Goal: Task Accomplishment & Management: Manage account settings

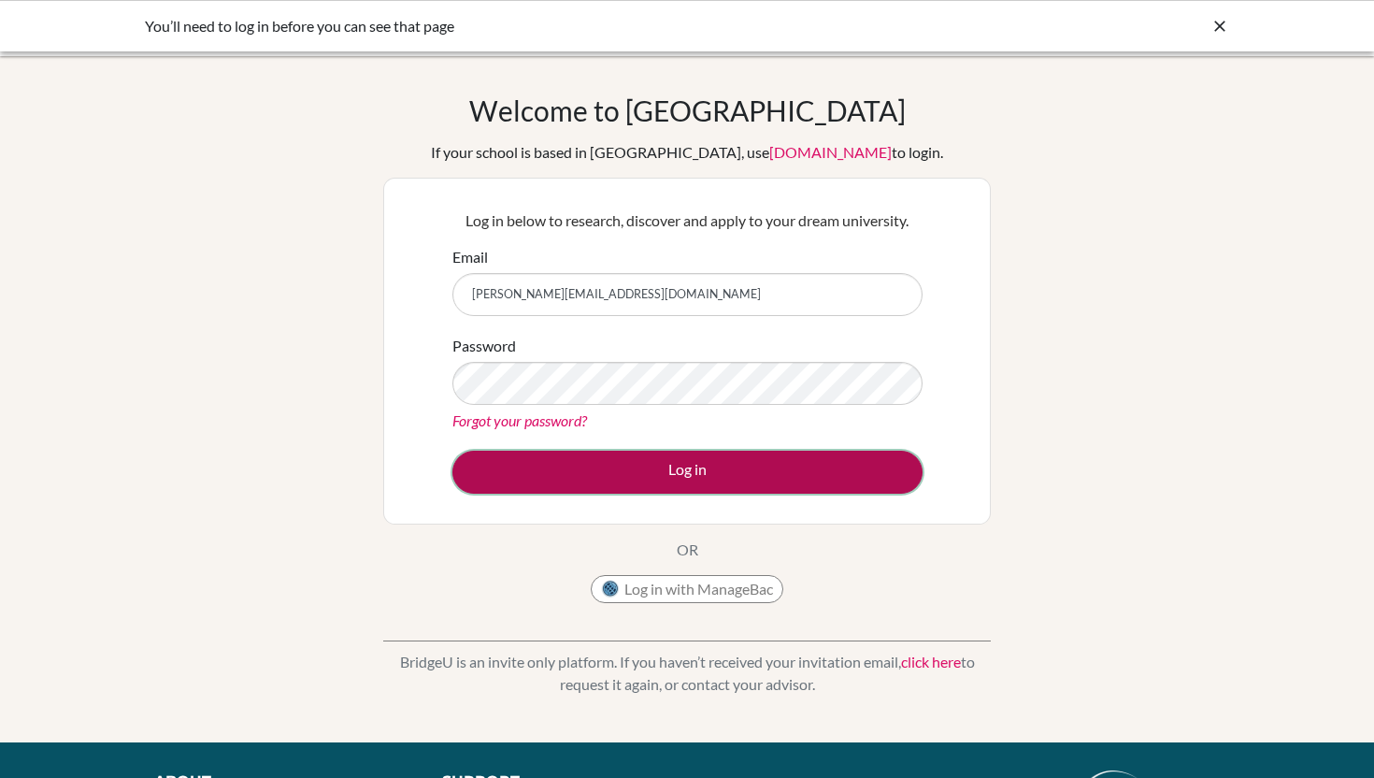
click at [598, 470] on button "Log in" at bounding box center [687, 472] width 470 height 43
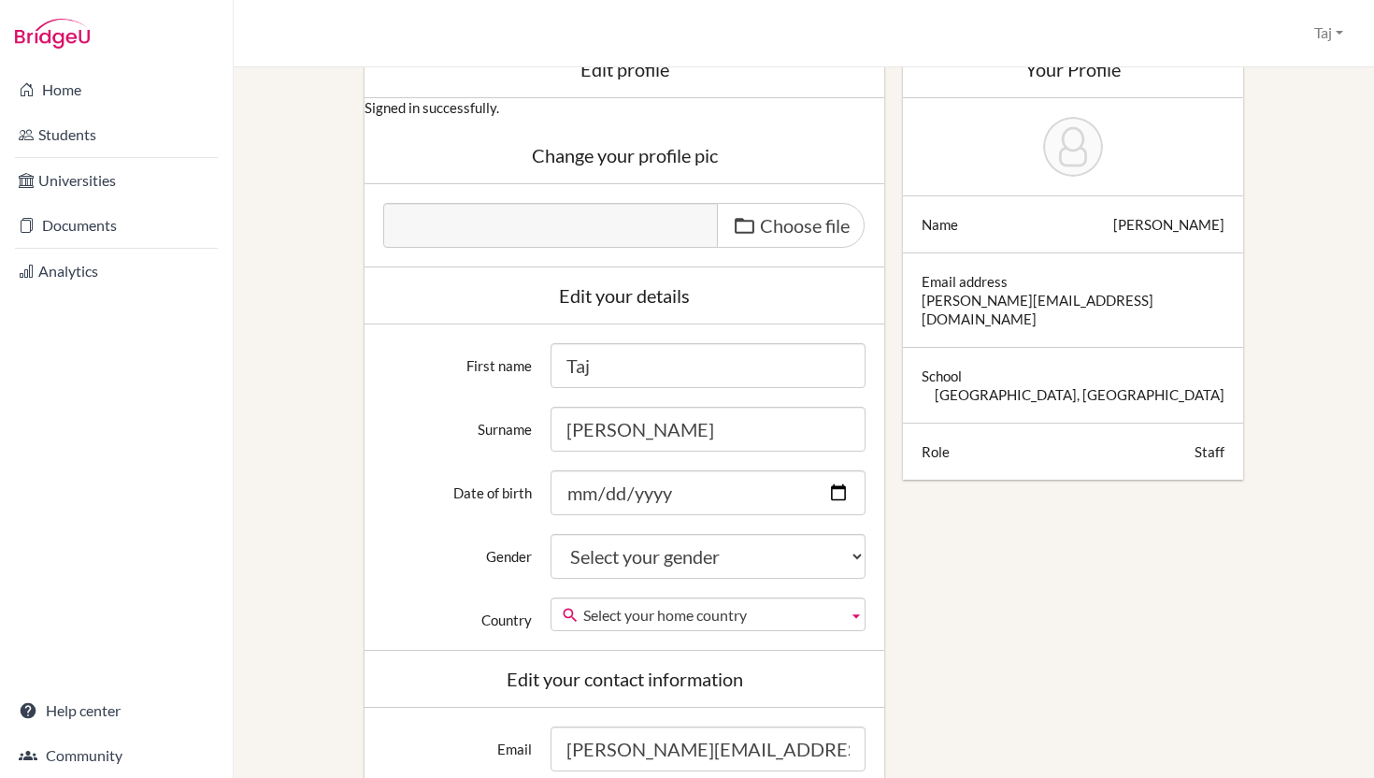
scroll to position [136, 0]
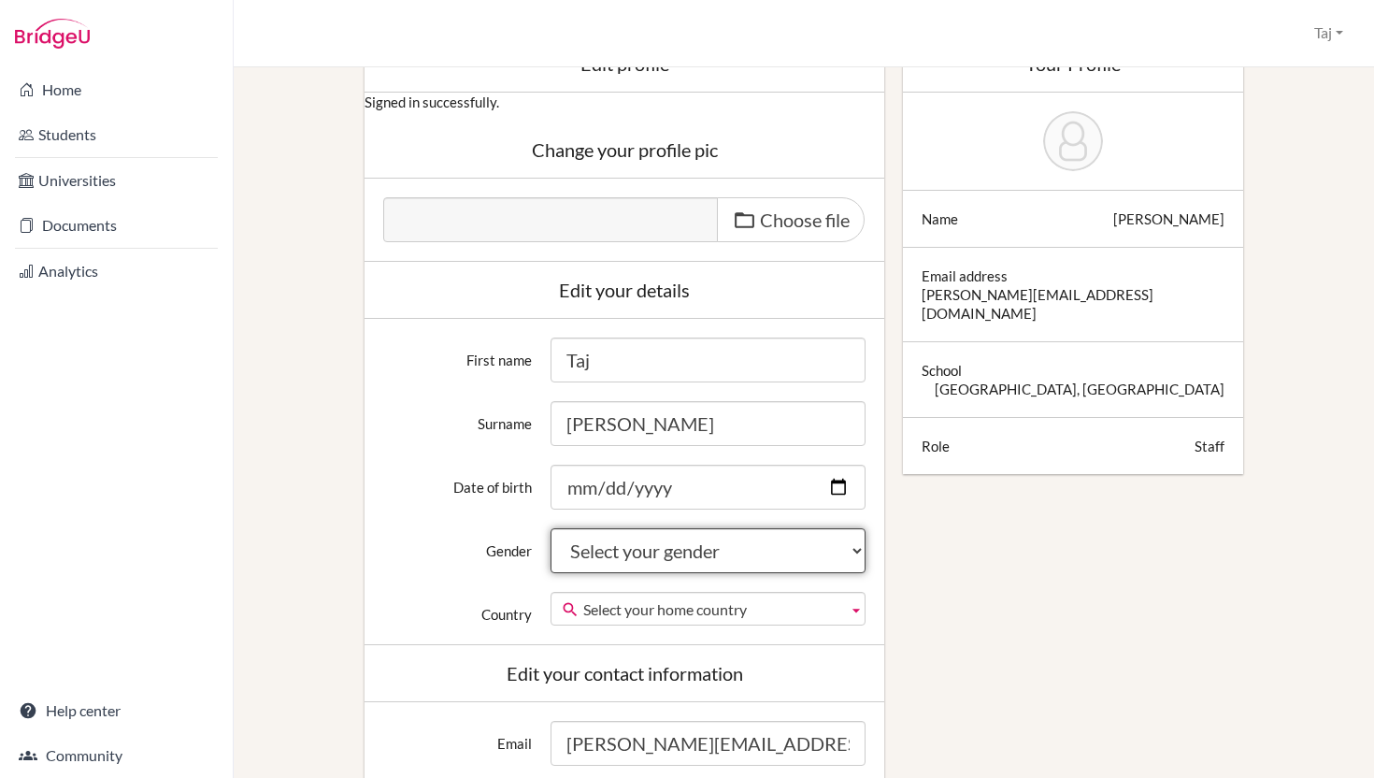
click at [667, 545] on select "Select your gender Female Male Neither" at bounding box center [708, 550] width 315 height 45
select select "female"
click at [551, 528] on select "Select your gender Female Male Neither" at bounding box center [708, 550] width 315 height 45
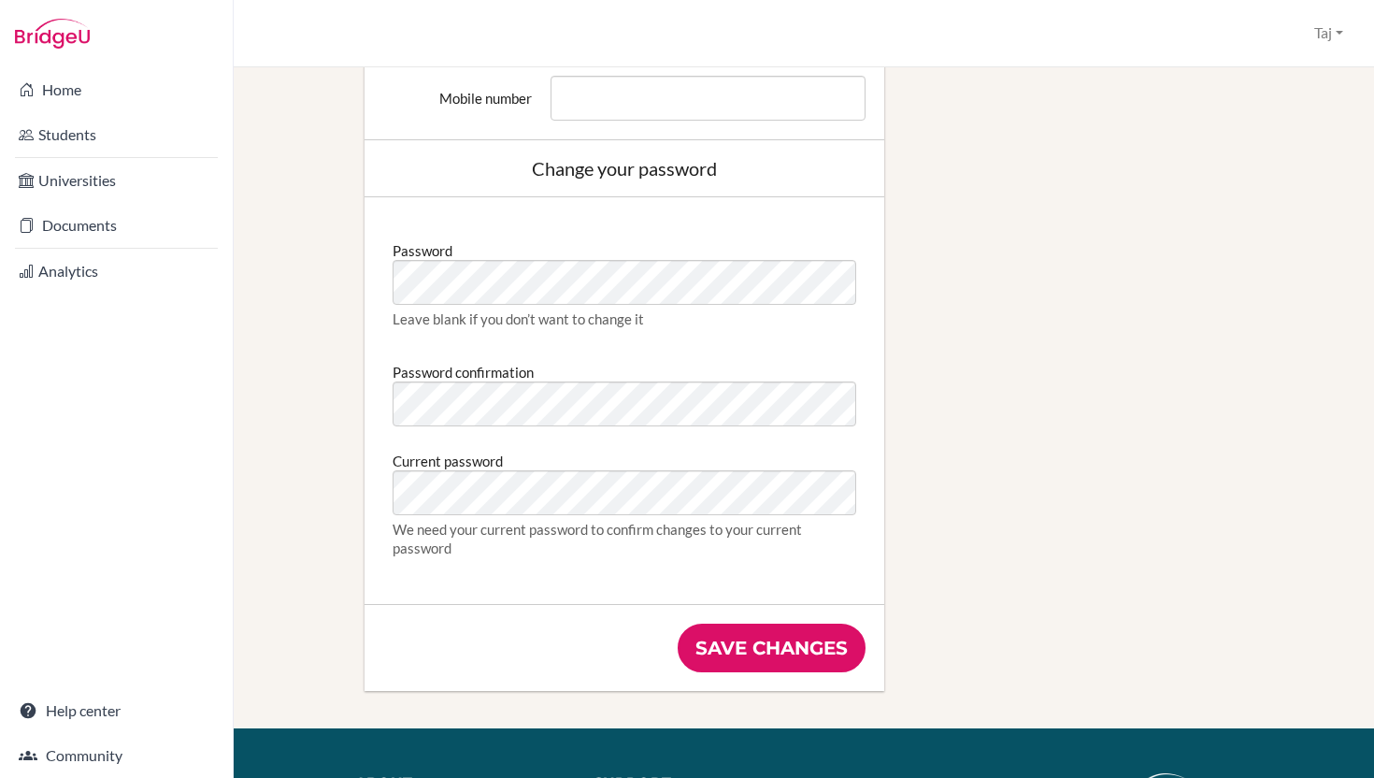
scroll to position [962, 0]
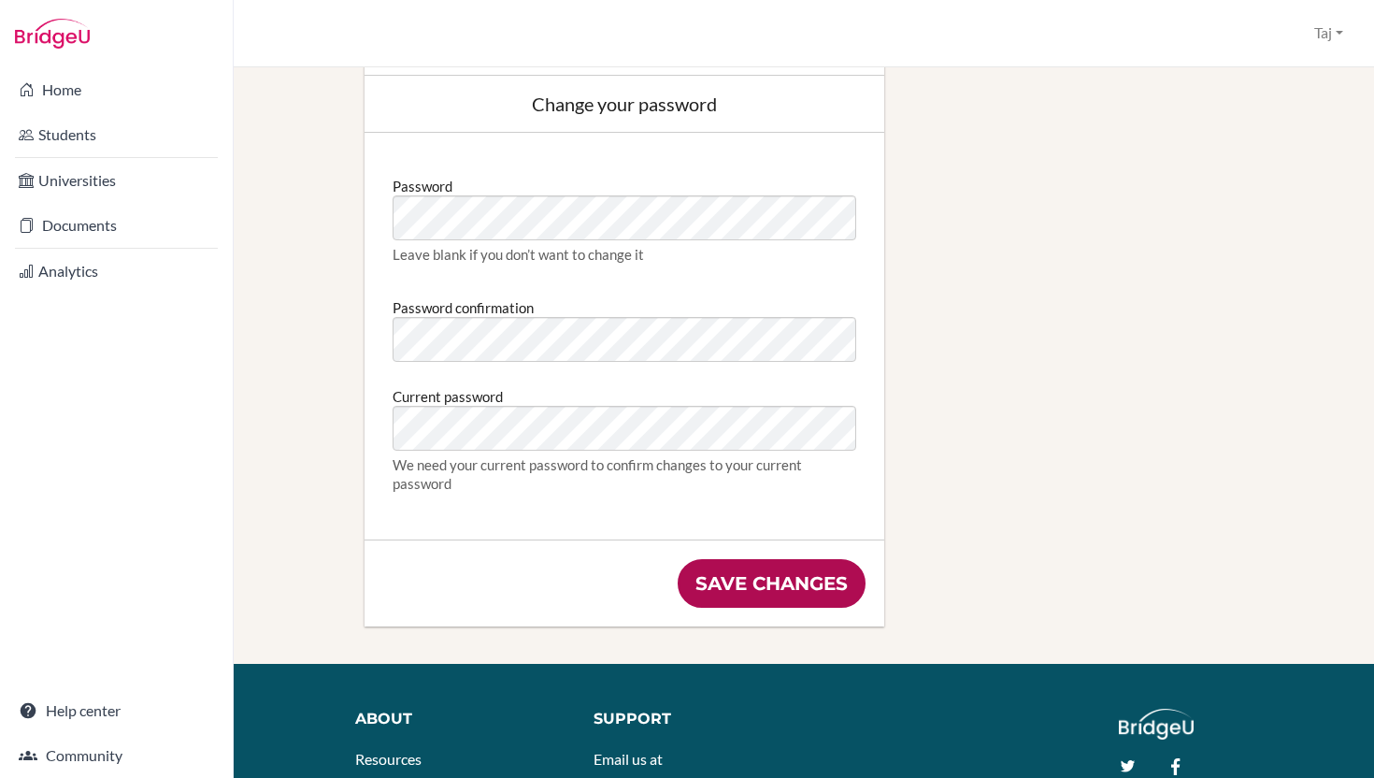
click at [704, 585] on input "Save changes" at bounding box center [772, 583] width 188 height 49
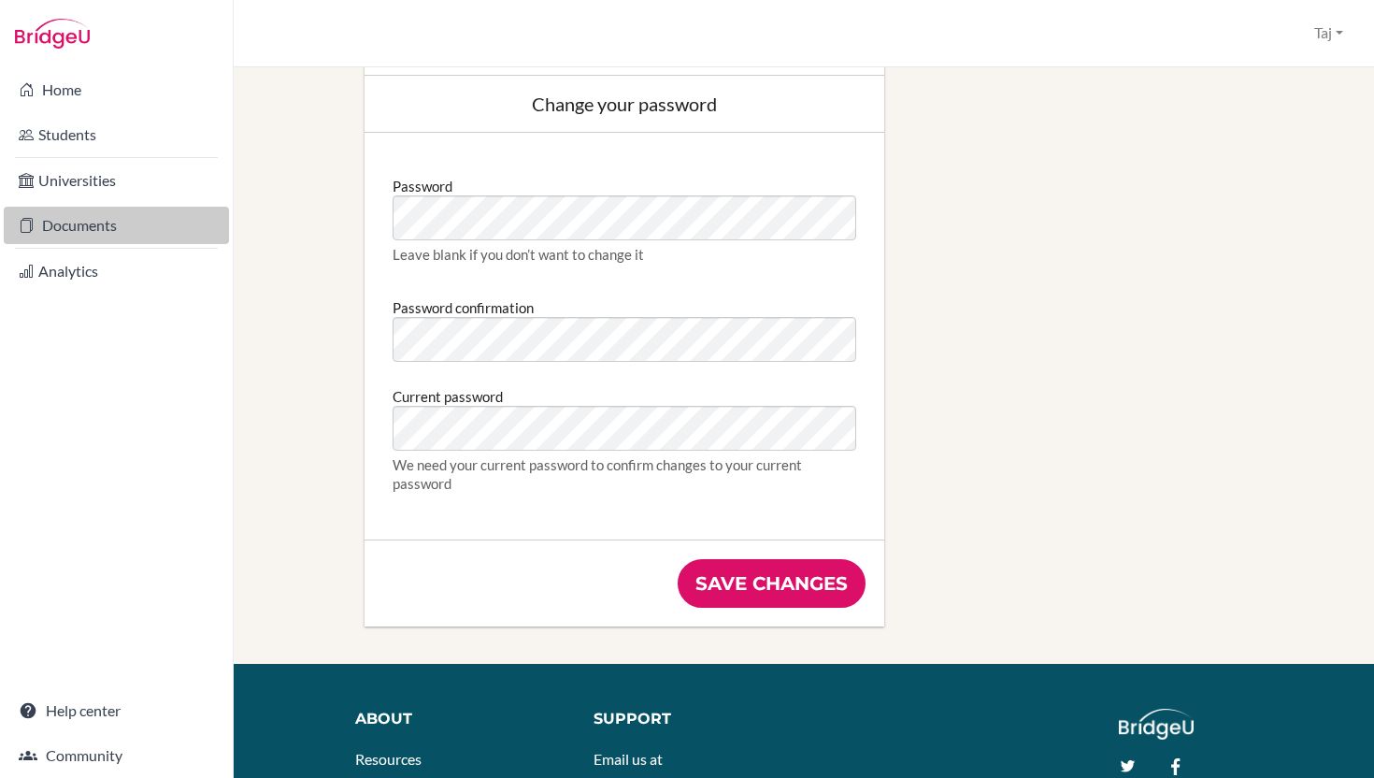
click at [79, 221] on link "Documents" at bounding box center [116, 225] width 225 height 37
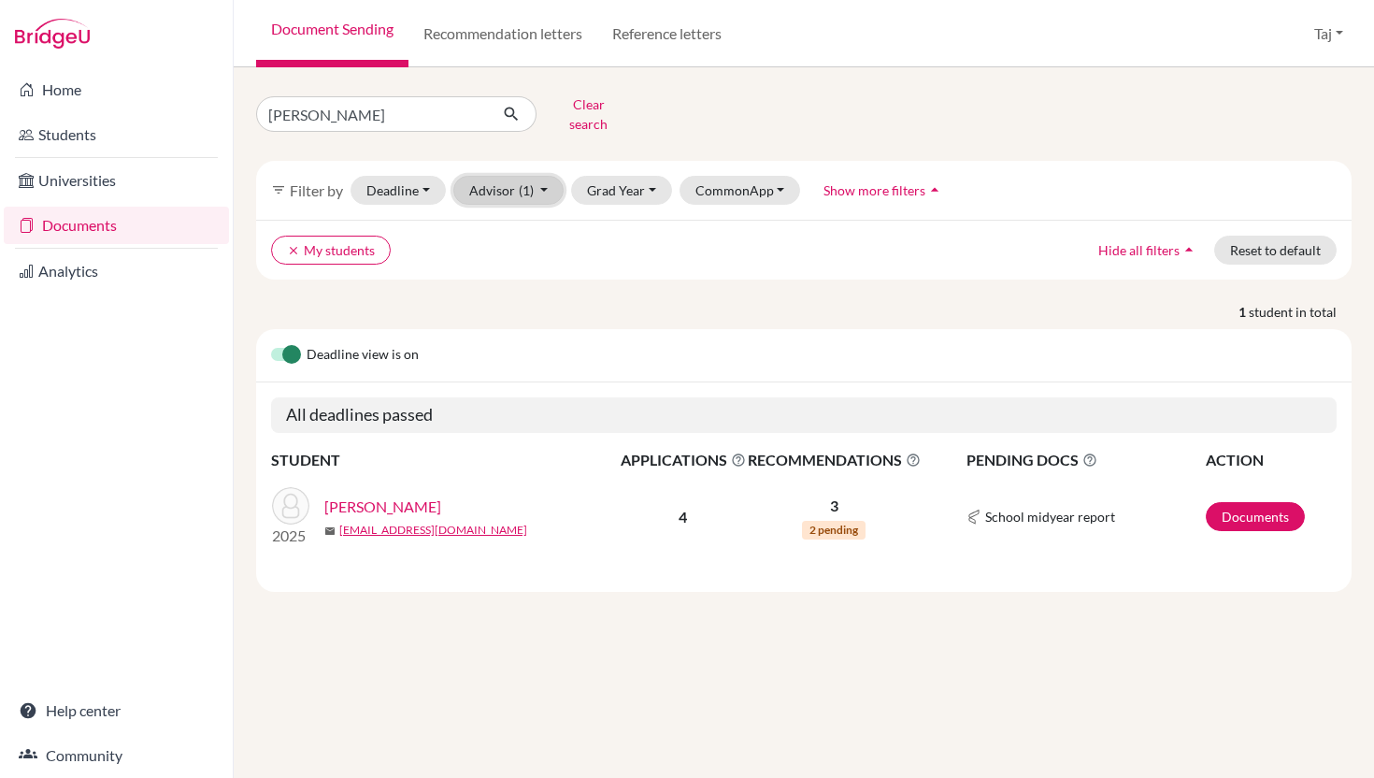
click at [476, 189] on button "Advisor (1)" at bounding box center [508, 190] width 111 height 29
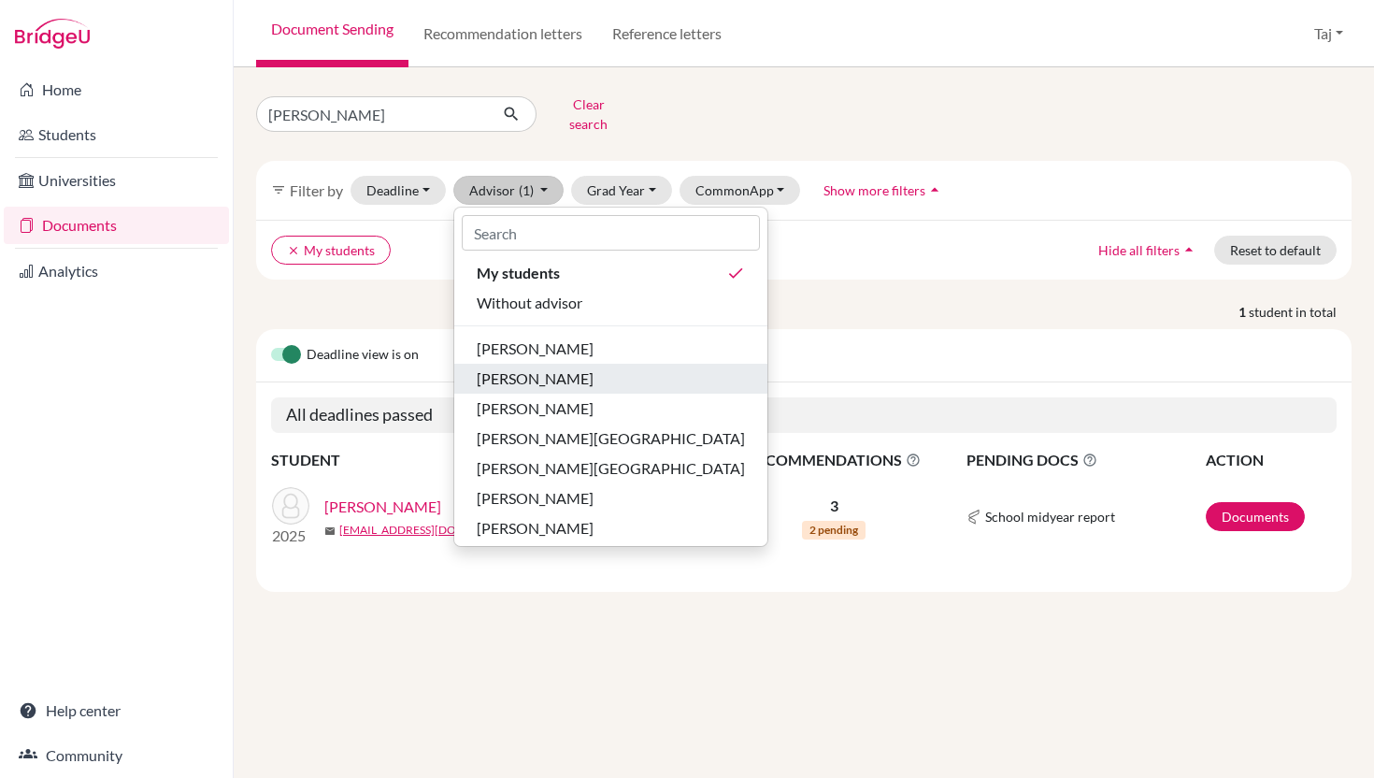
click at [494, 373] on span "Guss, Jennifer" at bounding box center [535, 378] width 117 height 22
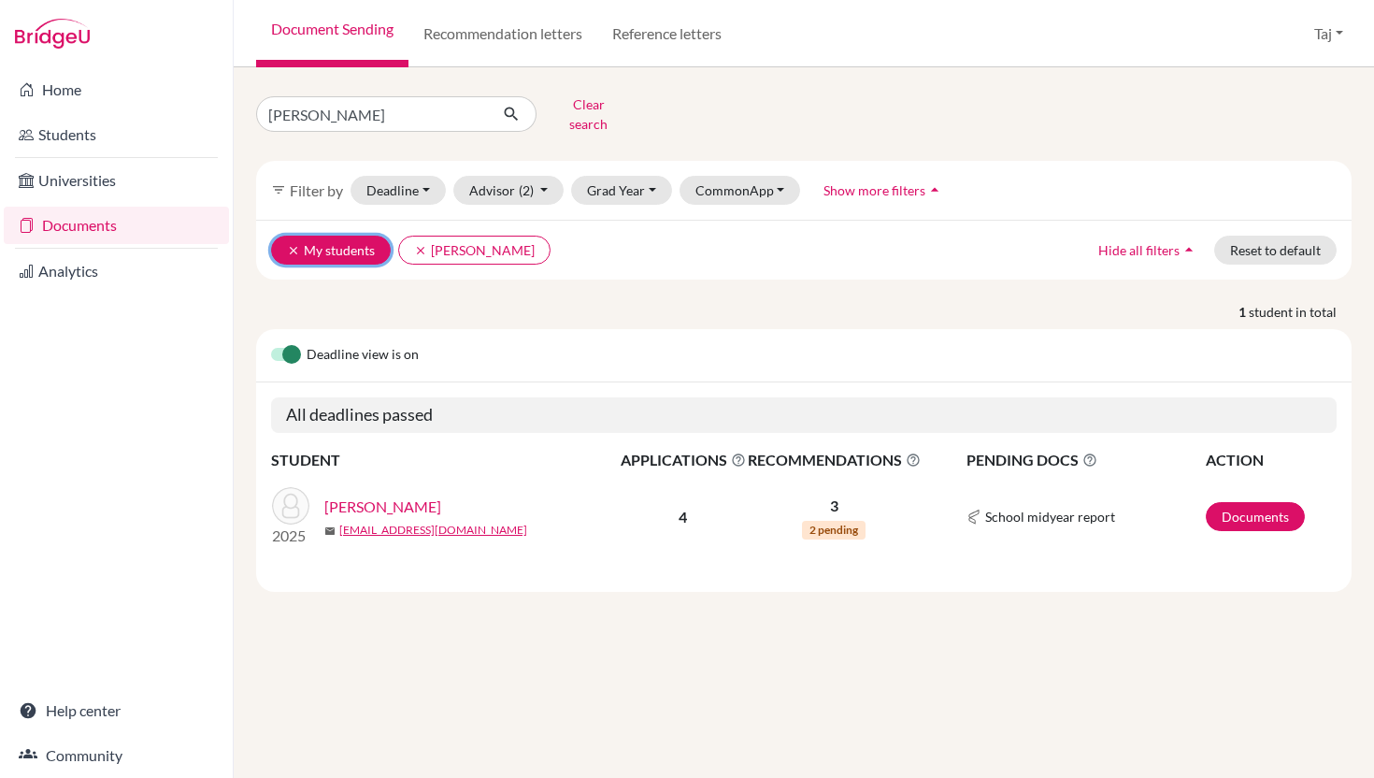
click at [288, 244] on button "clear My students" at bounding box center [331, 250] width 120 height 29
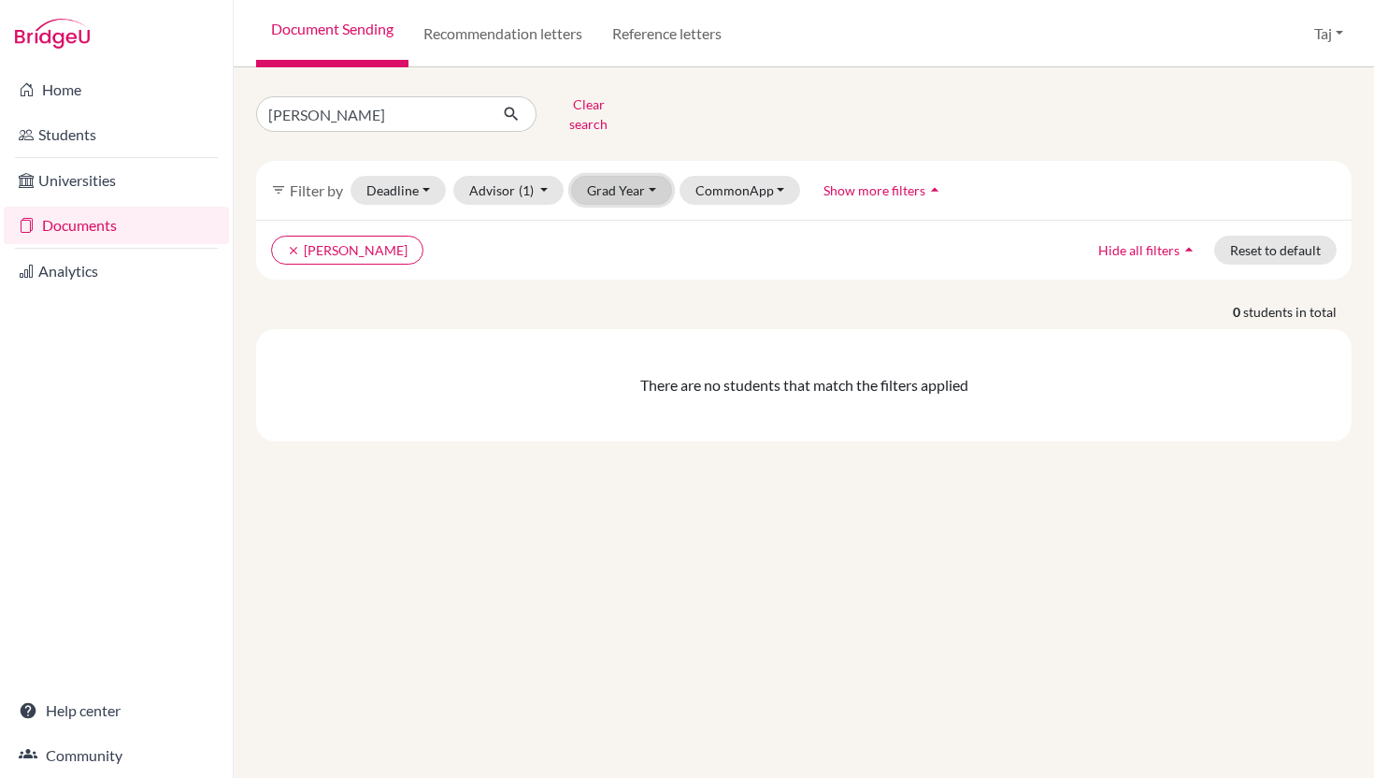
click at [613, 182] on button "Grad Year" at bounding box center [621, 190] width 101 height 29
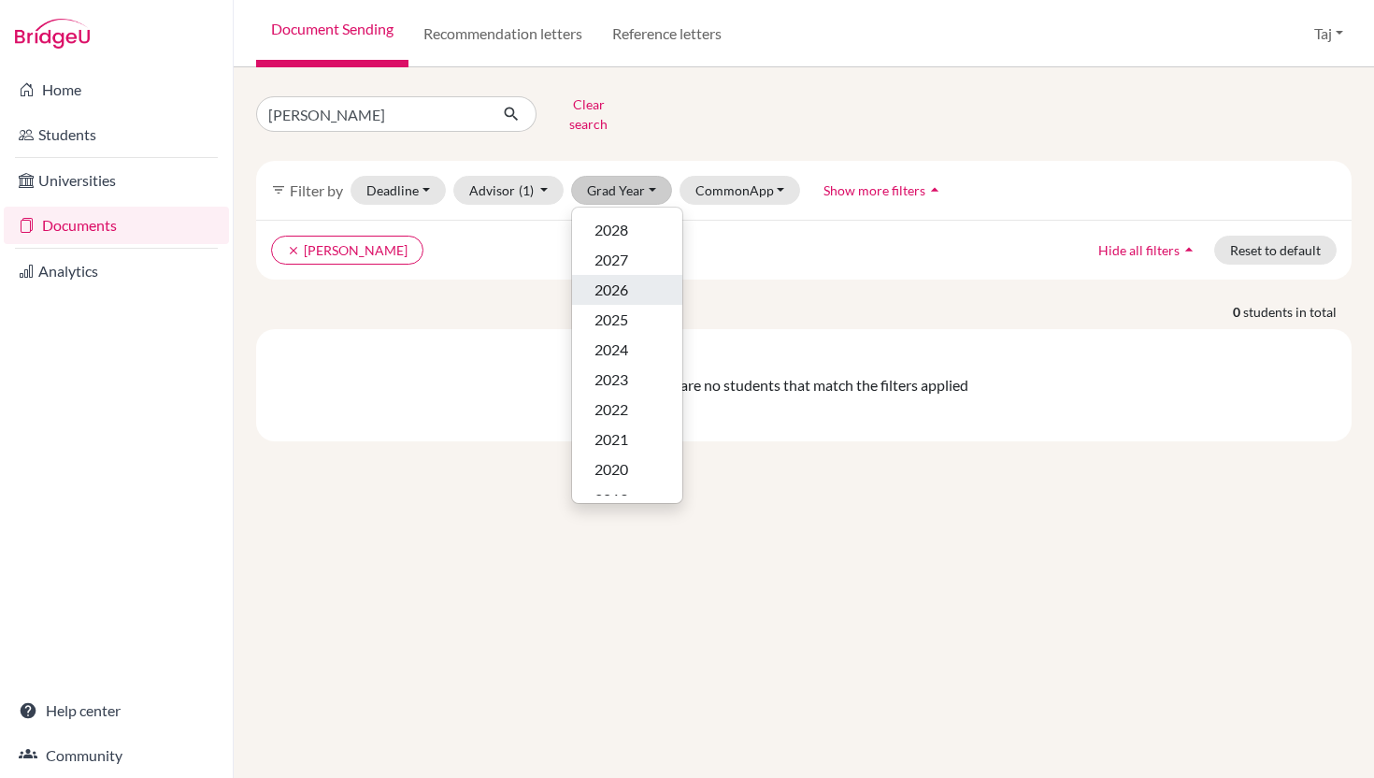
click at [629, 279] on div "2026" at bounding box center [627, 290] width 65 height 22
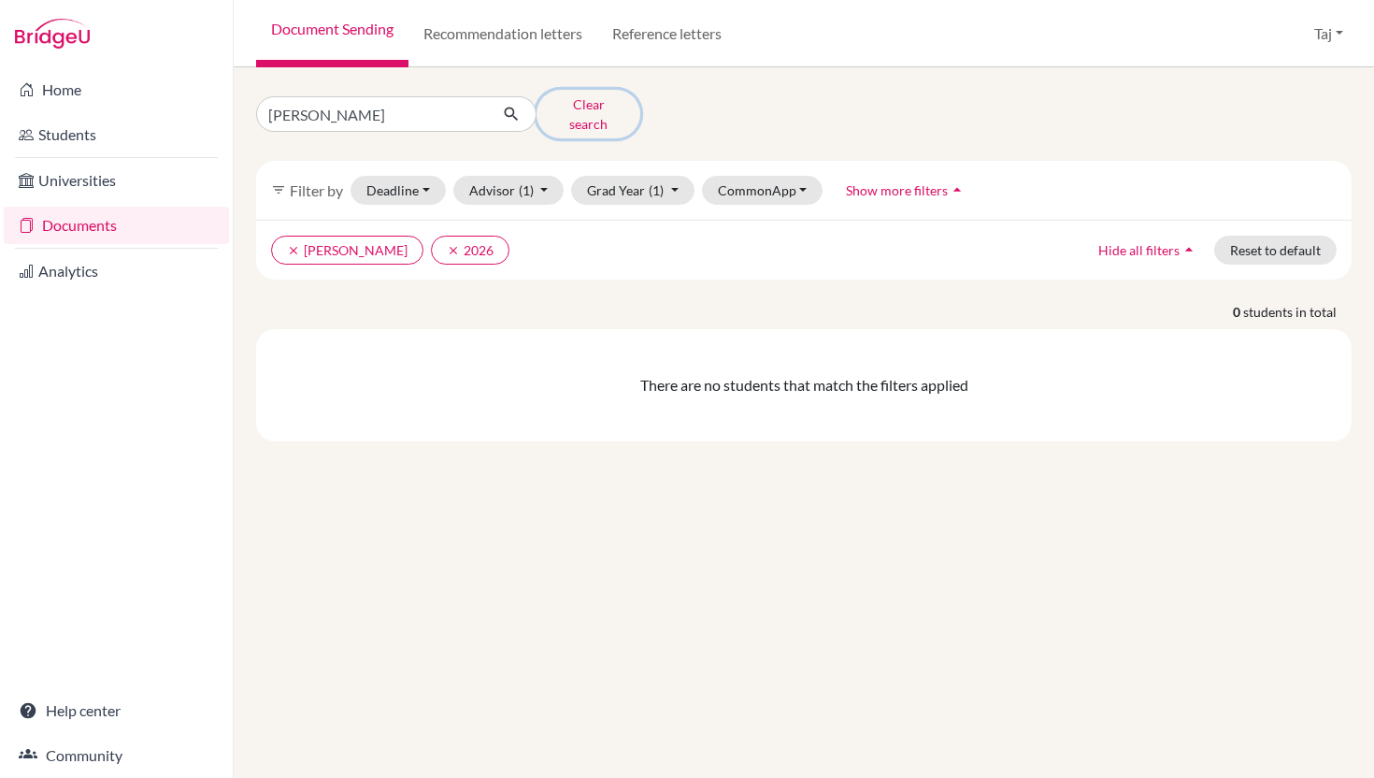
click at [582, 101] on button "Clear search" at bounding box center [589, 114] width 104 height 49
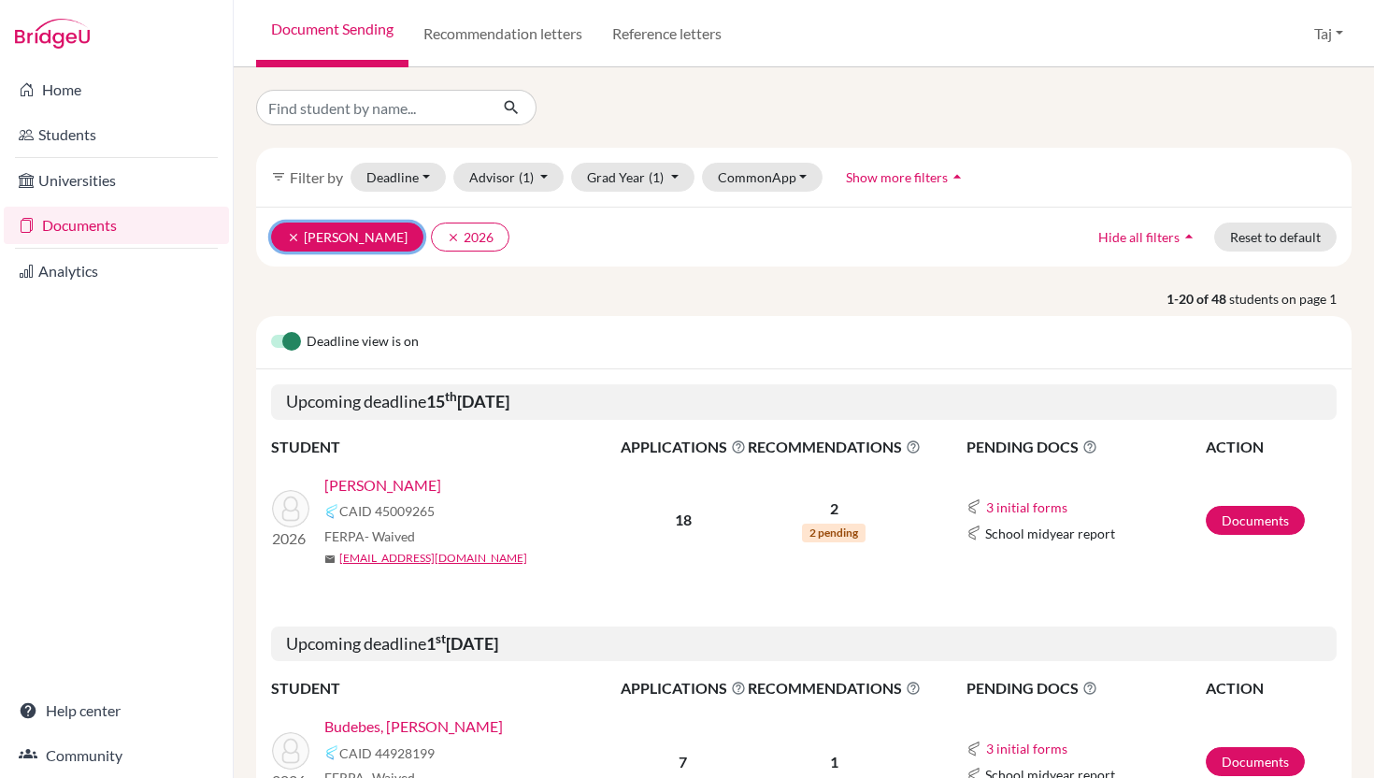
click at [294, 238] on icon "clear" at bounding box center [293, 237] width 13 height 13
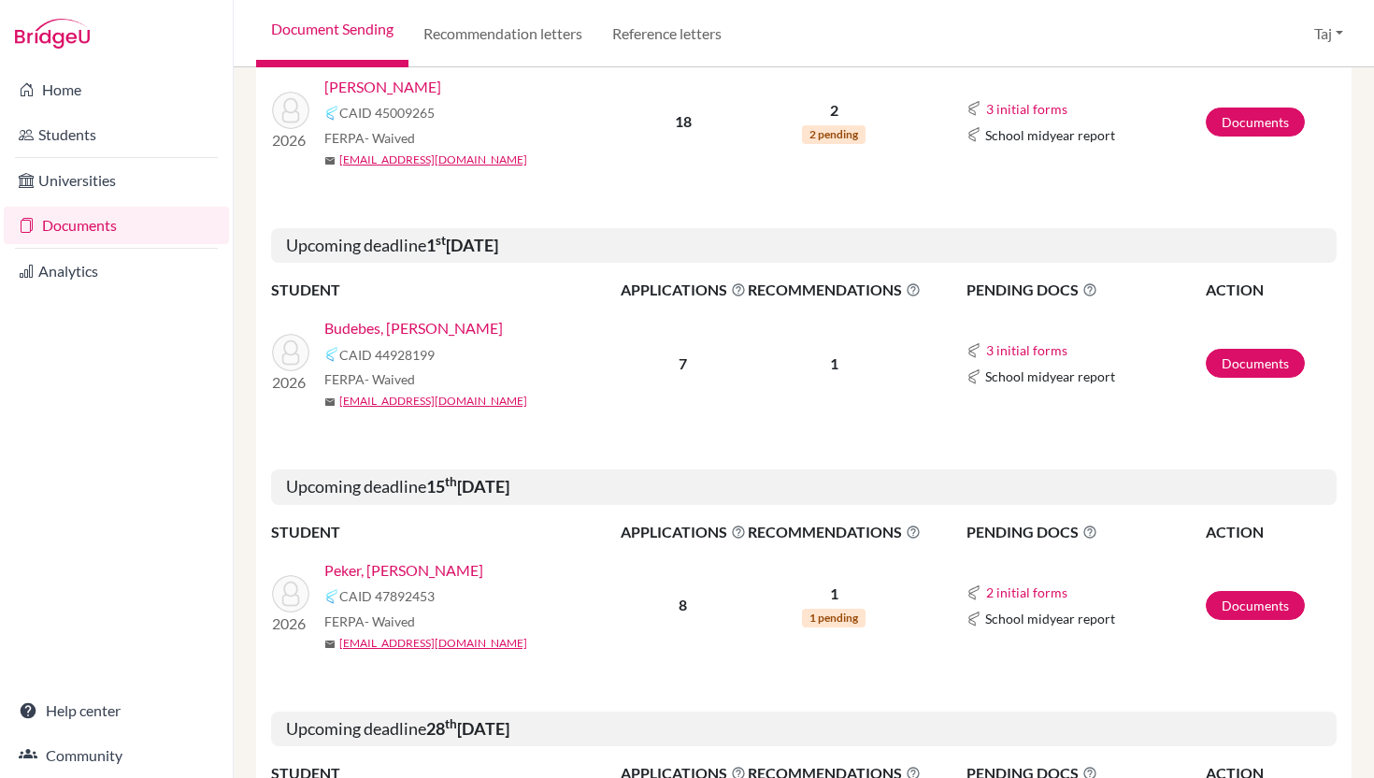
scroll to position [504, 0]
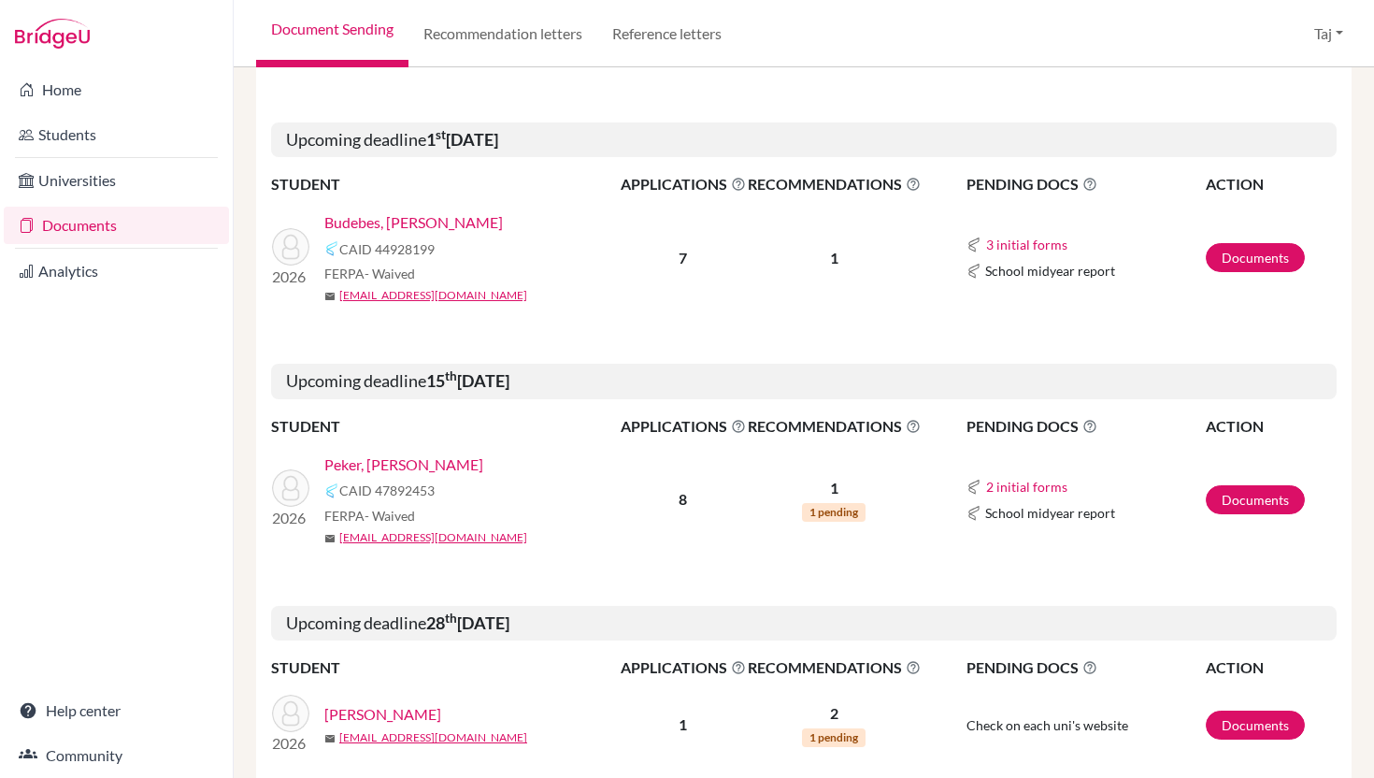
click at [380, 467] on link "Peker, [PERSON_NAME]" at bounding box center [403, 464] width 159 height 22
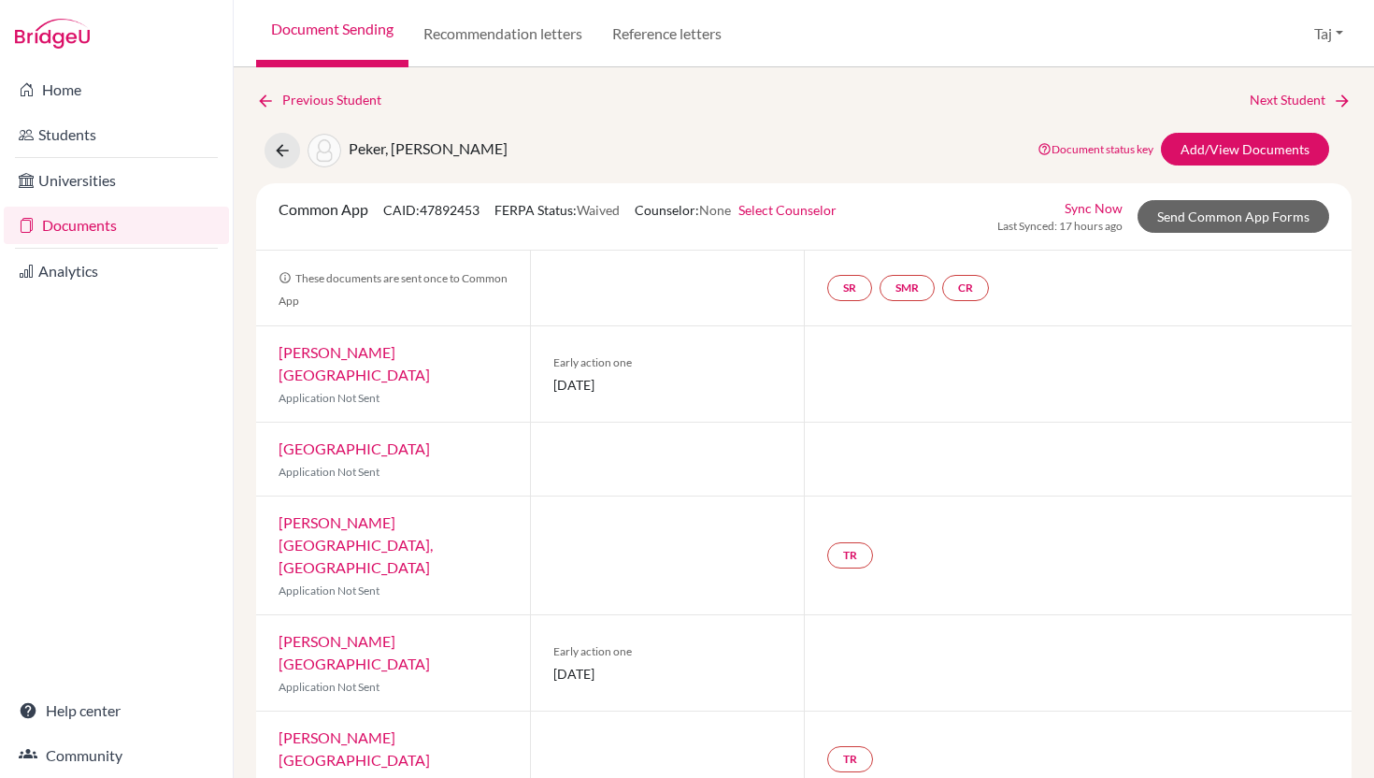
click at [779, 215] on link "Select Counselor" at bounding box center [788, 210] width 98 height 16
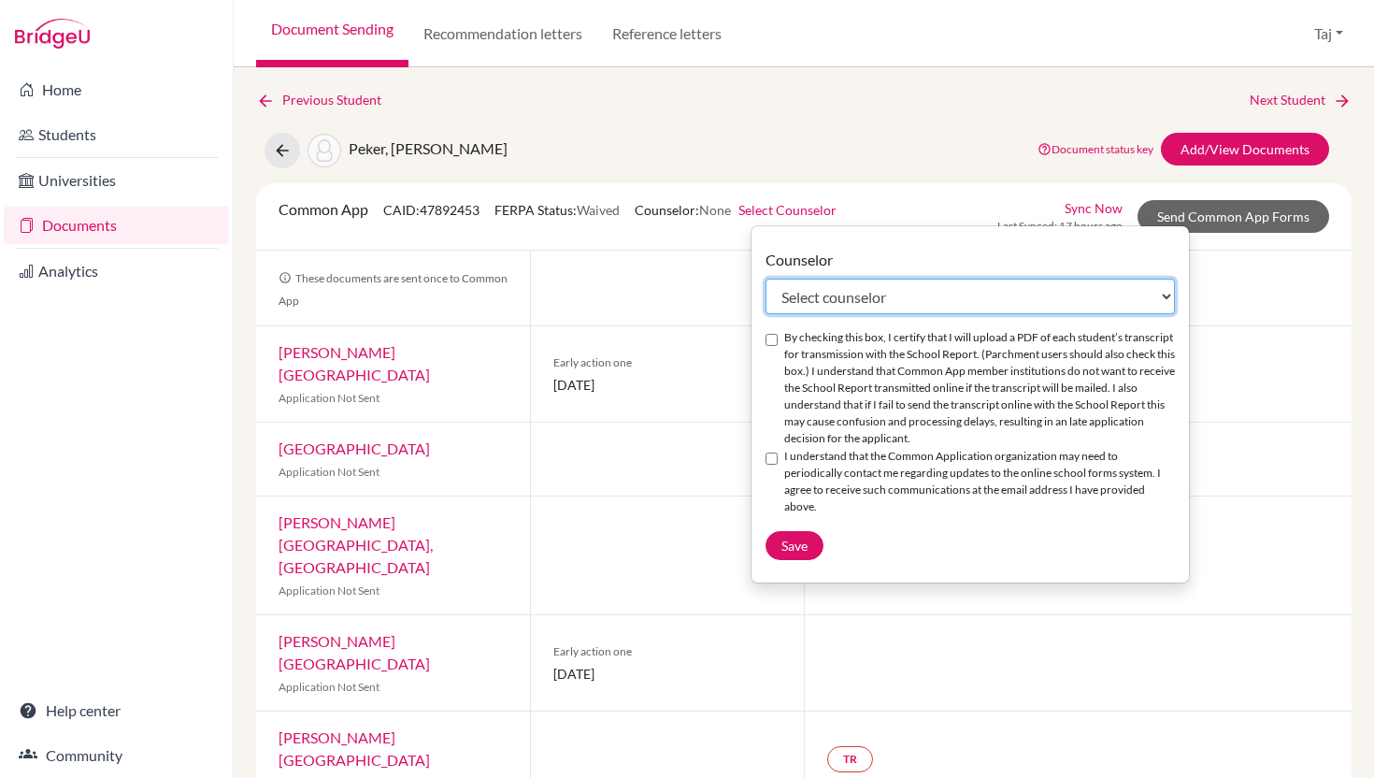
click at [801, 294] on select "Select counselor Taj Coleman Jennifer Guss Jennifer Harris Jerilea Jones Kashan…" at bounding box center [970, 297] width 409 height 36
select select "373252"
click at [766, 279] on select "Select counselor Taj Coleman Jennifer Guss Jennifer Harris Jerilea Jones Kashan…" at bounding box center [970, 297] width 409 height 36
click at [776, 336] on input "By checking this box, I certify that I will upload a PDF of each student’s tran…" at bounding box center [772, 340] width 12 height 12
checkbox input "true"
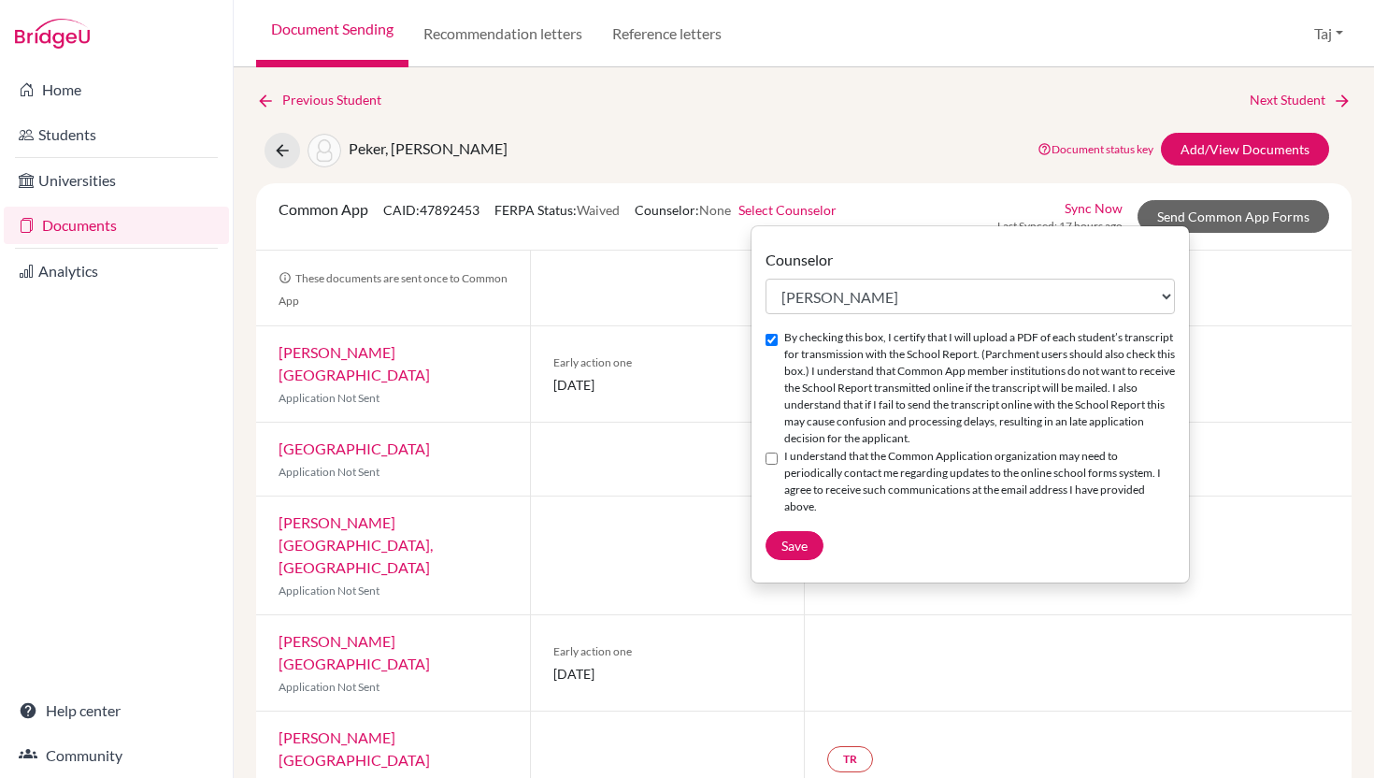
click at [771, 457] on input "I understand that the Common Application organization may need to periodically …" at bounding box center [772, 458] width 12 height 12
checkbox input "true"
click at [783, 538] on span "Save" at bounding box center [795, 546] width 26 height 16
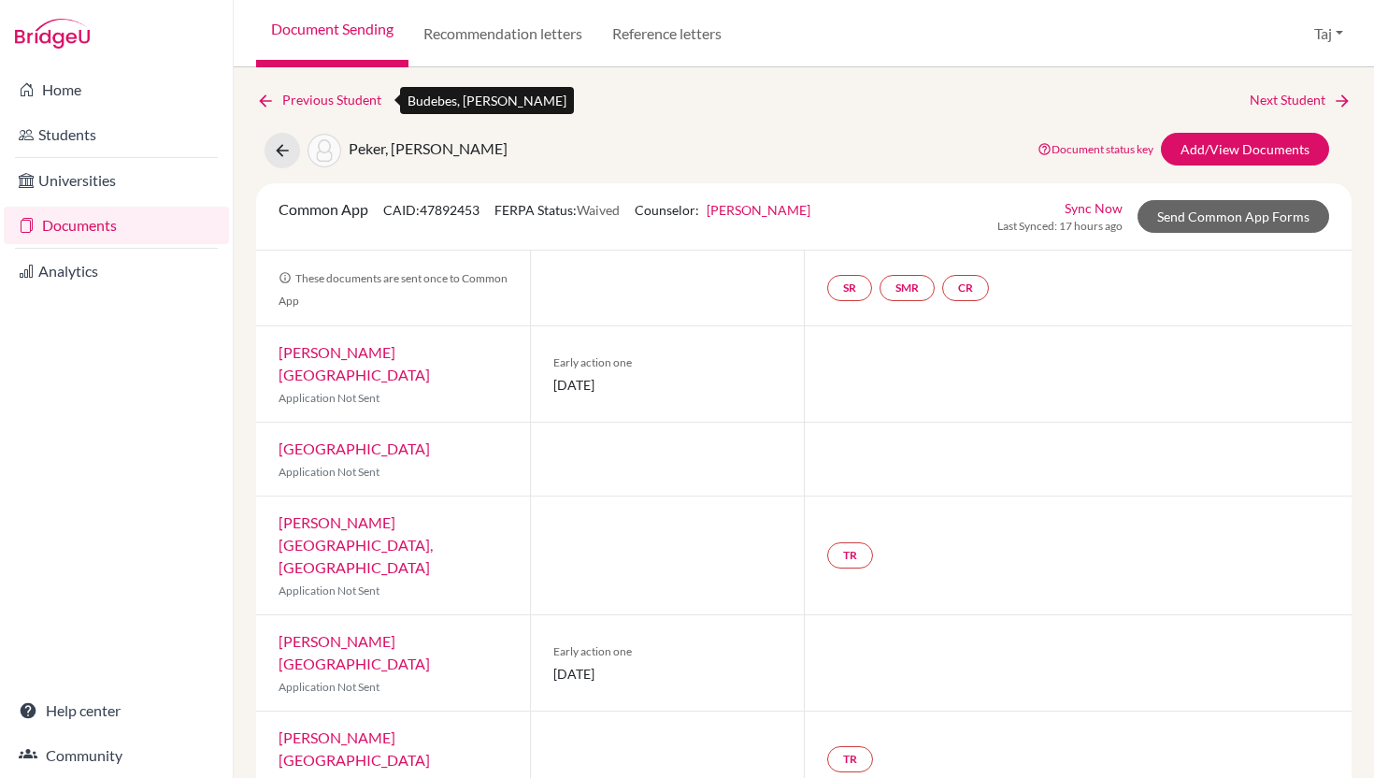
click at [354, 104] on link "Previous Student" at bounding box center [326, 100] width 140 height 21
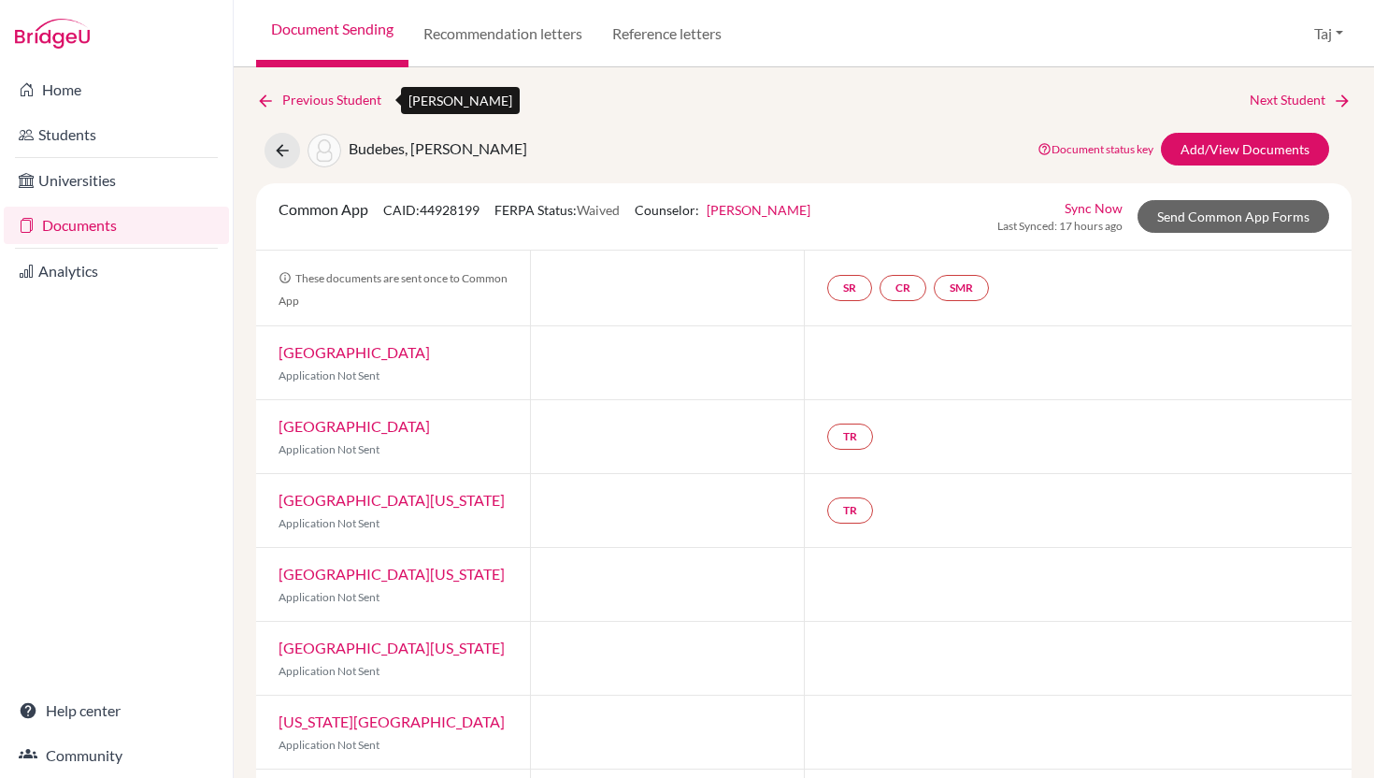
click at [277, 96] on link "Previous Student" at bounding box center [326, 100] width 140 height 21
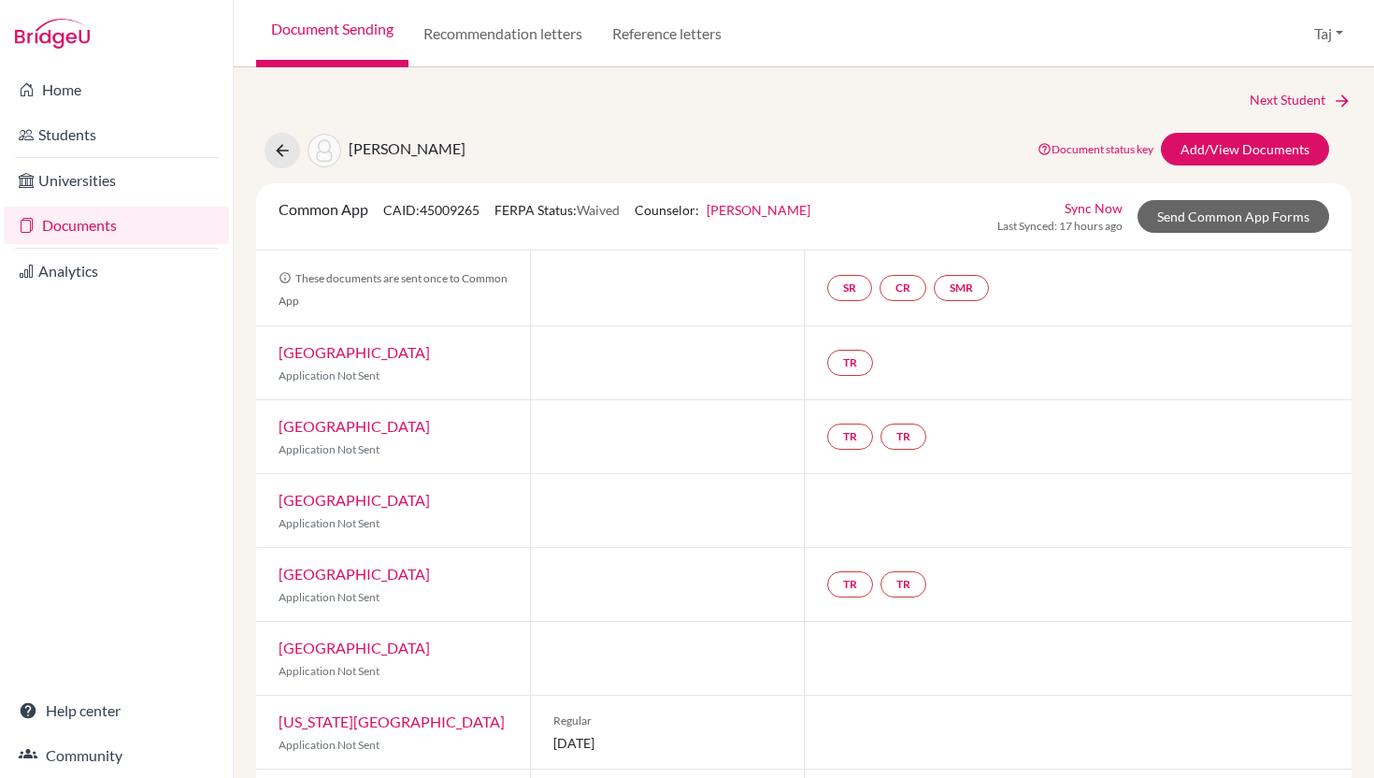
click at [326, 37] on link "Document Sending" at bounding box center [332, 33] width 152 height 67
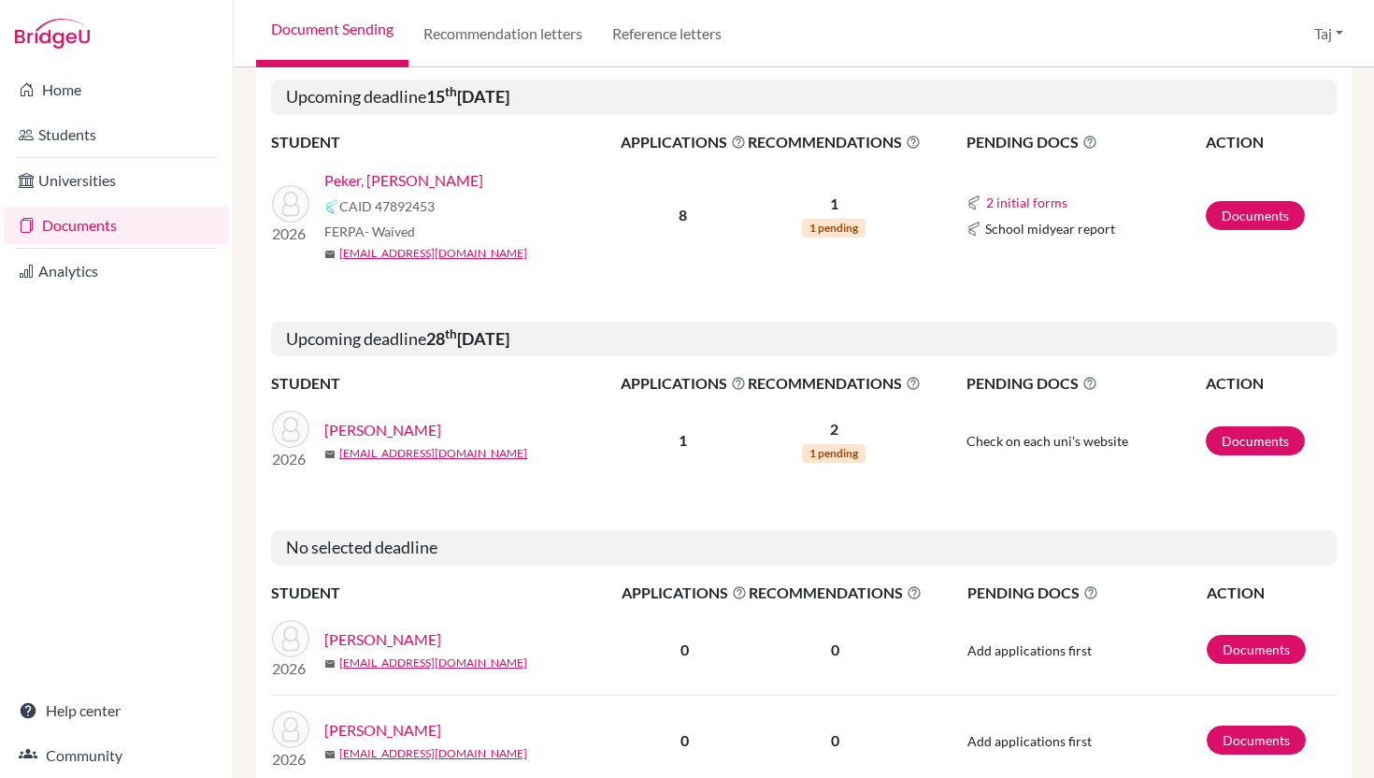
scroll to position [792, 0]
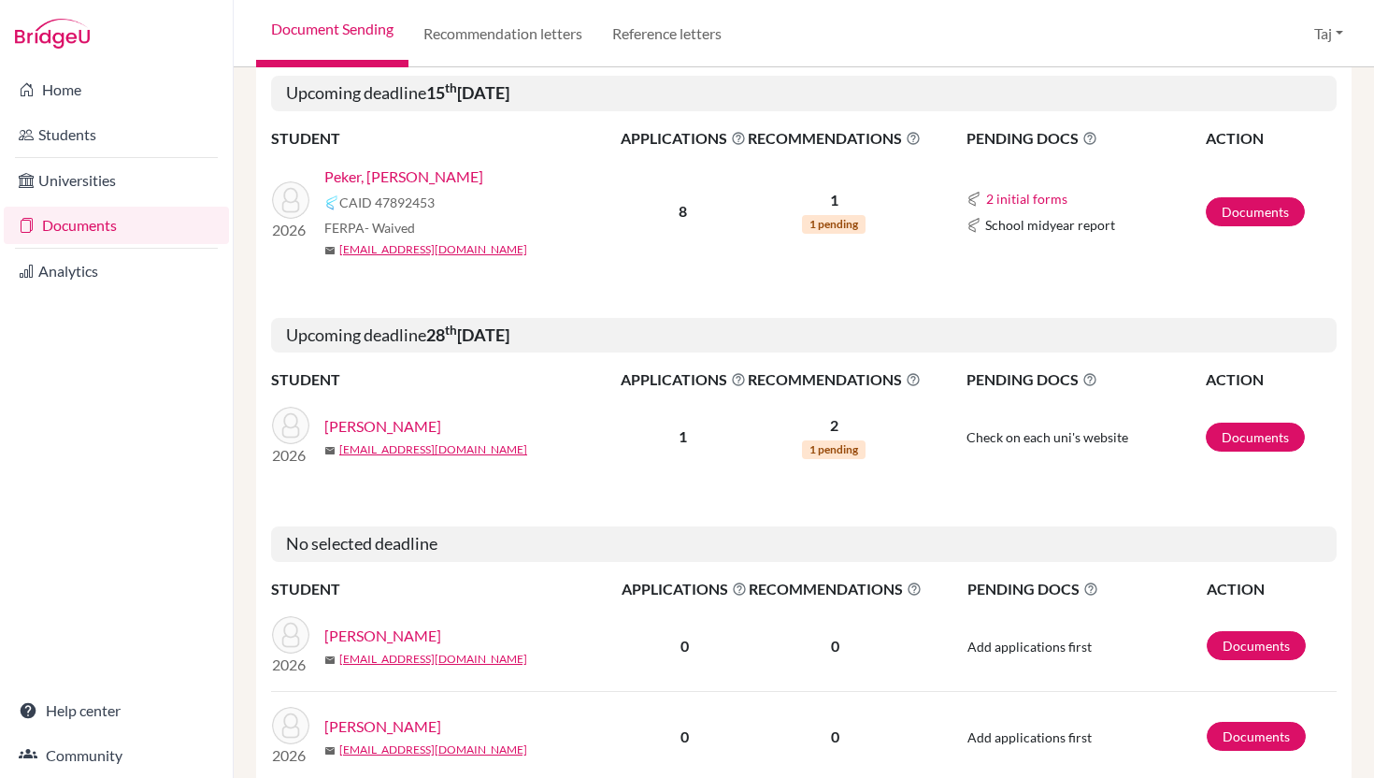
click at [376, 430] on link "[PERSON_NAME]" at bounding box center [382, 426] width 117 height 22
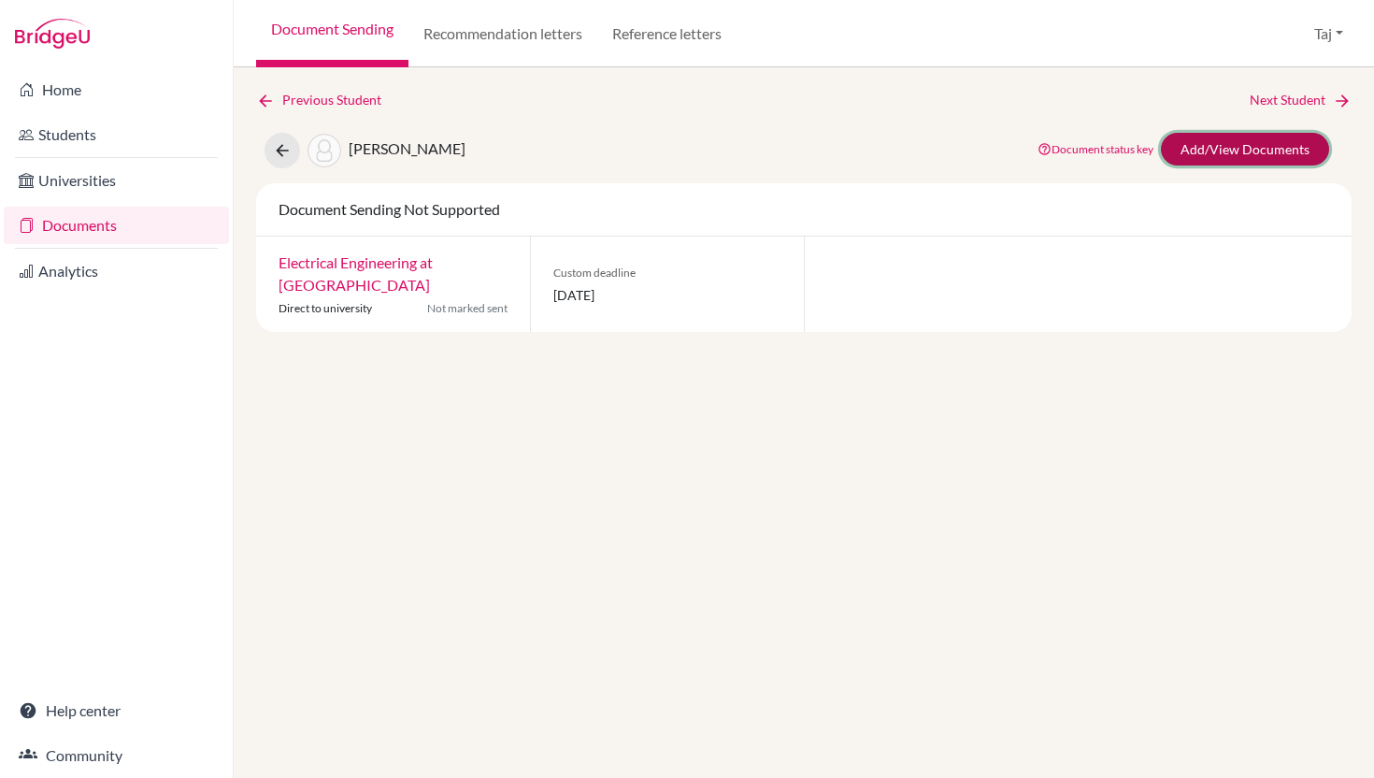
click at [1207, 149] on link "Add/View Documents" at bounding box center [1245, 149] width 168 height 33
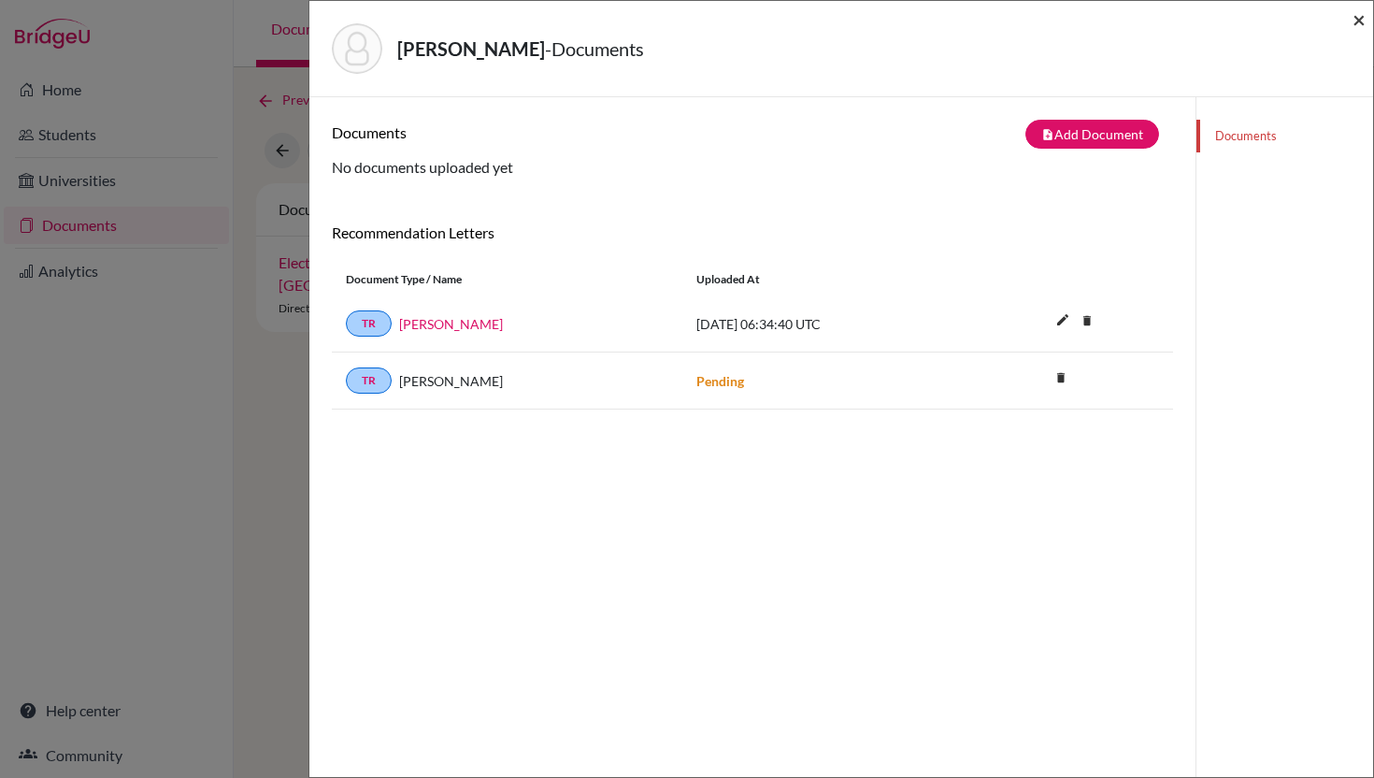
click at [1353, 24] on span "×" at bounding box center [1359, 19] width 13 height 27
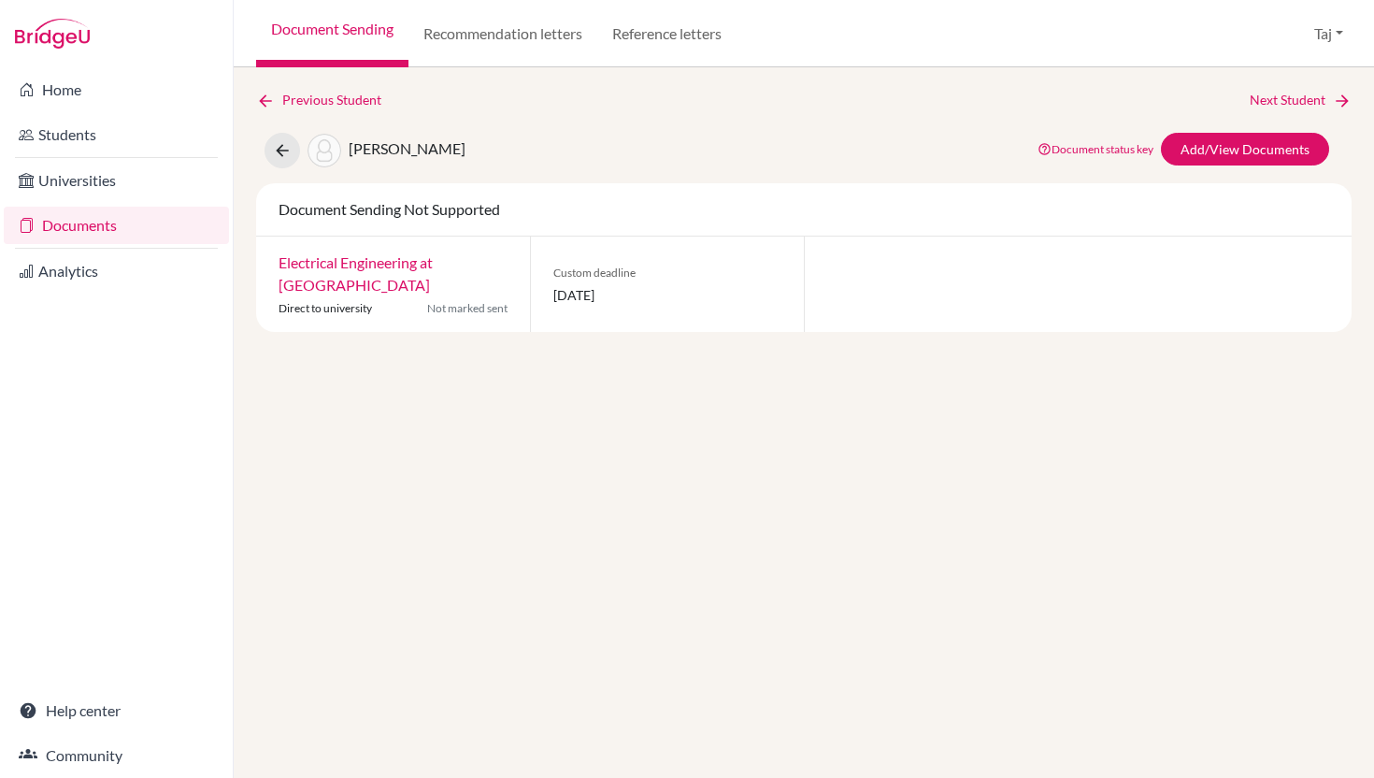
click at [322, 256] on link "Electrical Engineering at KAIST" at bounding box center [356, 273] width 154 height 40
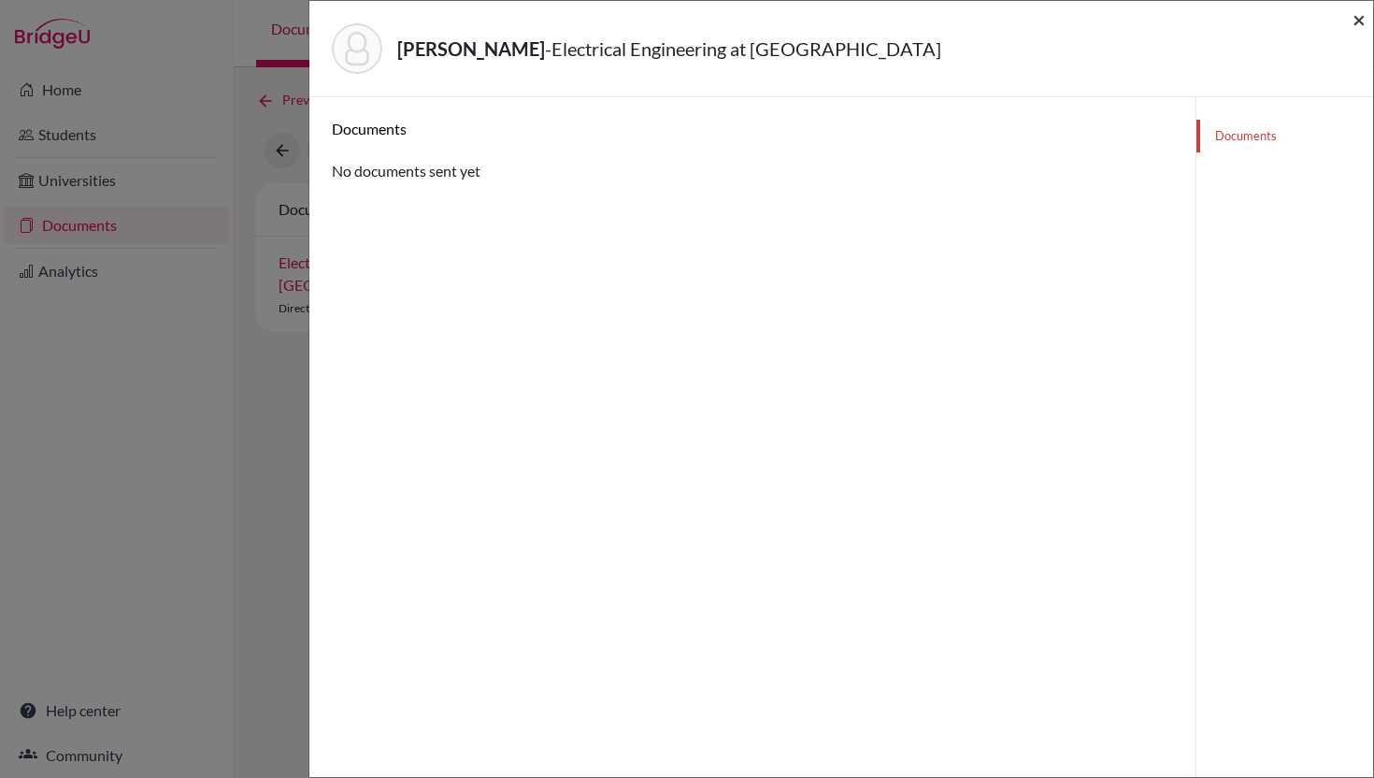
click at [1353, 20] on span "×" at bounding box center [1359, 19] width 13 height 27
click at [1354, 25] on span "×" at bounding box center [1359, 19] width 13 height 27
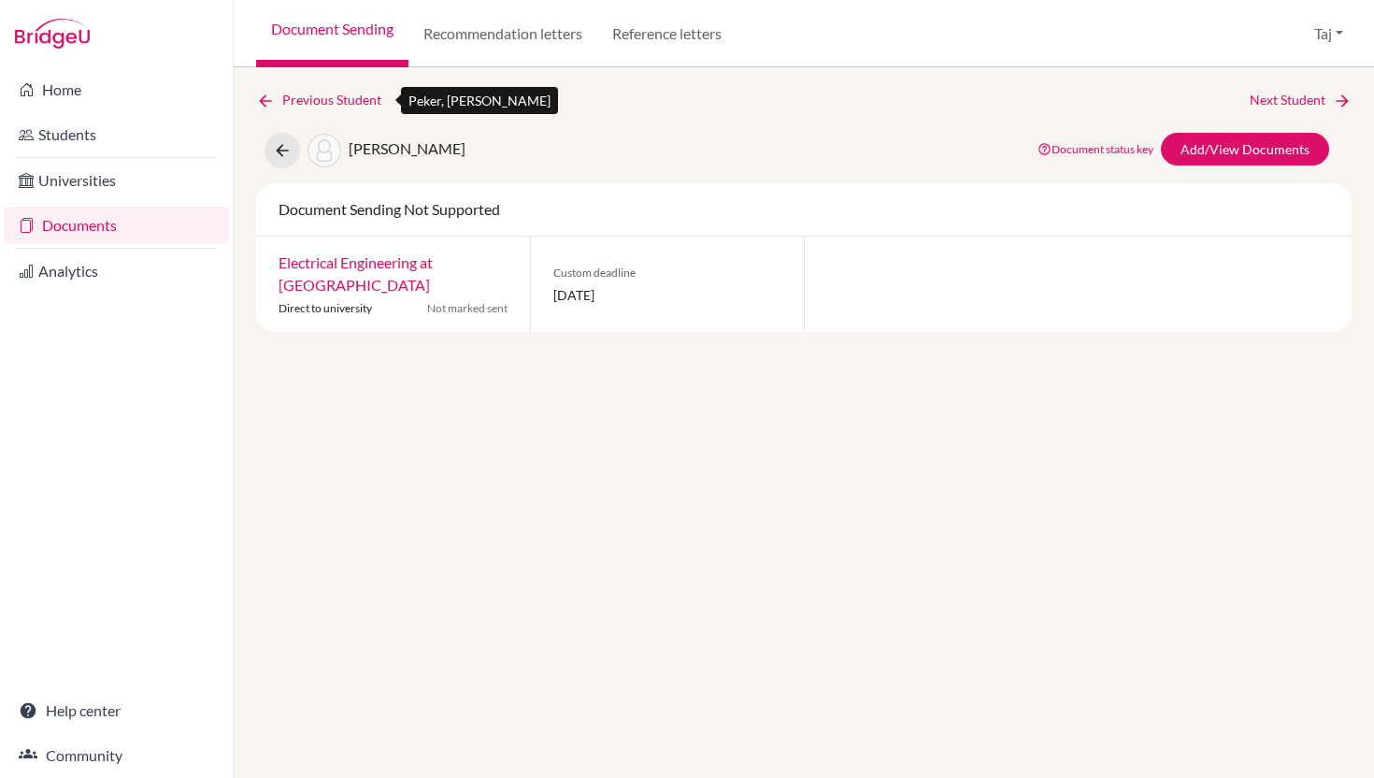
click at [275, 98] on link "Previous Student" at bounding box center [326, 100] width 140 height 21
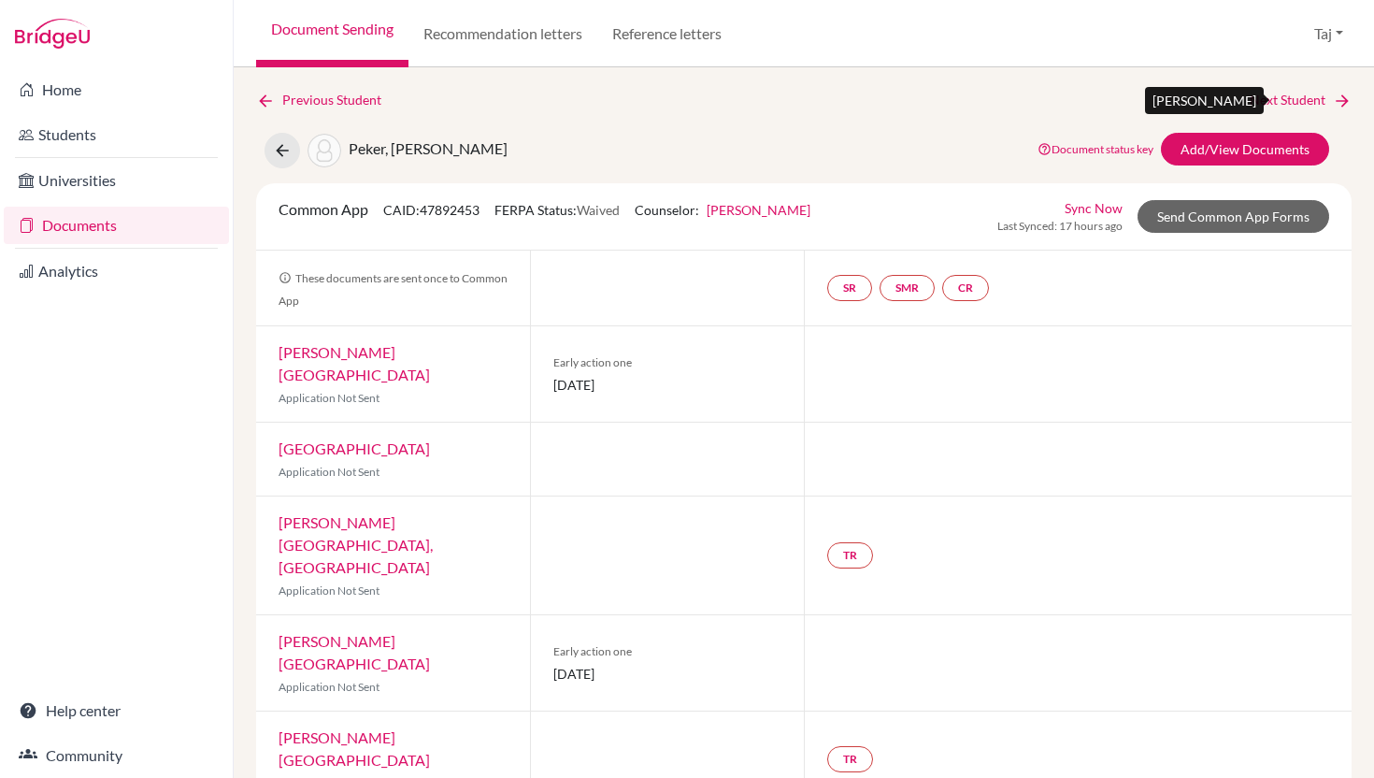
click at [1285, 103] on link "Next Student" at bounding box center [1301, 100] width 102 height 21
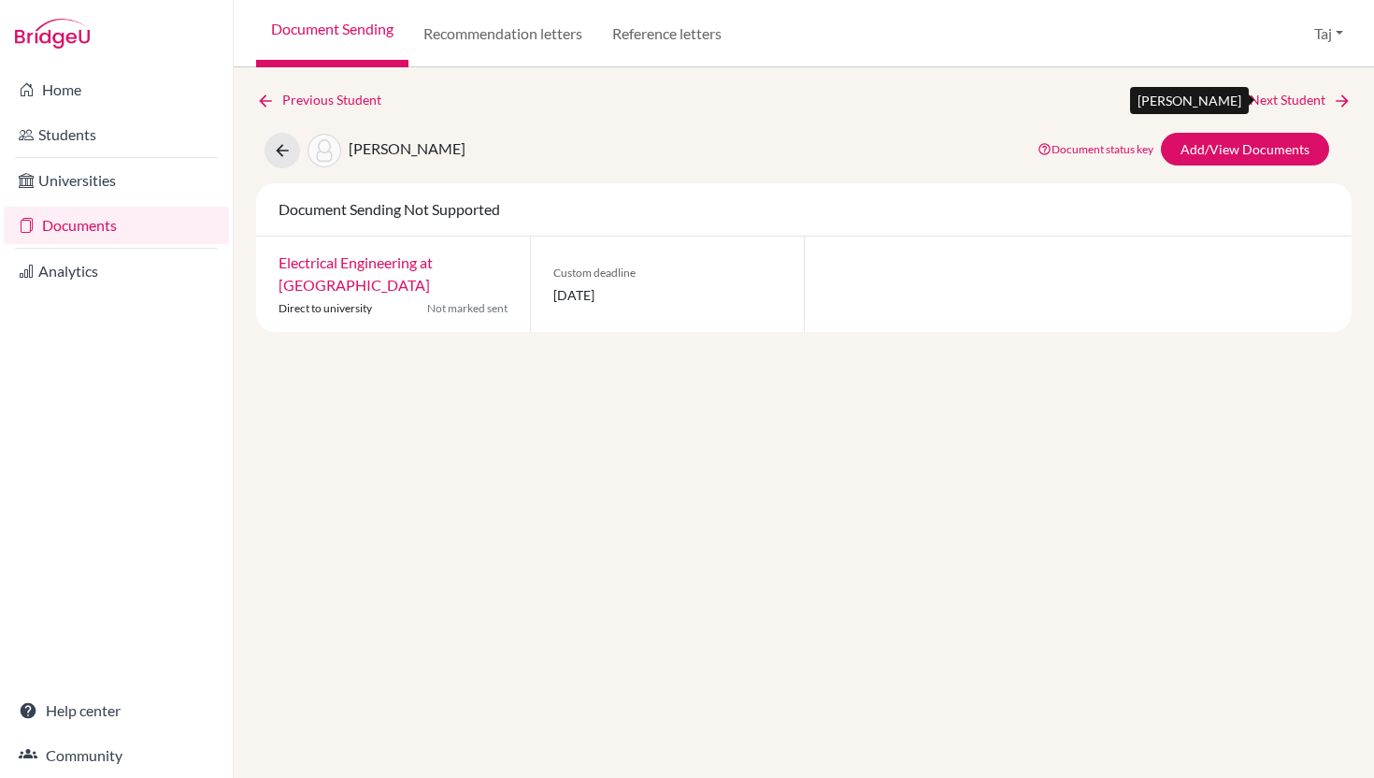
click at [1284, 106] on link "Next Student" at bounding box center [1301, 100] width 102 height 21
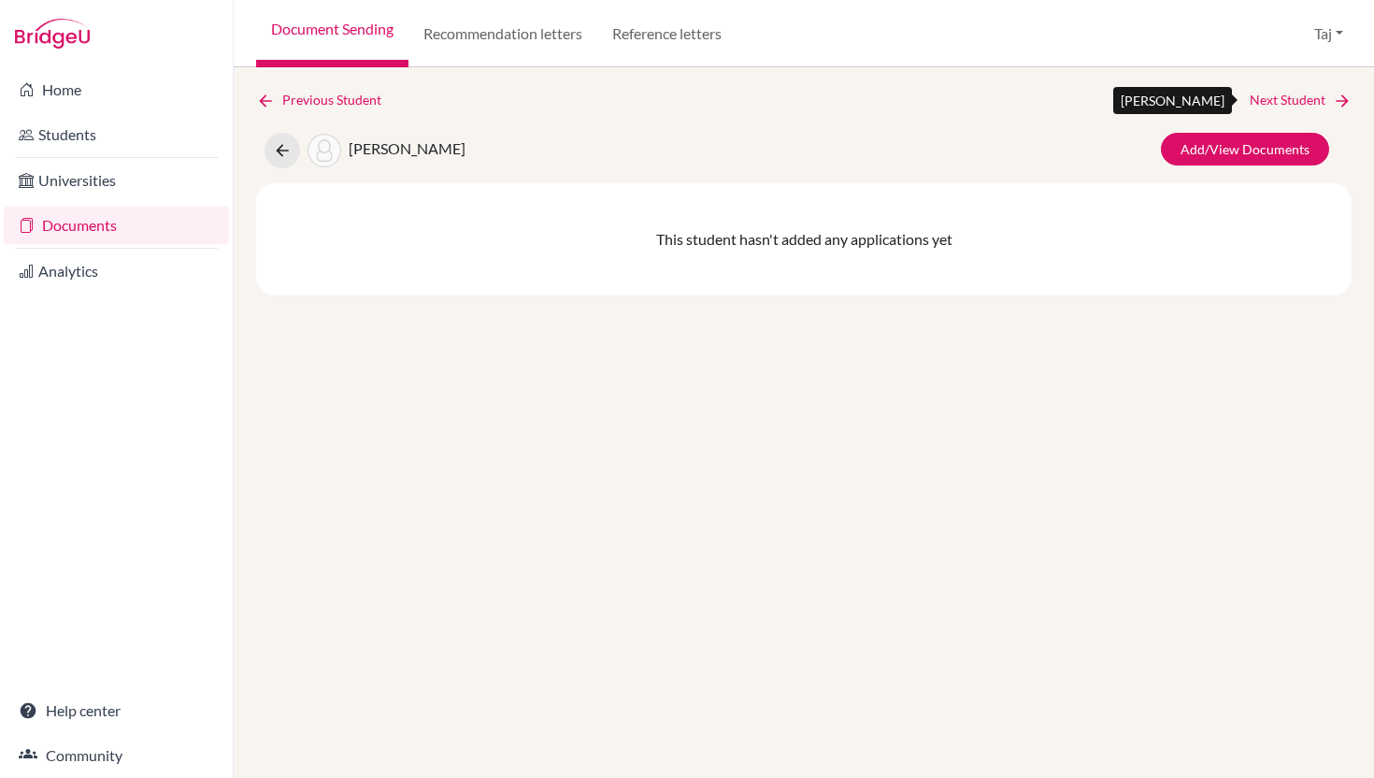
click at [1283, 106] on link "Next Student" at bounding box center [1301, 100] width 102 height 21
click at [310, 96] on link "Previous Student" at bounding box center [326, 100] width 140 height 21
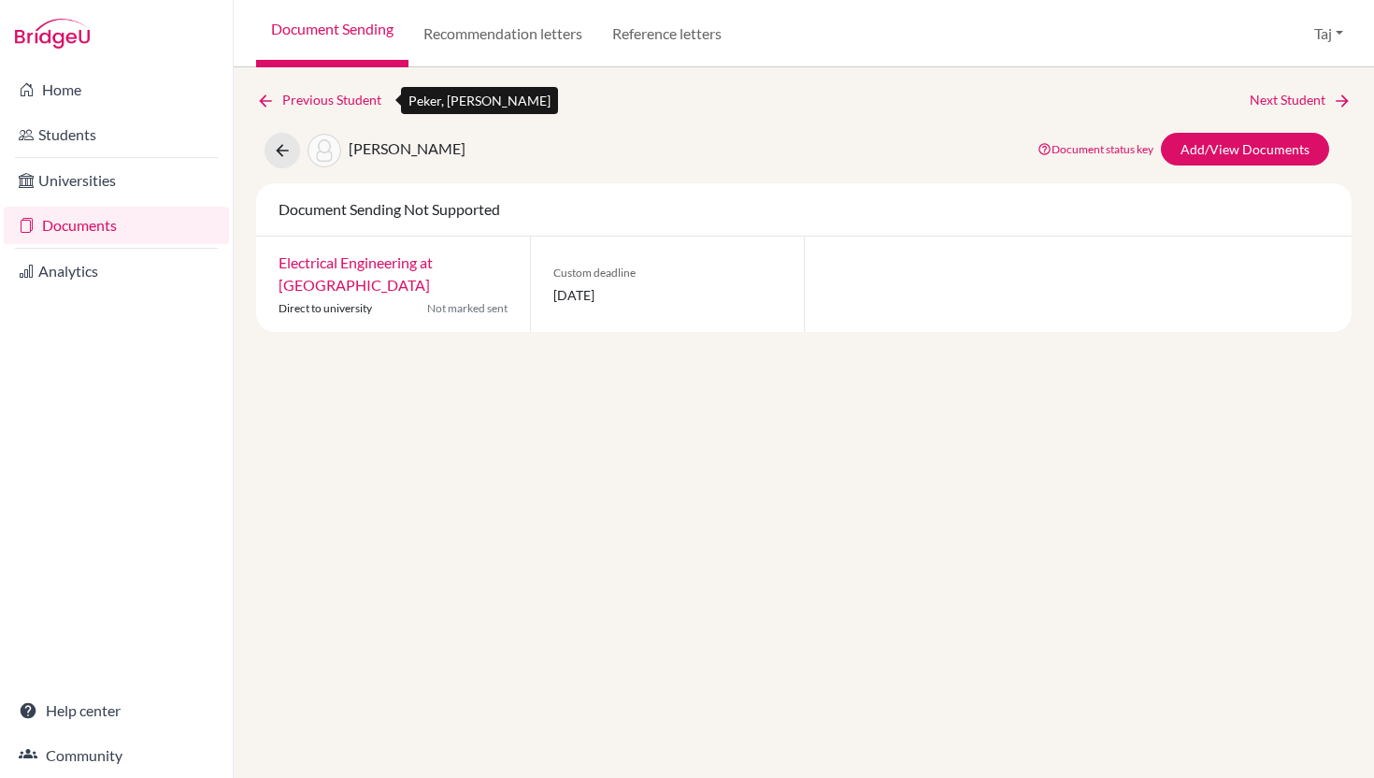
click at [310, 96] on link "Previous Student" at bounding box center [326, 100] width 140 height 21
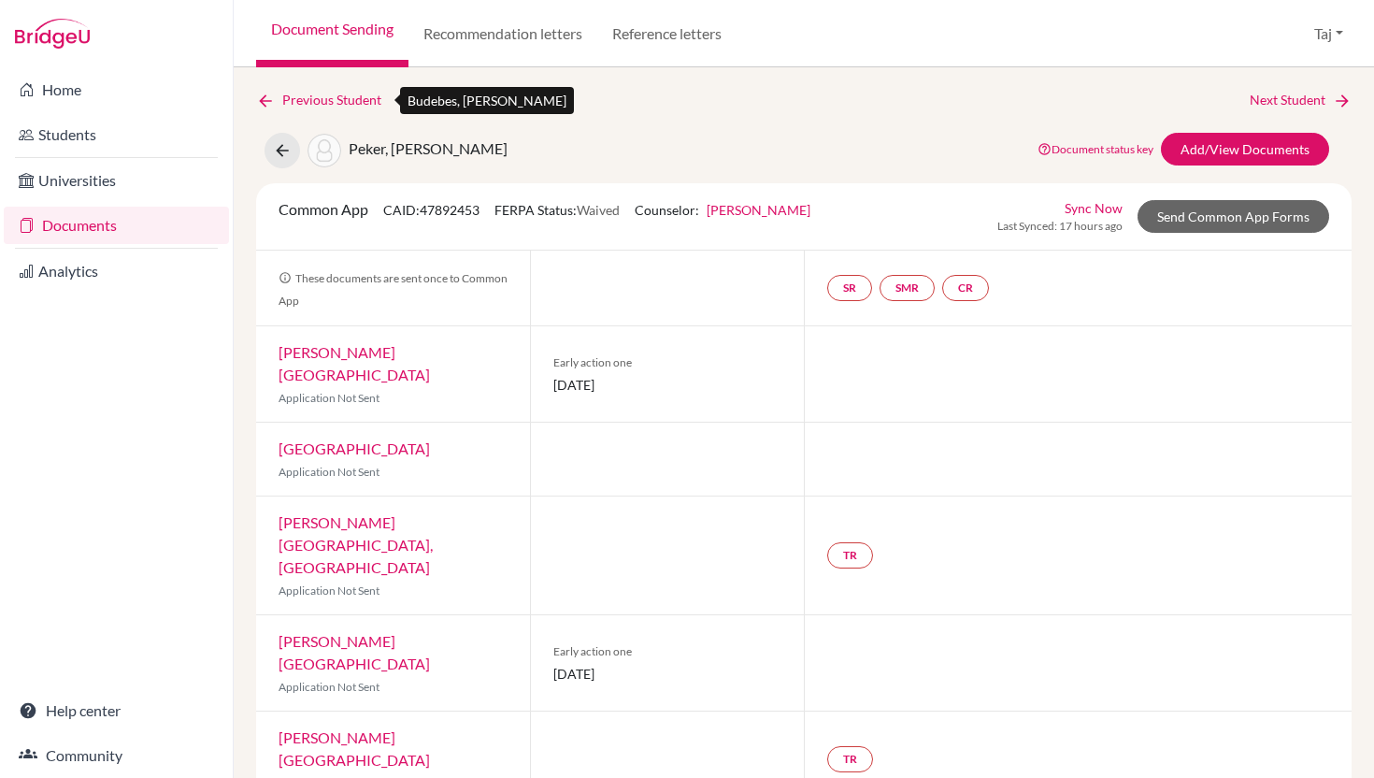
click at [310, 96] on link "Previous Student" at bounding box center [326, 100] width 140 height 21
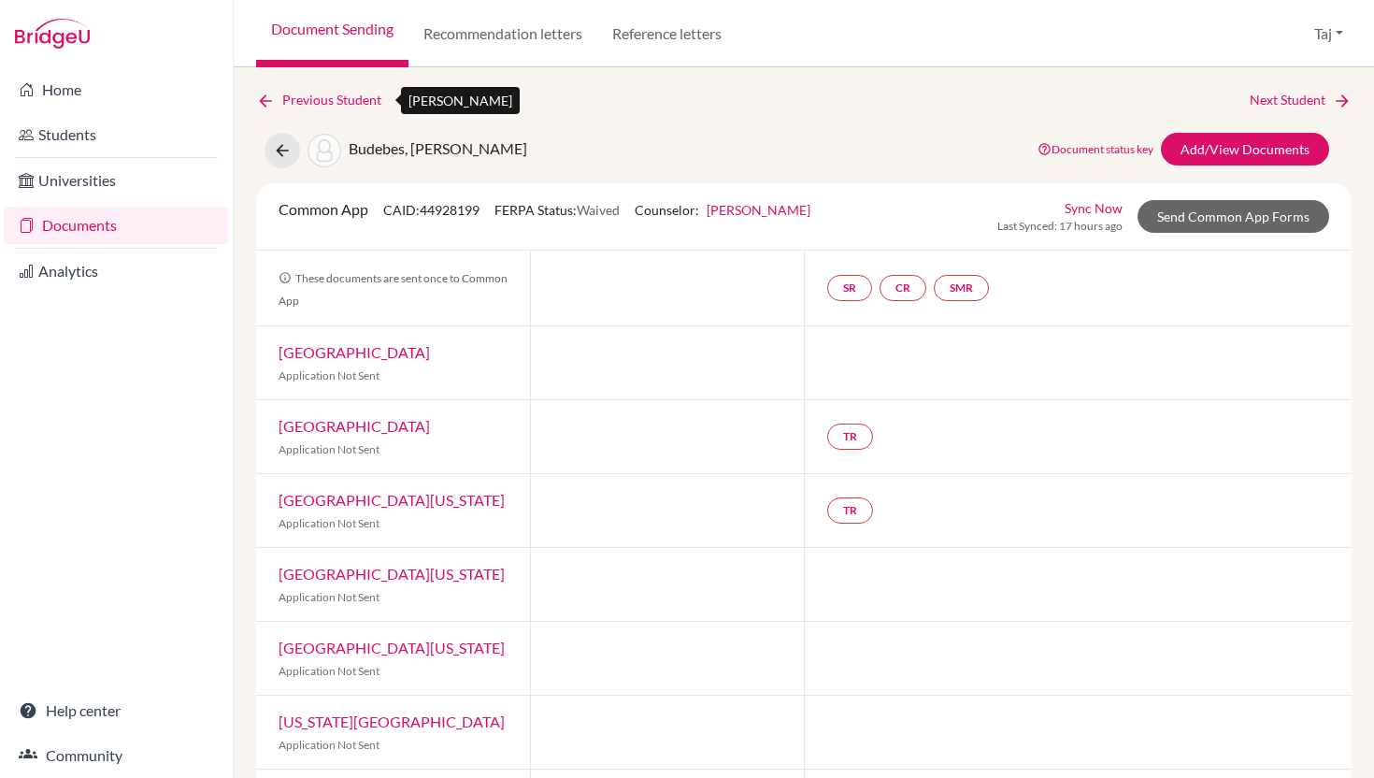
click at [310, 98] on link "Previous Student" at bounding box center [326, 100] width 140 height 21
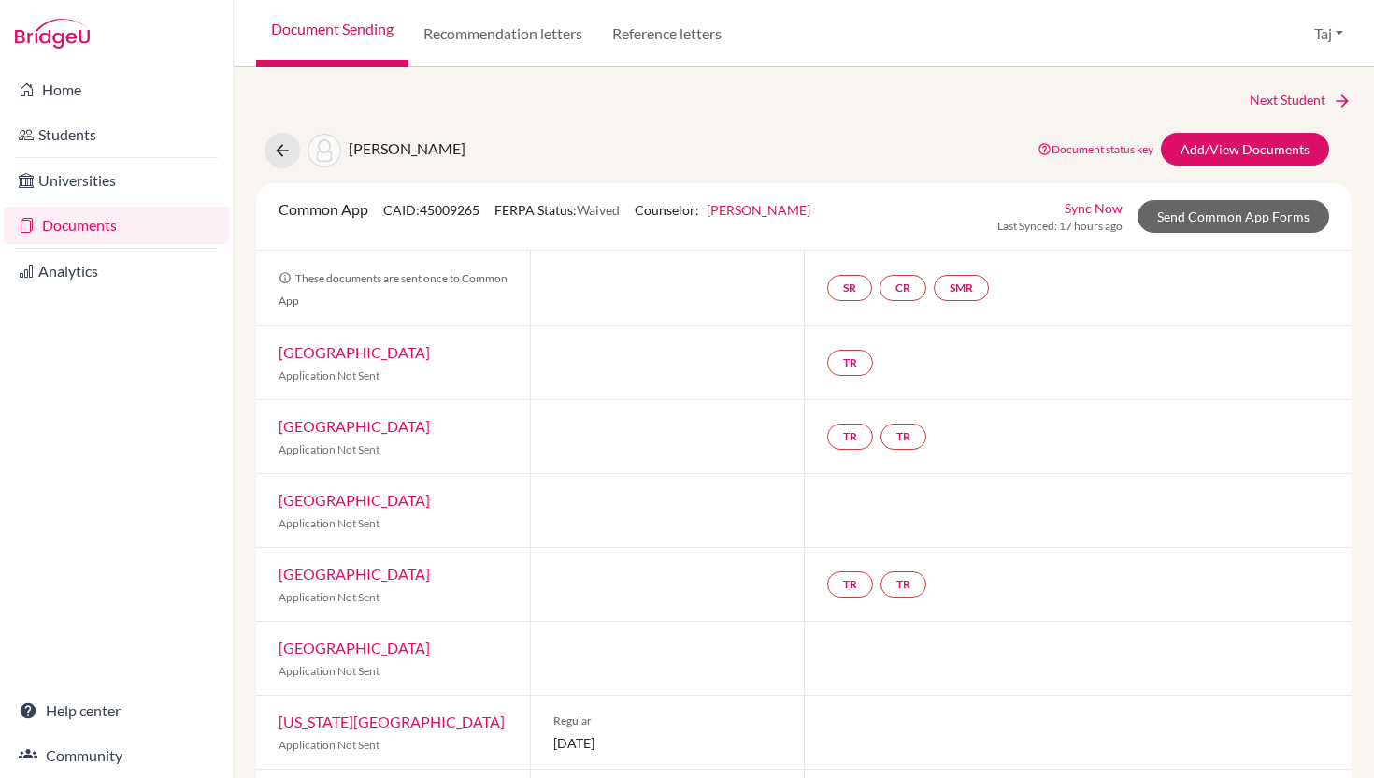
click at [91, 229] on link "Documents" at bounding box center [116, 225] width 225 height 37
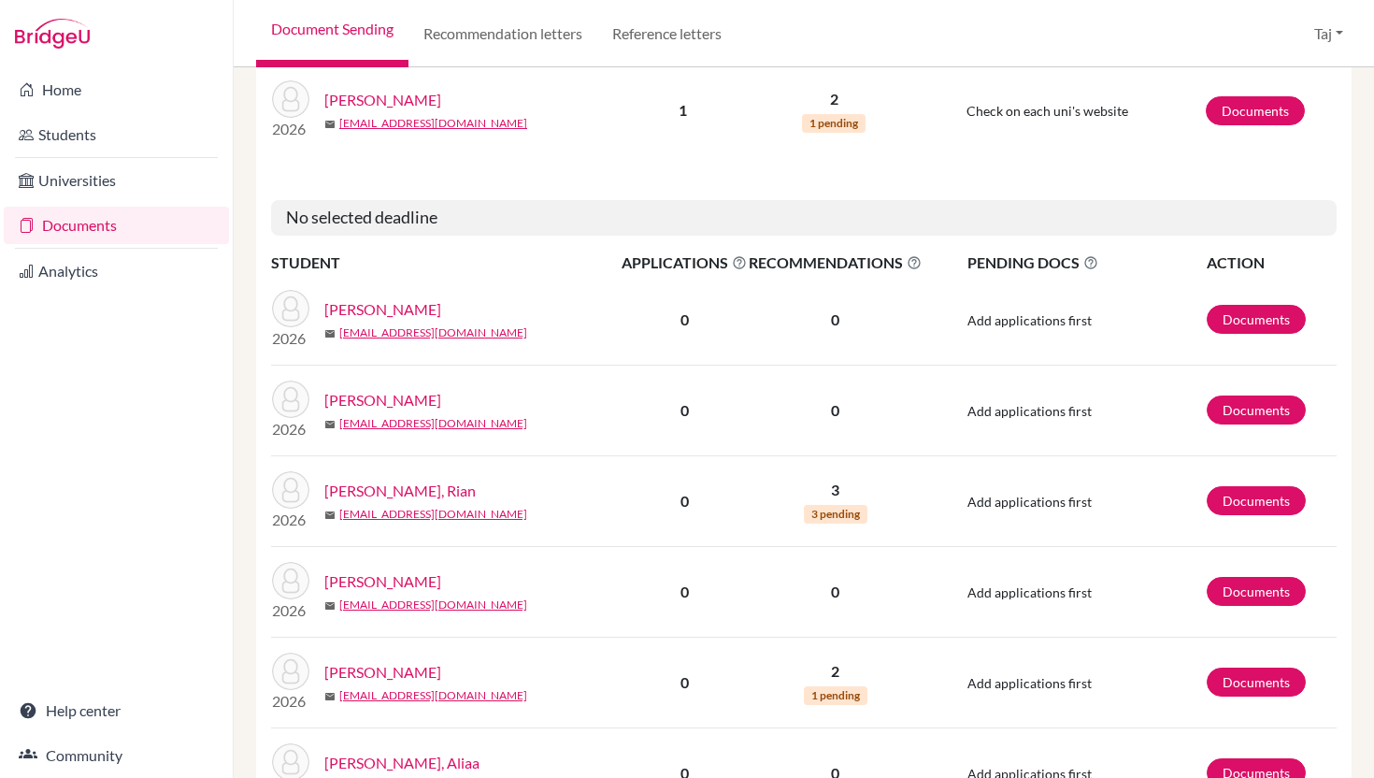
scroll to position [1133, 0]
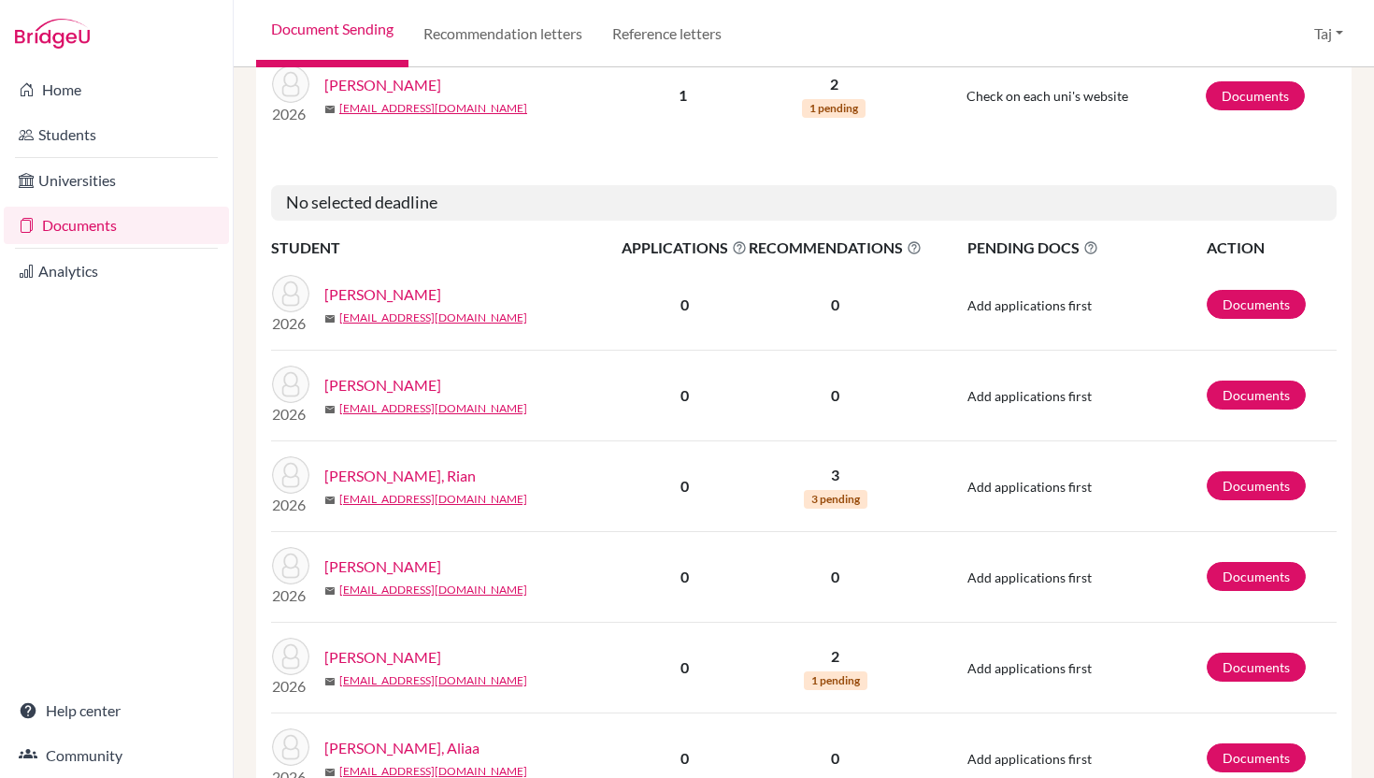
click at [405, 568] on link "[PERSON_NAME]" at bounding box center [382, 566] width 117 height 22
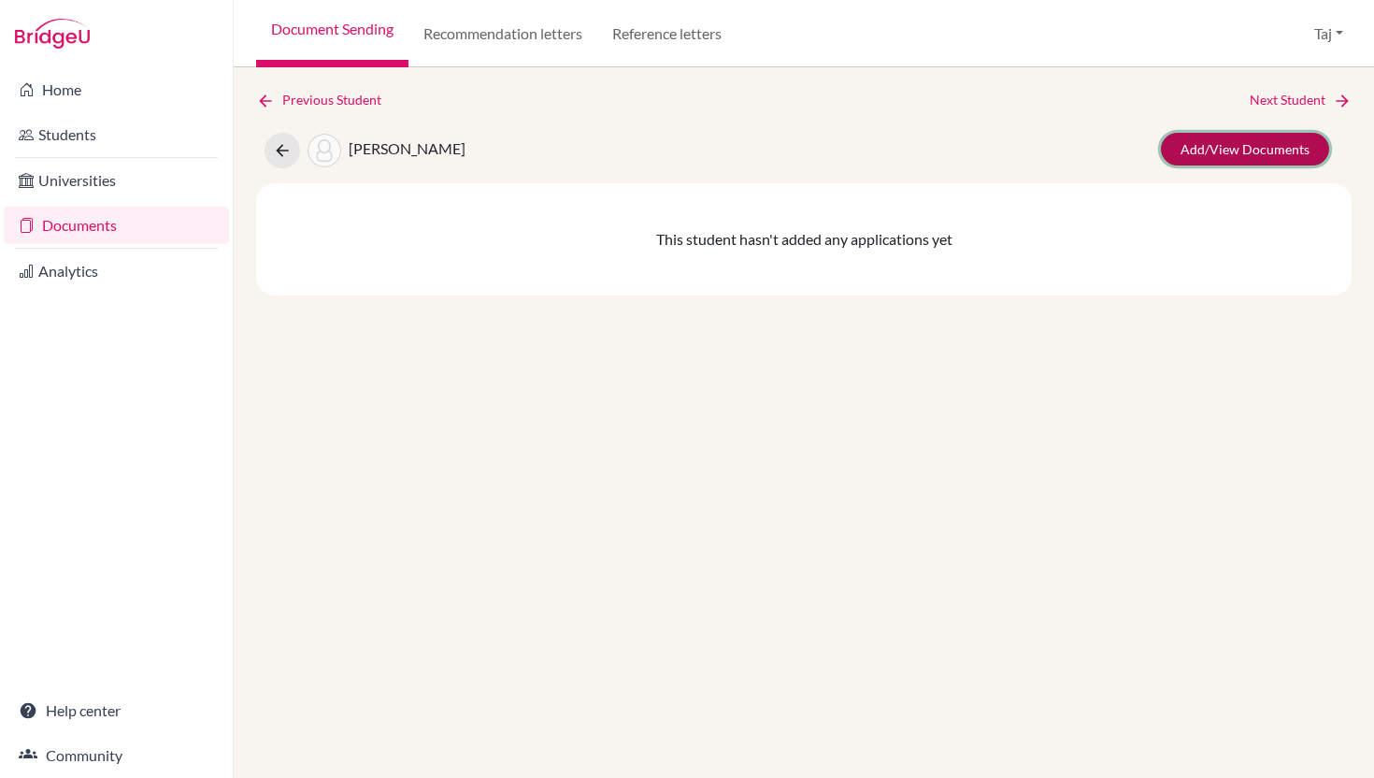
click at [1207, 156] on link "Add/View Documents" at bounding box center [1245, 149] width 168 height 33
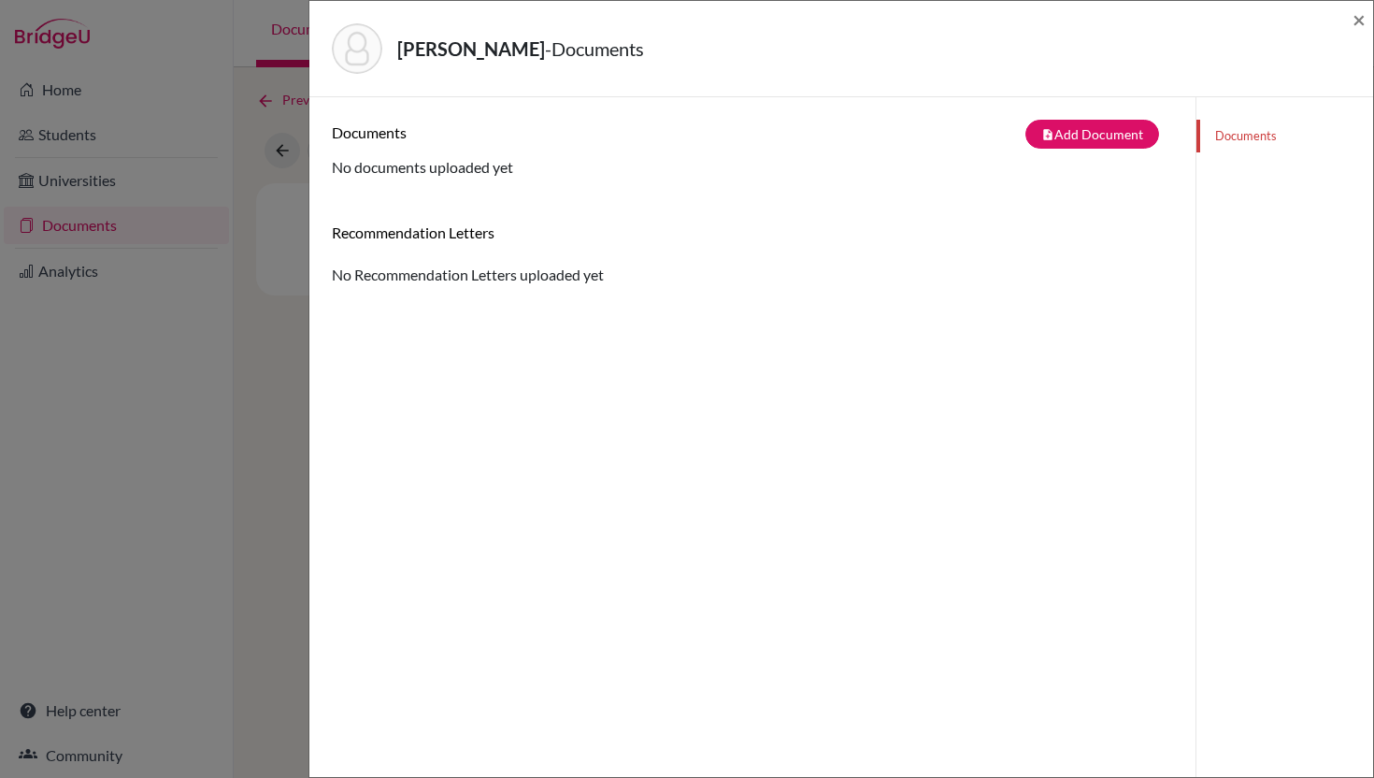
click at [1368, 21] on div "[PERSON_NAME] - Documents ×" at bounding box center [841, 49] width 1064 height 96
click at [1362, 22] on span "×" at bounding box center [1359, 19] width 13 height 27
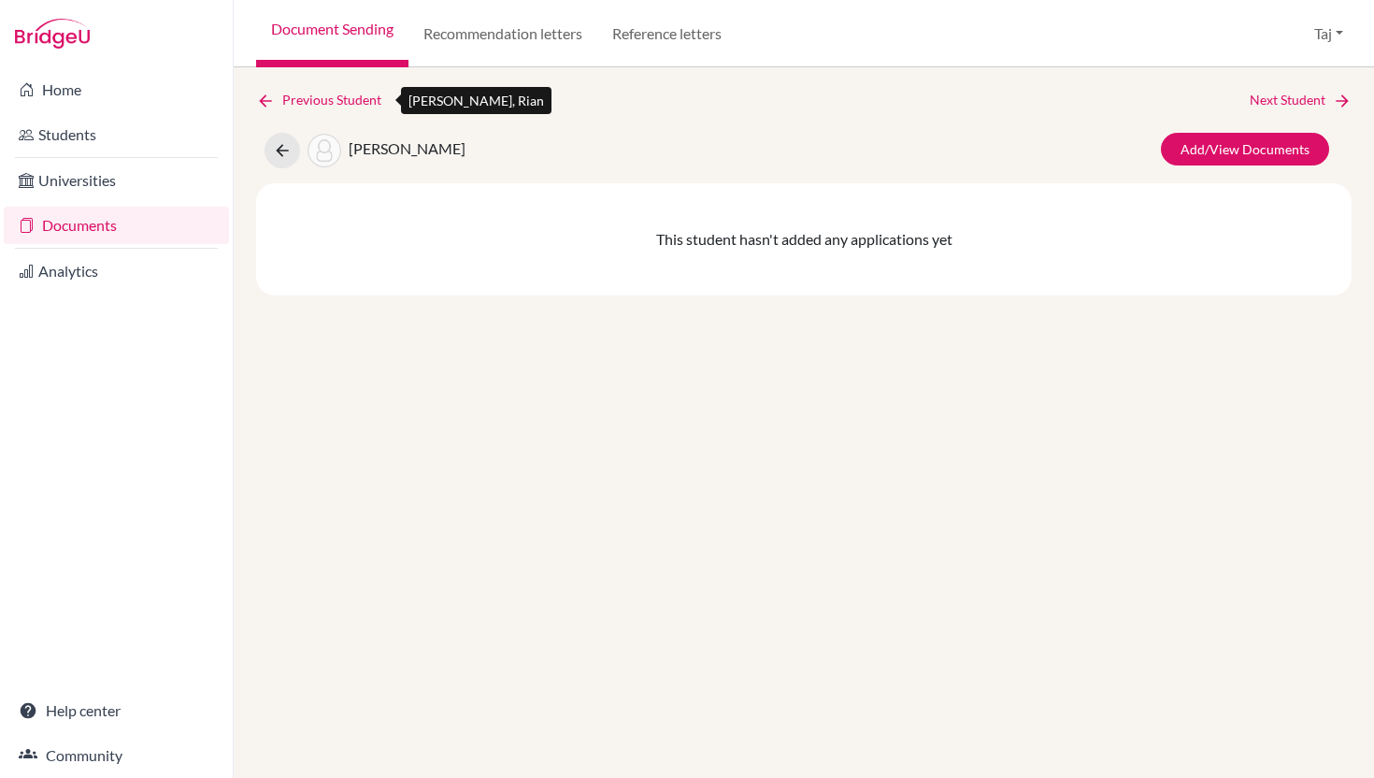
click at [330, 102] on link "Previous Student" at bounding box center [326, 100] width 140 height 21
click at [346, 36] on link "Document Sending" at bounding box center [332, 33] width 152 height 67
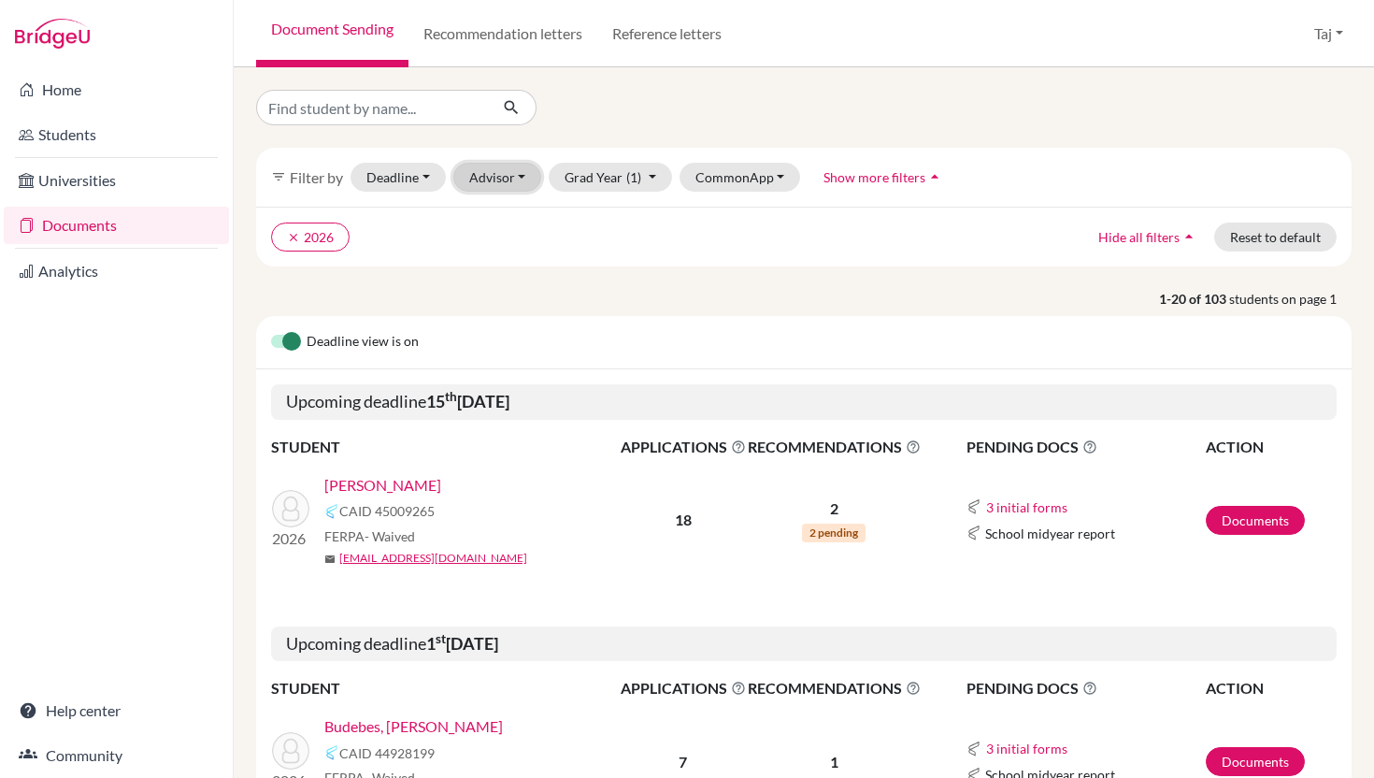
click at [486, 178] on button "Advisor" at bounding box center [497, 177] width 89 height 29
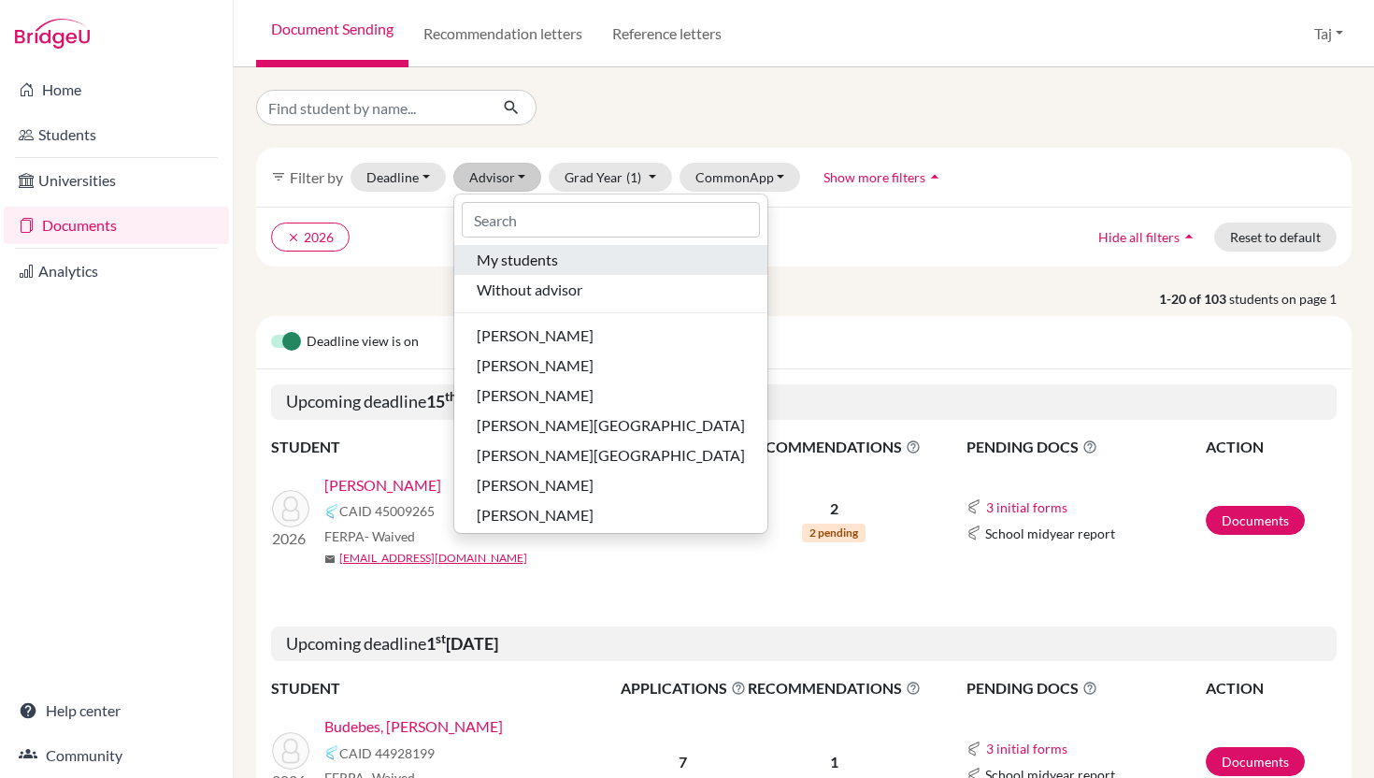
click at [495, 254] on span "My students" at bounding box center [517, 260] width 81 height 22
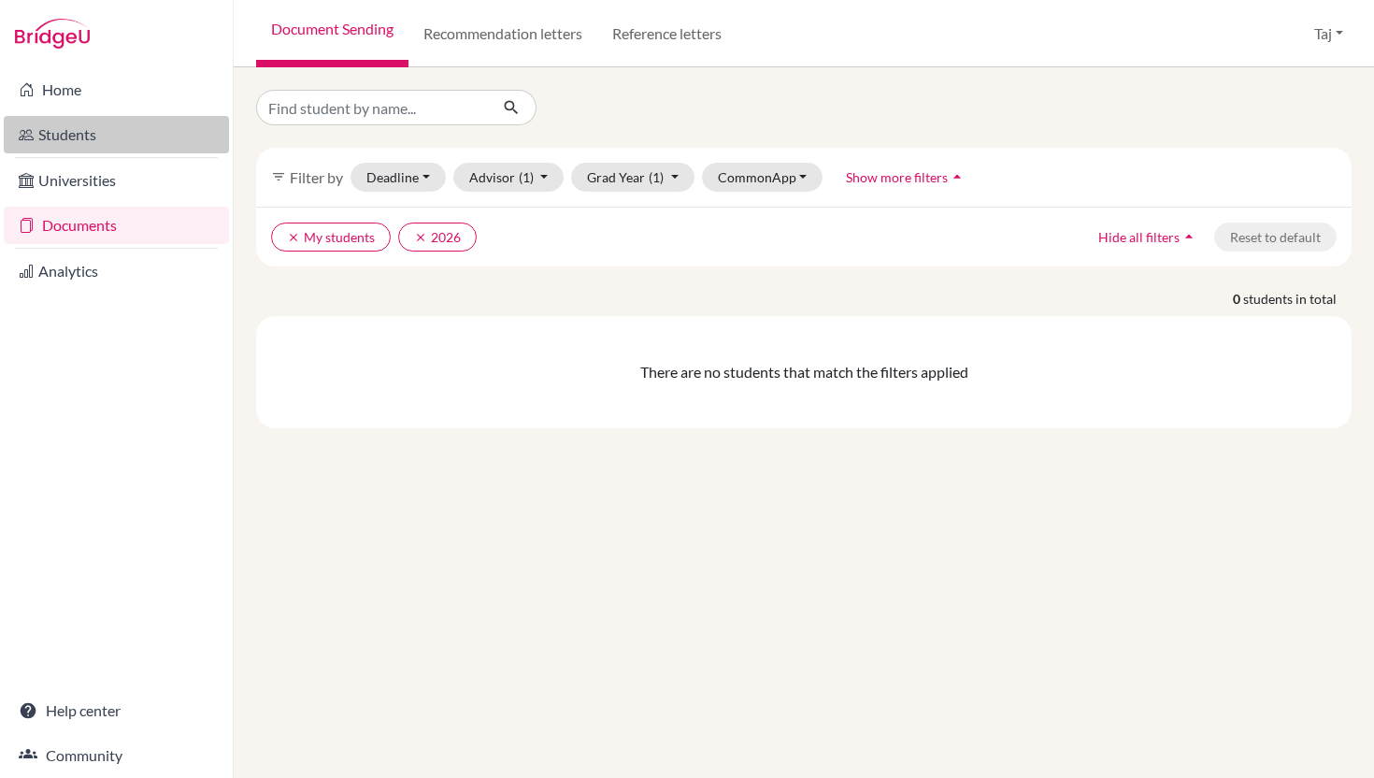
click at [61, 123] on link "Students" at bounding box center [116, 134] width 225 height 37
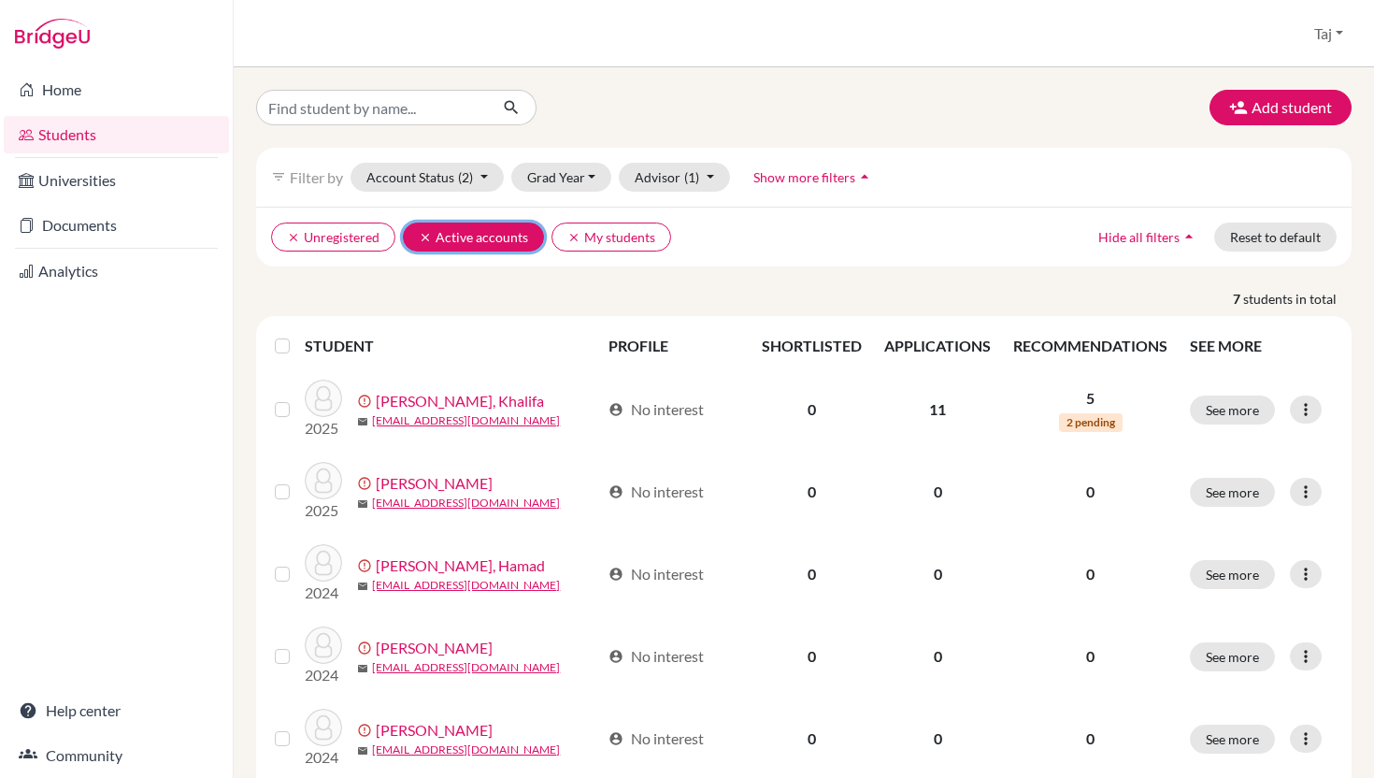
click at [403, 239] on button "clear Active accounts" at bounding box center [473, 236] width 141 height 29
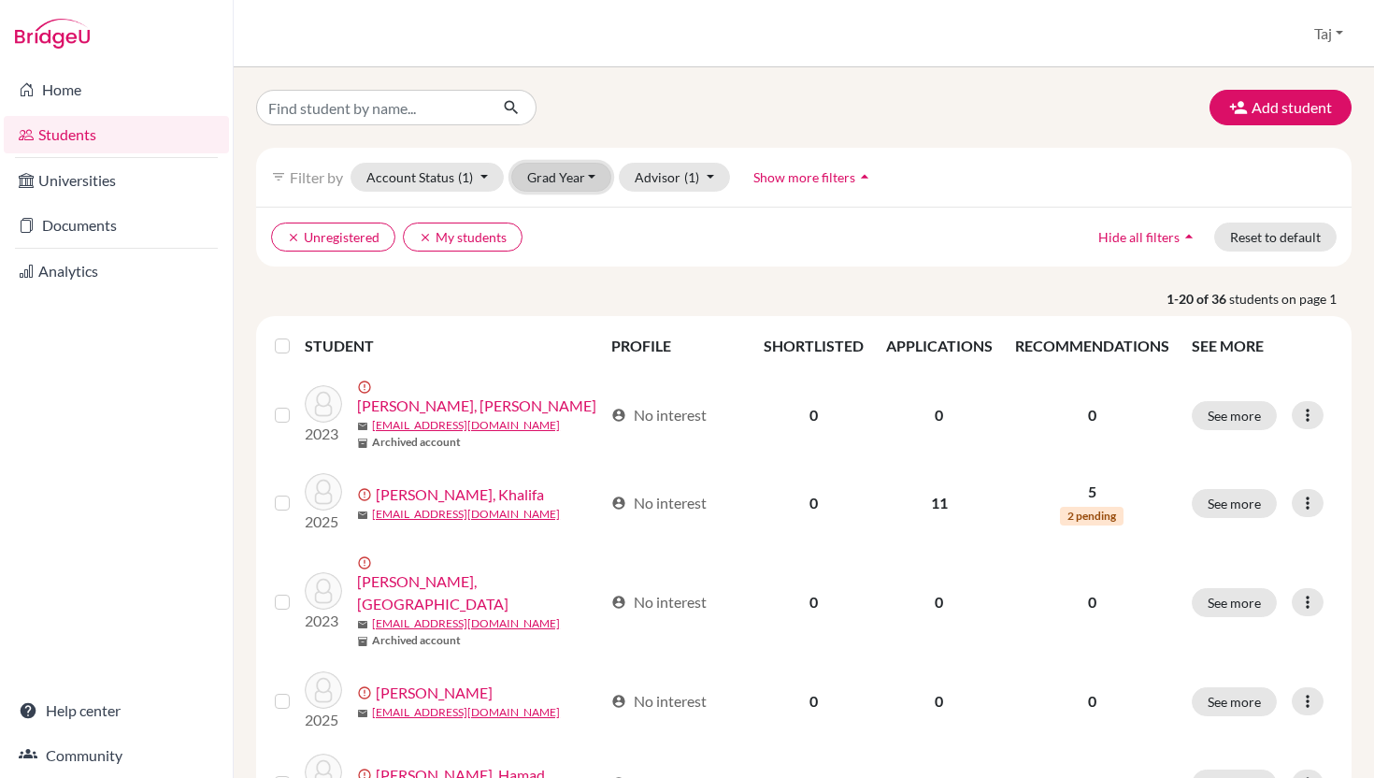
click at [543, 172] on button "Grad Year" at bounding box center [561, 177] width 101 height 29
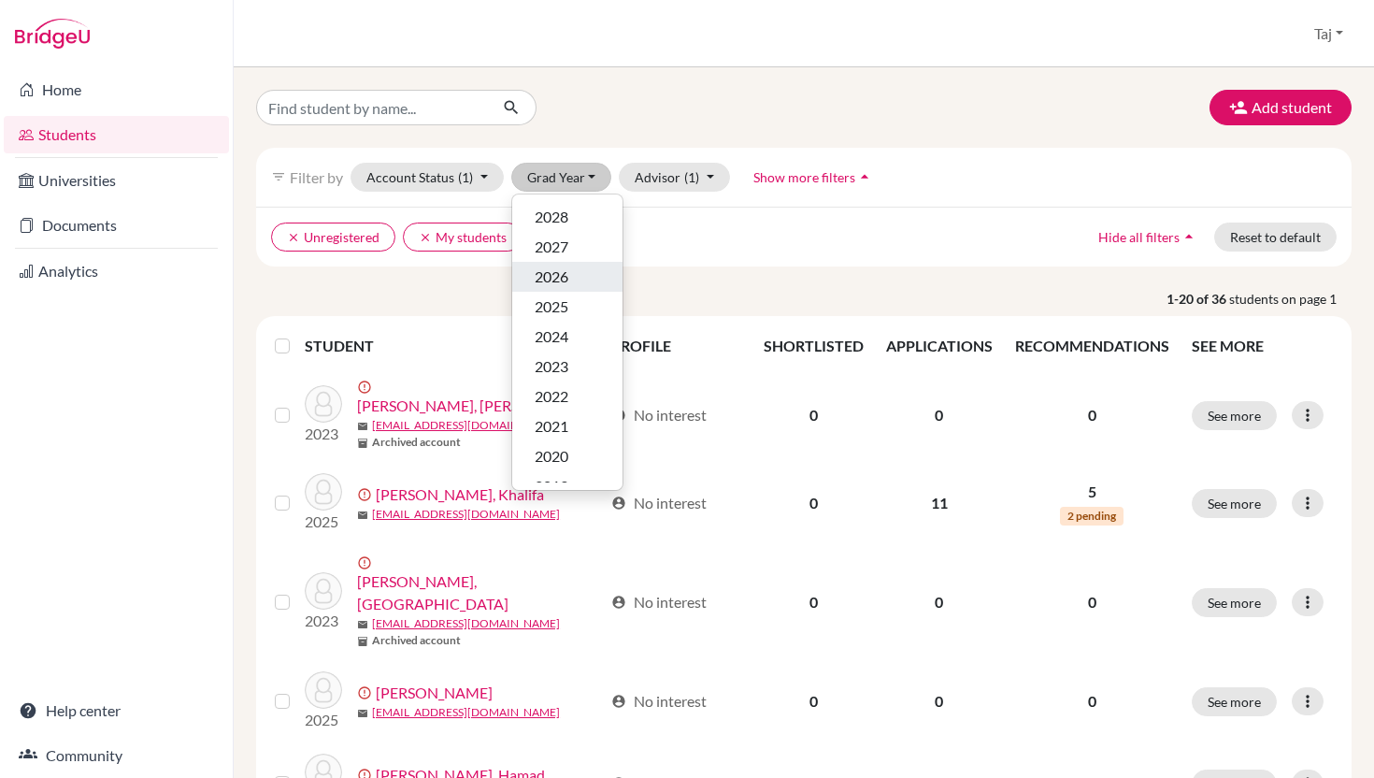
click at [554, 272] on span "2026" at bounding box center [552, 277] width 34 height 22
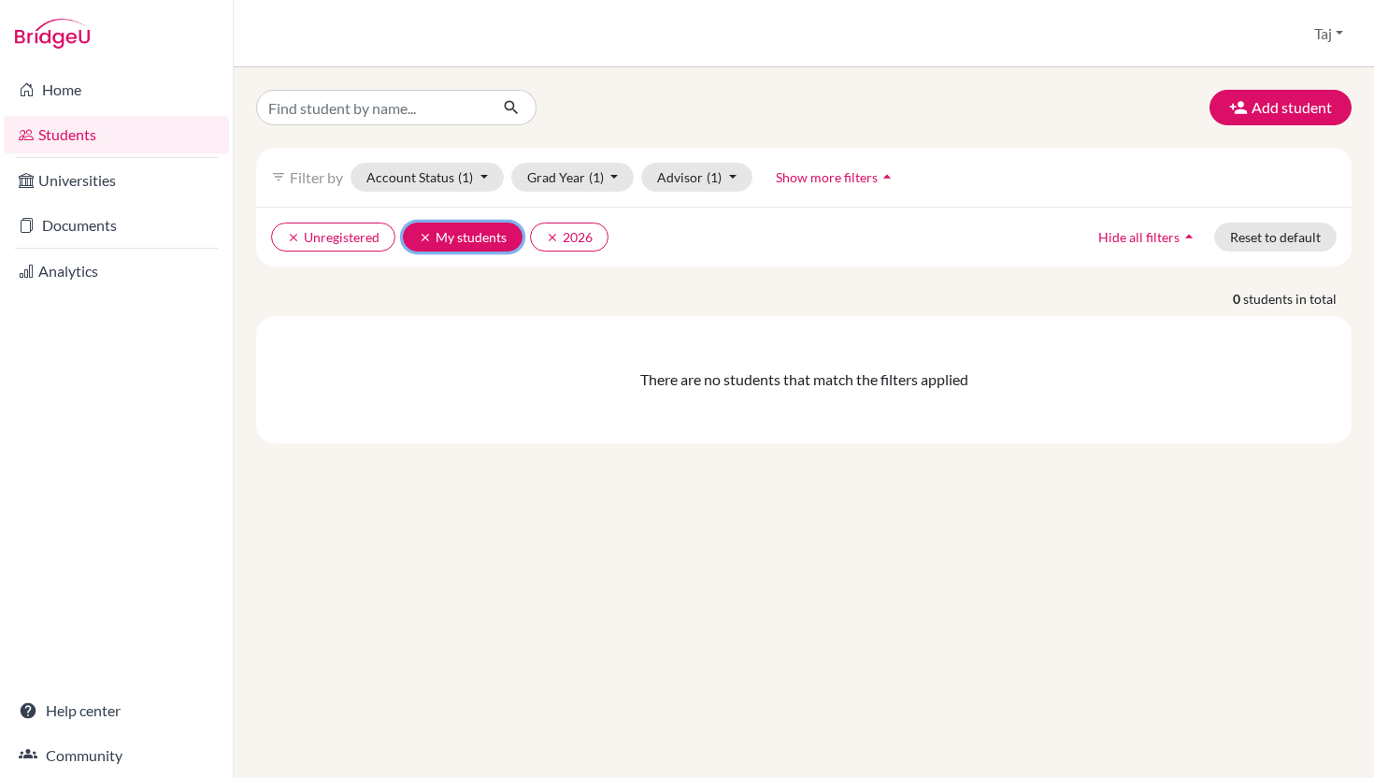
click at [414, 237] on button "clear My students" at bounding box center [463, 236] width 120 height 29
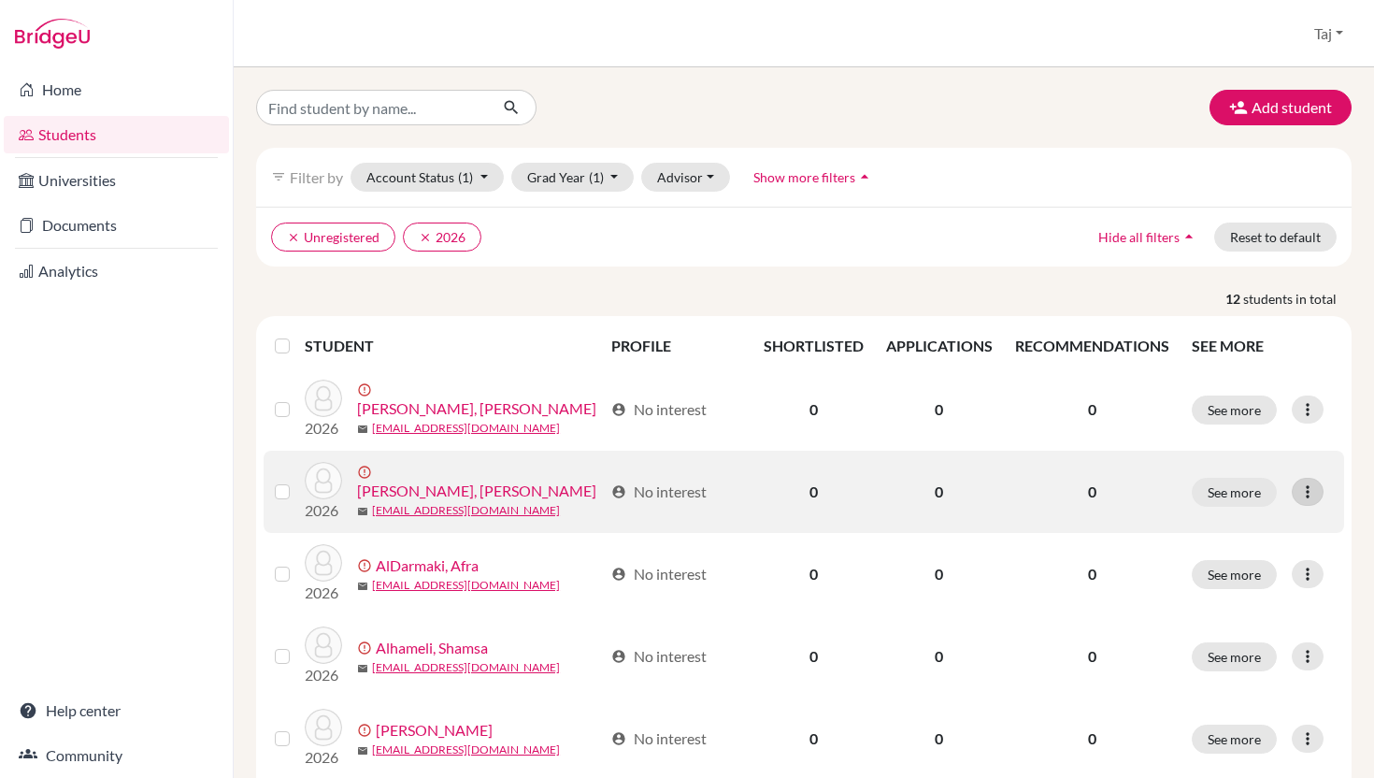
click at [1307, 493] on icon at bounding box center [1308, 491] width 19 height 19
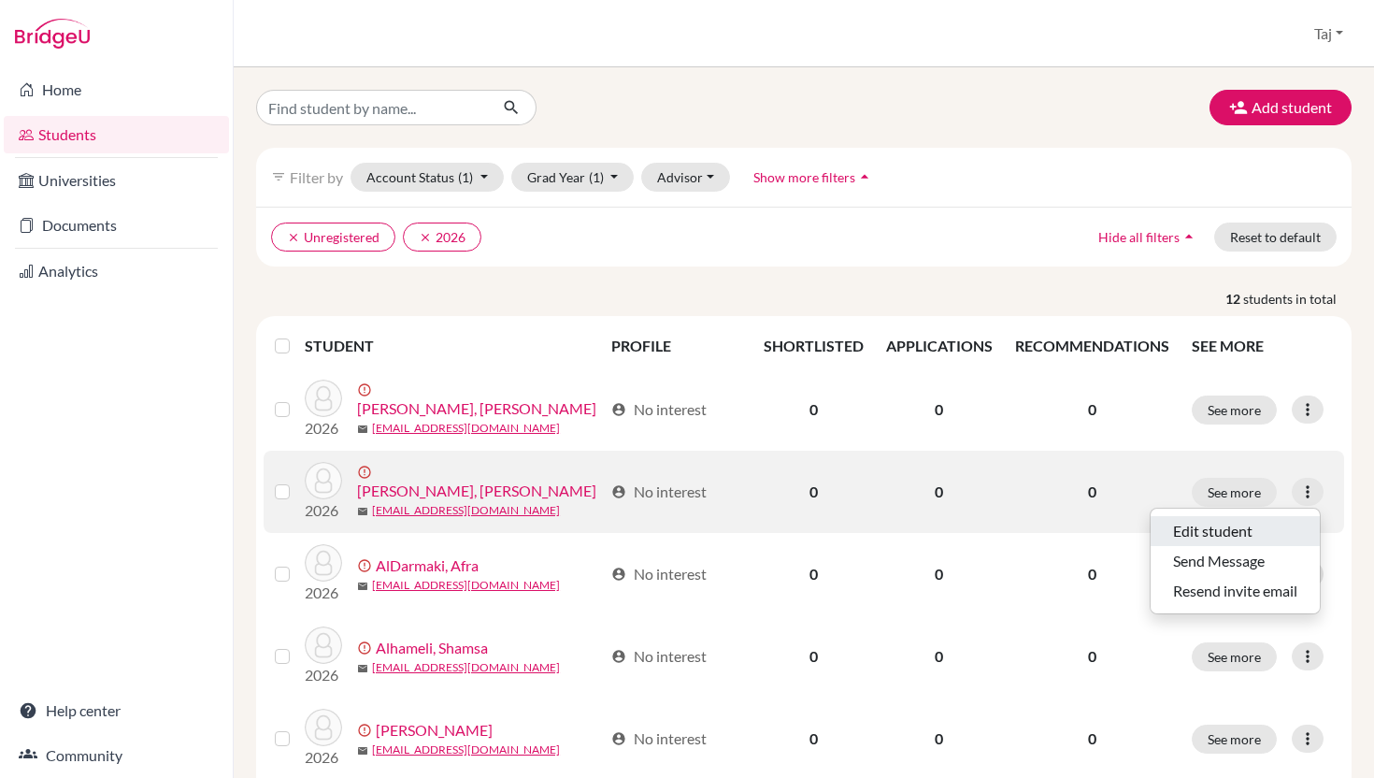
click at [1256, 528] on button "Edit student" at bounding box center [1235, 531] width 169 height 30
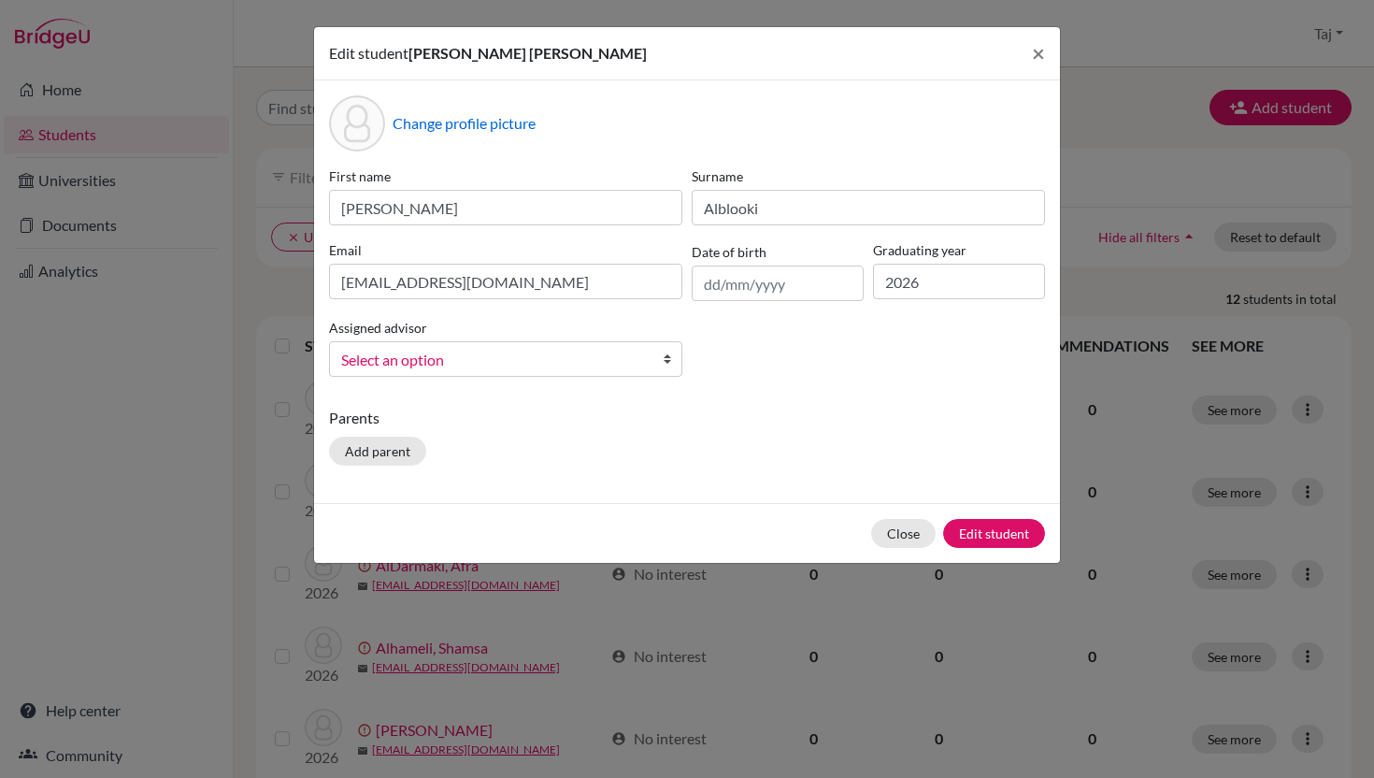
click at [669, 357] on b at bounding box center [672, 359] width 19 height 34
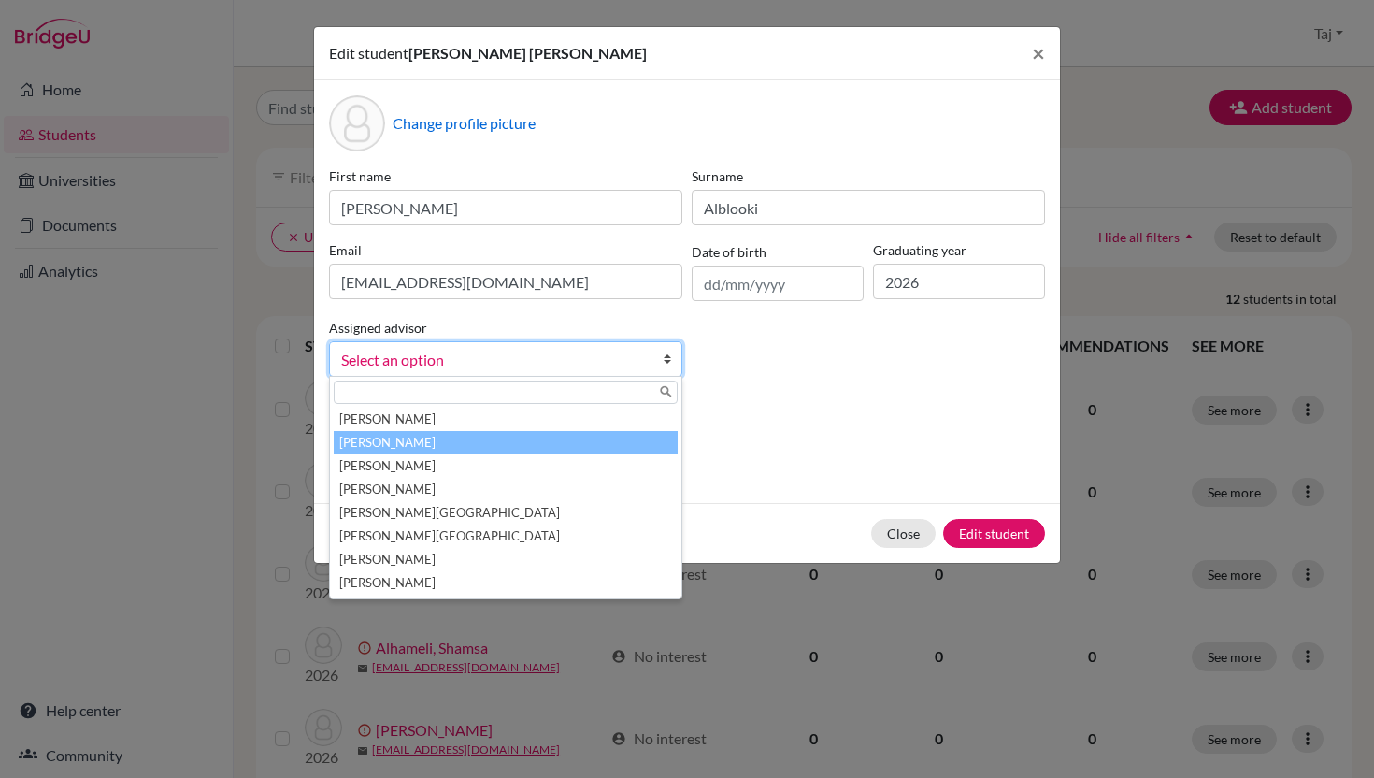
click at [587, 434] on li "[PERSON_NAME]" at bounding box center [506, 442] width 344 height 23
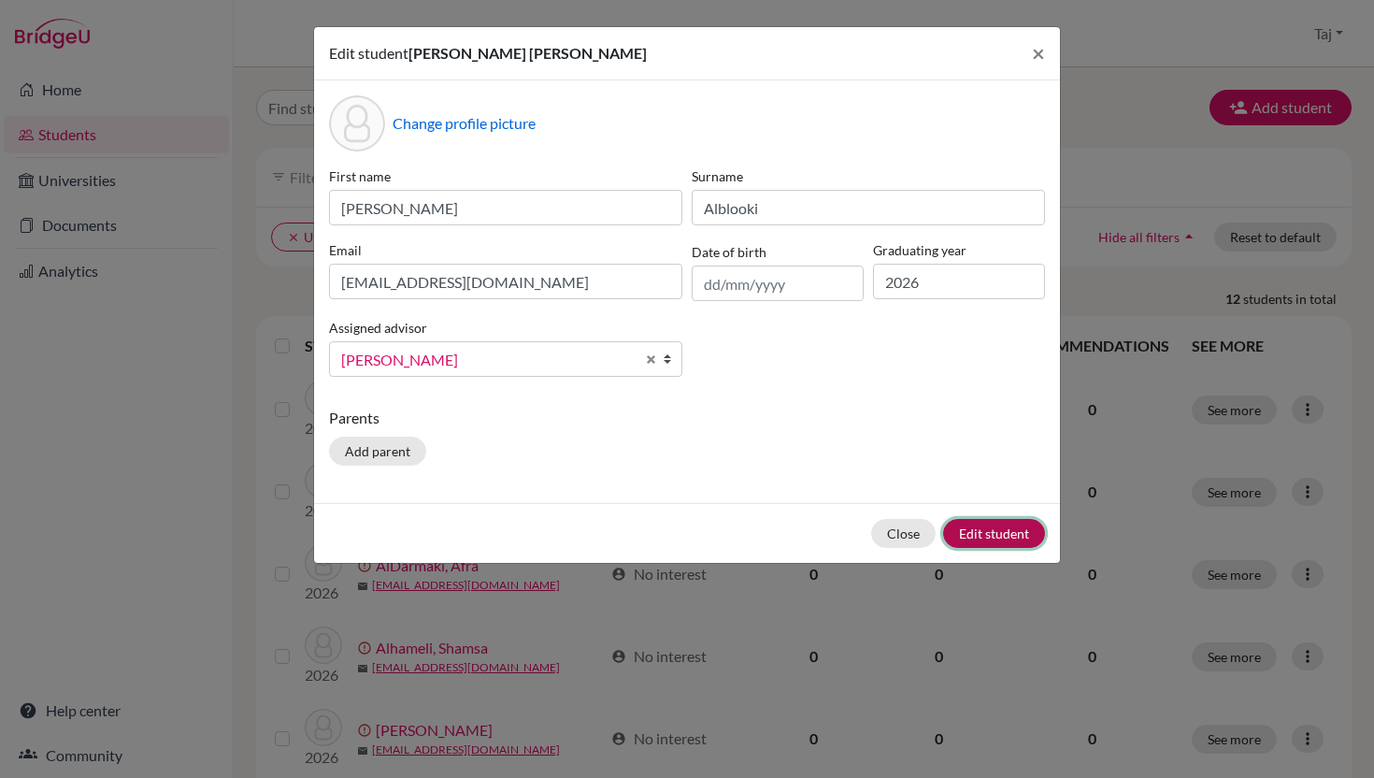
click at [978, 536] on button "Edit student" at bounding box center [994, 533] width 102 height 29
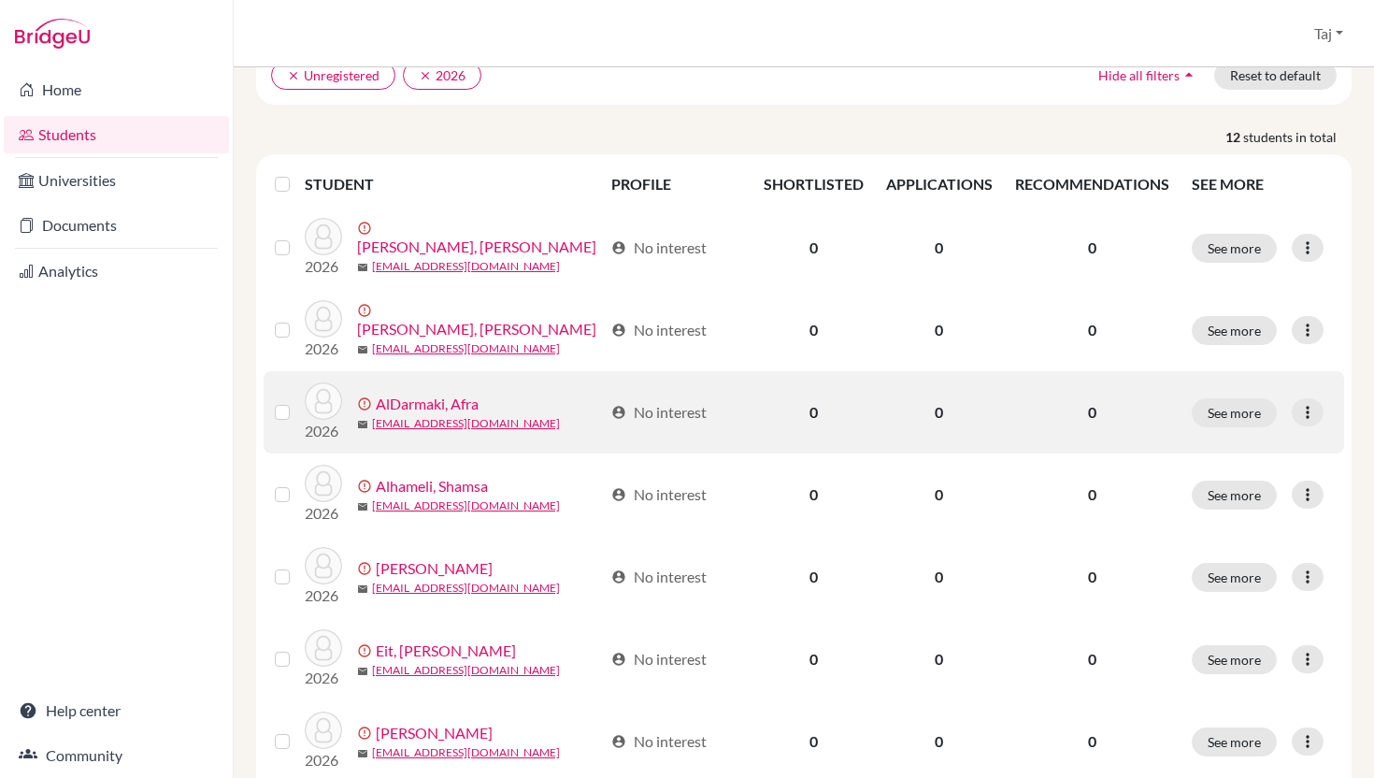
scroll to position [232, 0]
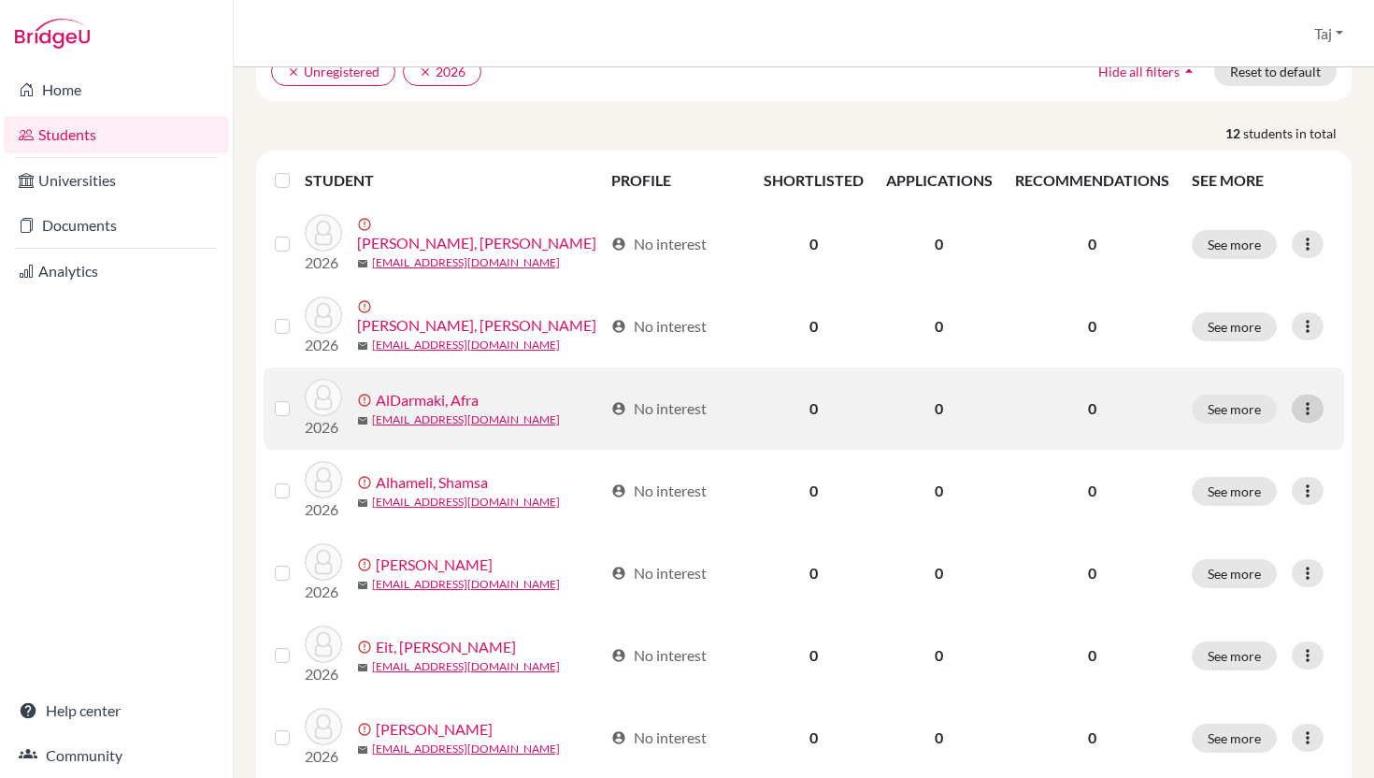
click at [1310, 409] on icon at bounding box center [1308, 408] width 19 height 19
click at [1219, 452] on button "Edit student" at bounding box center [1235, 448] width 169 height 30
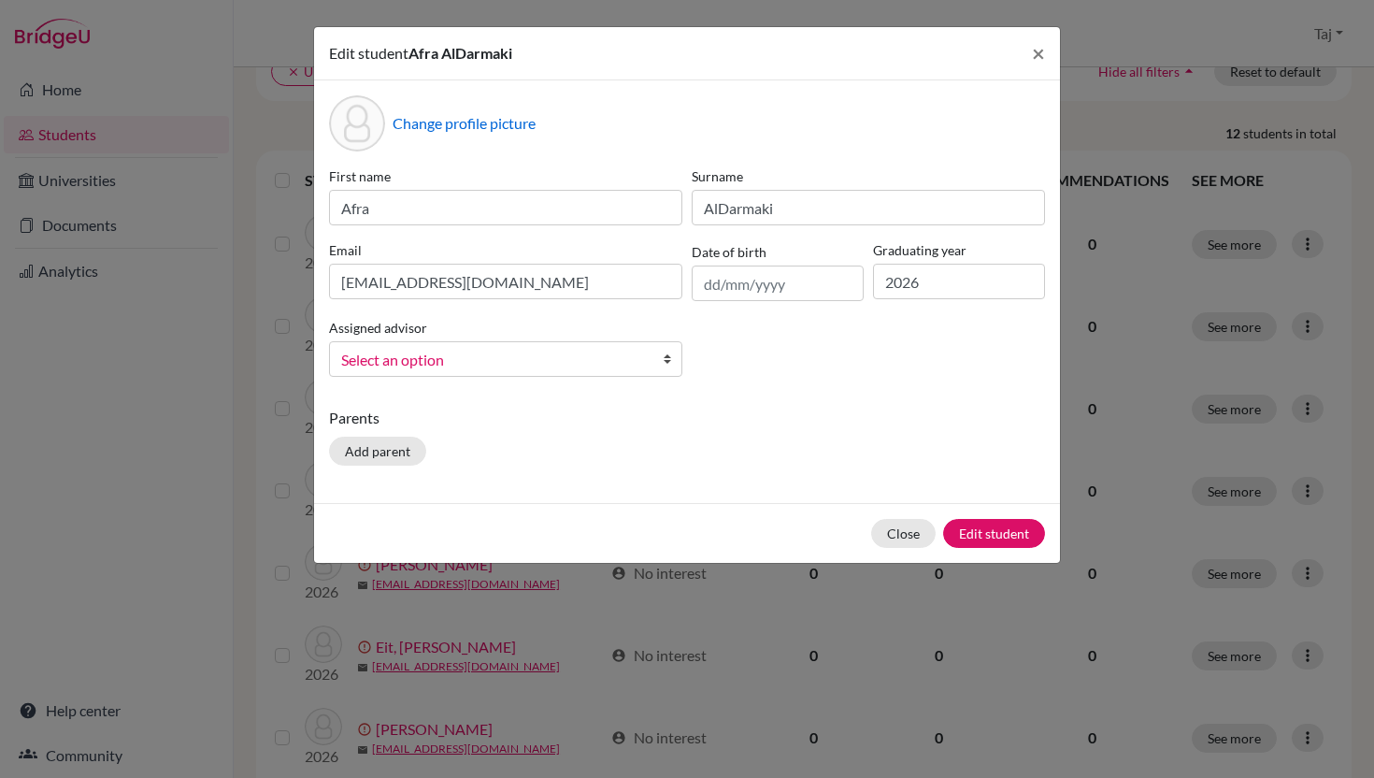
click at [587, 369] on span "Select an option" at bounding box center [493, 360] width 305 height 24
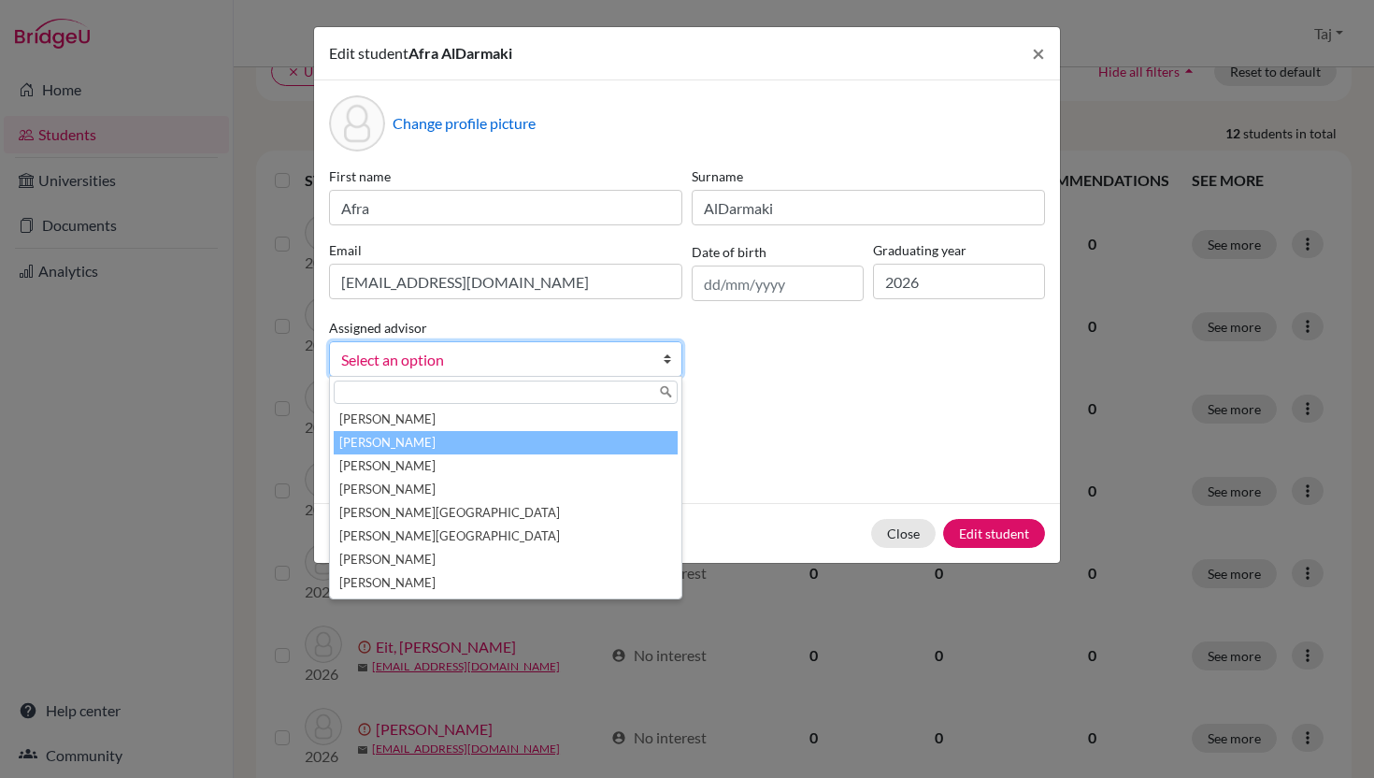
click at [543, 443] on li "[PERSON_NAME]" at bounding box center [506, 442] width 344 height 23
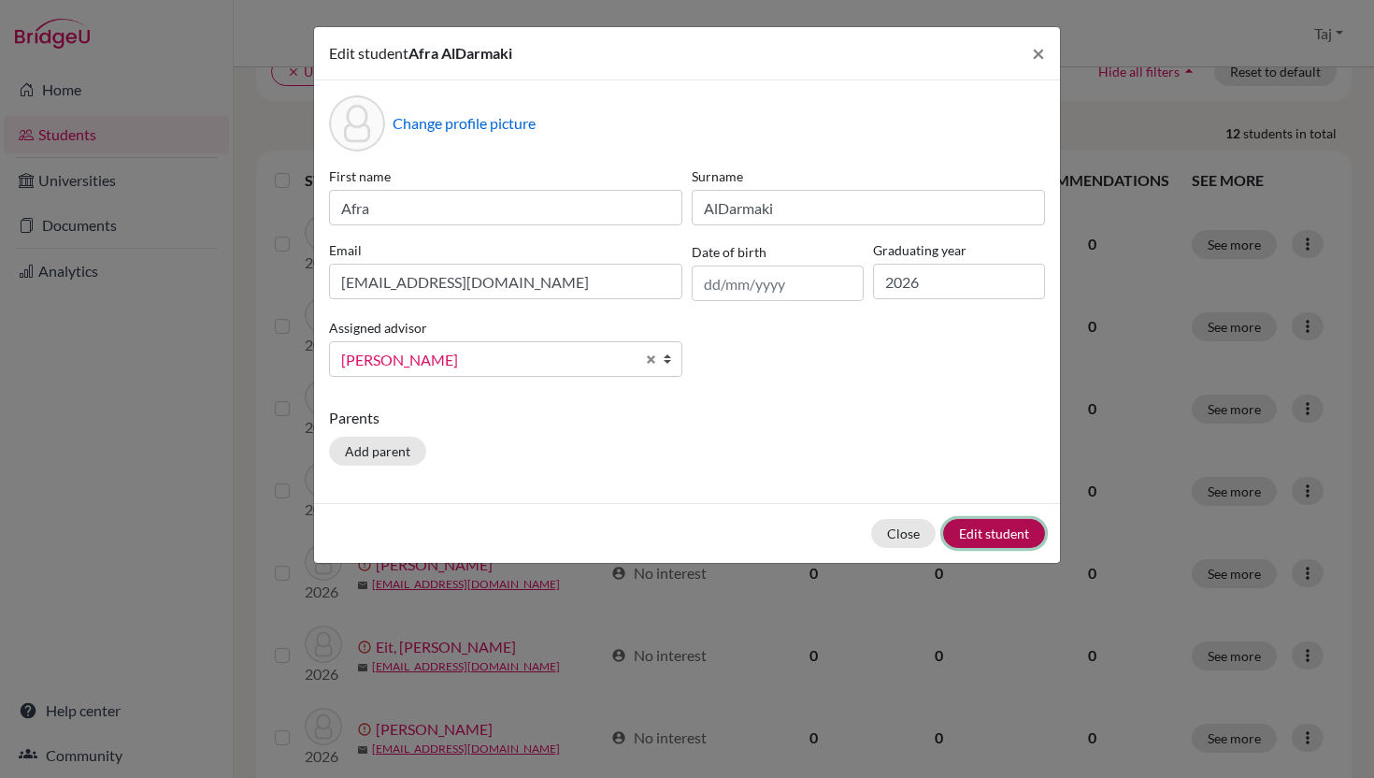
click at [969, 540] on button "Edit student" at bounding box center [994, 533] width 102 height 29
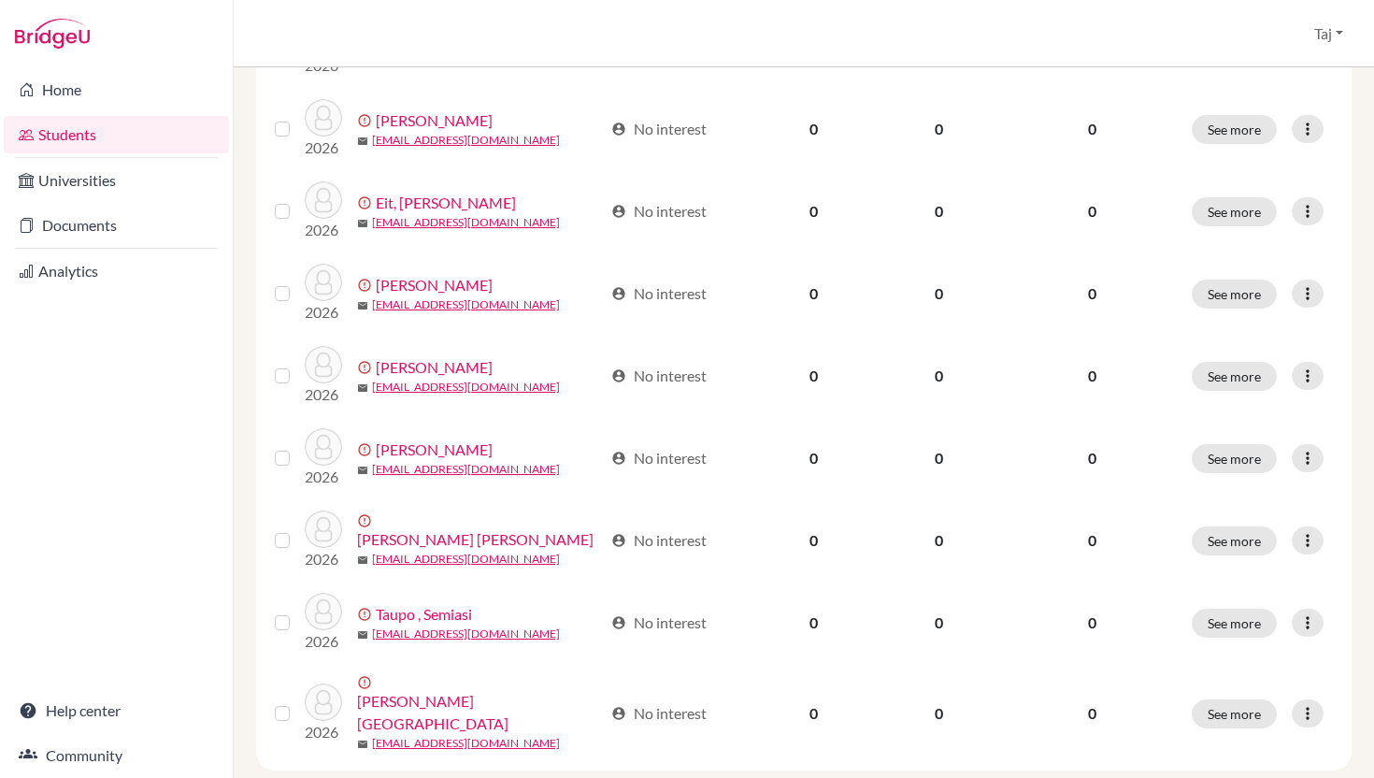
scroll to position [696, 0]
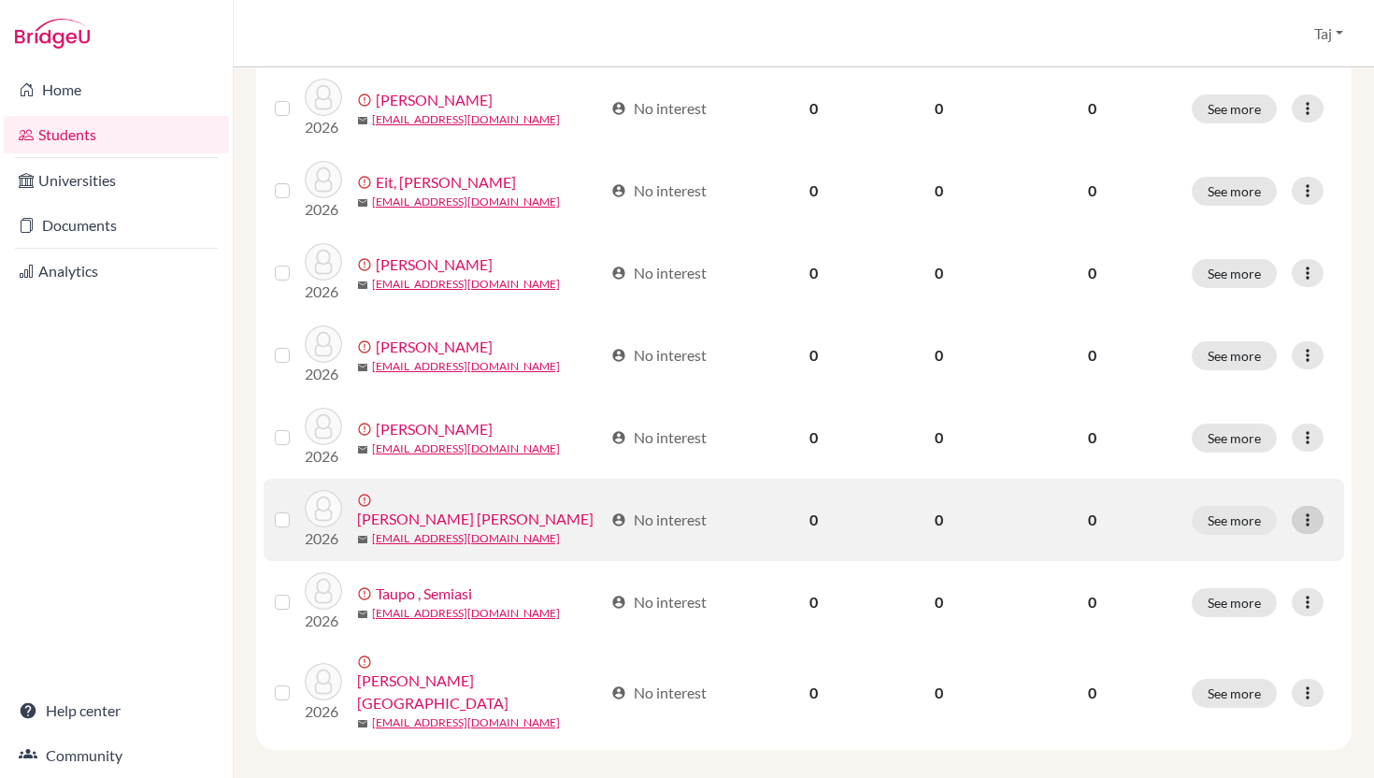
click at [1302, 517] on icon at bounding box center [1308, 519] width 19 height 19
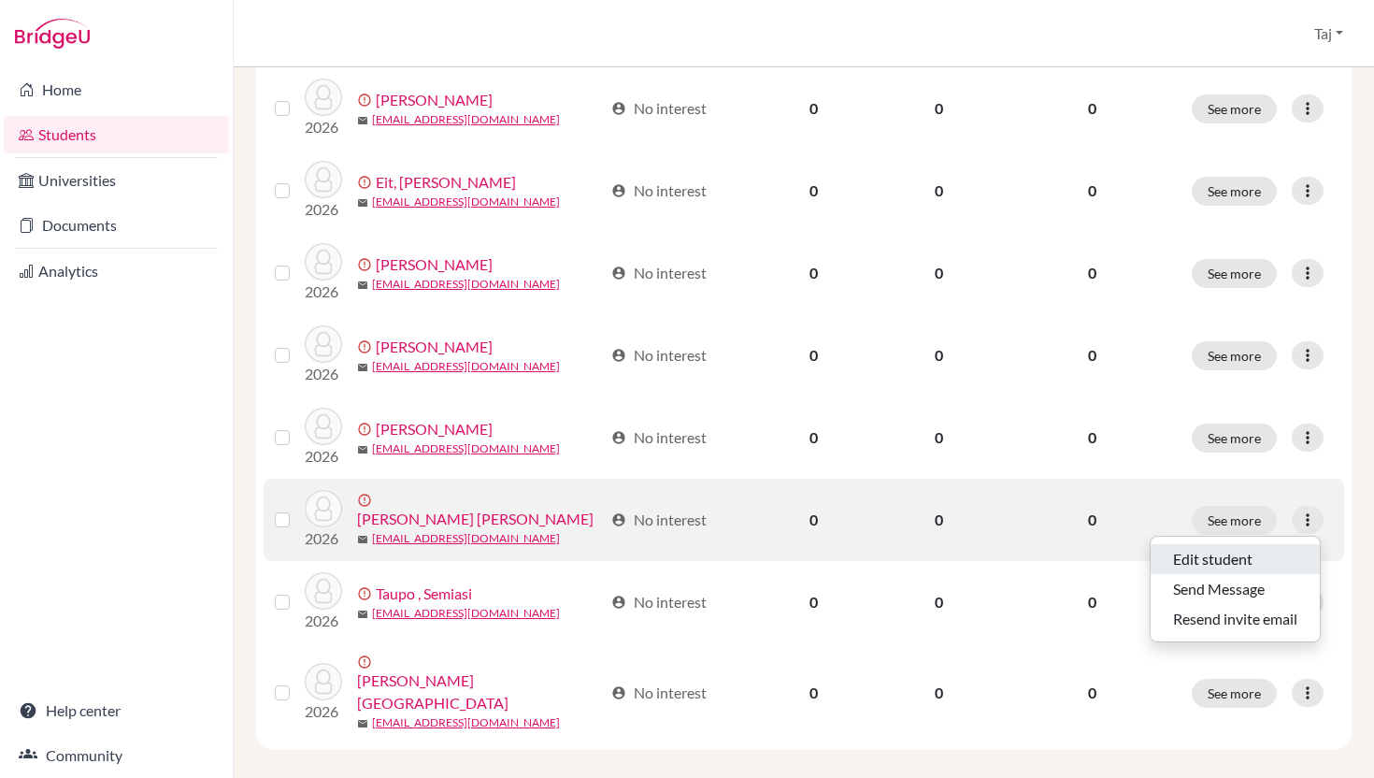
click at [1237, 560] on button "Edit student" at bounding box center [1235, 559] width 169 height 30
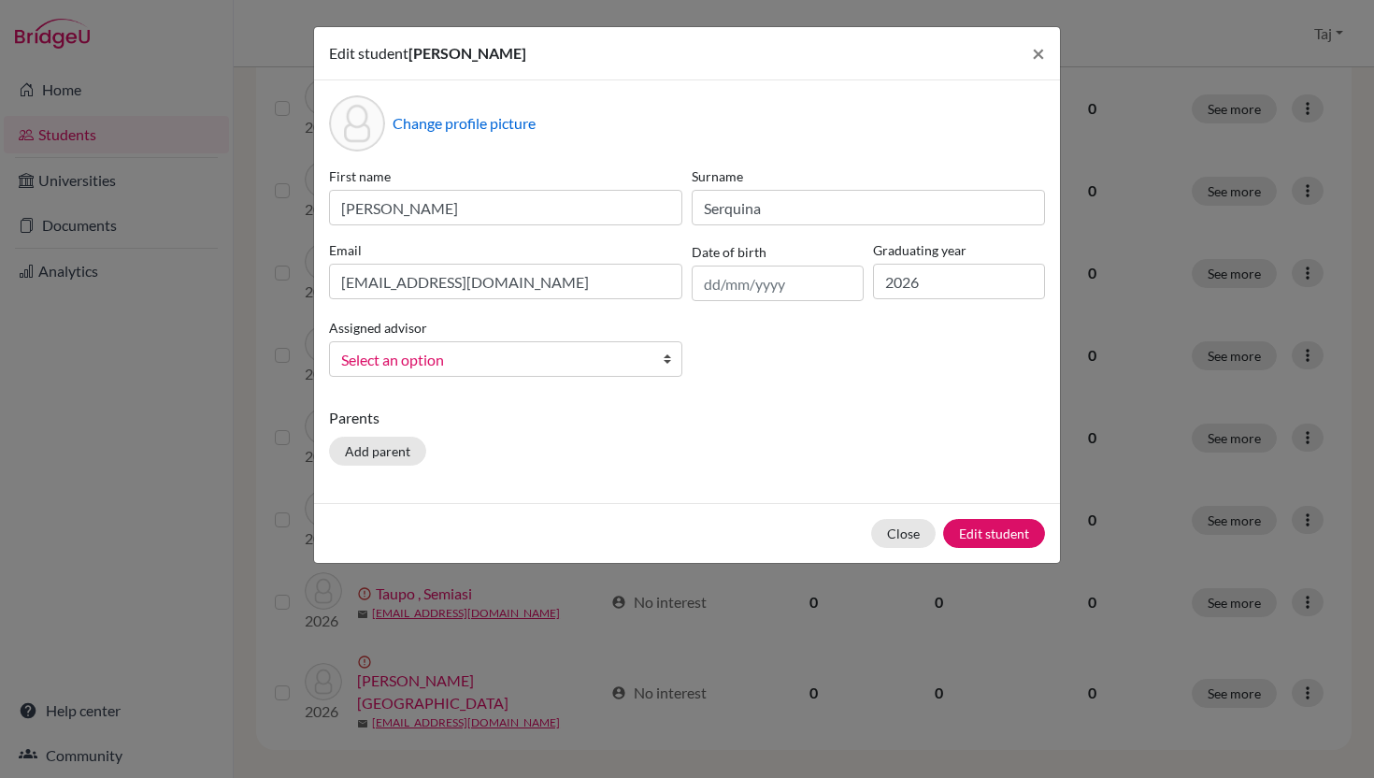
click at [610, 363] on span "Select an option" at bounding box center [493, 360] width 305 height 24
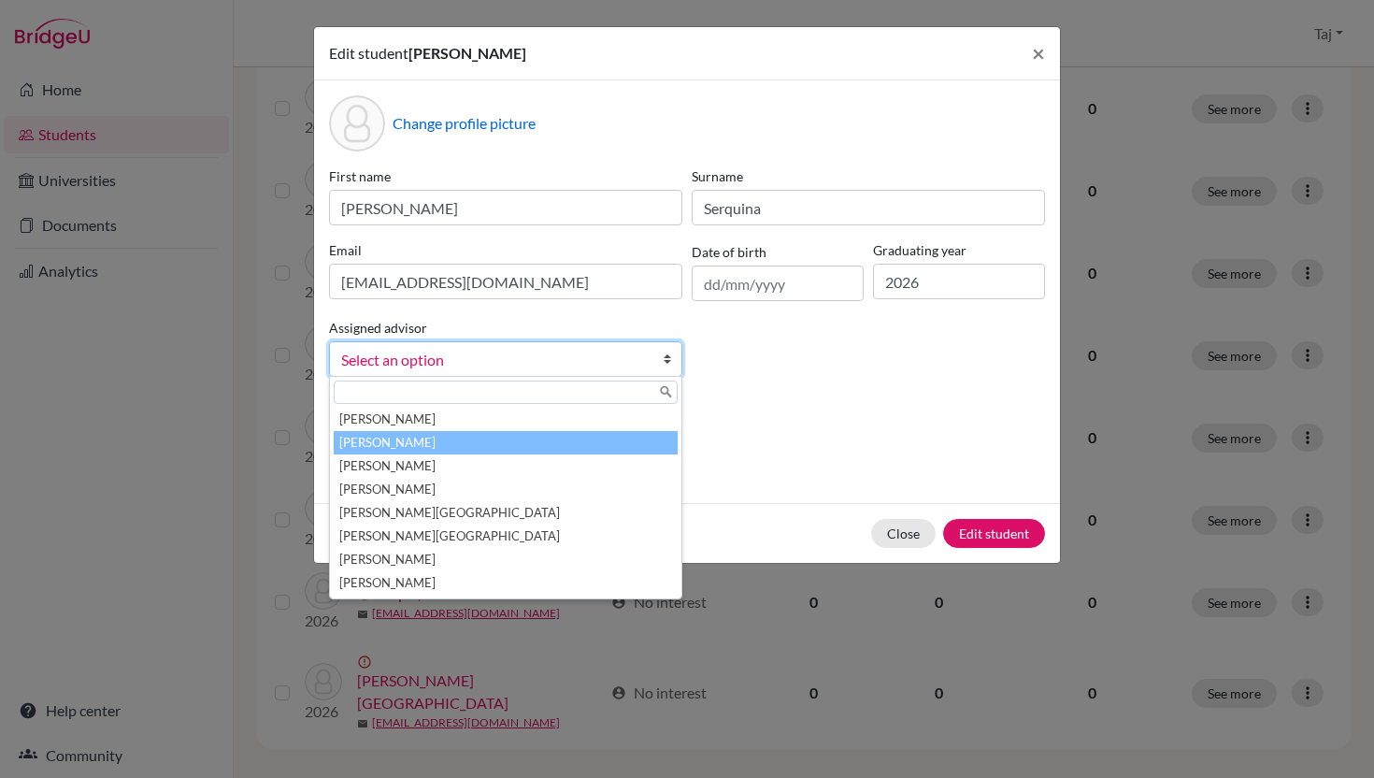
click at [584, 437] on li "[PERSON_NAME]" at bounding box center [506, 442] width 344 height 23
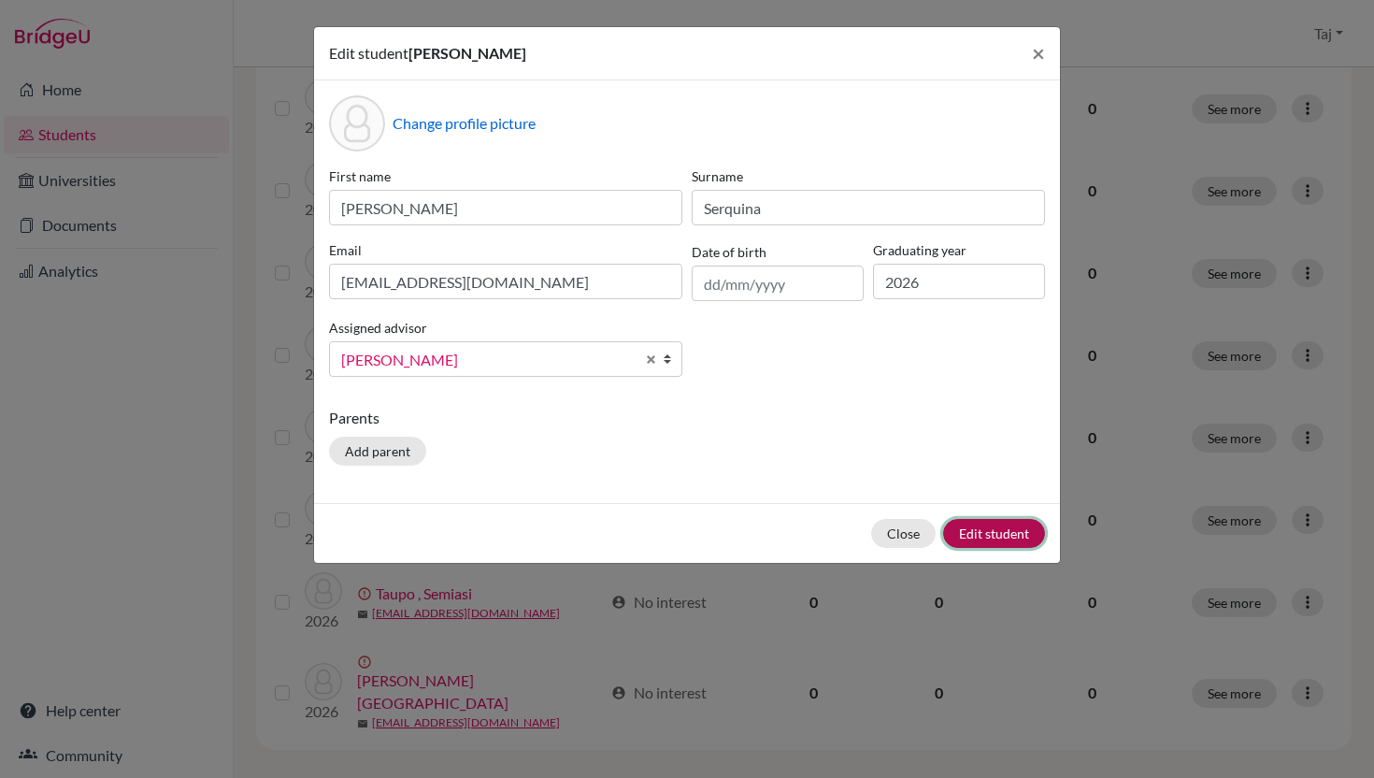
click at [988, 535] on button "Edit student" at bounding box center [994, 533] width 102 height 29
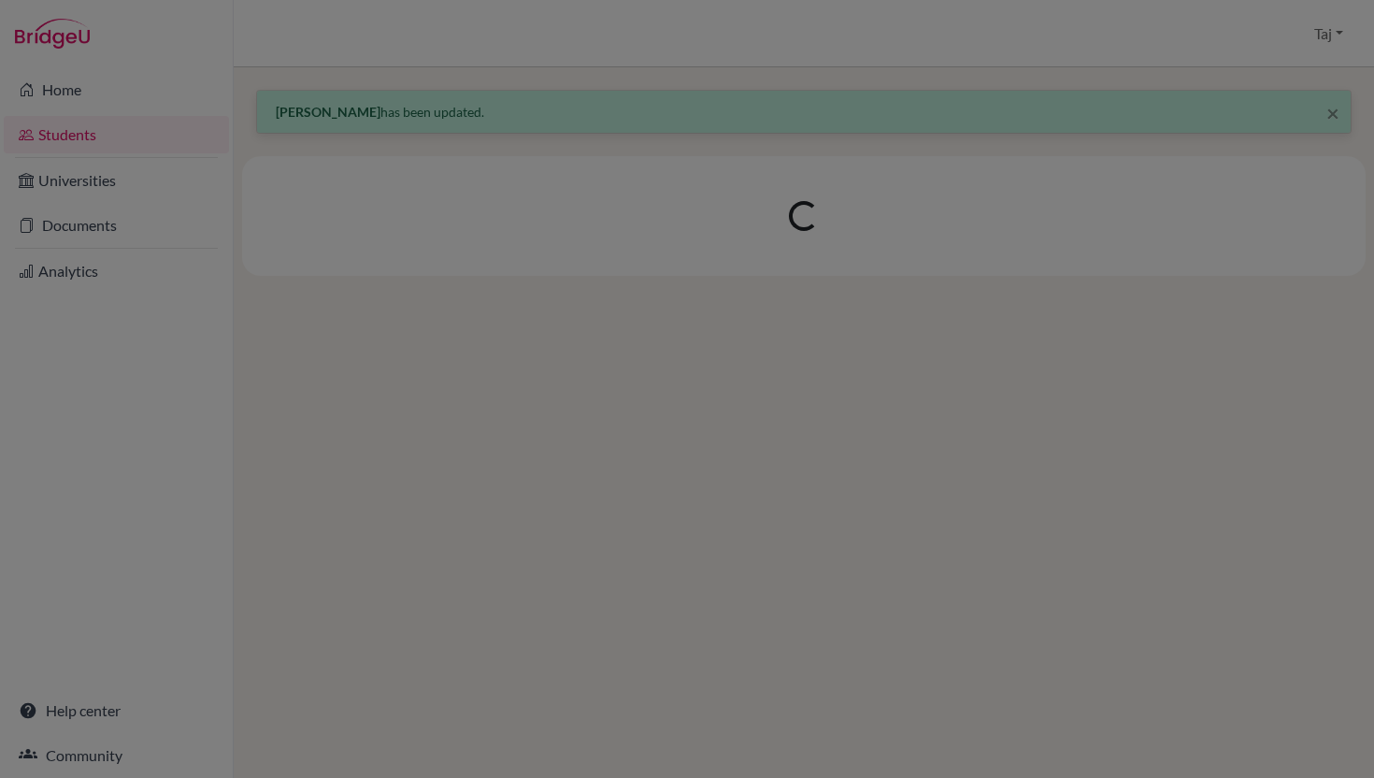
scroll to position [0, 0]
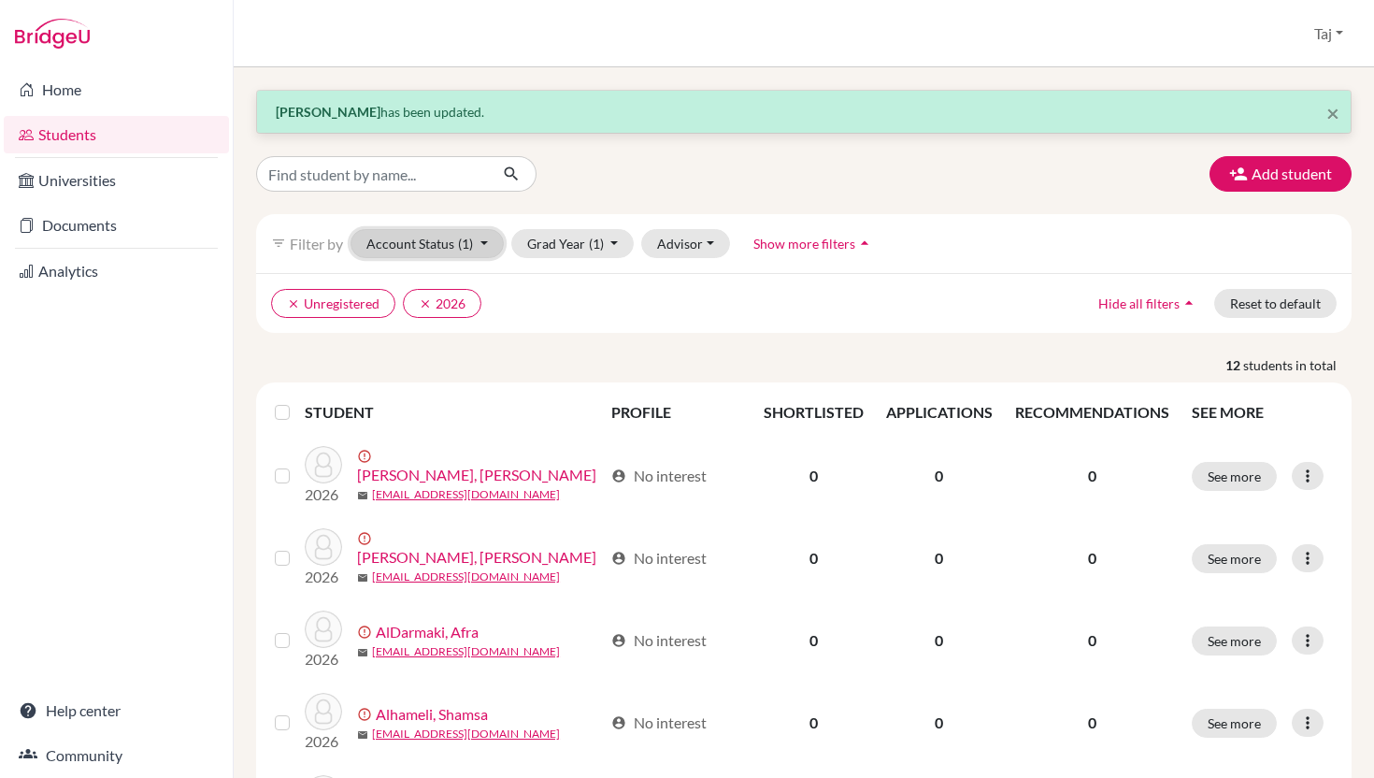
click at [450, 247] on button "Account Status (1)" at bounding box center [427, 243] width 153 height 29
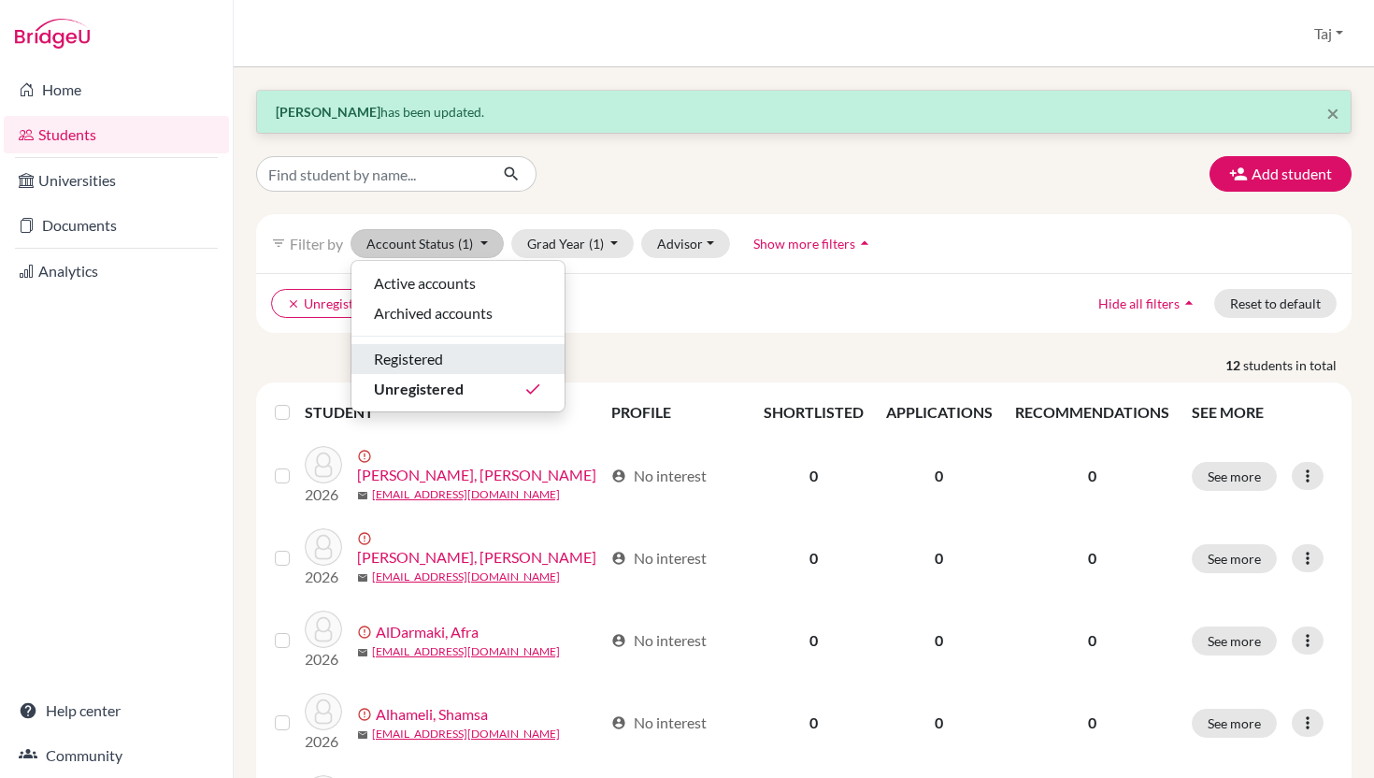
click at [429, 357] on span "Registered" at bounding box center [408, 359] width 69 height 22
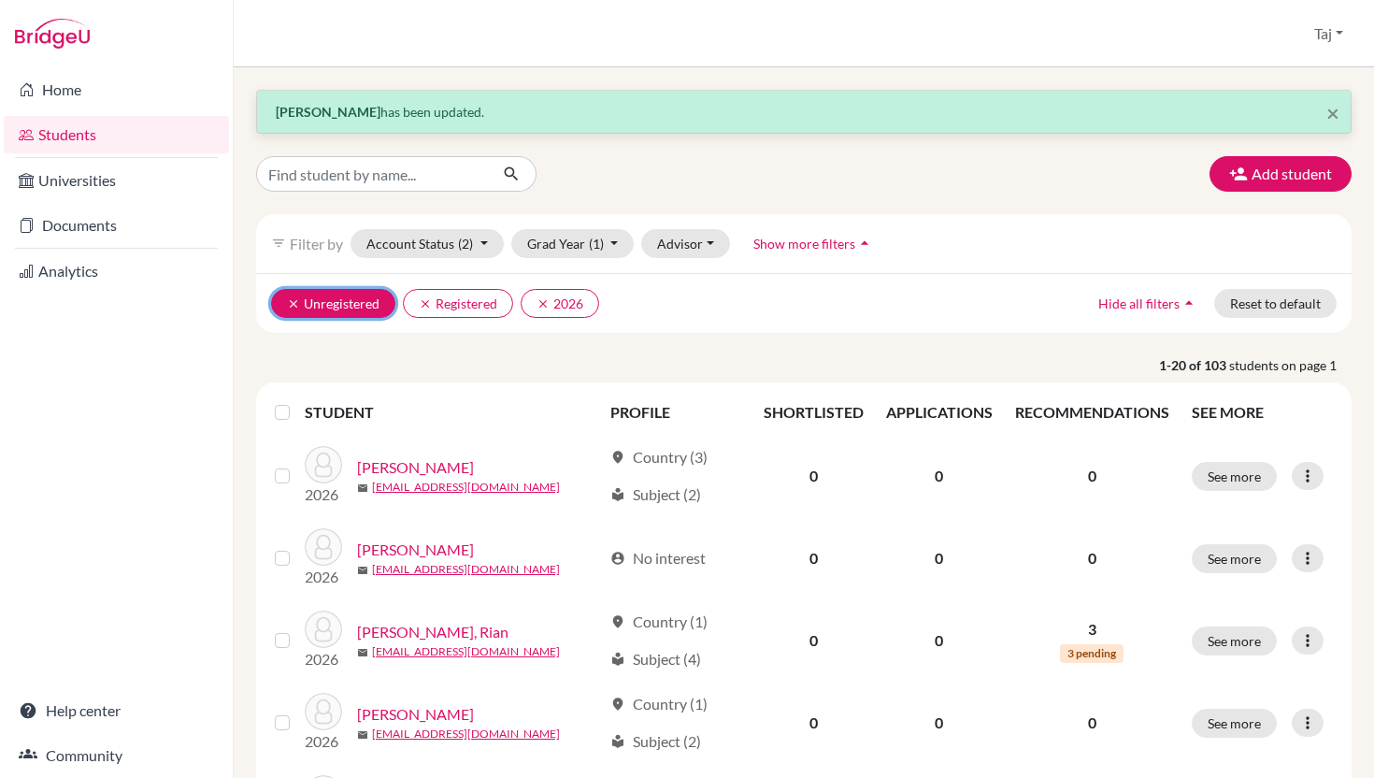
click at [287, 297] on icon "clear" at bounding box center [293, 303] width 13 height 13
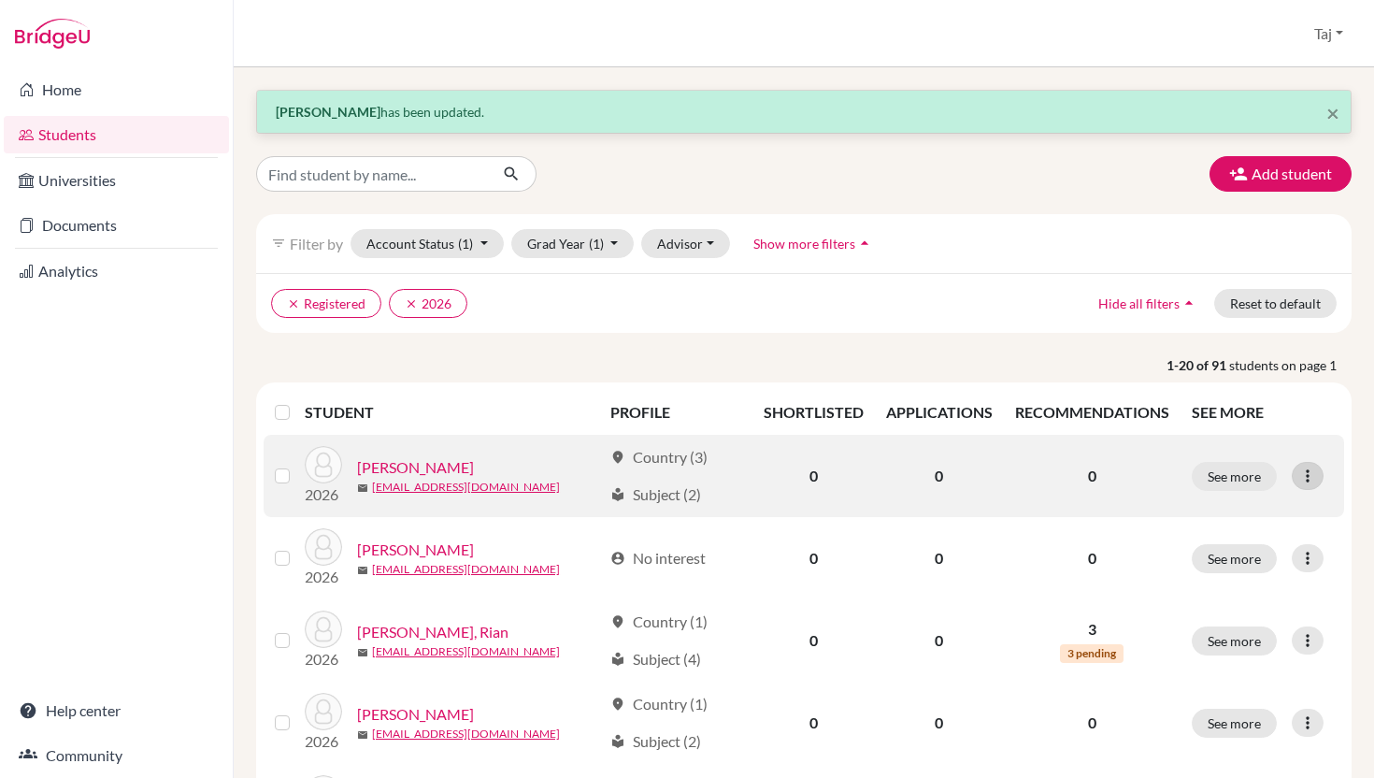
click at [1303, 468] on icon at bounding box center [1308, 476] width 19 height 19
click at [1242, 515] on button "Edit student" at bounding box center [1225, 515] width 148 height 30
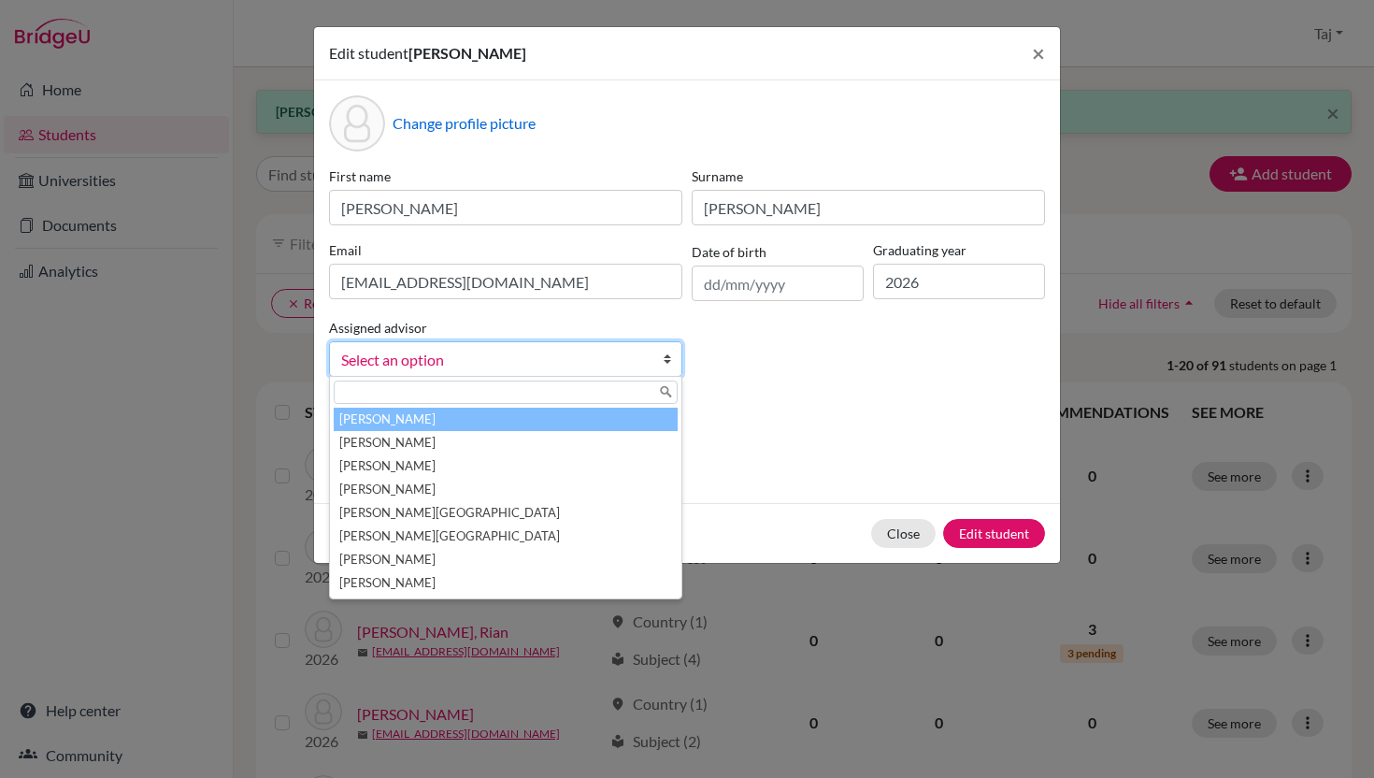
click at [663, 353] on b at bounding box center [672, 359] width 19 height 34
click at [606, 429] on li "[PERSON_NAME]" at bounding box center [506, 419] width 344 height 23
click at [608, 363] on span "[PERSON_NAME]" at bounding box center [488, 360] width 294 height 24
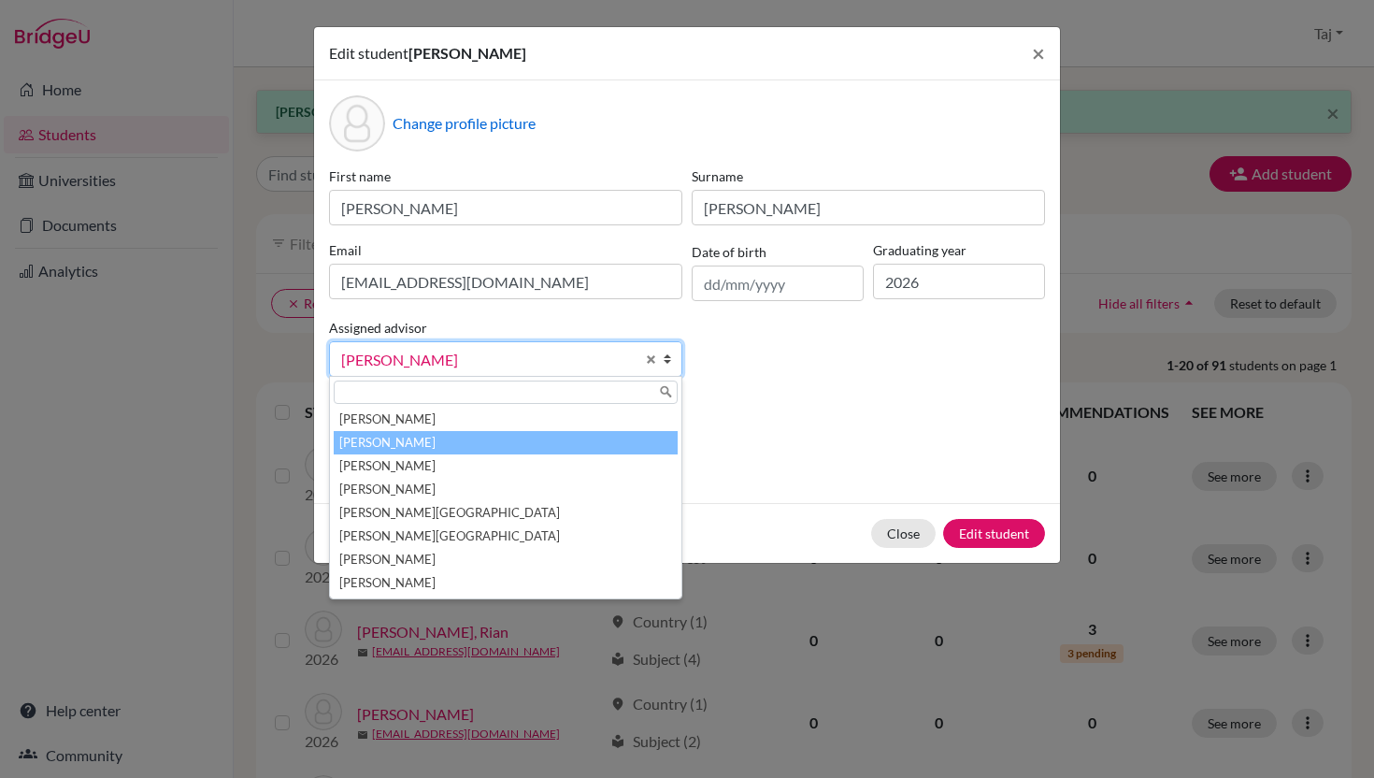
click at [584, 448] on li "[PERSON_NAME]" at bounding box center [506, 442] width 344 height 23
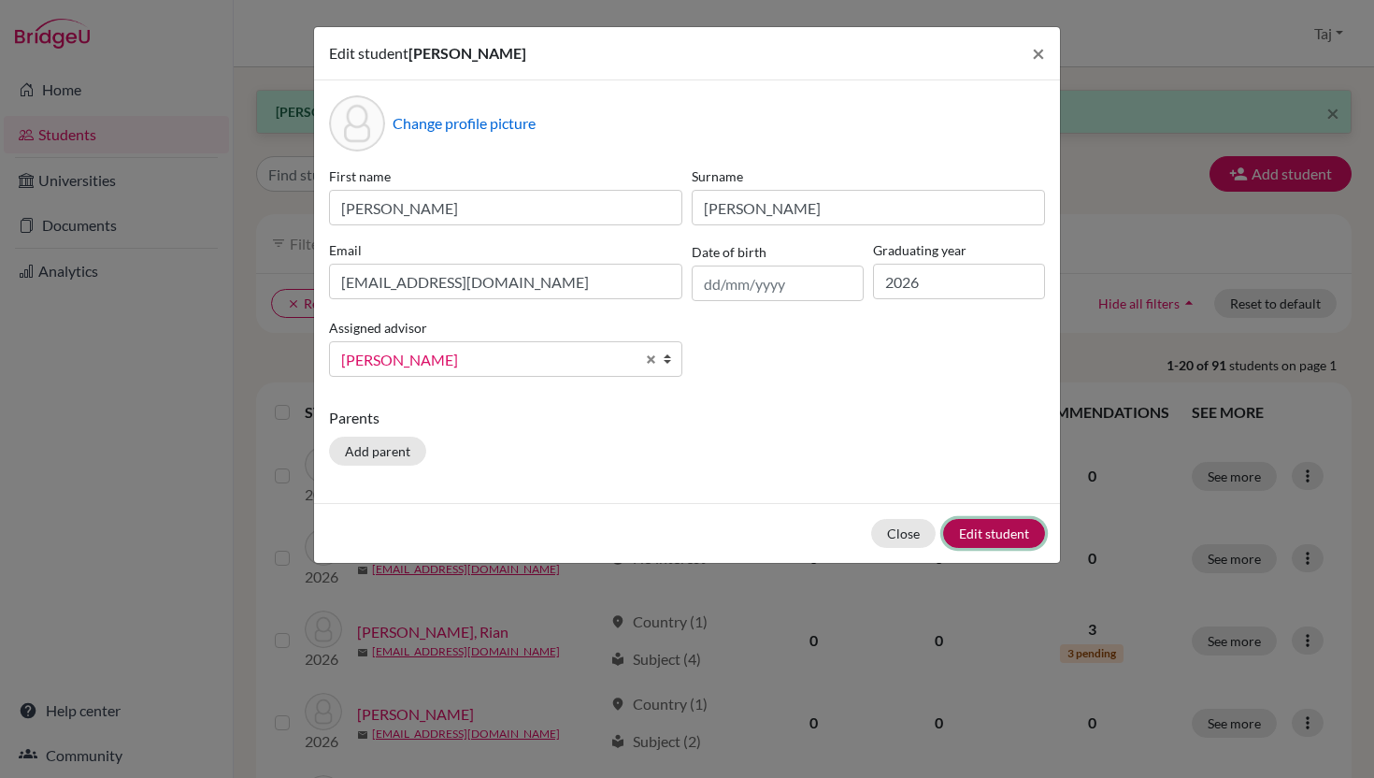
click at [969, 538] on button "Edit student" at bounding box center [994, 533] width 102 height 29
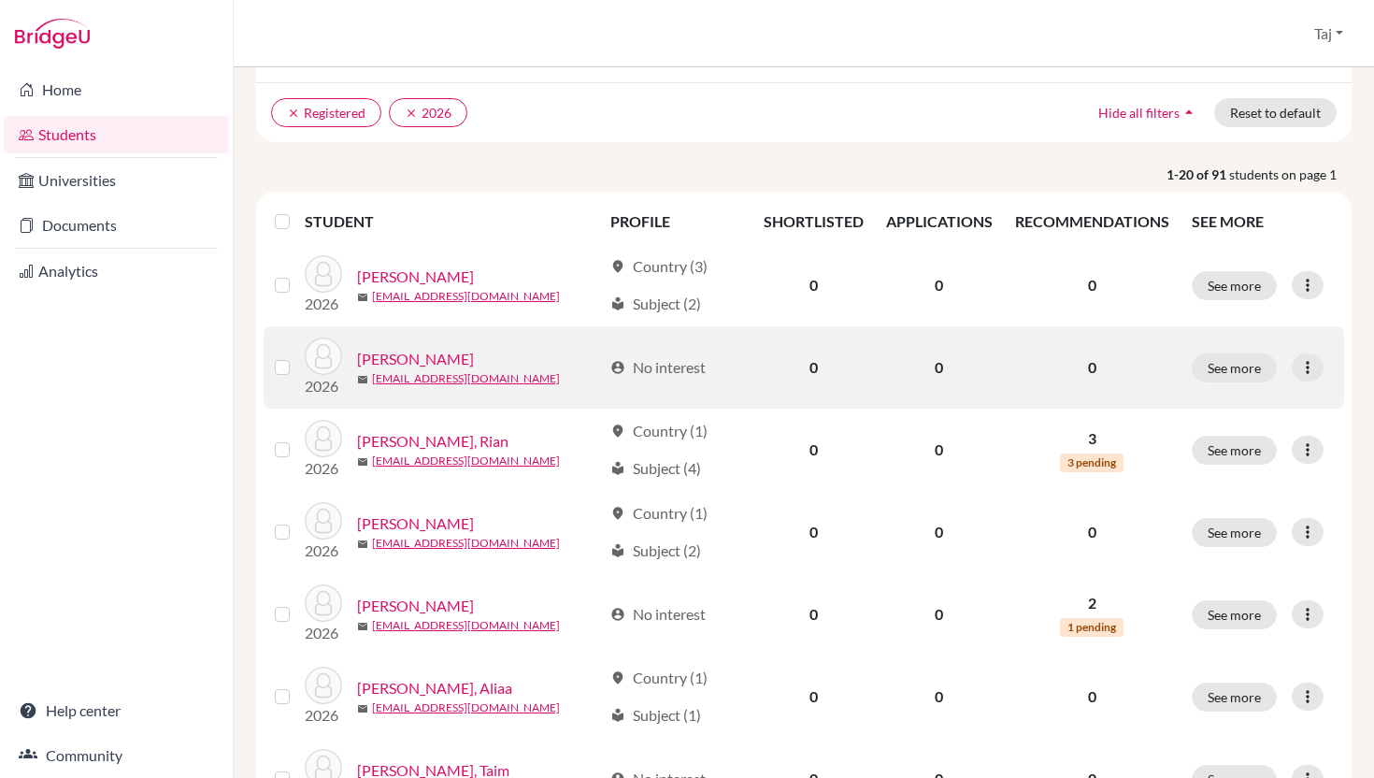
scroll to position [203, 0]
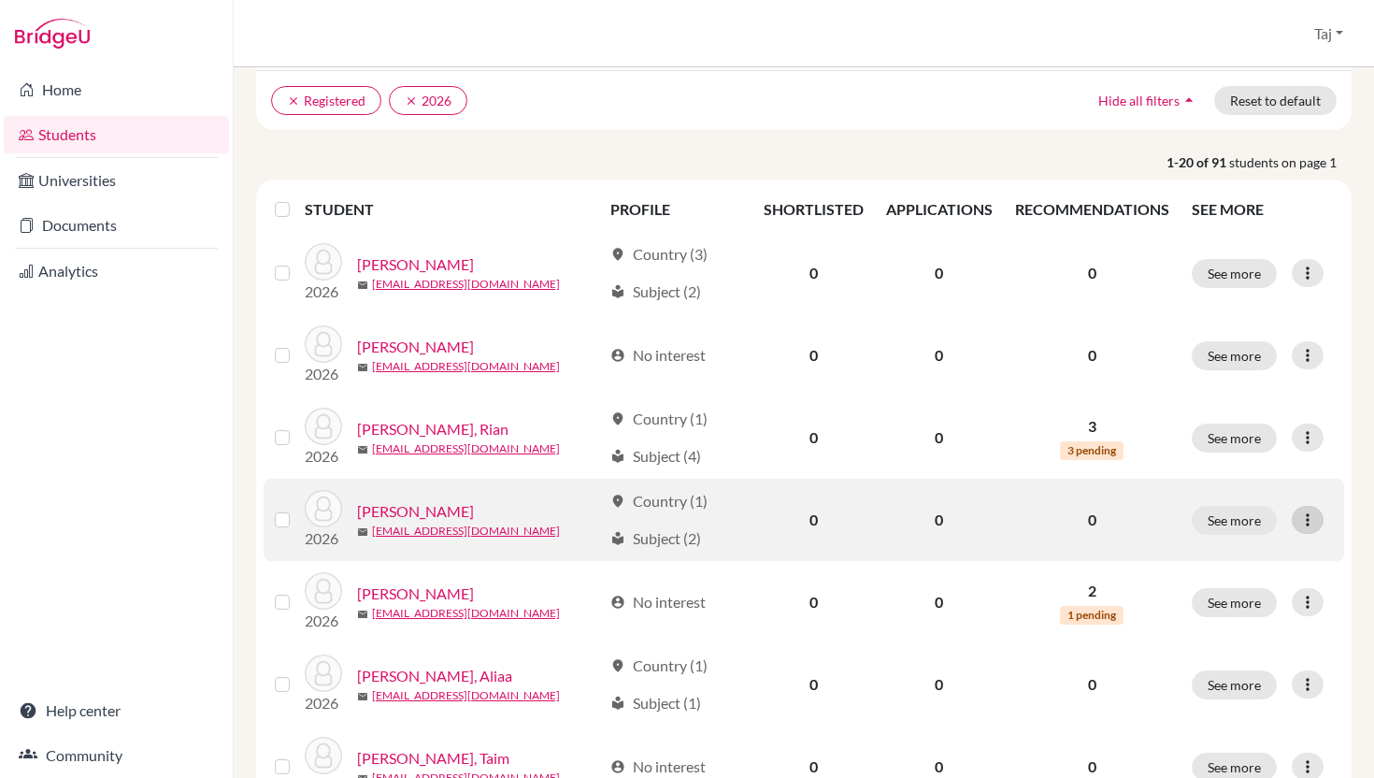
click at [1313, 522] on icon at bounding box center [1308, 519] width 19 height 19
click at [1235, 557] on button "Edit student" at bounding box center [1225, 559] width 148 height 30
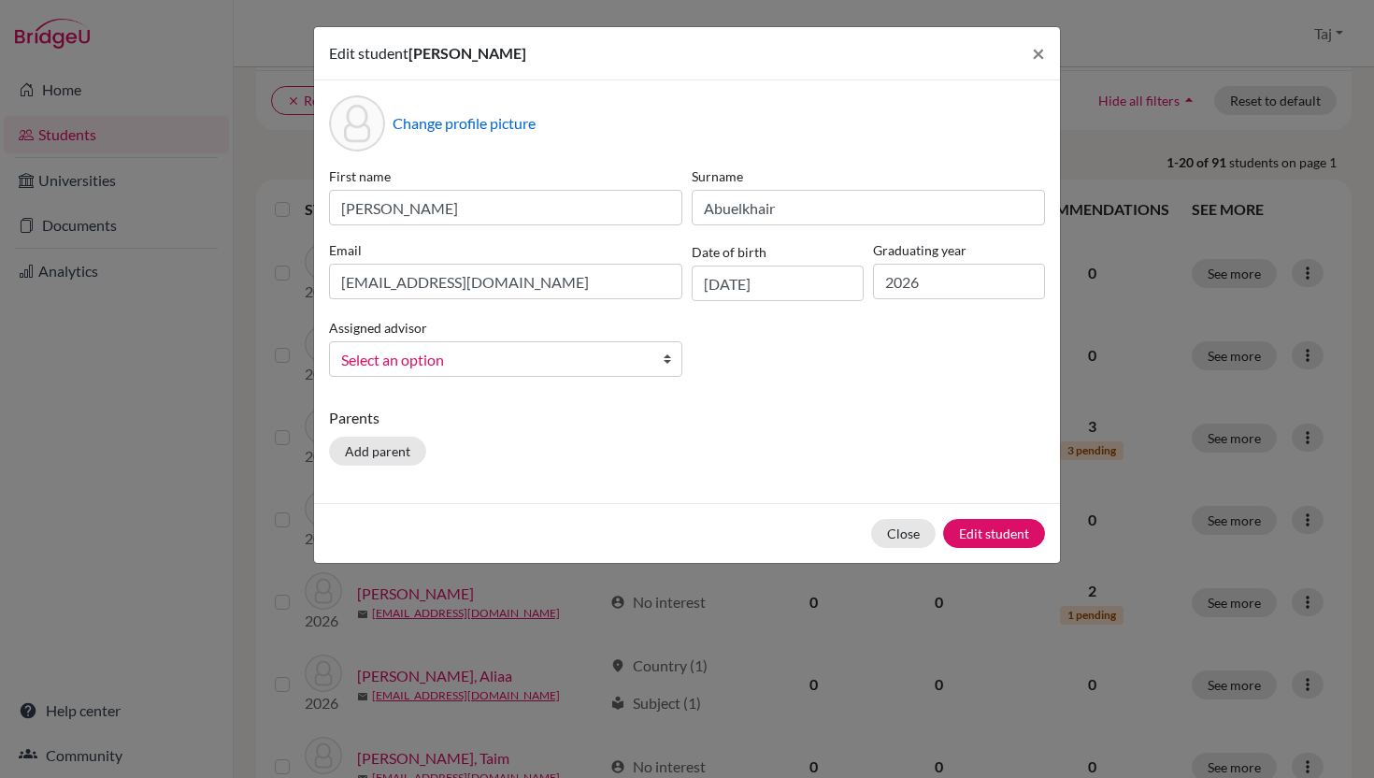
click at [663, 355] on b at bounding box center [672, 359] width 19 height 34
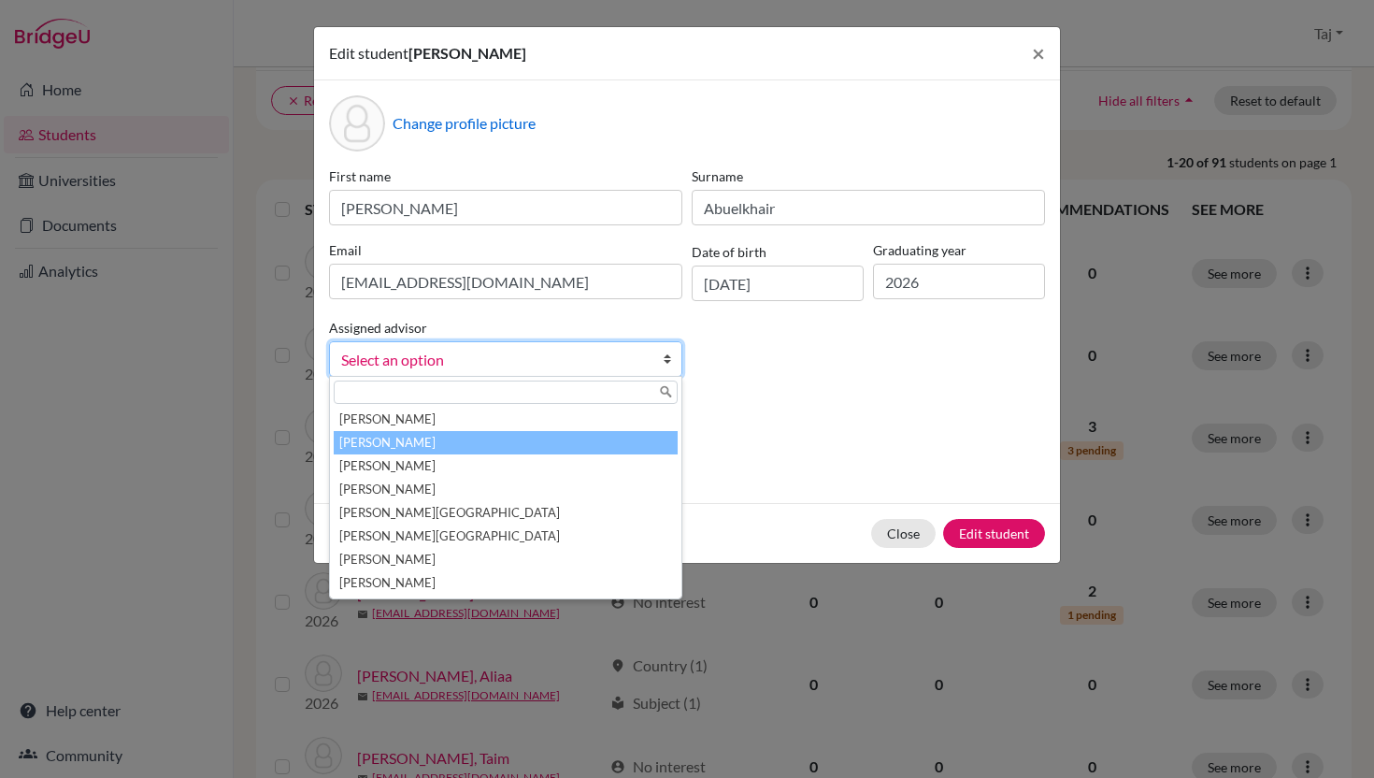
click at [615, 438] on li "[PERSON_NAME]" at bounding box center [506, 442] width 344 height 23
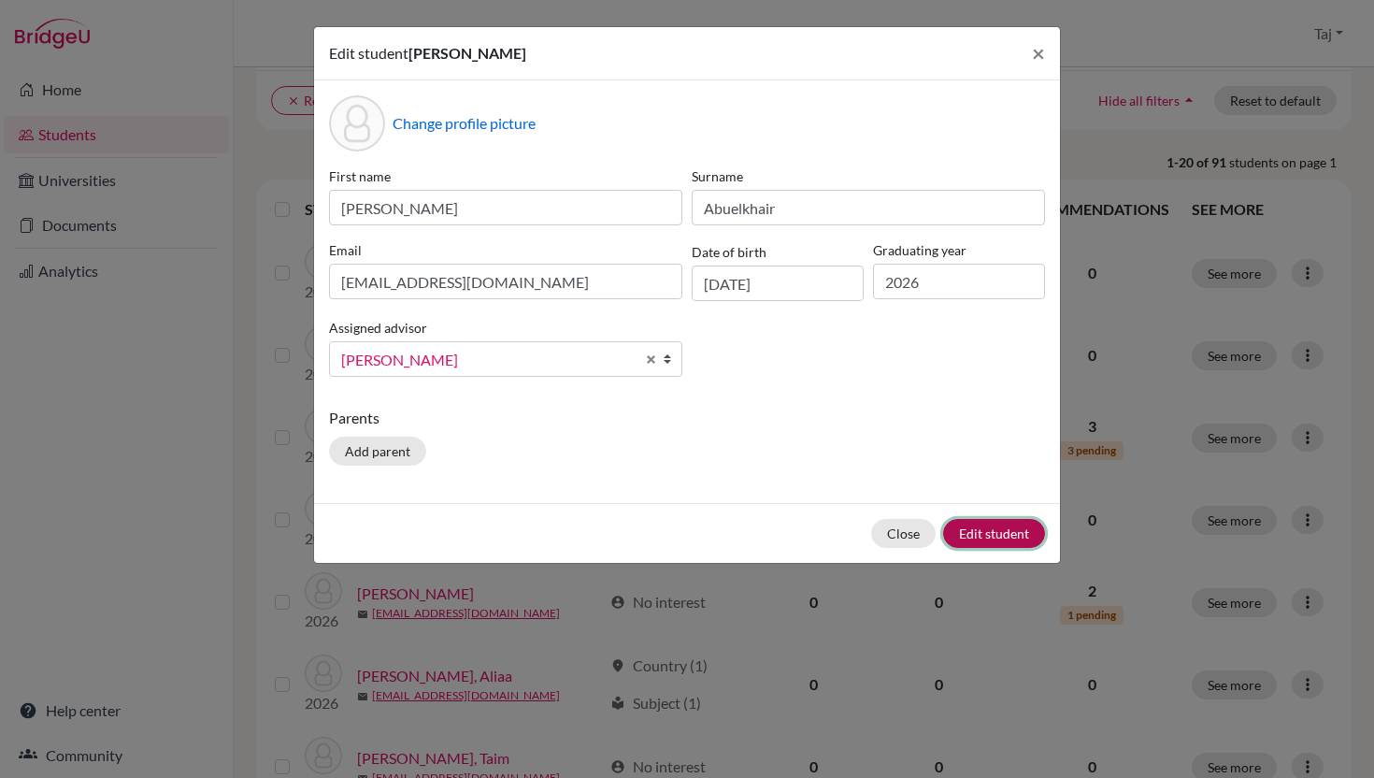
click at [983, 536] on button "Edit student" at bounding box center [994, 533] width 102 height 29
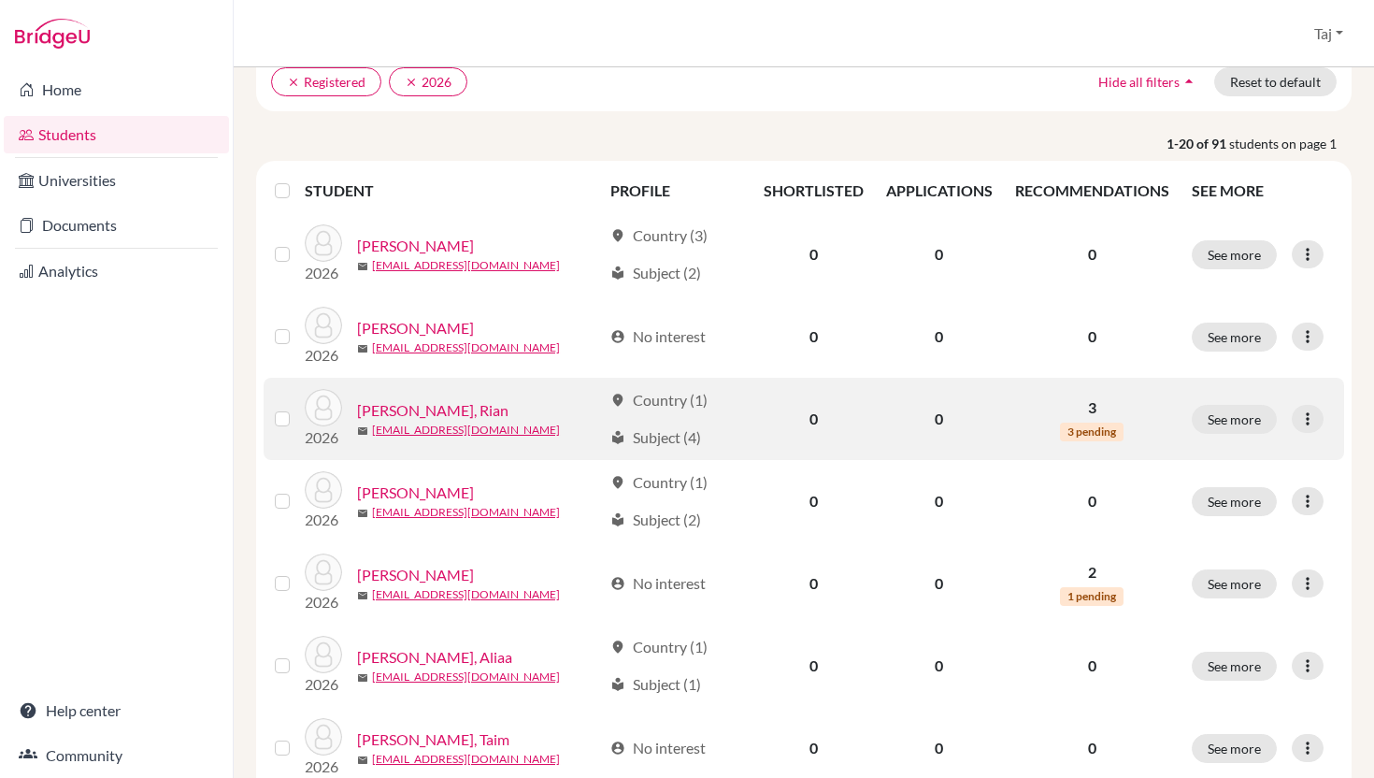
scroll to position [224, 0]
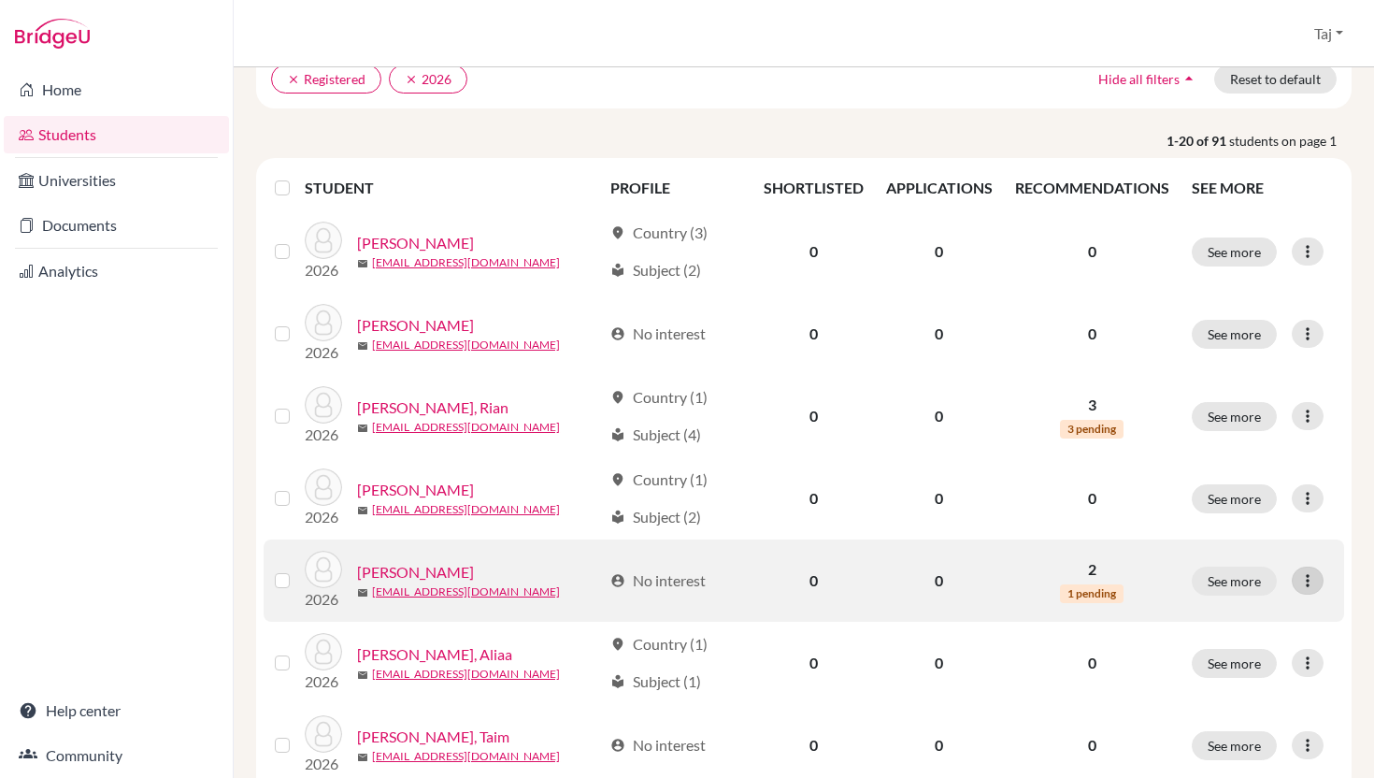
click at [1308, 581] on icon at bounding box center [1308, 580] width 19 height 19
click at [1242, 616] on button "Edit student" at bounding box center [1225, 620] width 148 height 30
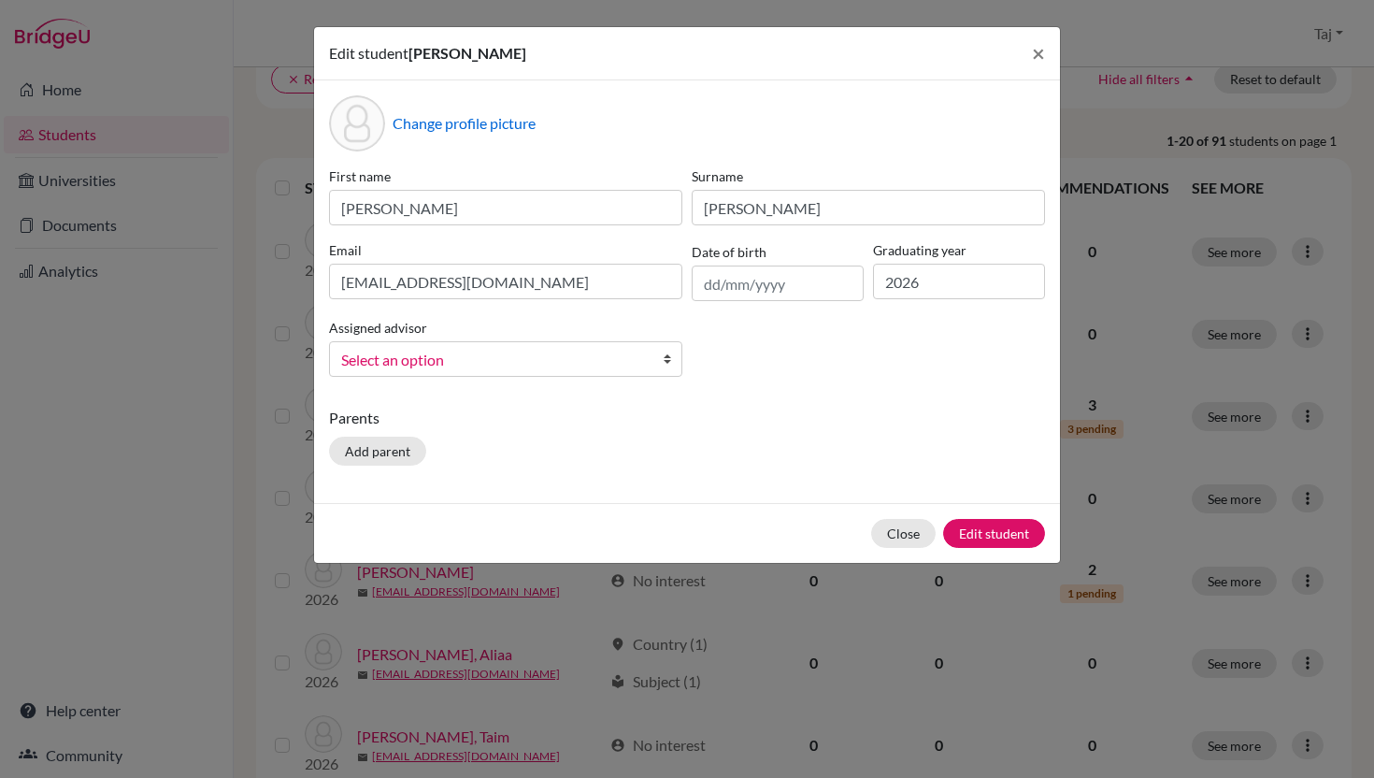
click at [664, 365] on b at bounding box center [672, 359] width 19 height 34
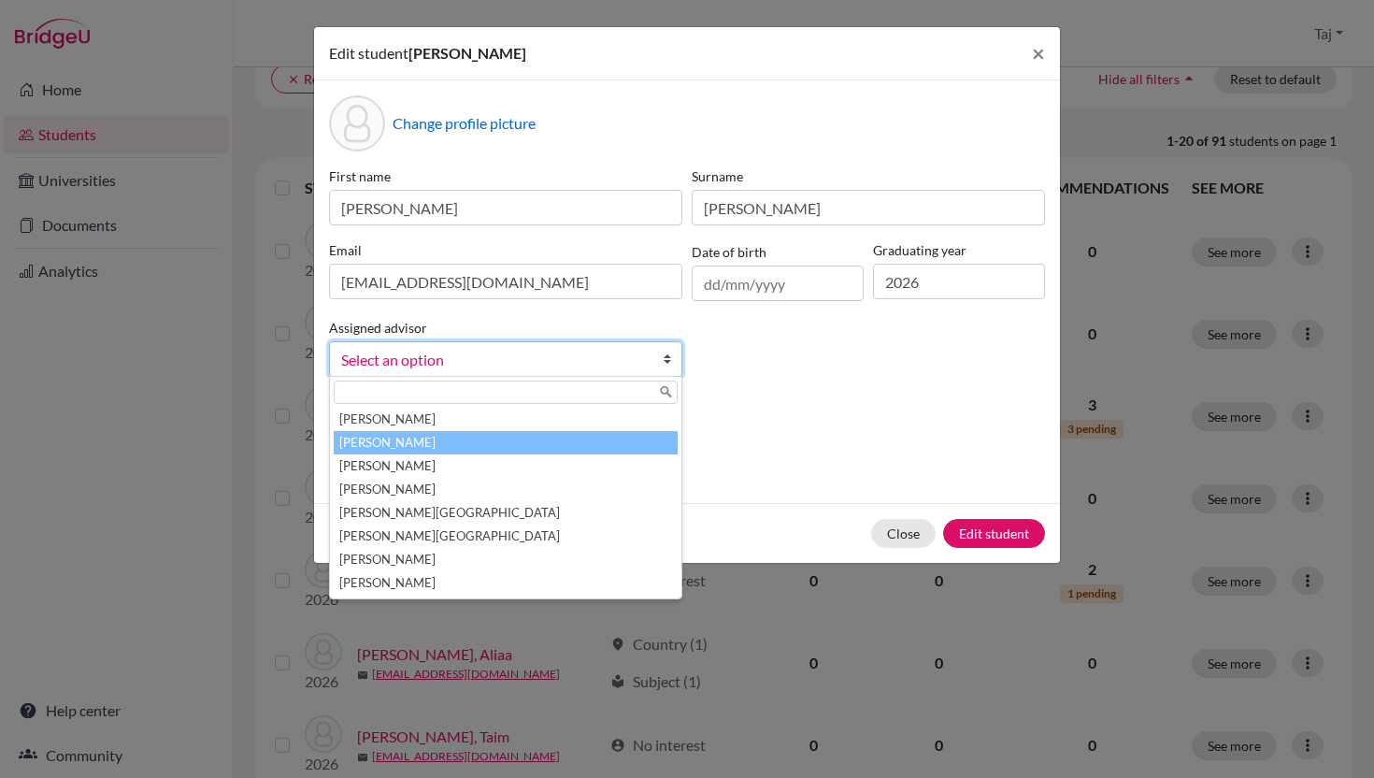
click at [631, 431] on li "[PERSON_NAME]" at bounding box center [506, 442] width 344 height 23
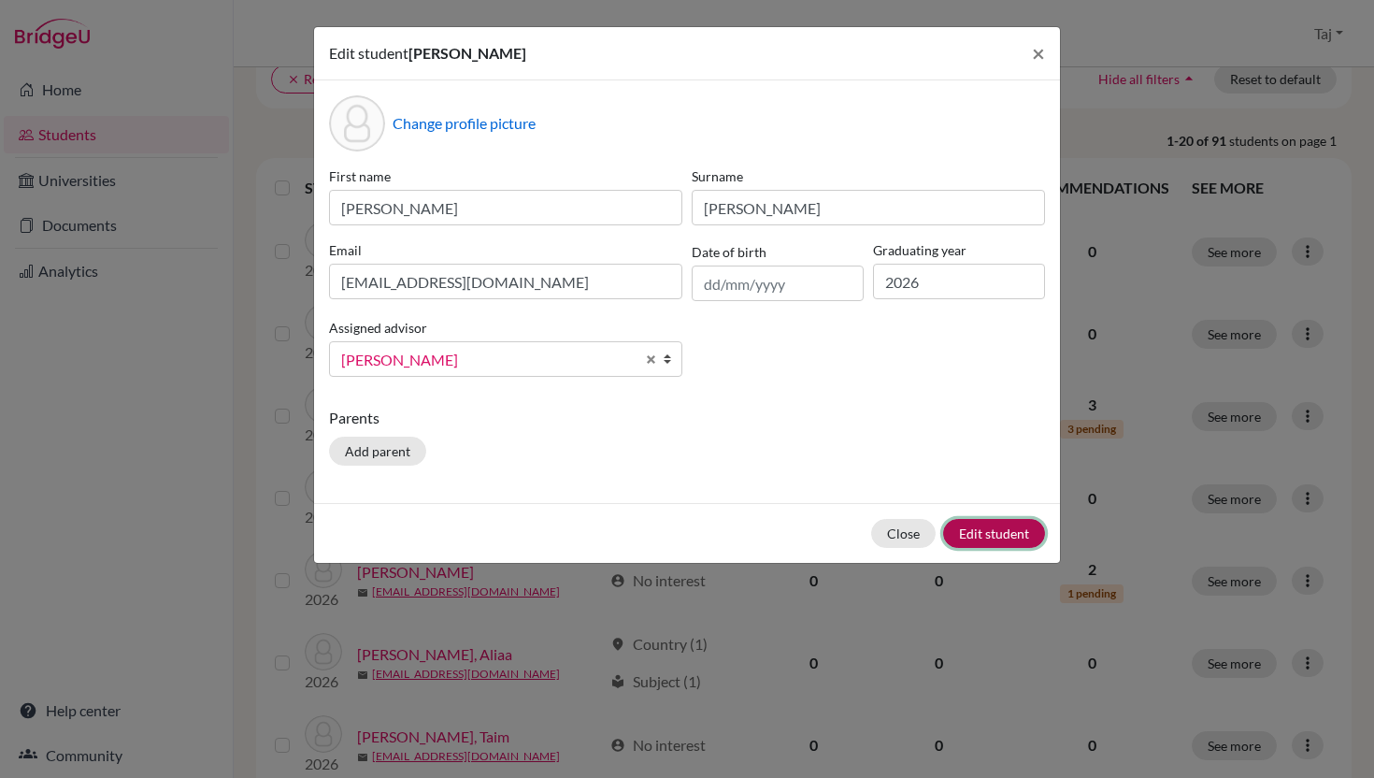
click at [966, 524] on button "Edit student" at bounding box center [994, 533] width 102 height 29
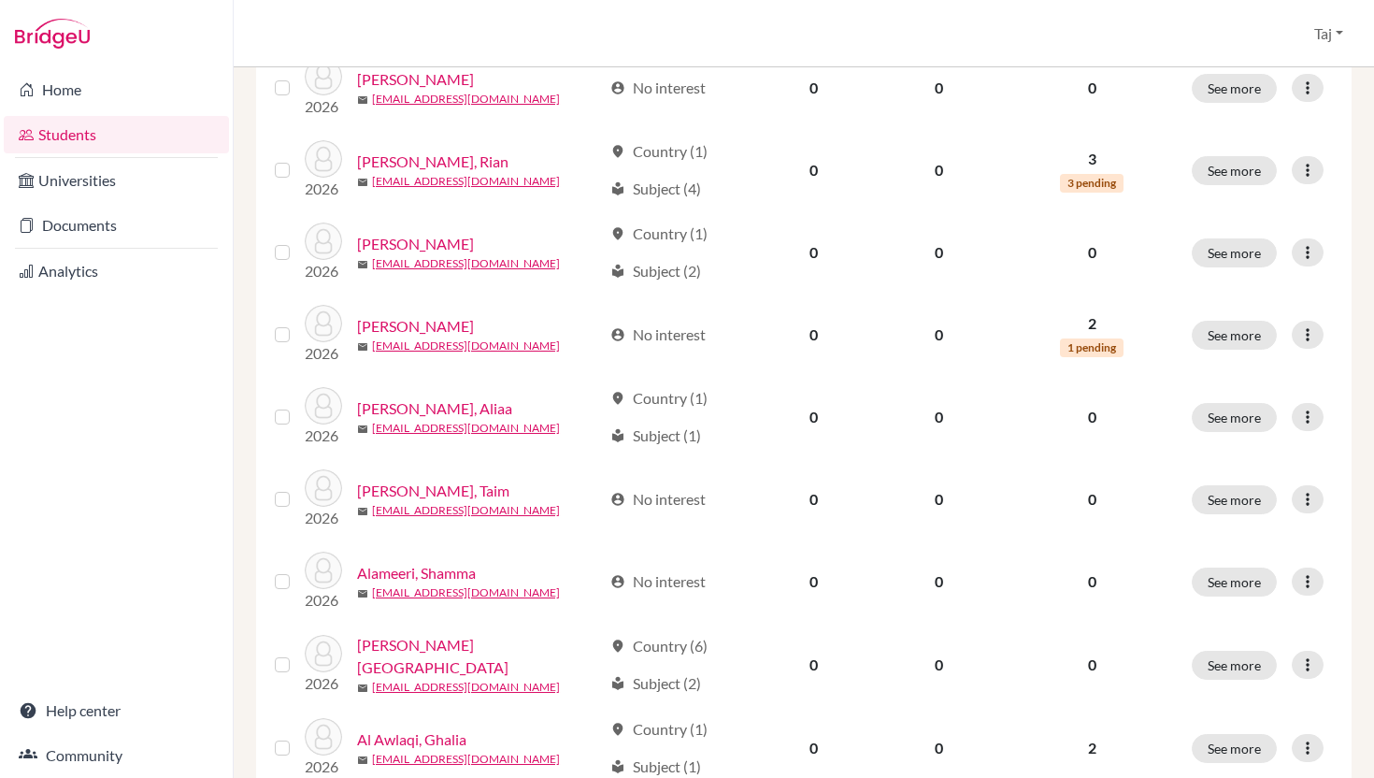
scroll to position [481, 0]
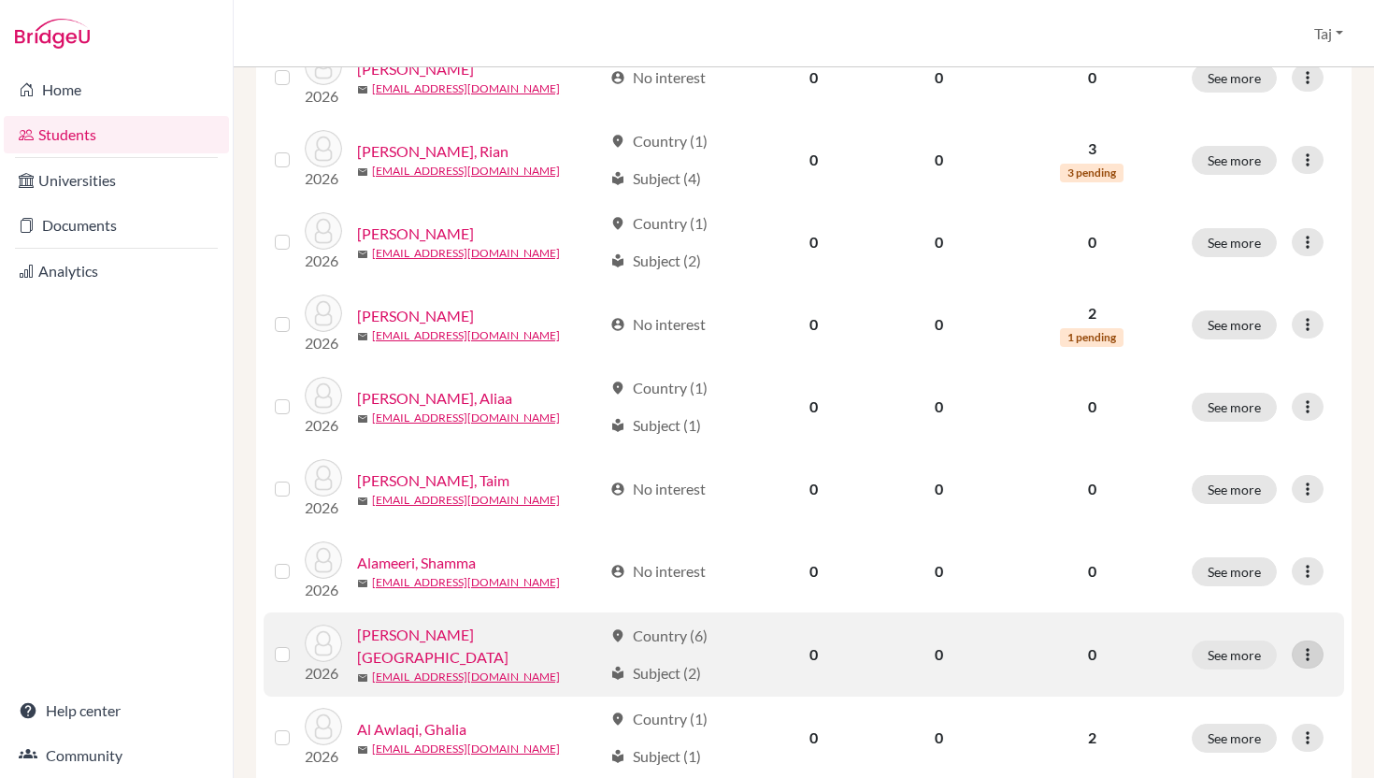
click at [1306, 653] on icon at bounding box center [1308, 654] width 19 height 19
click at [1228, 567] on button "Edit student" at bounding box center [1225, 556] width 148 height 30
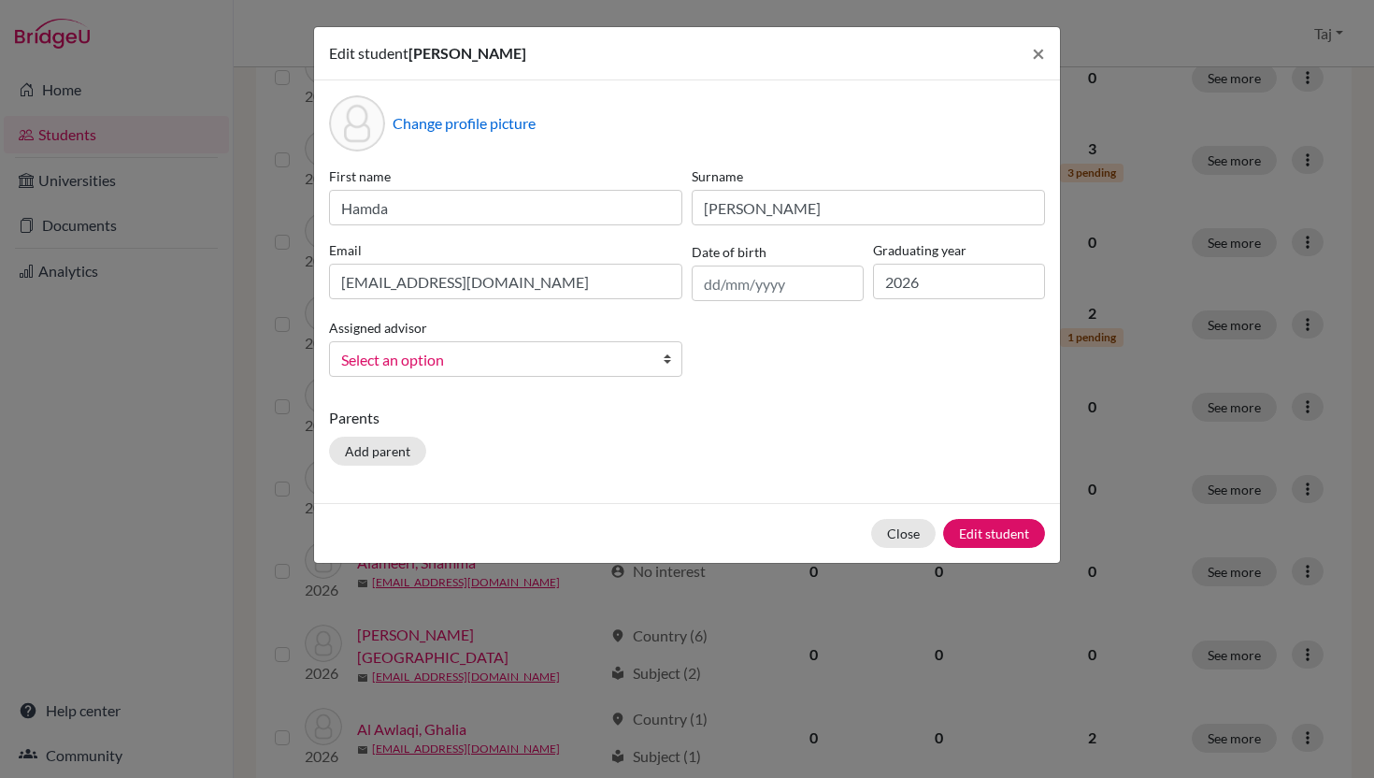
click at [651, 363] on link "Select an option" at bounding box center [505, 359] width 353 height 36
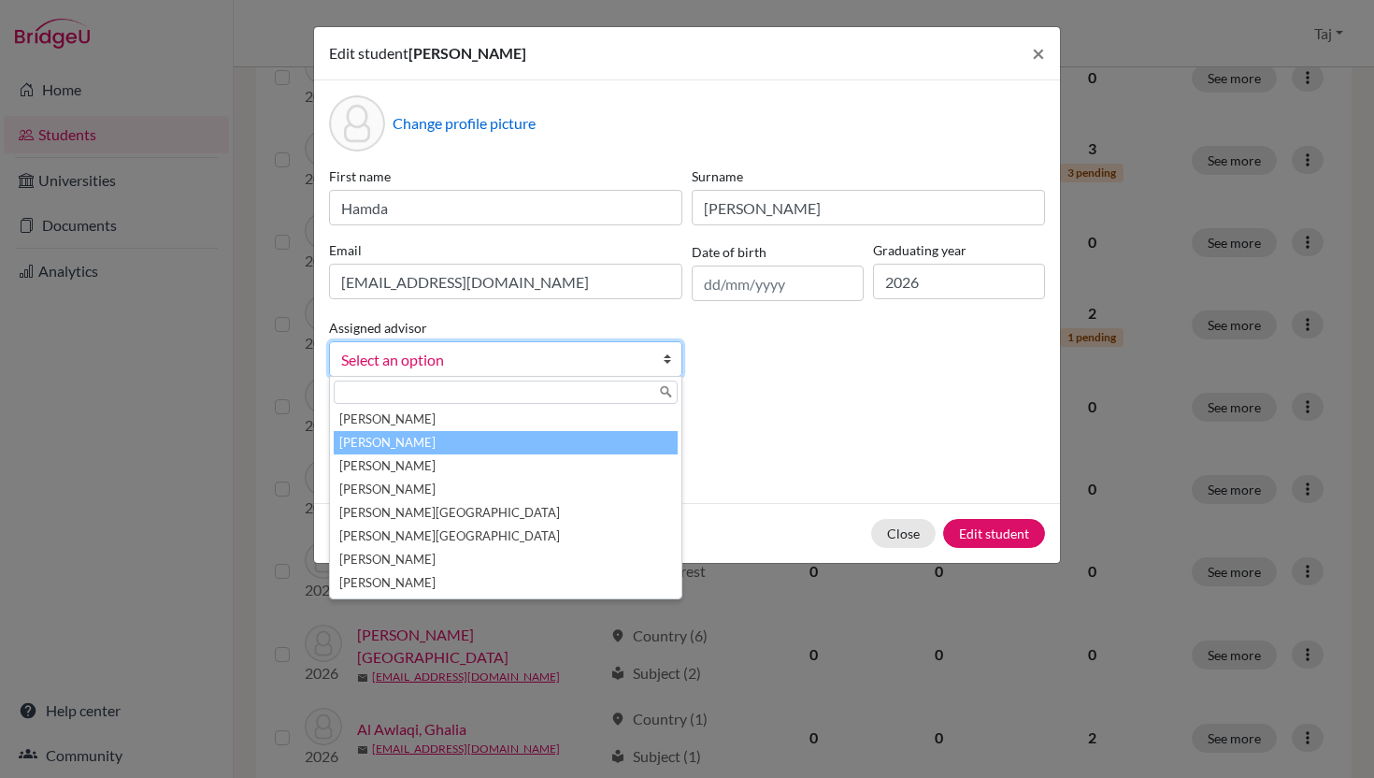
click at [610, 439] on li "[PERSON_NAME]" at bounding box center [506, 442] width 344 height 23
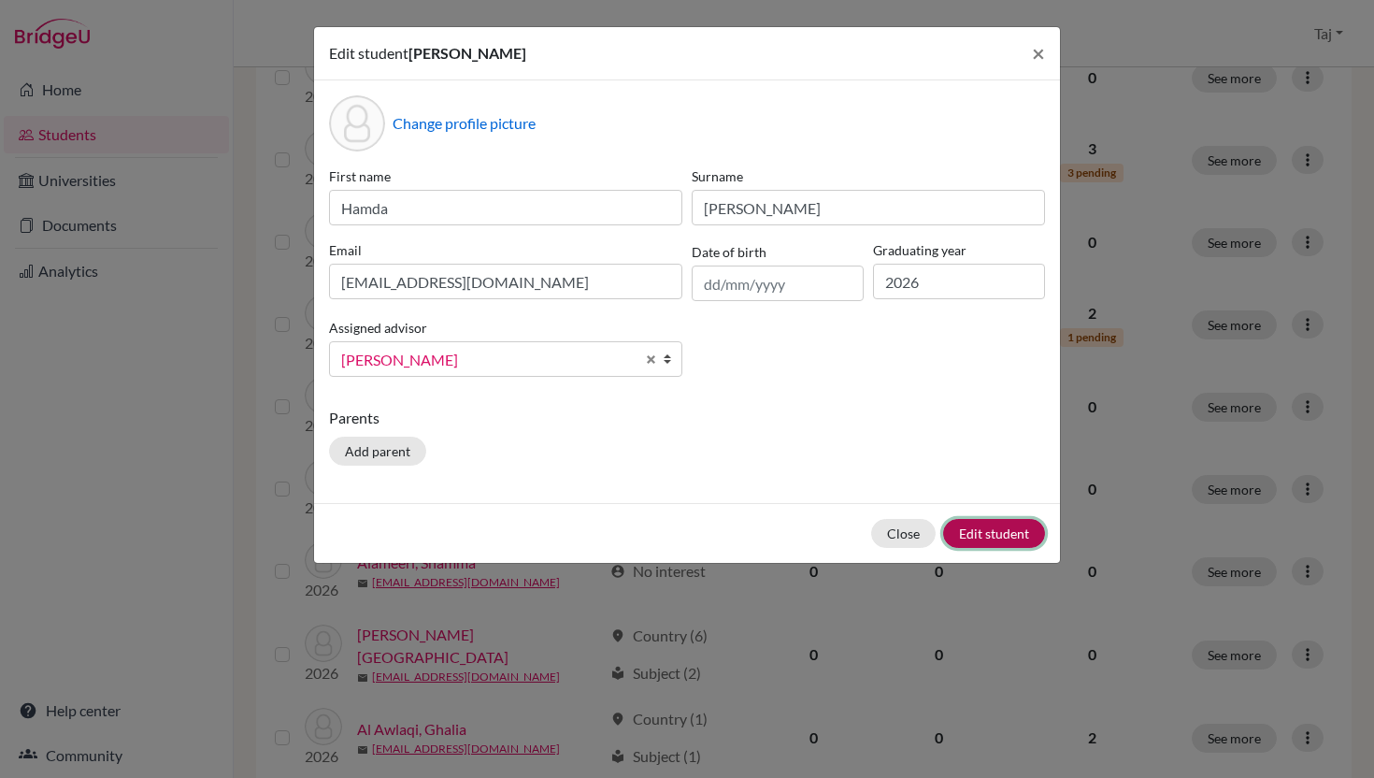
click at [962, 534] on button "Edit student" at bounding box center [994, 533] width 102 height 29
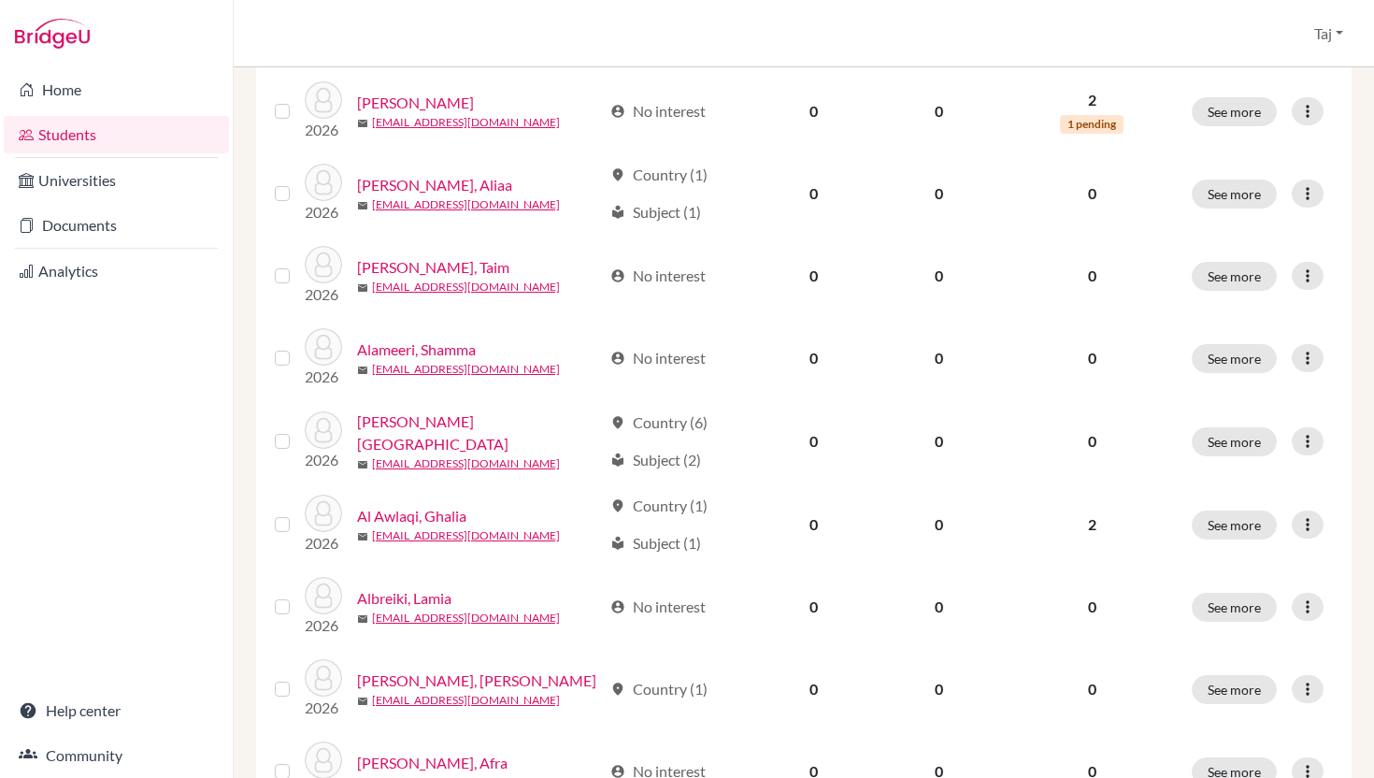
scroll to position [712, 0]
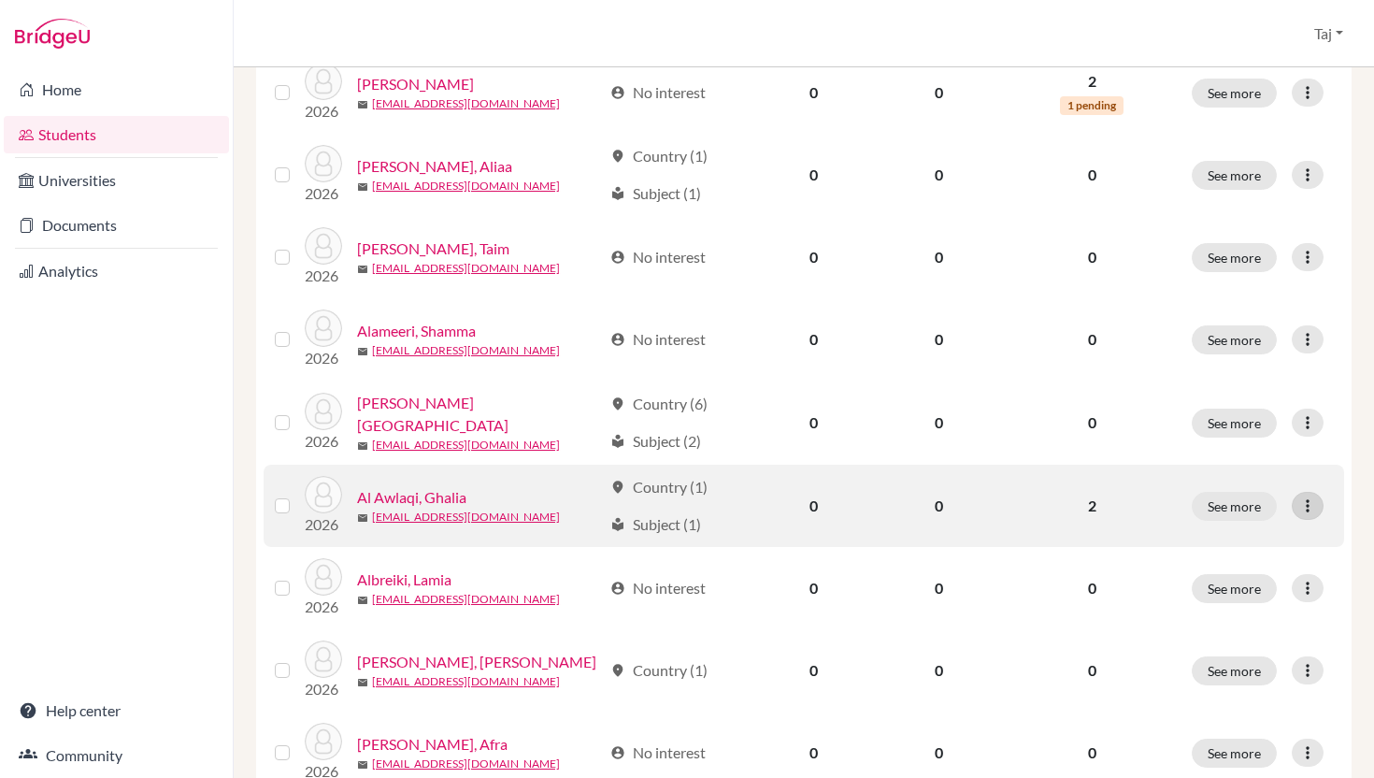
click at [1301, 511] on icon at bounding box center [1308, 505] width 19 height 19
click at [1254, 552] on button "Edit student" at bounding box center [1225, 543] width 148 height 30
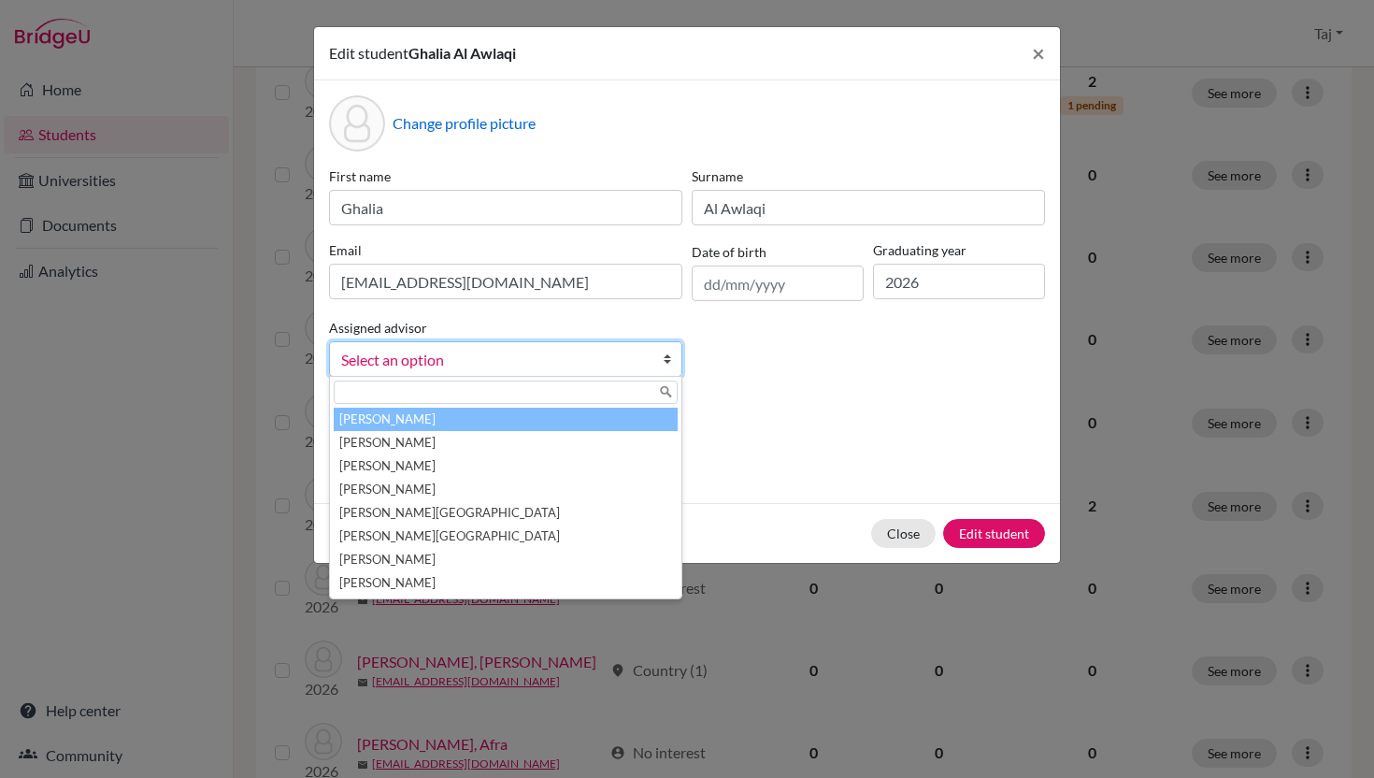
click at [661, 366] on link "Select an option" at bounding box center [505, 359] width 353 height 36
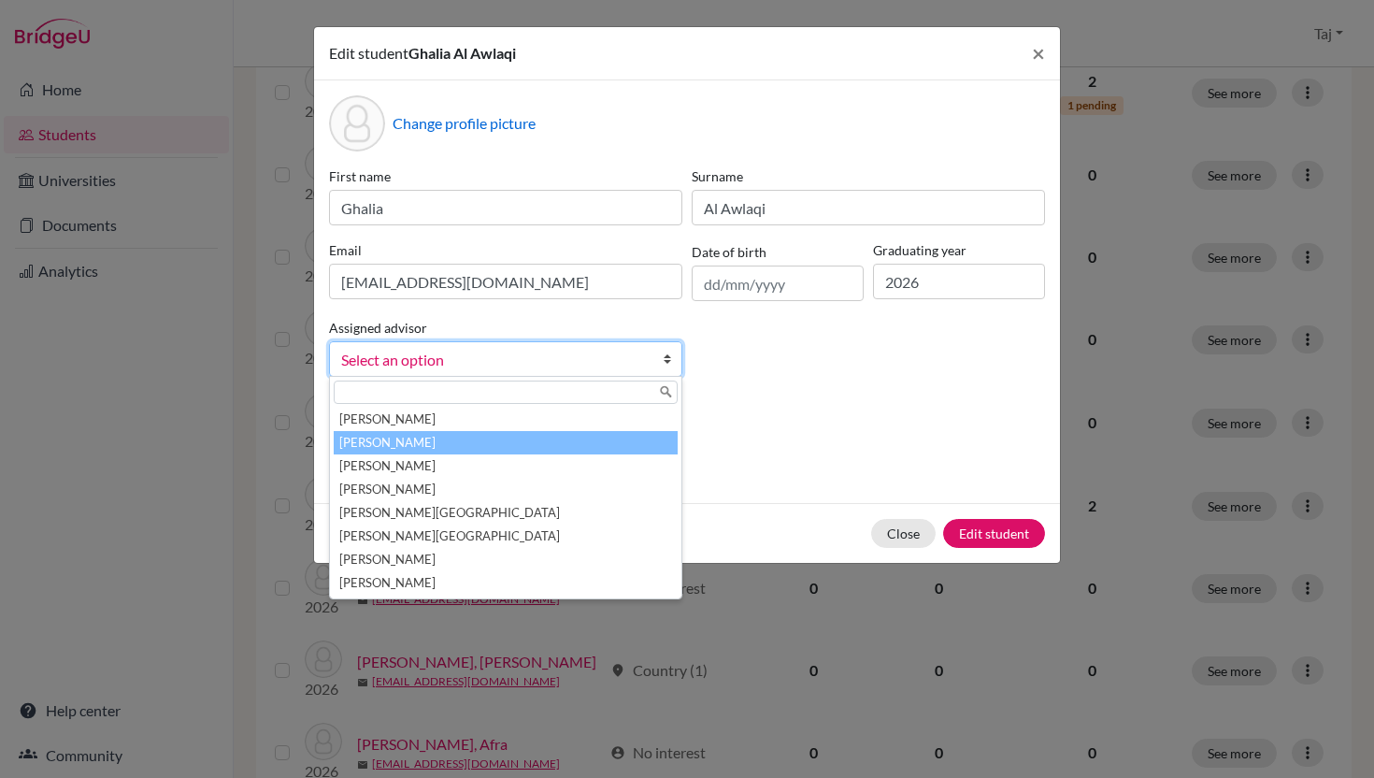
click at [625, 442] on li "[PERSON_NAME]" at bounding box center [506, 442] width 344 height 23
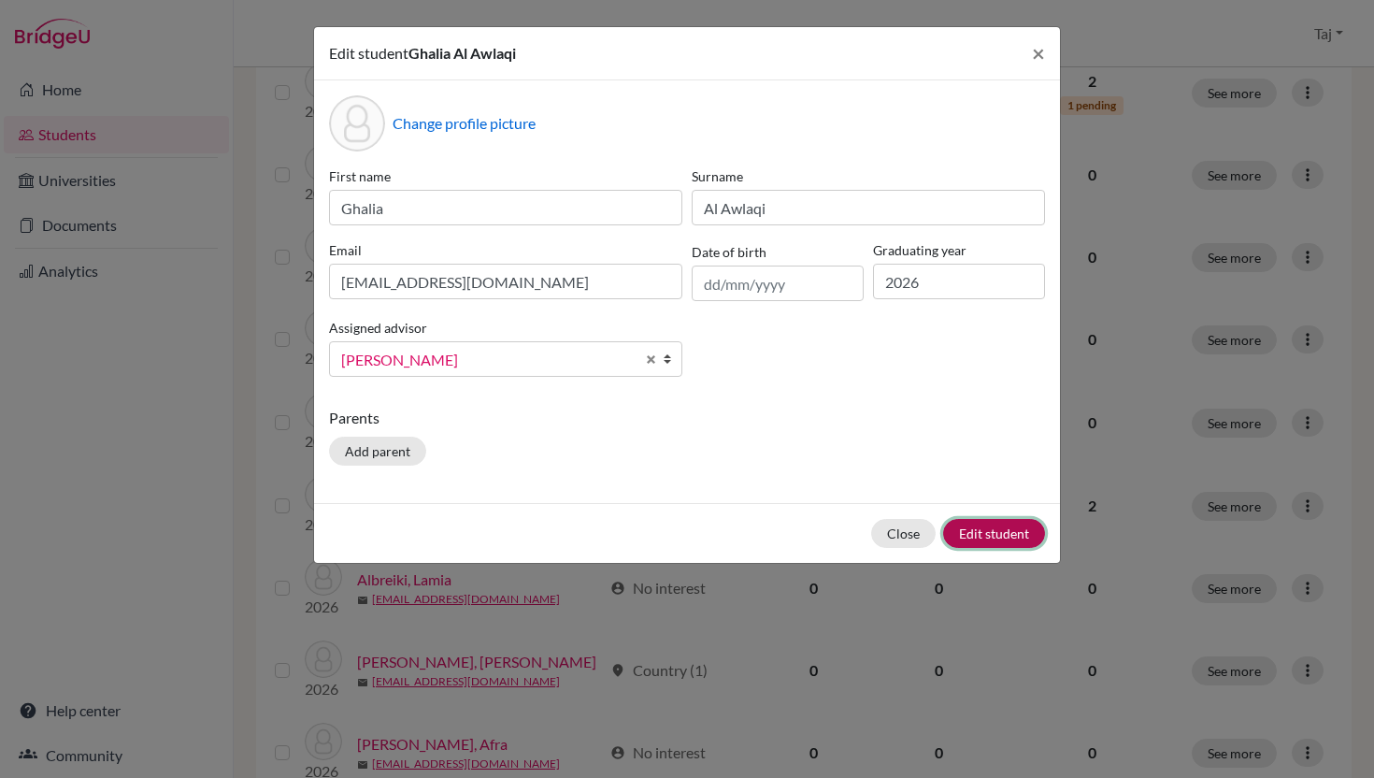
click at [955, 524] on button "Edit student" at bounding box center [994, 533] width 102 height 29
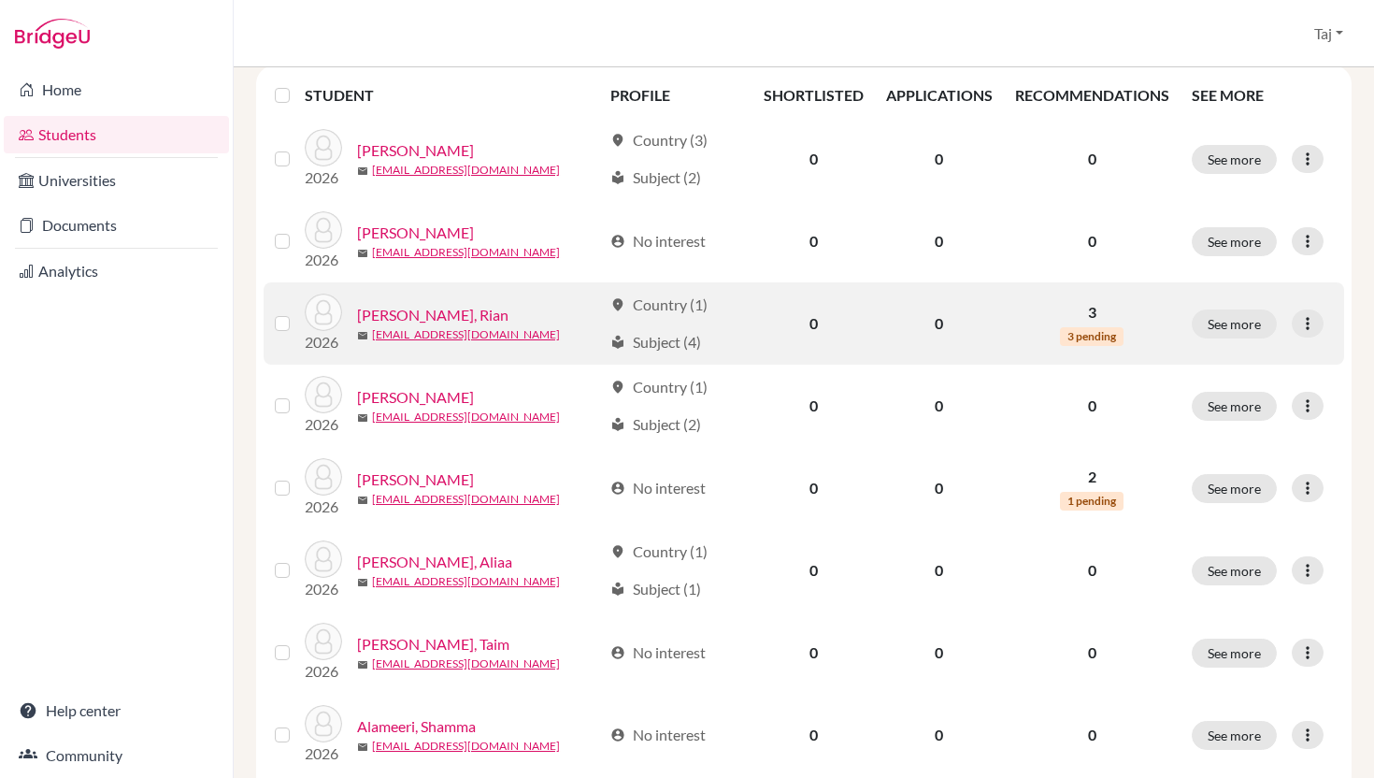
scroll to position [325, 0]
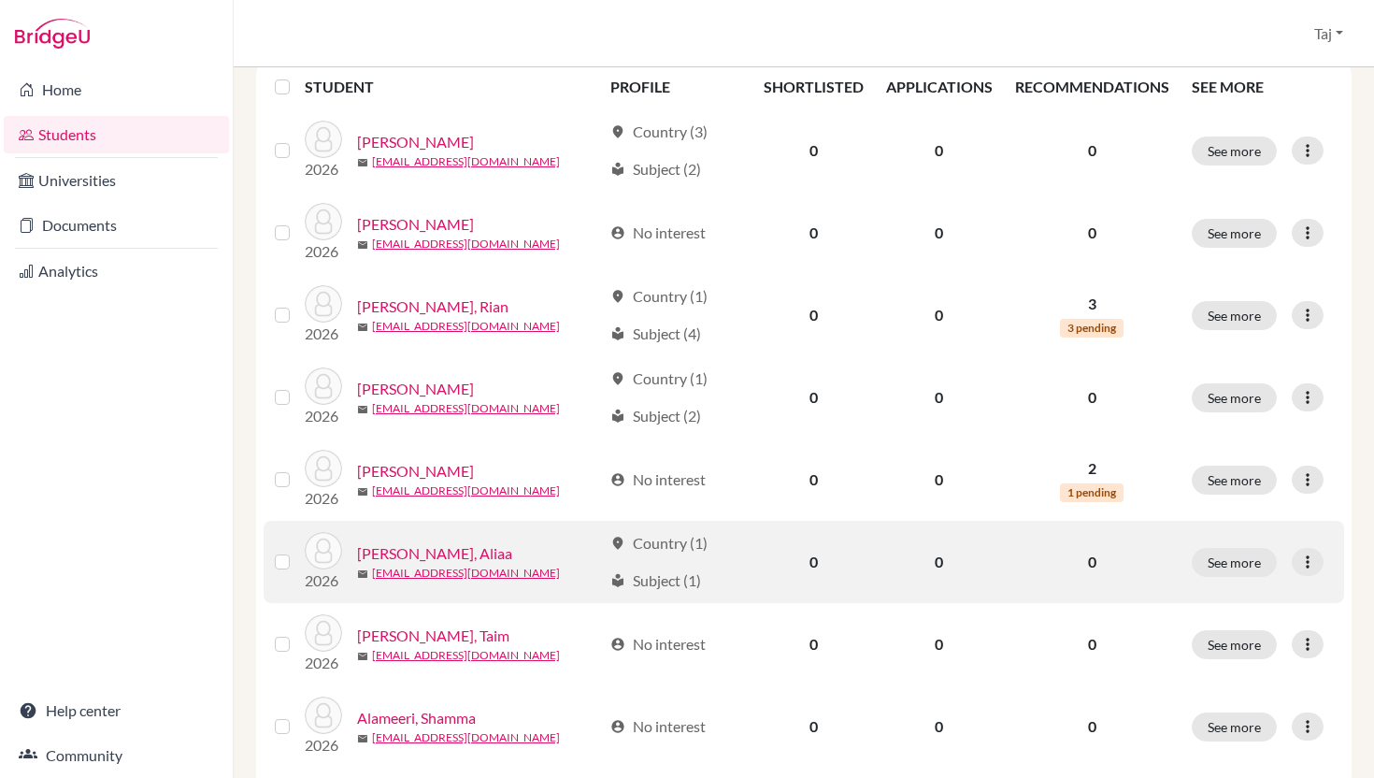
click at [297, 551] on label at bounding box center [297, 551] width 0 height 0
click at [0, 0] on input "checkbox" at bounding box center [0, 0] width 0 height 0
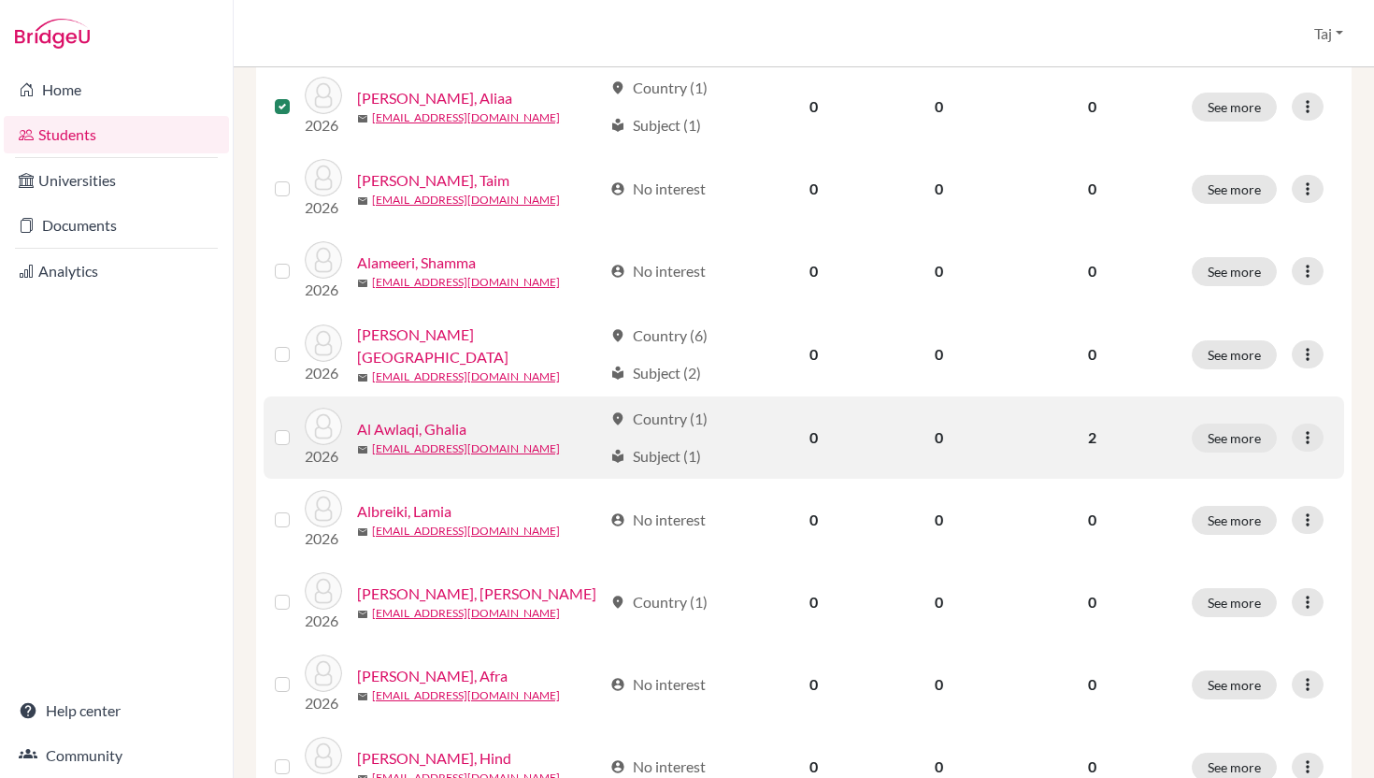
scroll to position [853, 0]
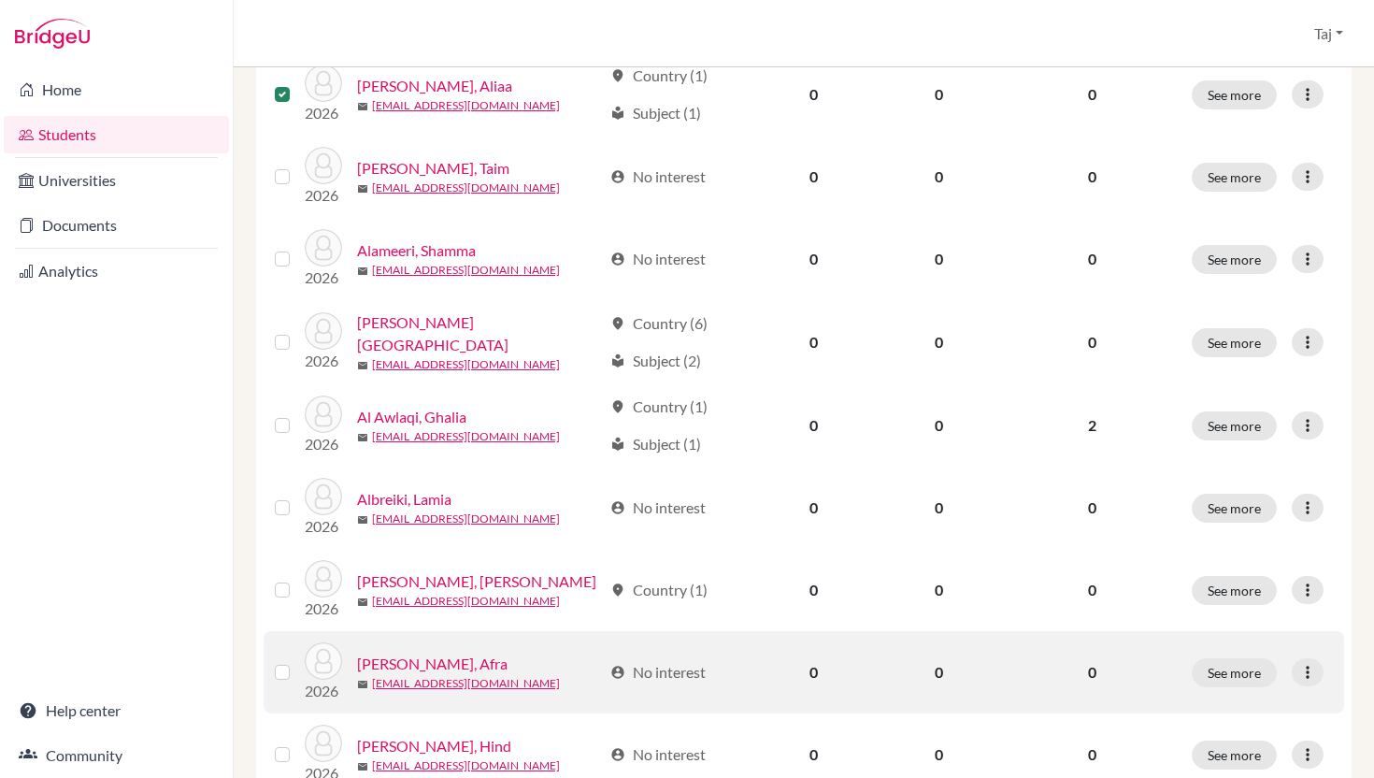
click at [297, 661] on label at bounding box center [297, 661] width 0 height 0
click at [0, 0] on input "checkbox" at bounding box center [0, 0] width 0 height 0
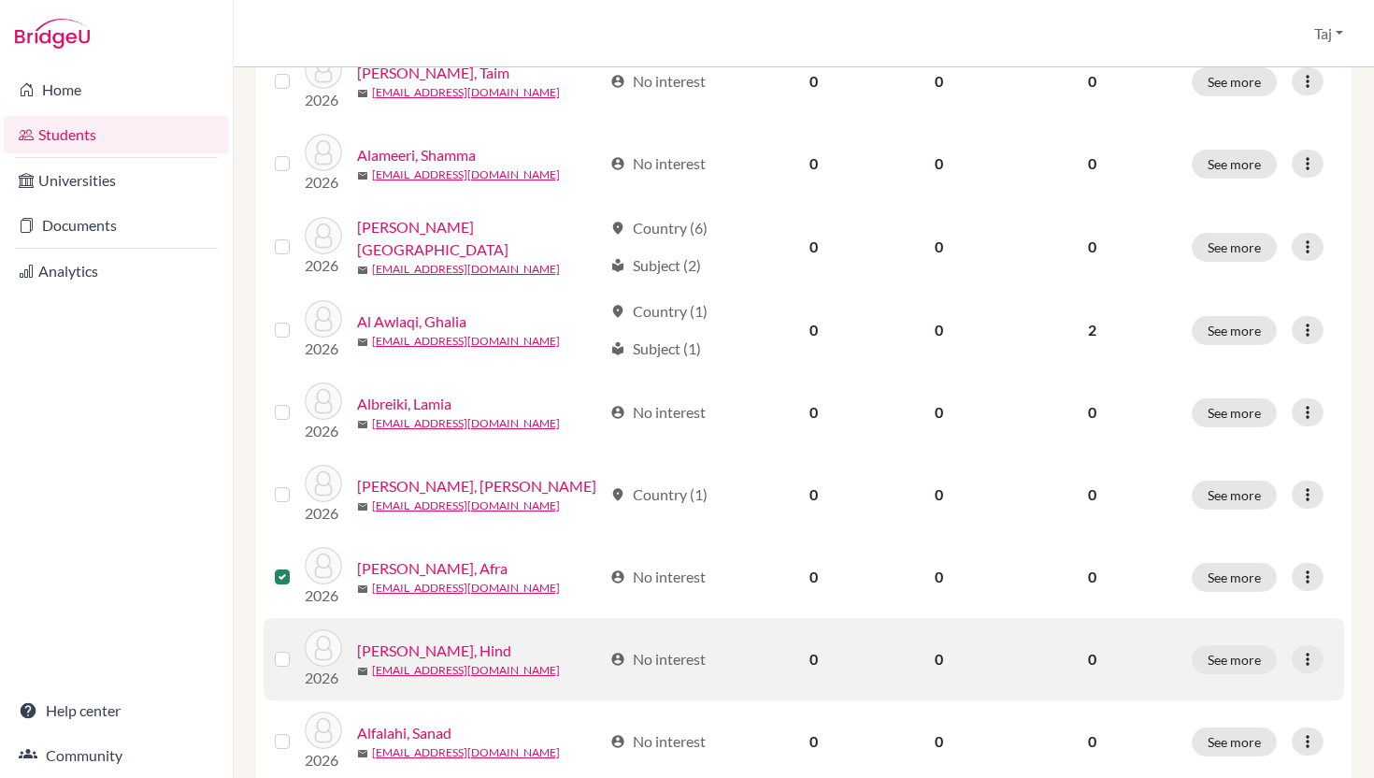
click at [297, 648] on label at bounding box center [297, 648] width 0 height 0
click at [0, 0] on input "checkbox" at bounding box center [0, 0] width 0 height 0
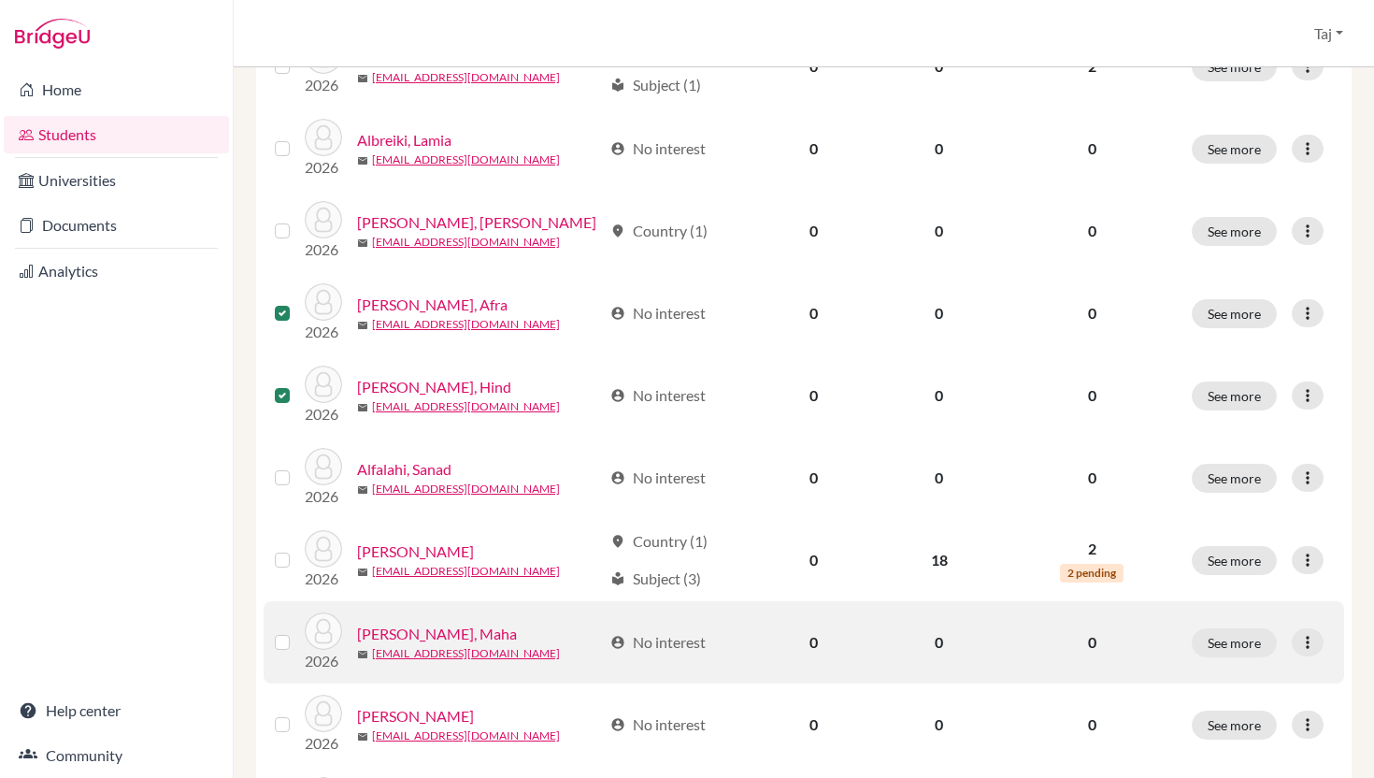
scroll to position [1211, 0]
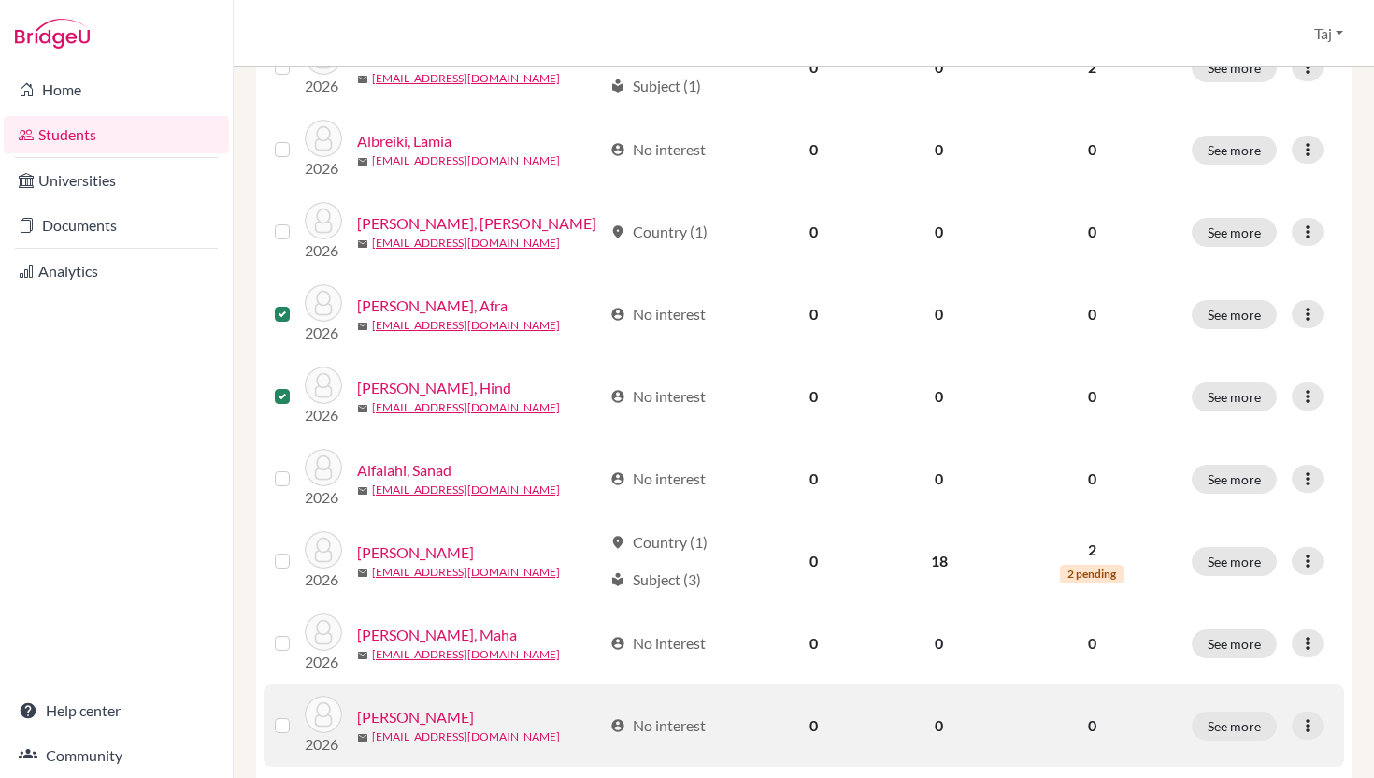
click at [297, 714] on label at bounding box center [297, 714] width 0 height 0
click at [0, 0] on input "checkbox" at bounding box center [0, 0] width 0 height 0
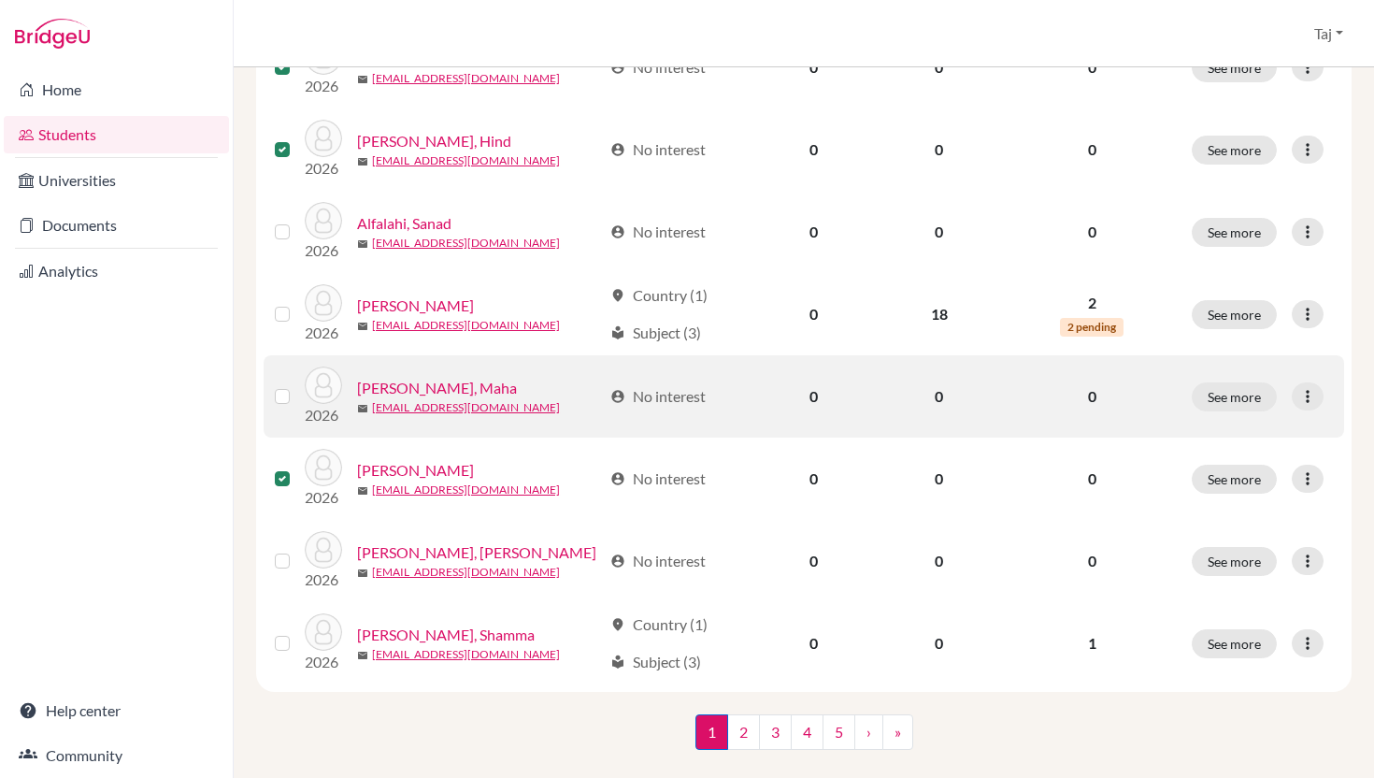
scroll to position [1487, 0]
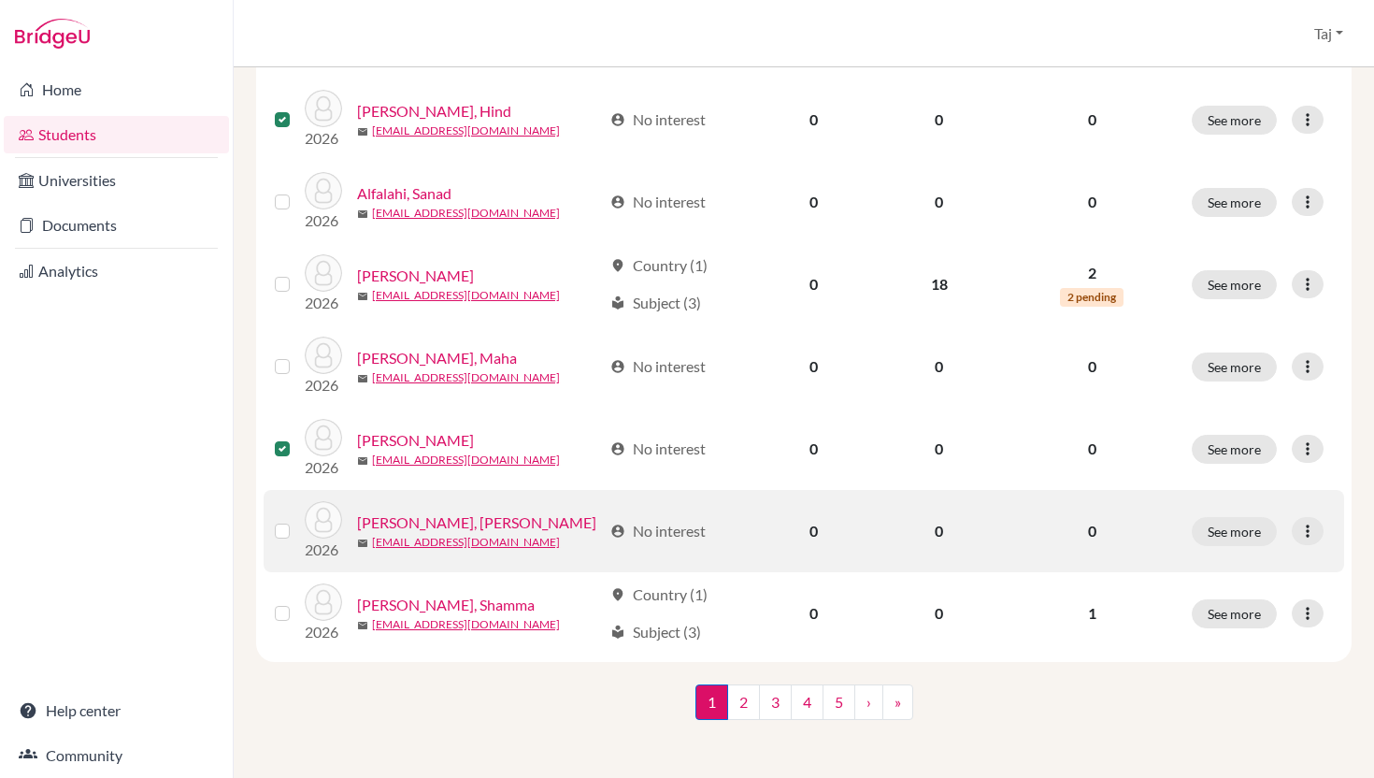
click at [297, 520] on label at bounding box center [297, 520] width 0 height 0
click at [0, 0] on input "checkbox" at bounding box center [0, 0] width 0 height 0
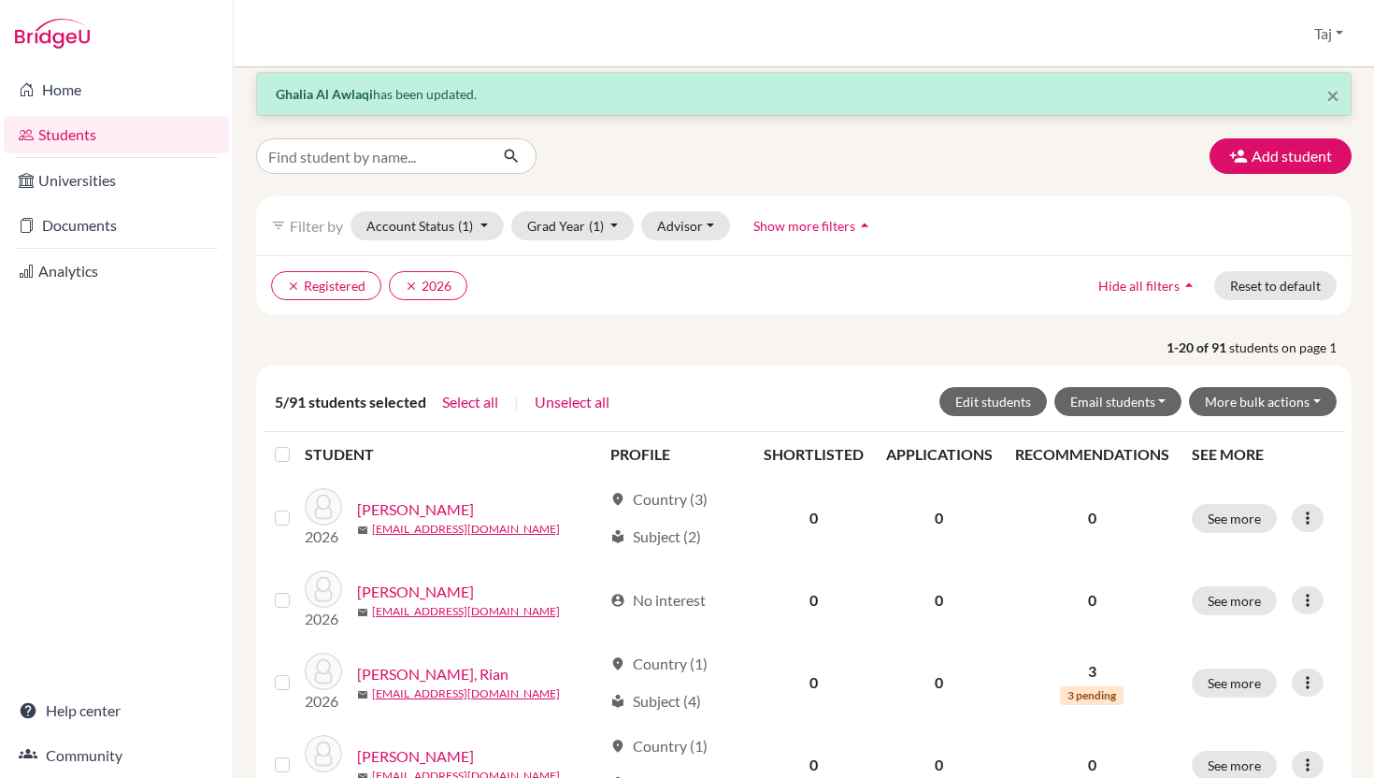
scroll to position [22, 0]
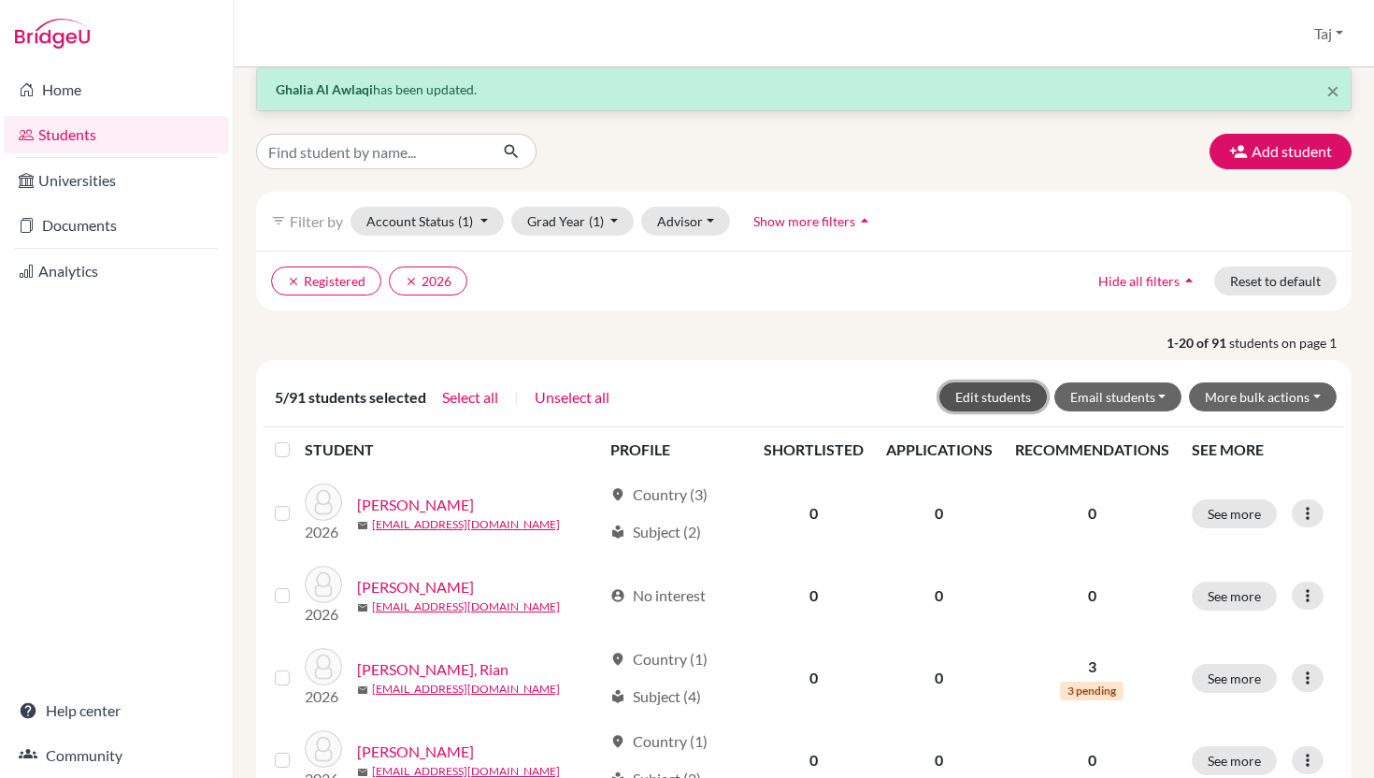
click at [964, 396] on button "Edit students" at bounding box center [994, 396] width 108 height 29
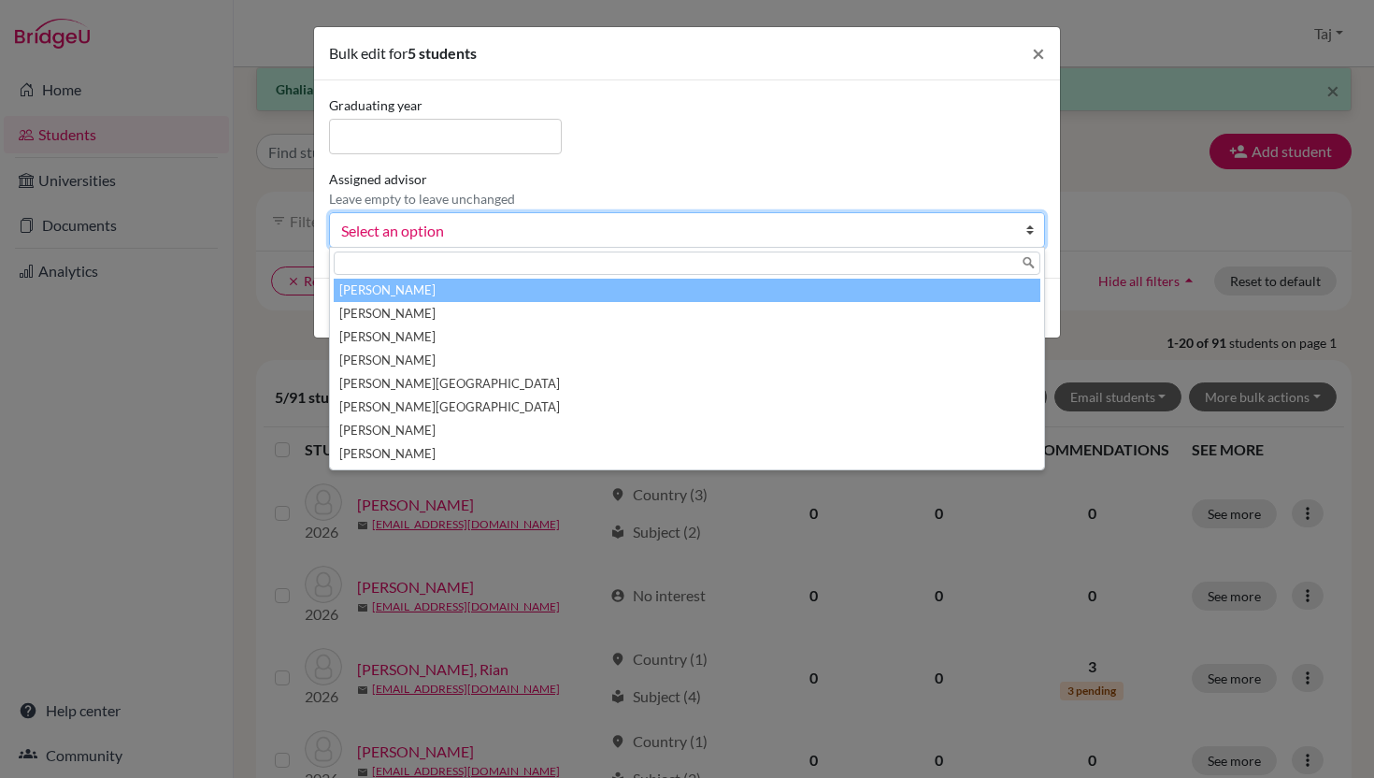
click at [737, 240] on span "Select an option" at bounding box center [674, 231] width 667 height 24
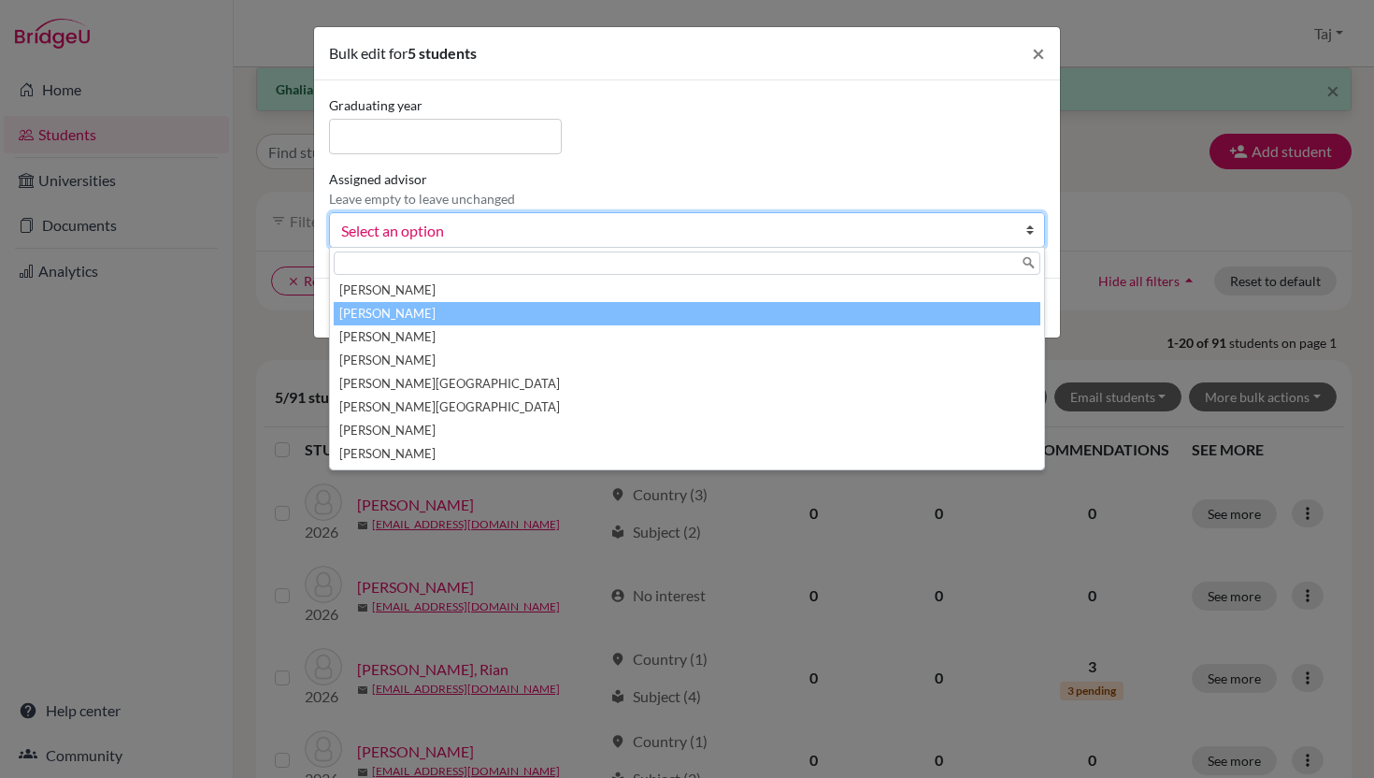
click at [654, 318] on li "[PERSON_NAME]" at bounding box center [687, 313] width 707 height 23
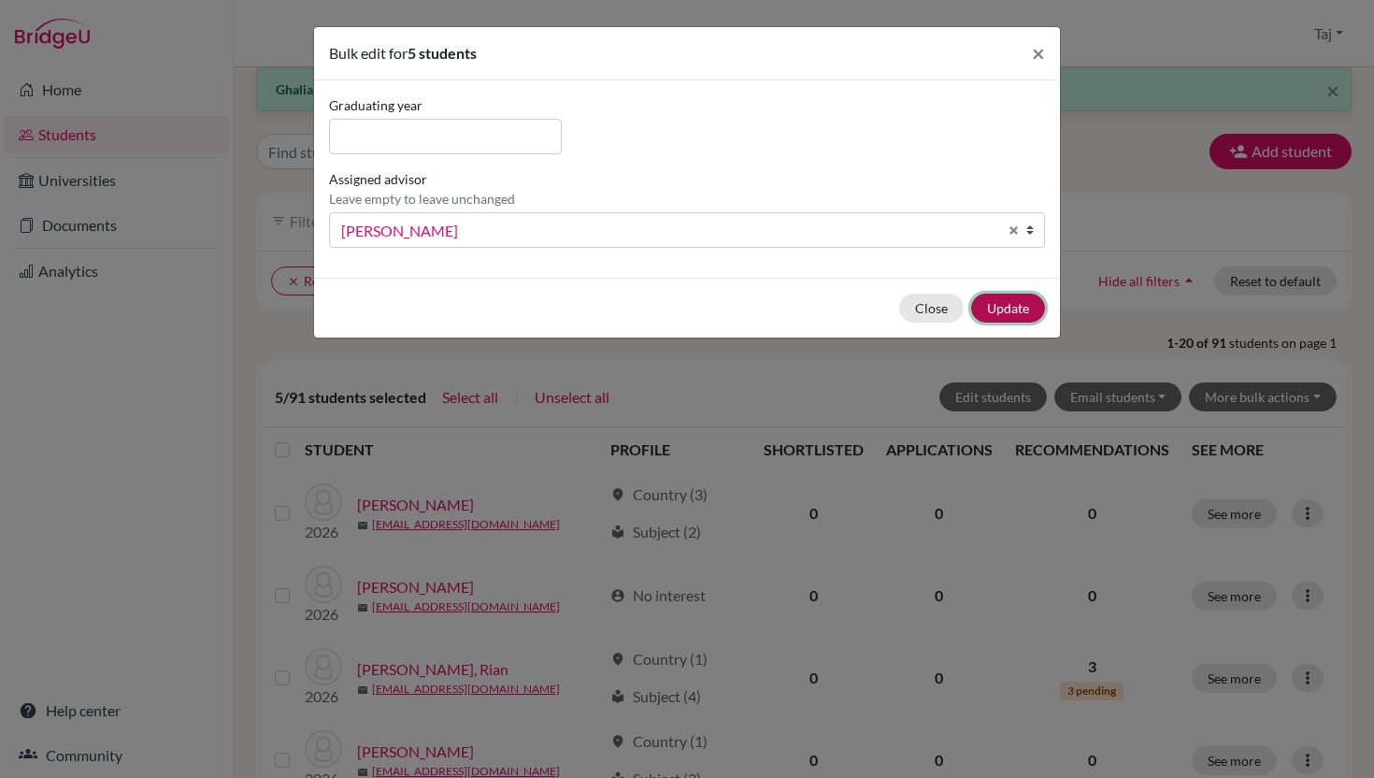
click at [992, 314] on button "Update" at bounding box center [1008, 308] width 74 height 29
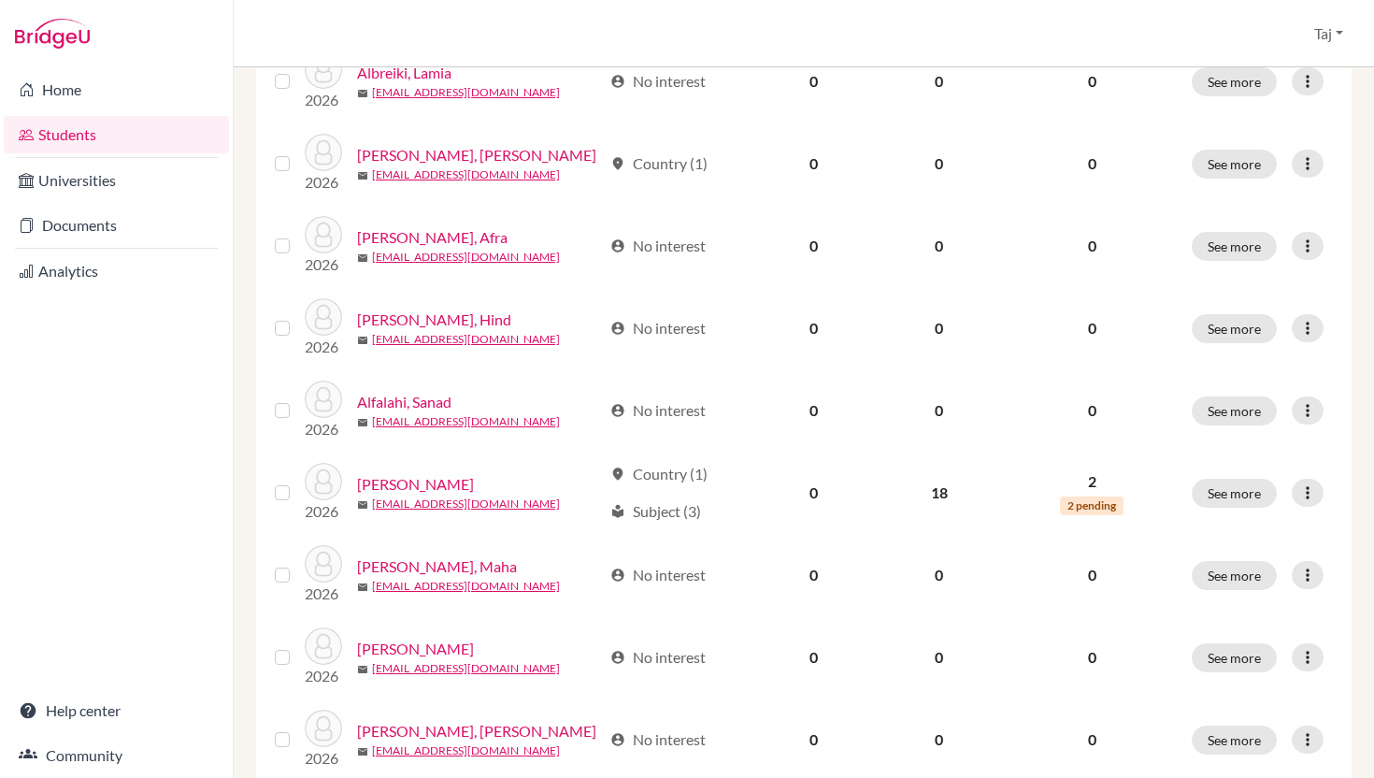
scroll to position [1428, 0]
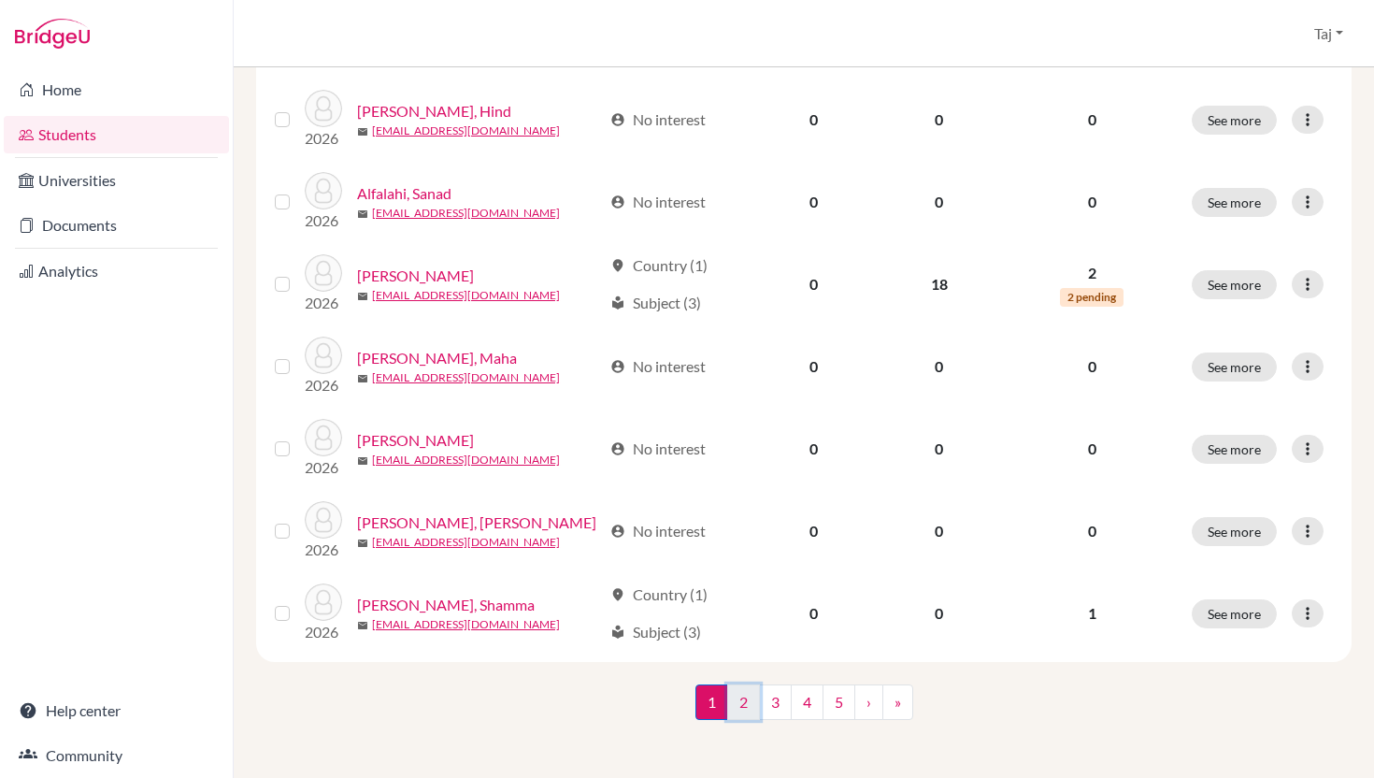
click at [742, 708] on link "2" at bounding box center [743, 702] width 33 height 36
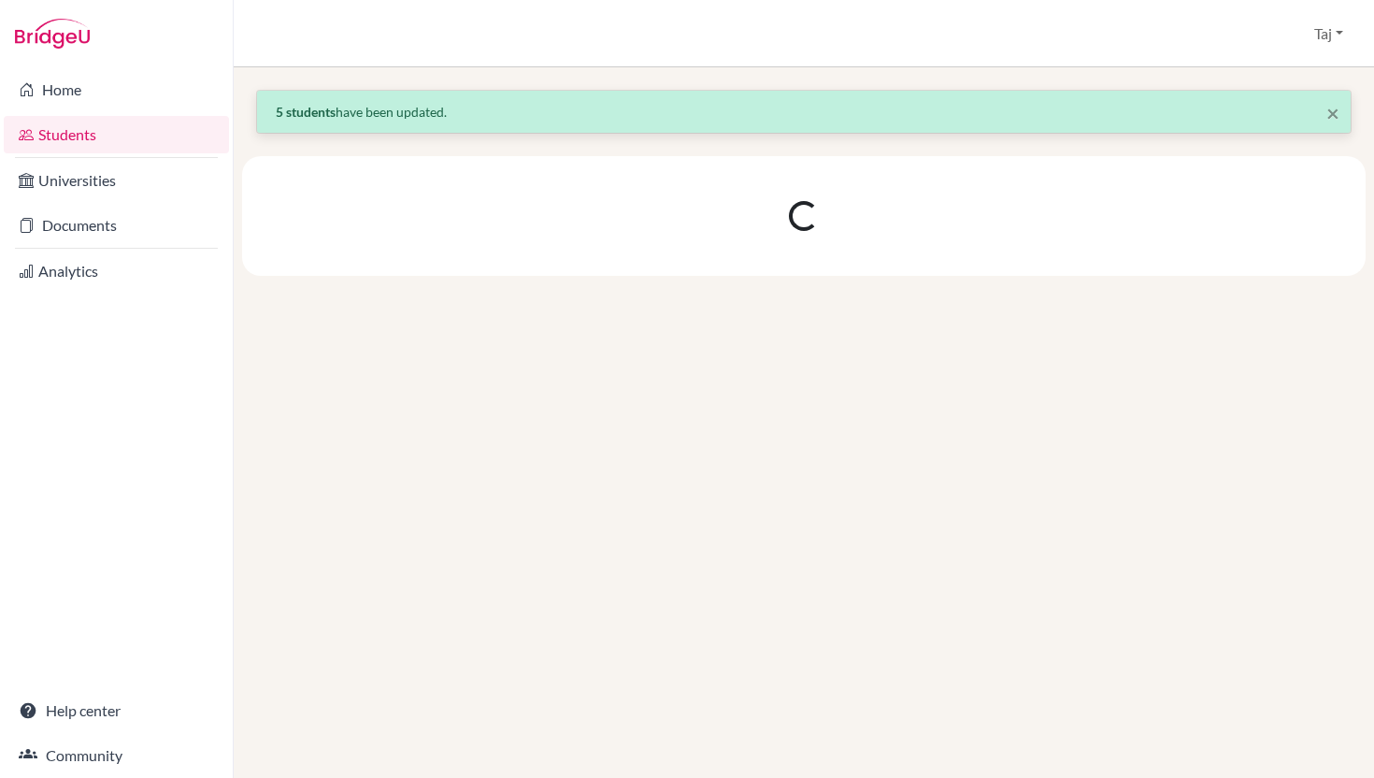
scroll to position [0, 0]
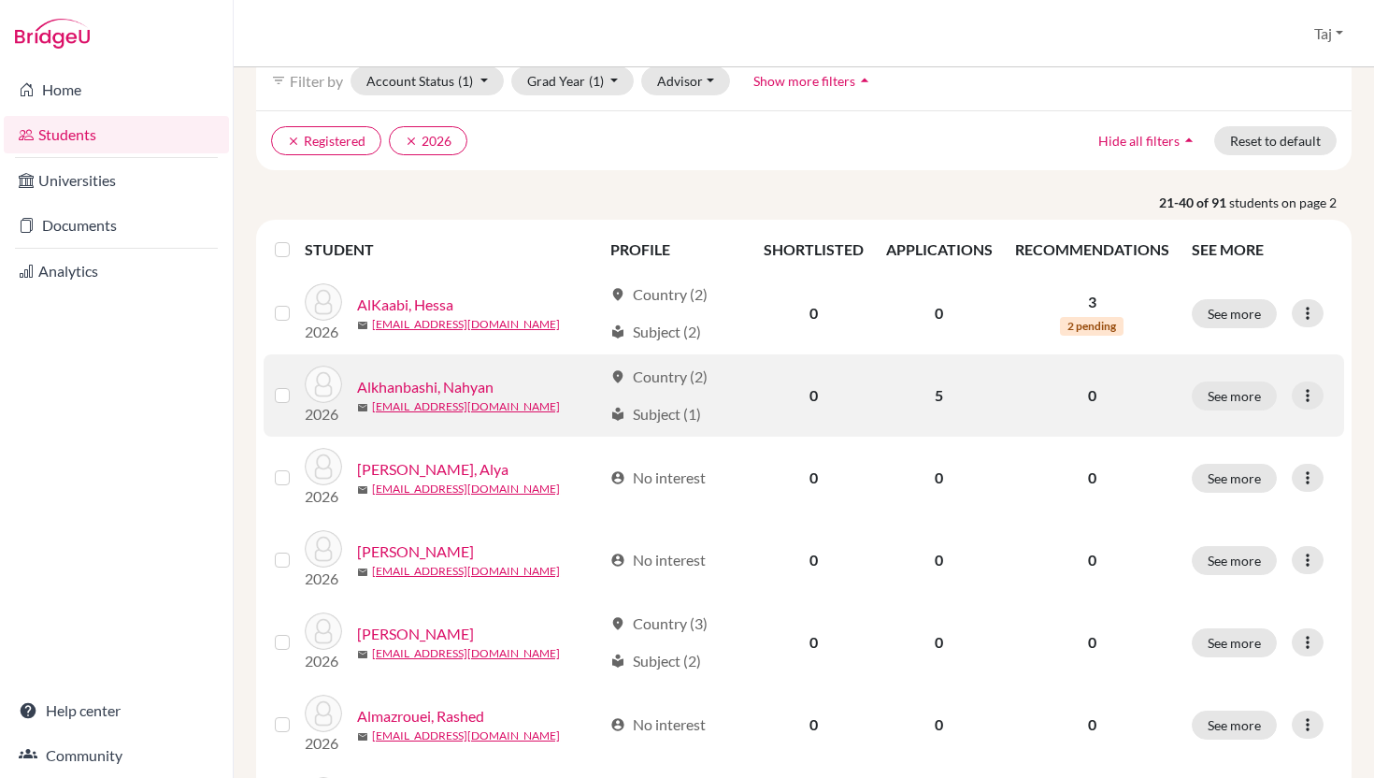
scroll to position [168, 0]
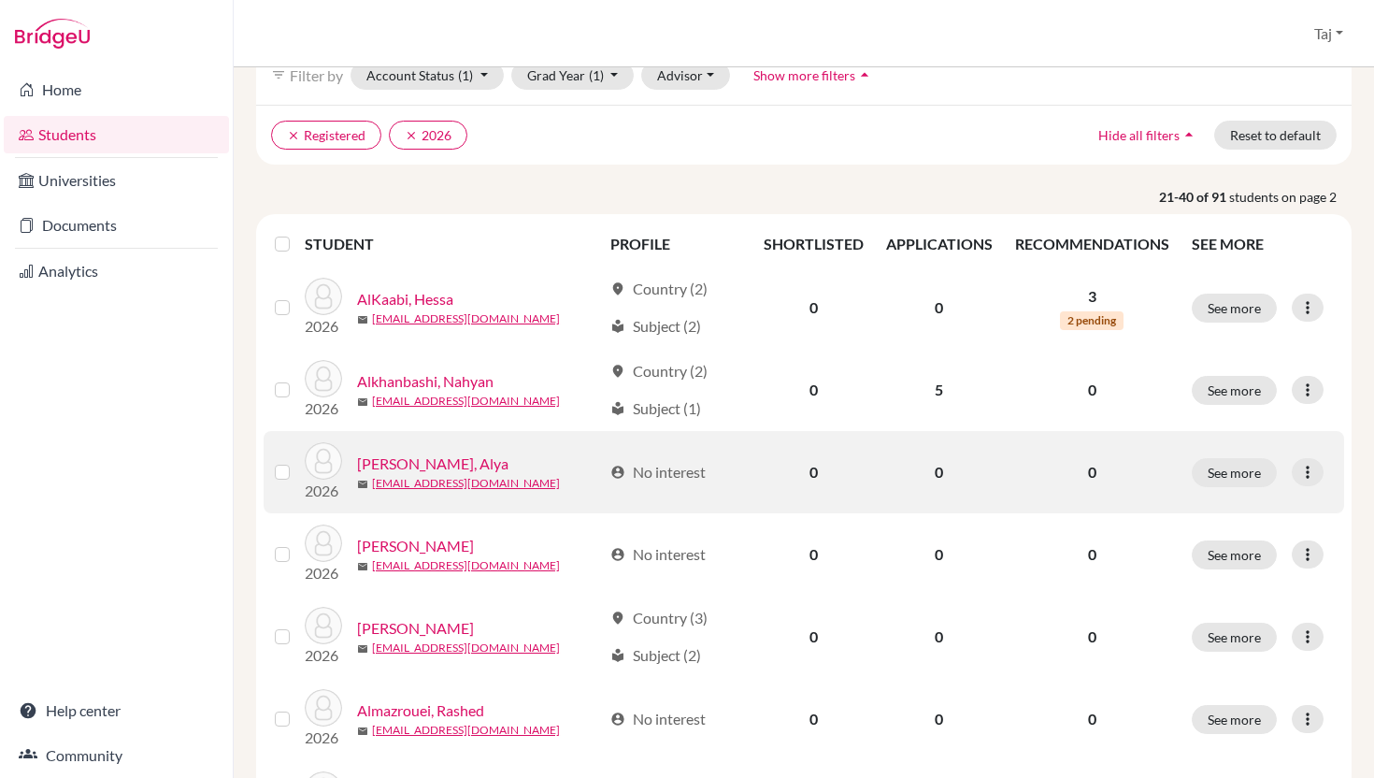
click at [297, 461] on label at bounding box center [297, 461] width 0 height 0
click at [0, 0] on input "checkbox" at bounding box center [0, 0] width 0 height 0
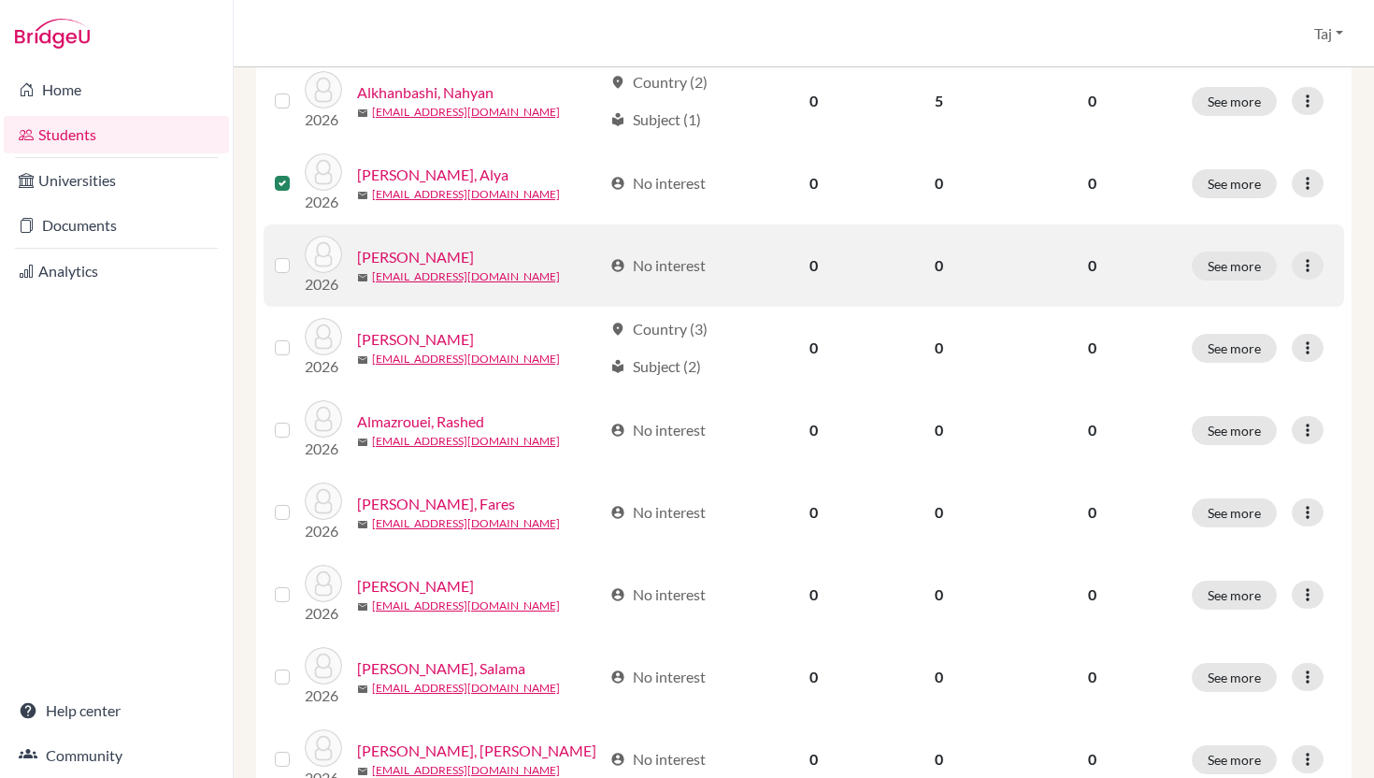
scroll to position [611, 0]
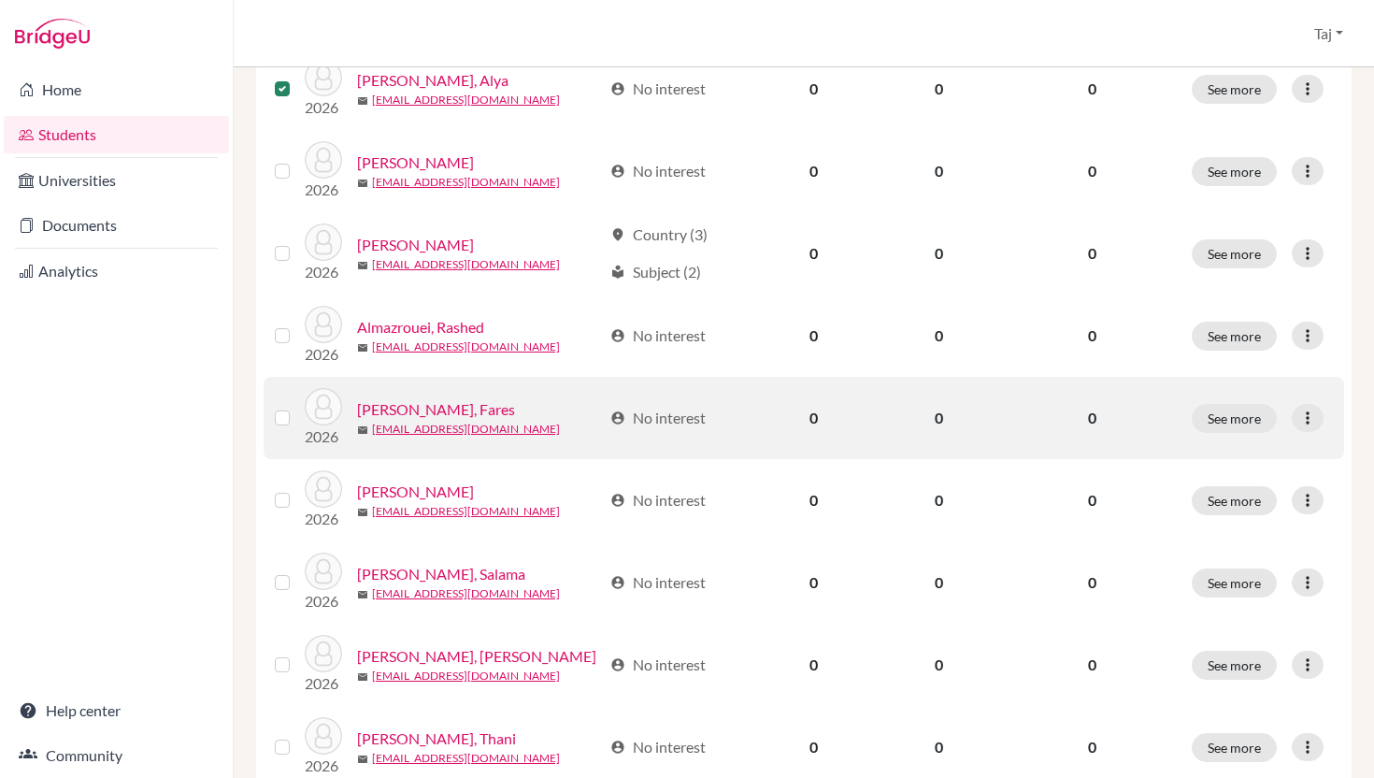
click at [297, 407] on label at bounding box center [297, 407] width 0 height 0
click at [0, 0] on input "checkbox" at bounding box center [0, 0] width 0 height 0
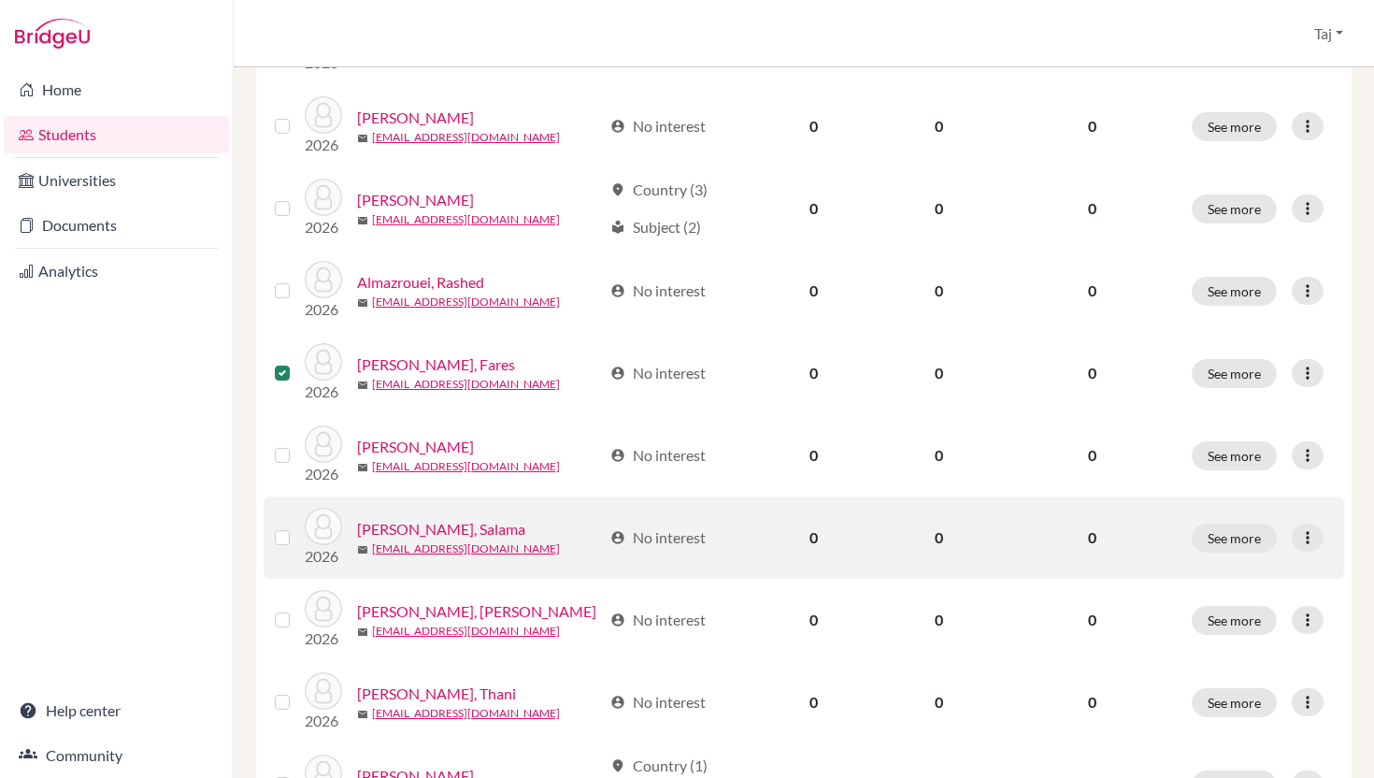
scroll to position [662, 0]
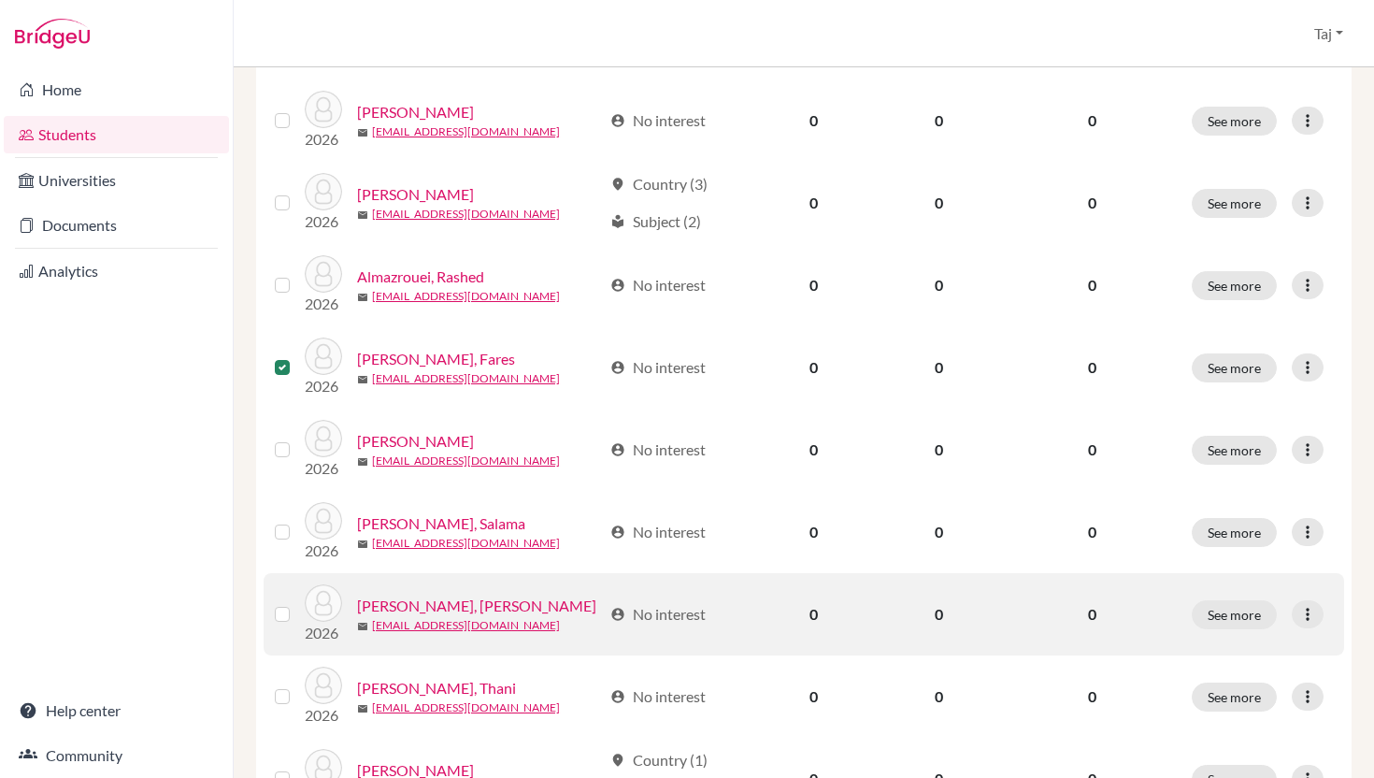
click at [297, 603] on label at bounding box center [297, 603] width 0 height 0
click at [0, 0] on input "checkbox" at bounding box center [0, 0] width 0 height 0
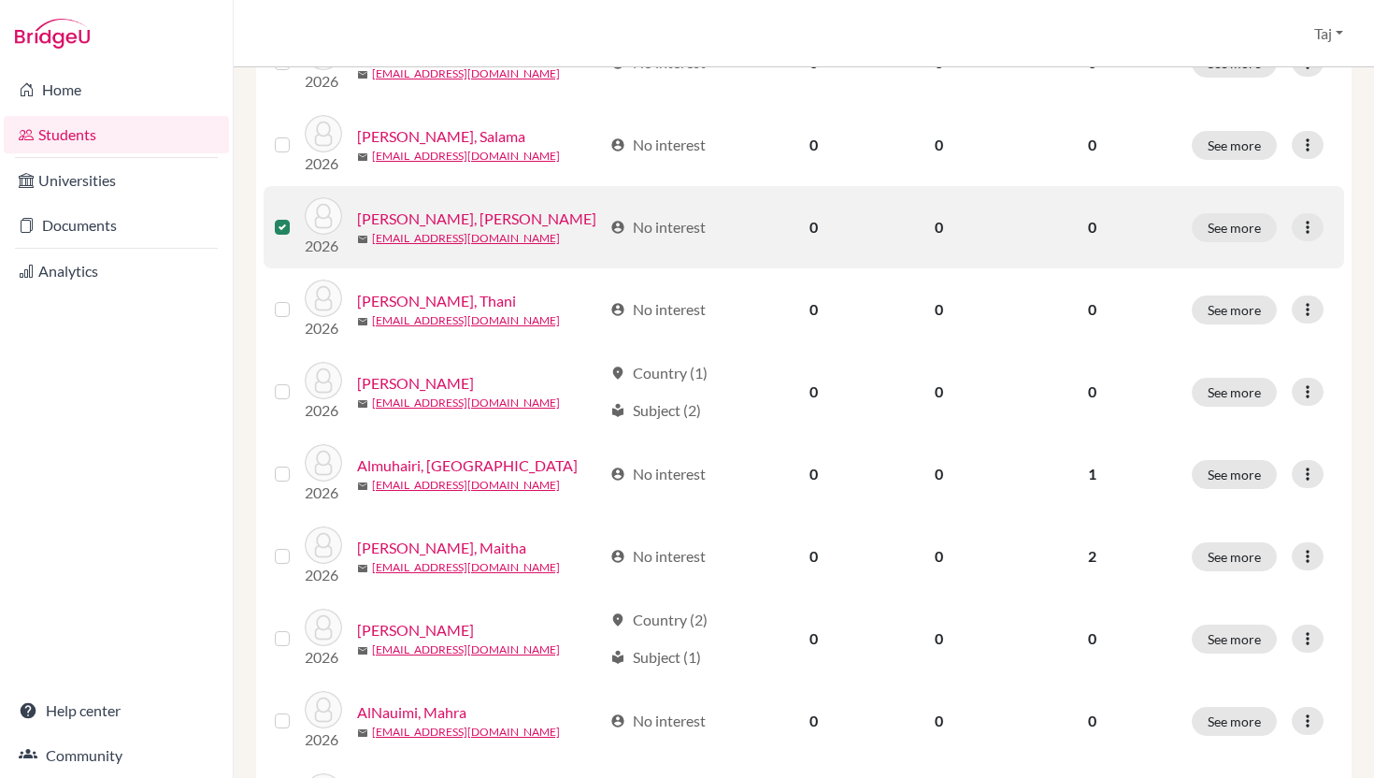
scroll to position [1055, 0]
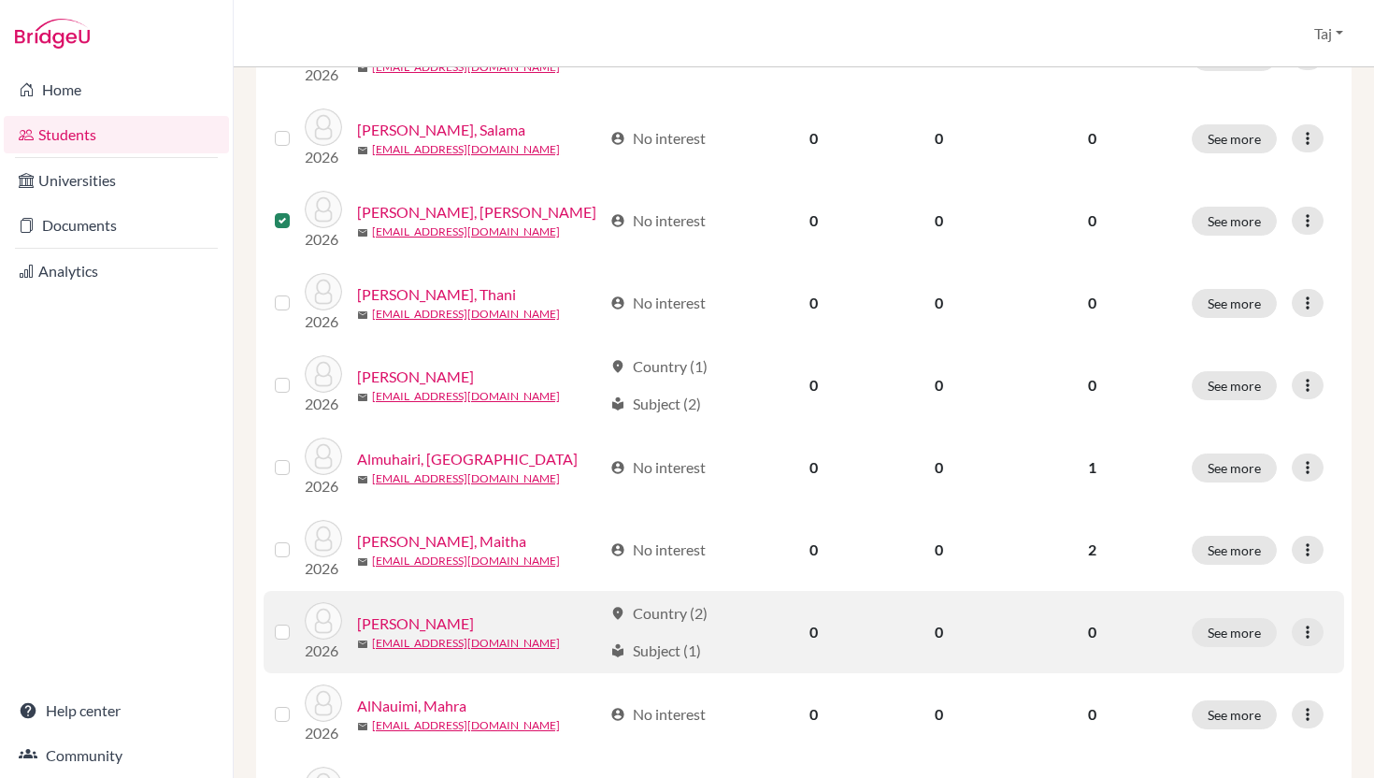
click at [297, 621] on label at bounding box center [297, 621] width 0 height 0
click at [0, 0] on input "checkbox" at bounding box center [0, 0] width 0 height 0
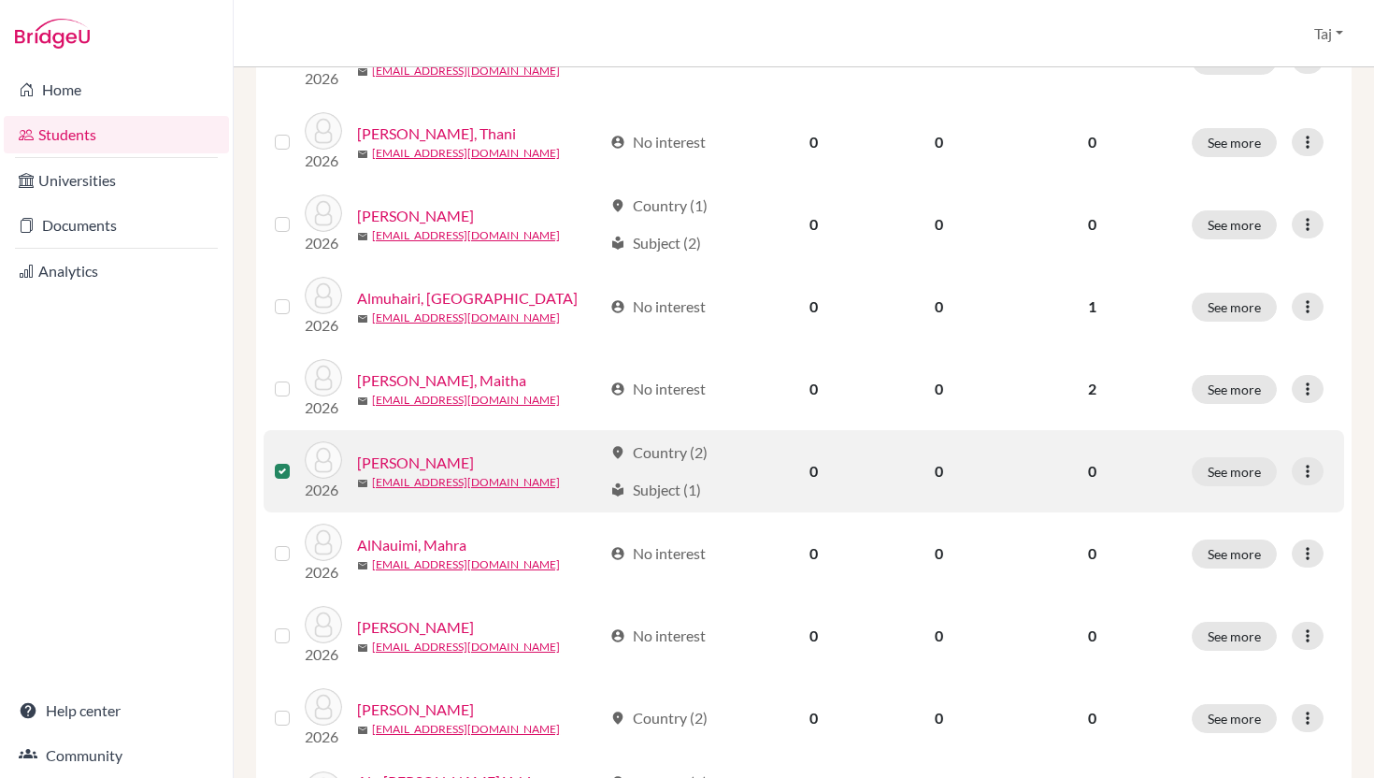
scroll to position [1217, 0]
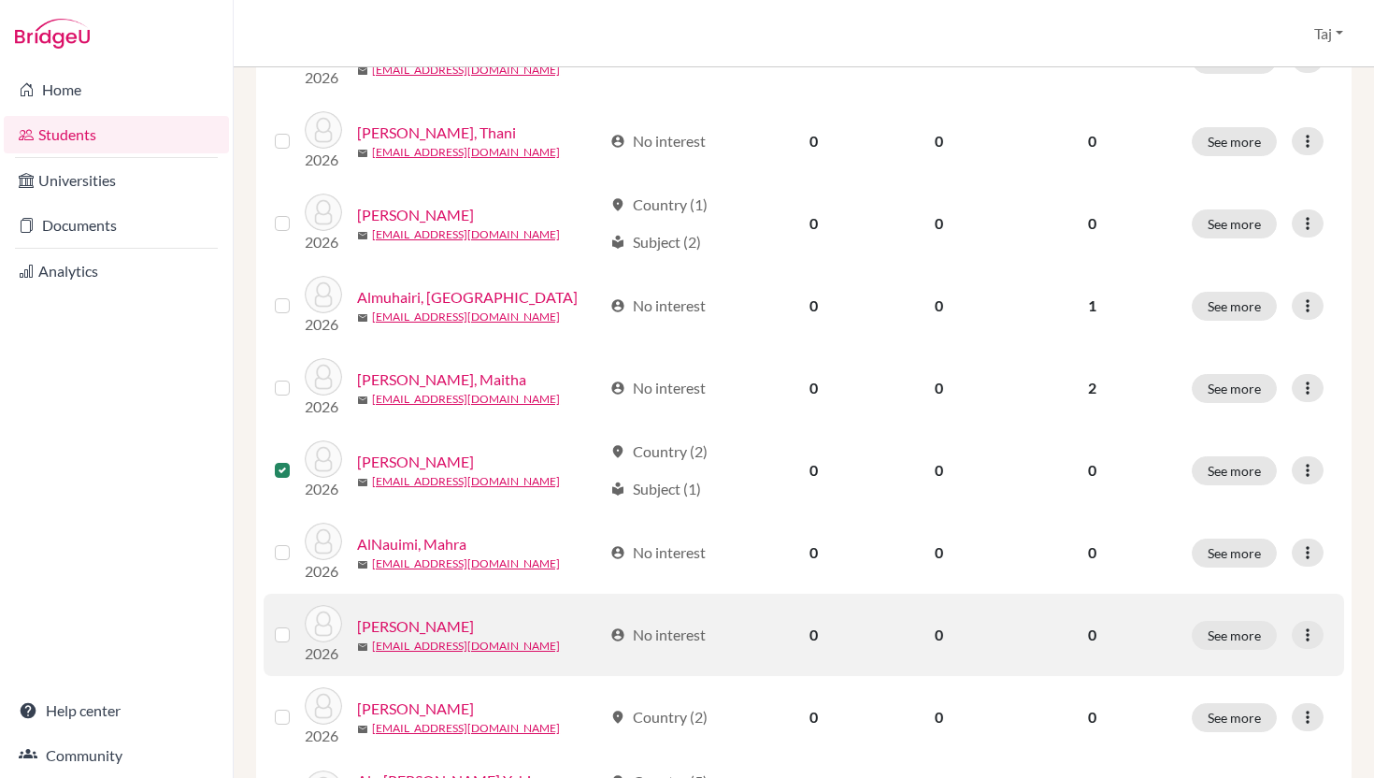
click at [297, 624] on label at bounding box center [297, 624] width 0 height 0
click at [0, 0] on input "checkbox" at bounding box center [0, 0] width 0 height 0
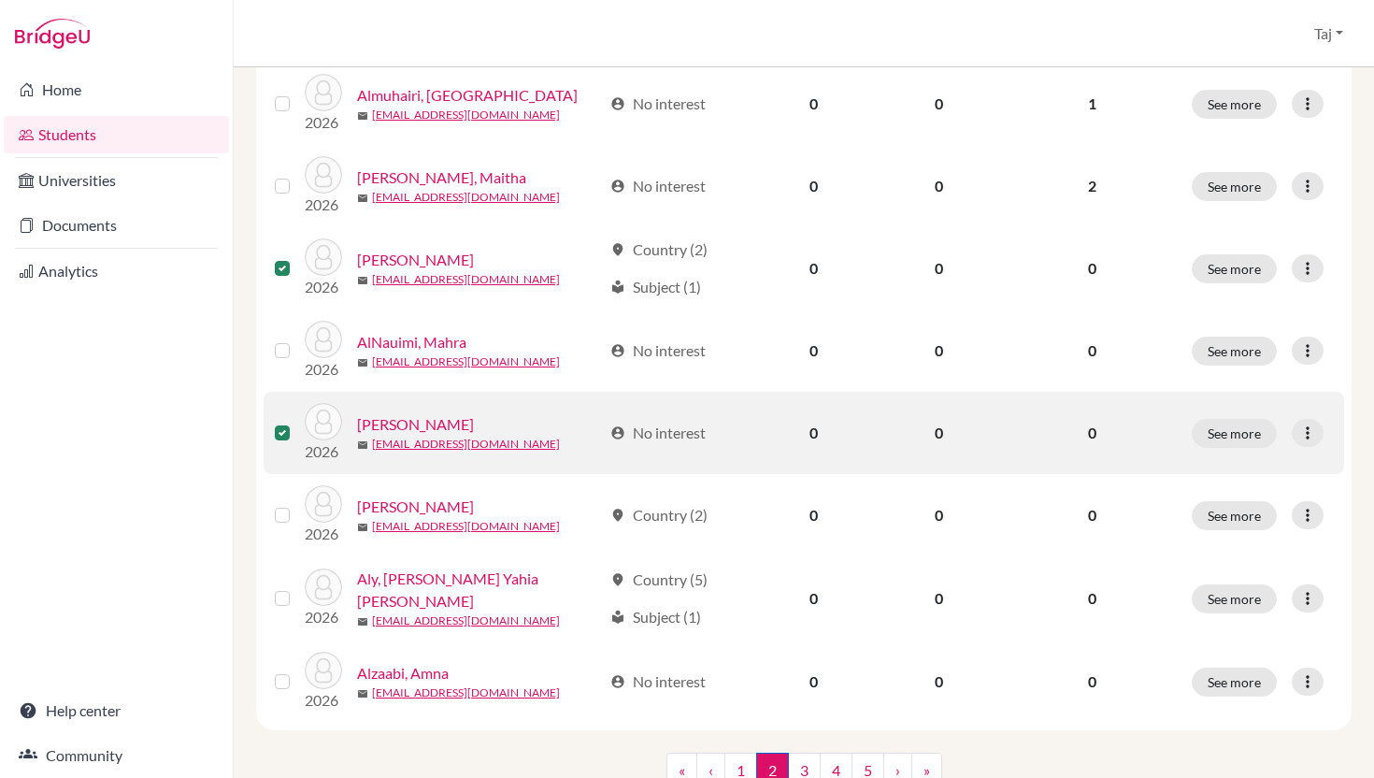
scroll to position [1423, 0]
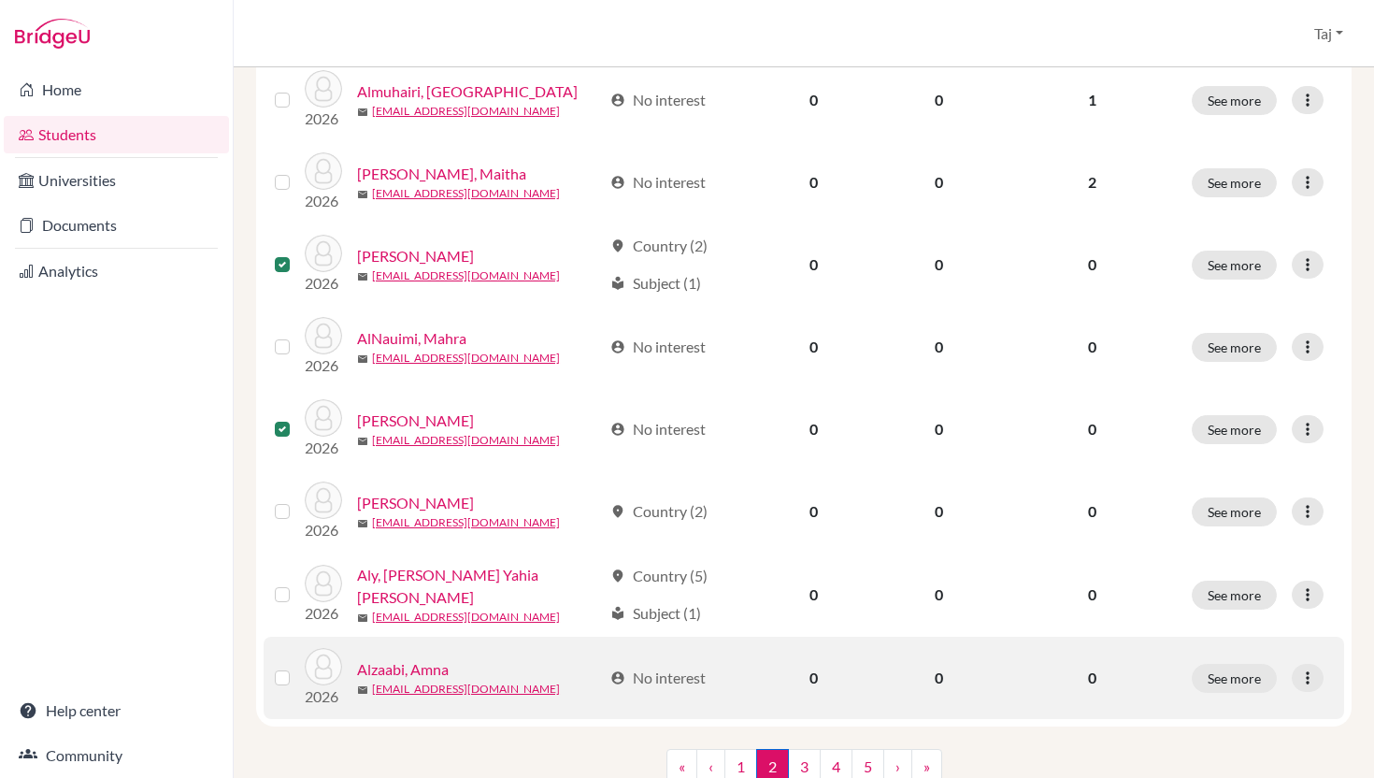
click at [297, 667] on label at bounding box center [297, 667] width 0 height 0
click at [0, 0] on input "checkbox" at bounding box center [0, 0] width 0 height 0
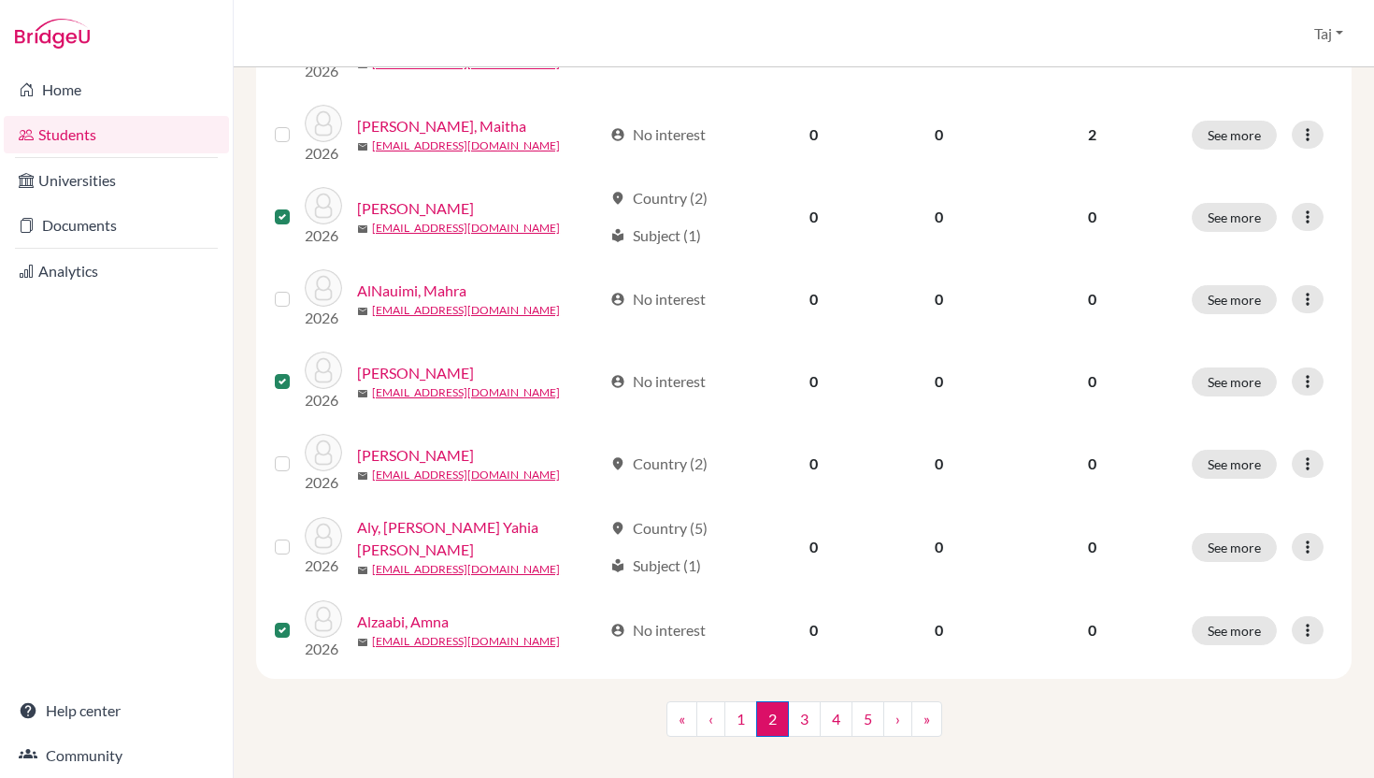
scroll to position [1480, 0]
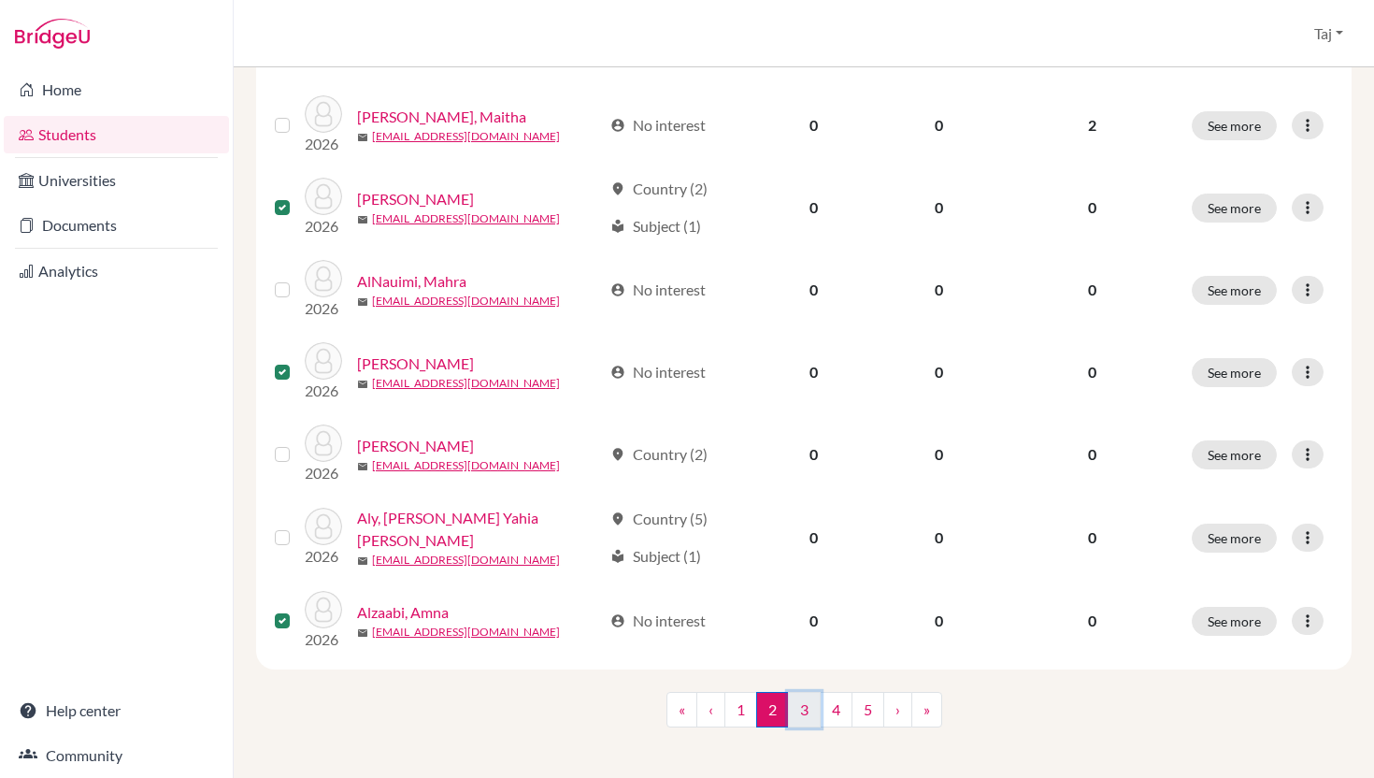
click at [795, 699] on link "3" at bounding box center [804, 710] width 33 height 36
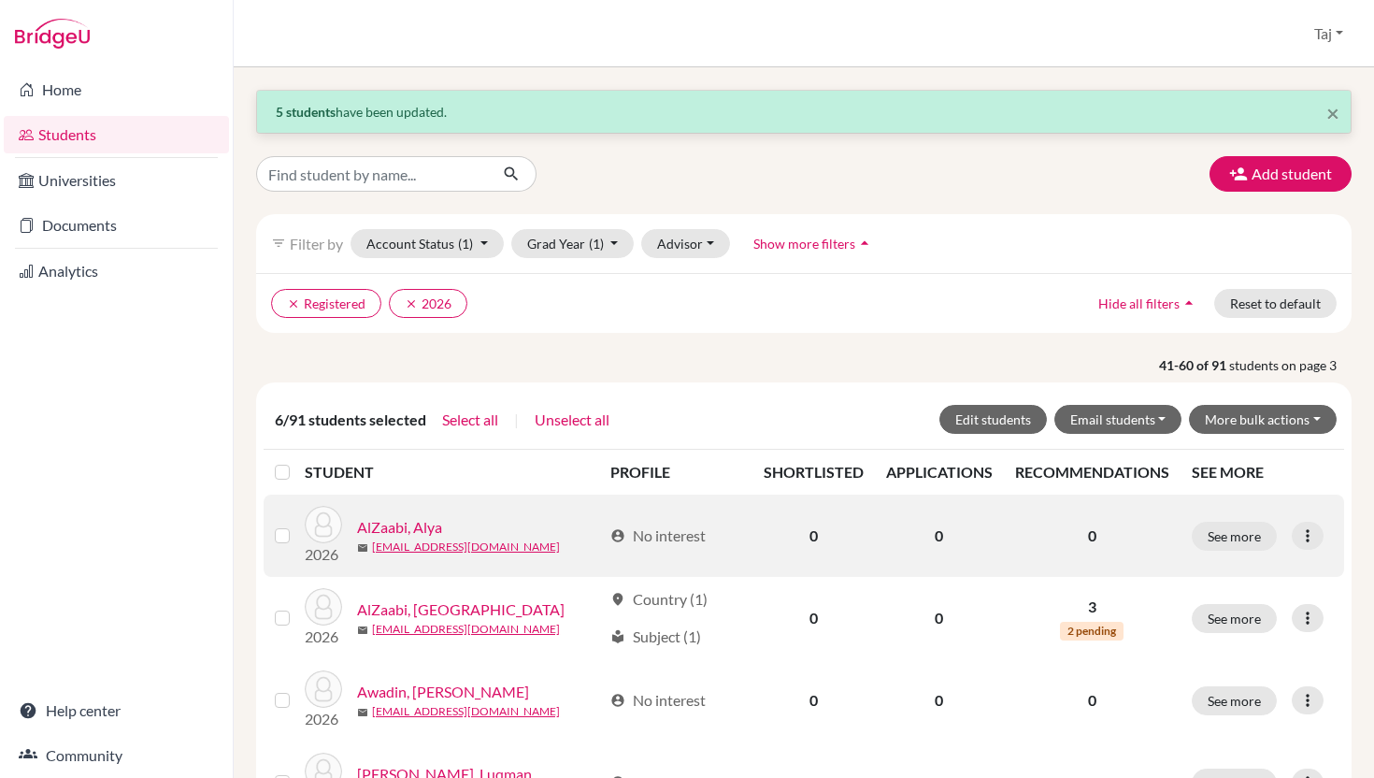
click at [297, 524] on label at bounding box center [297, 524] width 0 height 0
click at [0, 0] on input "checkbox" at bounding box center [0, 0] width 0 height 0
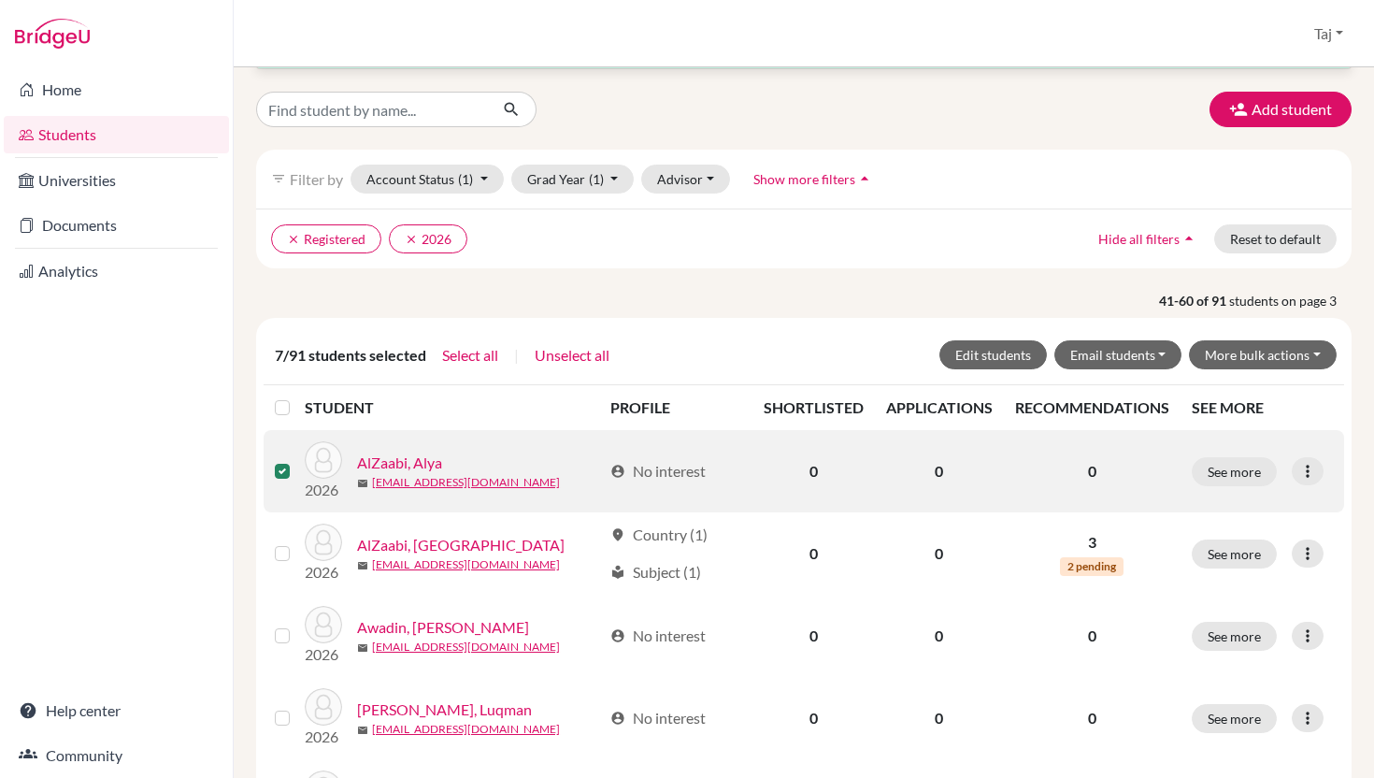
scroll to position [104, 0]
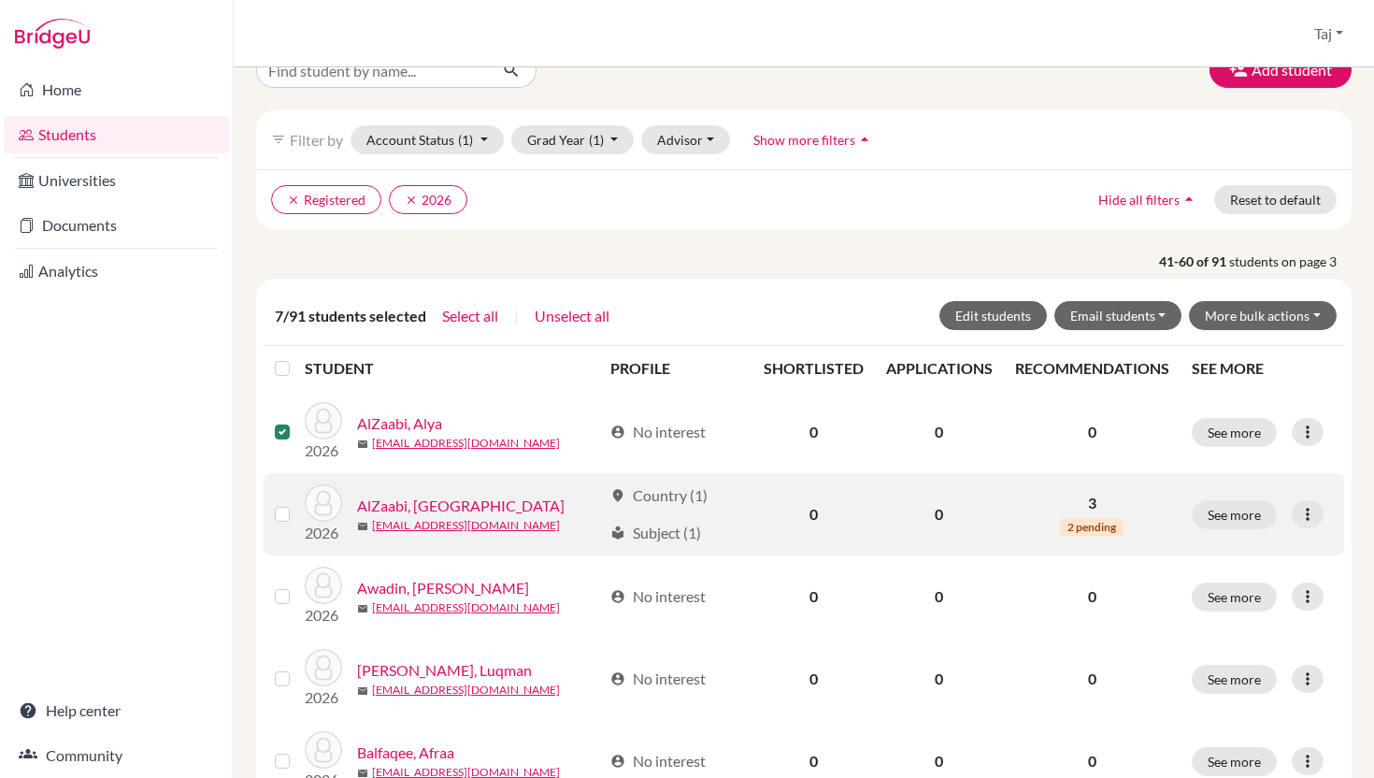
click at [297, 503] on label at bounding box center [297, 503] width 0 height 0
click at [0, 0] on input "checkbox" at bounding box center [0, 0] width 0 height 0
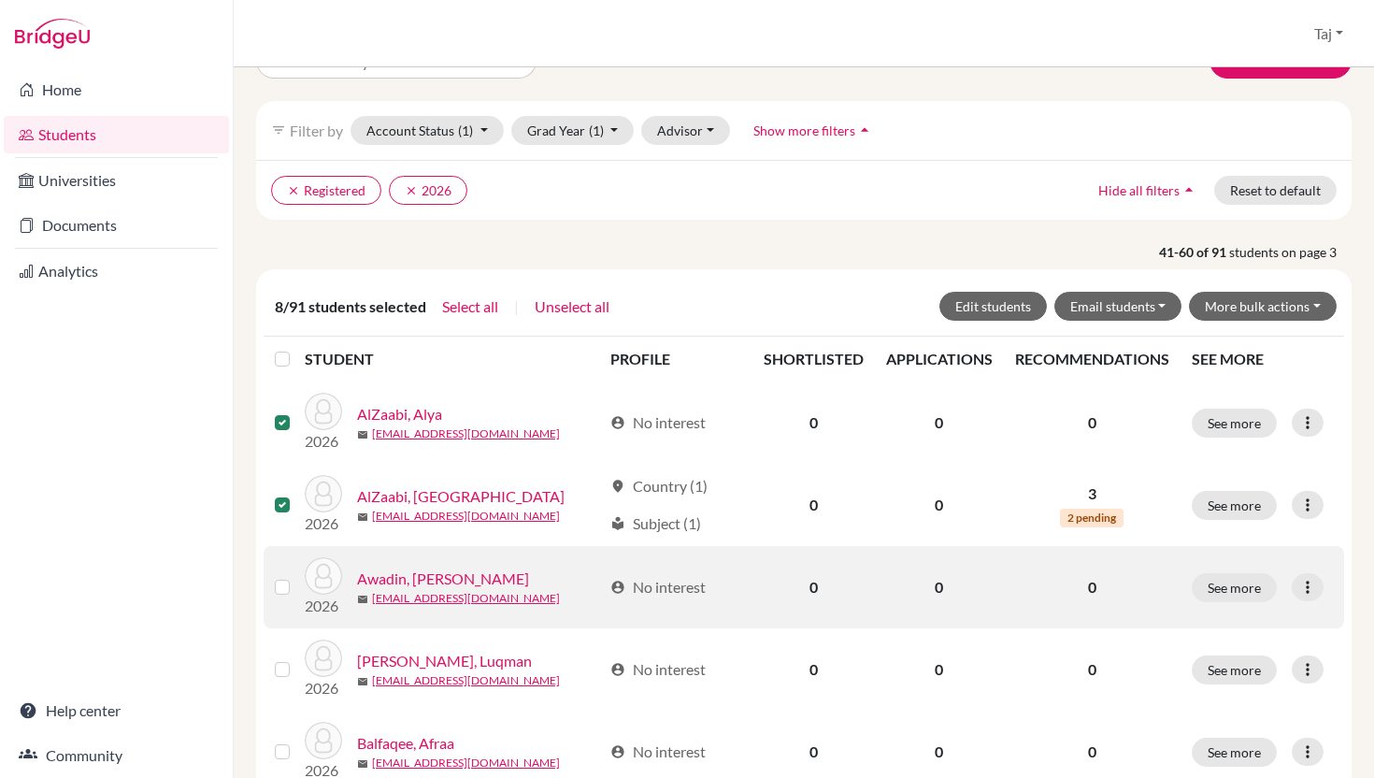
scroll to position [115, 0]
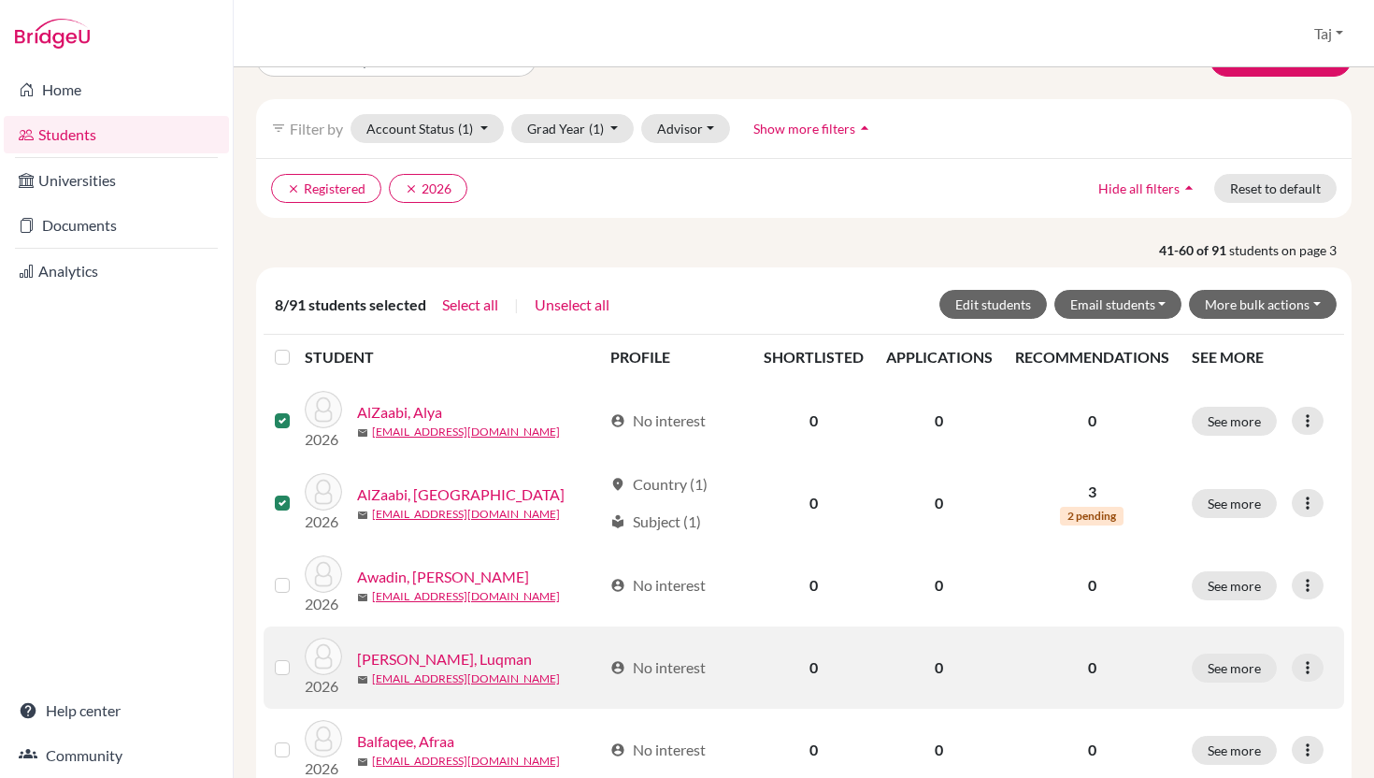
click at [297, 656] on label at bounding box center [297, 656] width 0 height 0
click at [0, 0] on input "checkbox" at bounding box center [0, 0] width 0 height 0
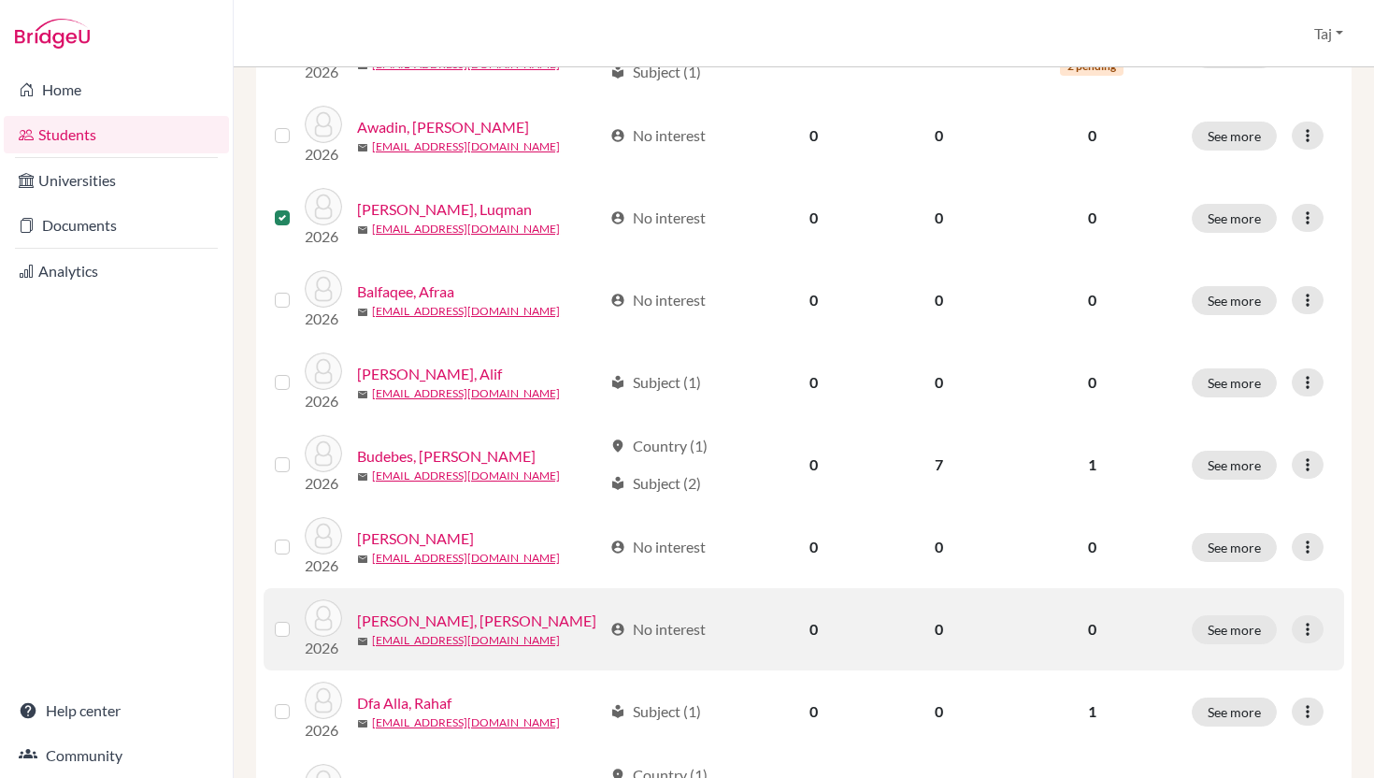
scroll to position [568, 0]
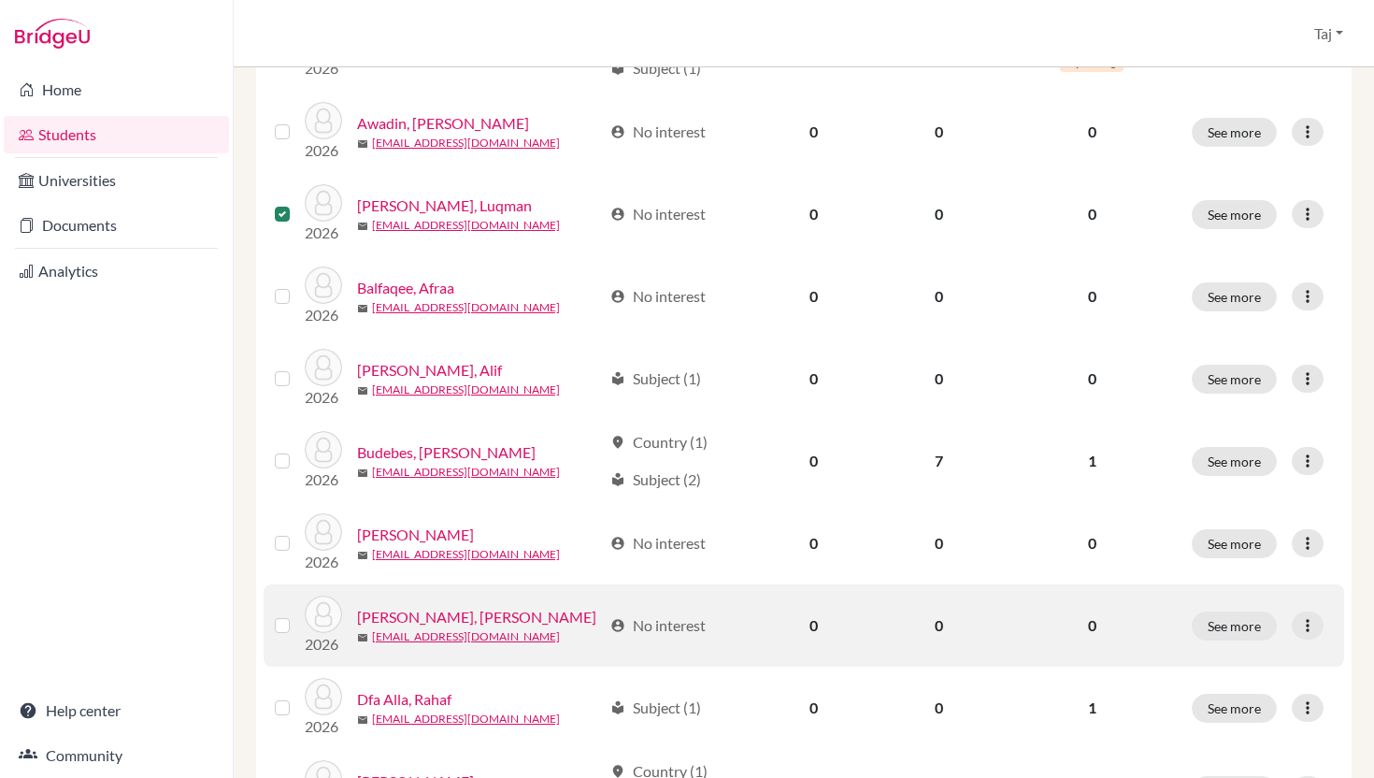
click at [297, 614] on label at bounding box center [297, 614] width 0 height 0
click at [0, 0] on input "checkbox" at bounding box center [0, 0] width 0 height 0
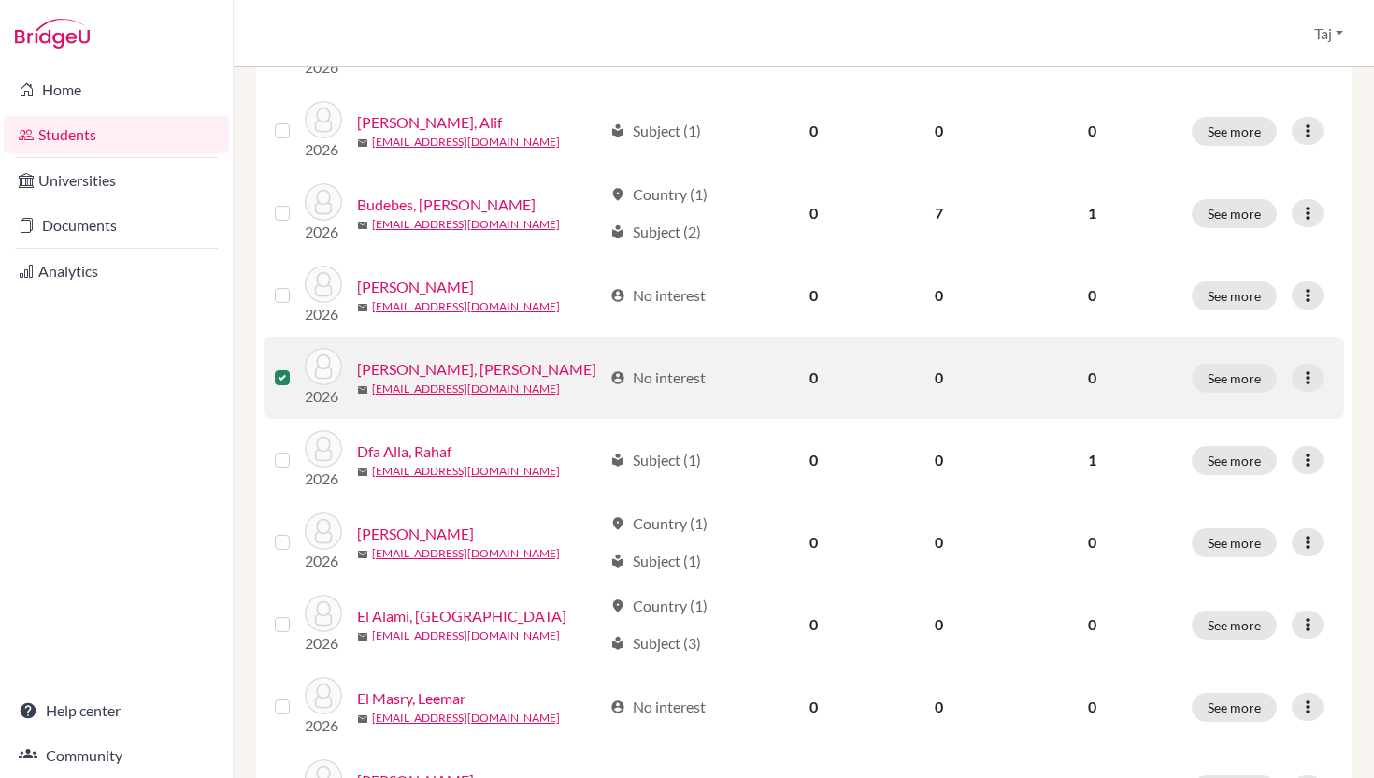
scroll to position [820, 0]
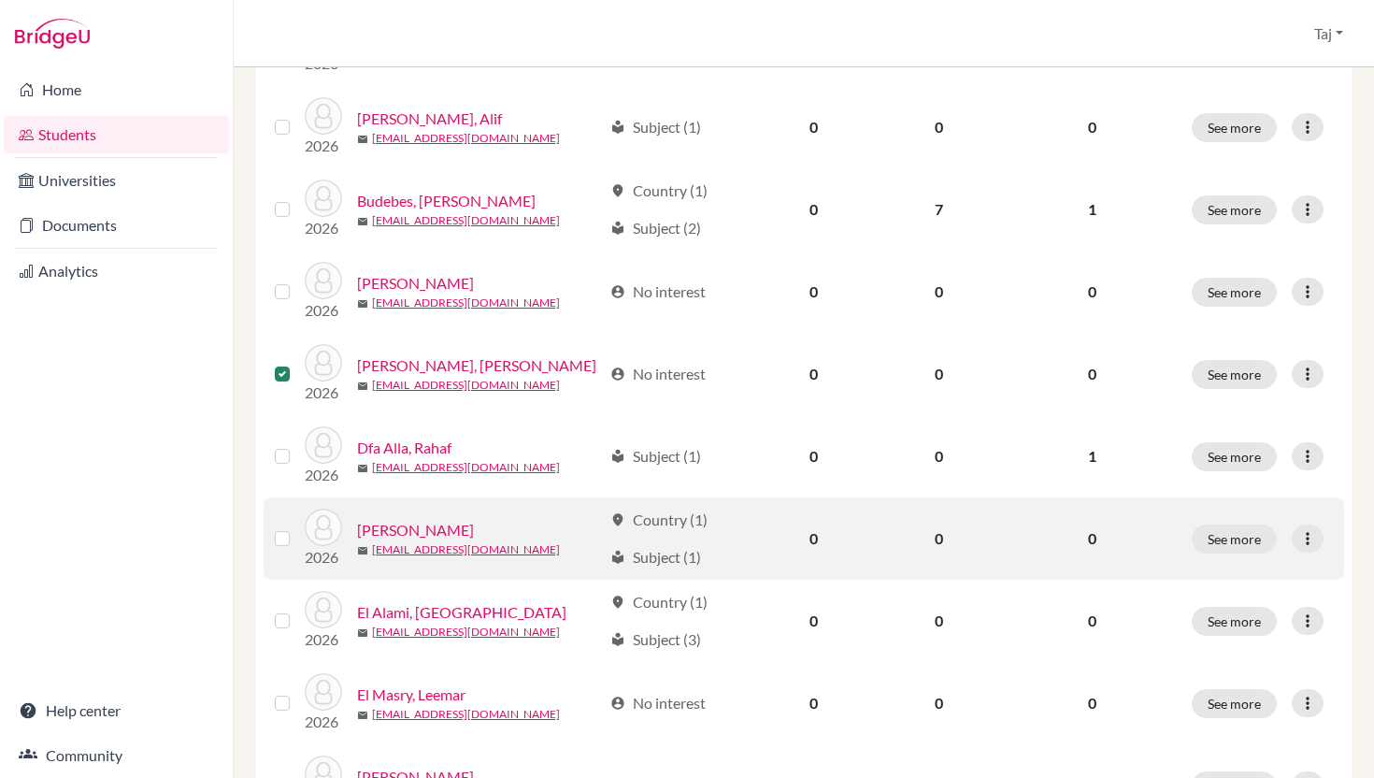
click at [297, 527] on label at bounding box center [297, 527] width 0 height 0
click at [0, 0] on input "checkbox" at bounding box center [0, 0] width 0 height 0
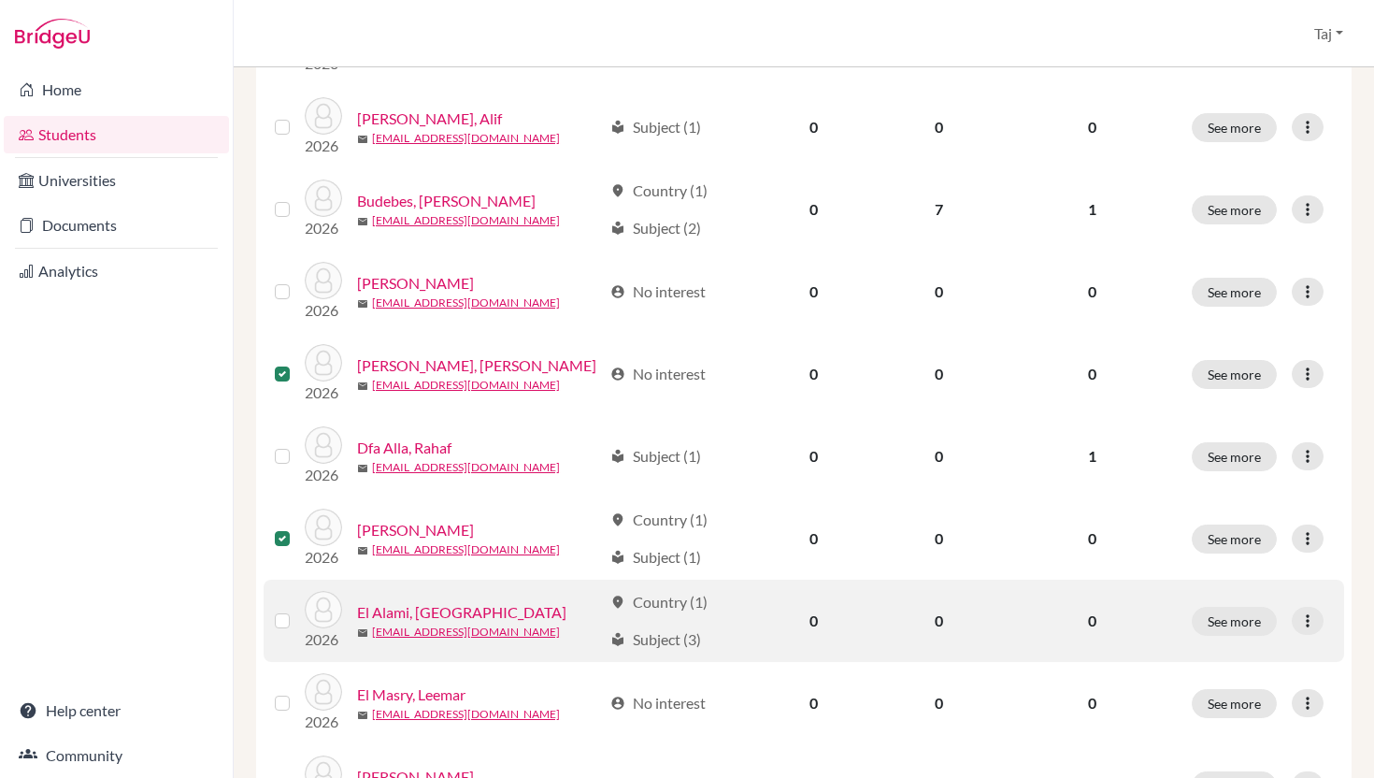
click at [297, 610] on label at bounding box center [297, 610] width 0 height 0
click at [0, 0] on input "checkbox" at bounding box center [0, 0] width 0 height 0
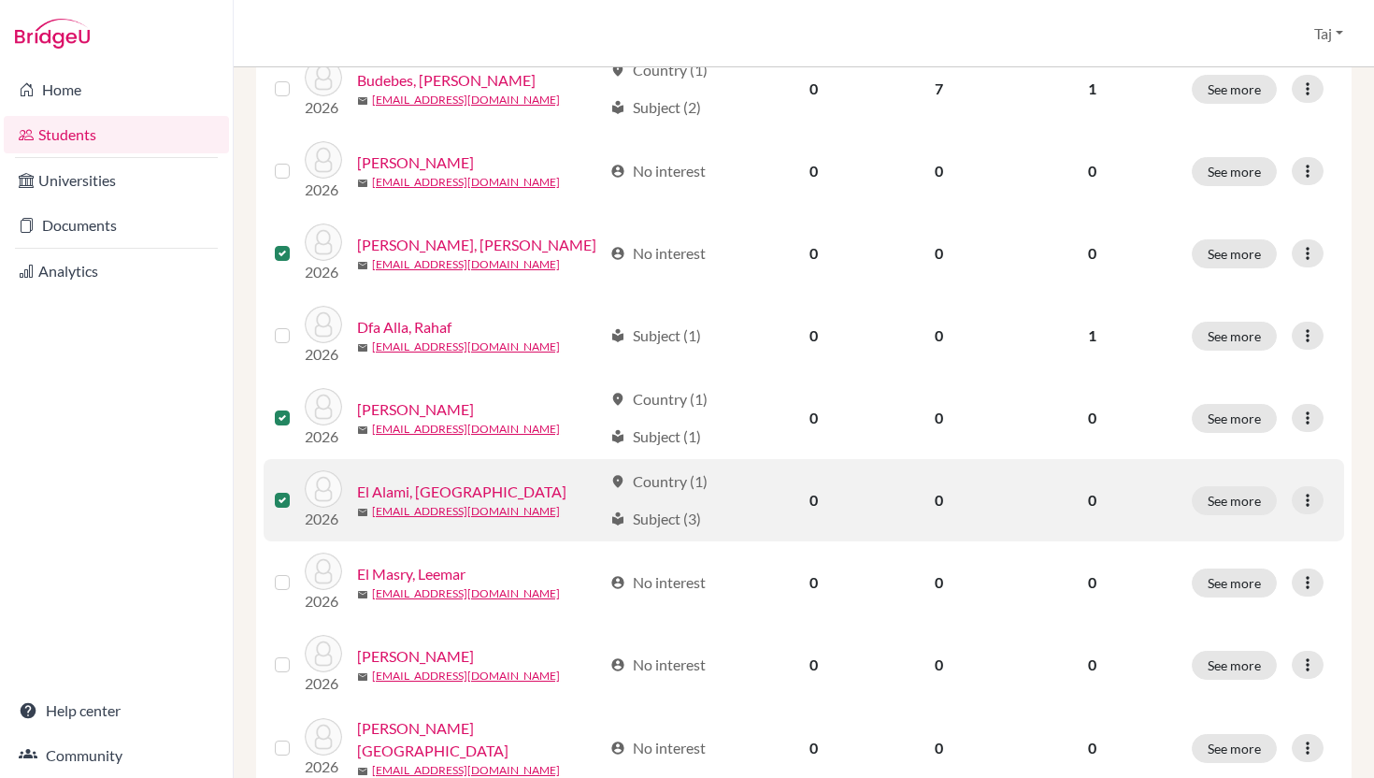
scroll to position [969, 0]
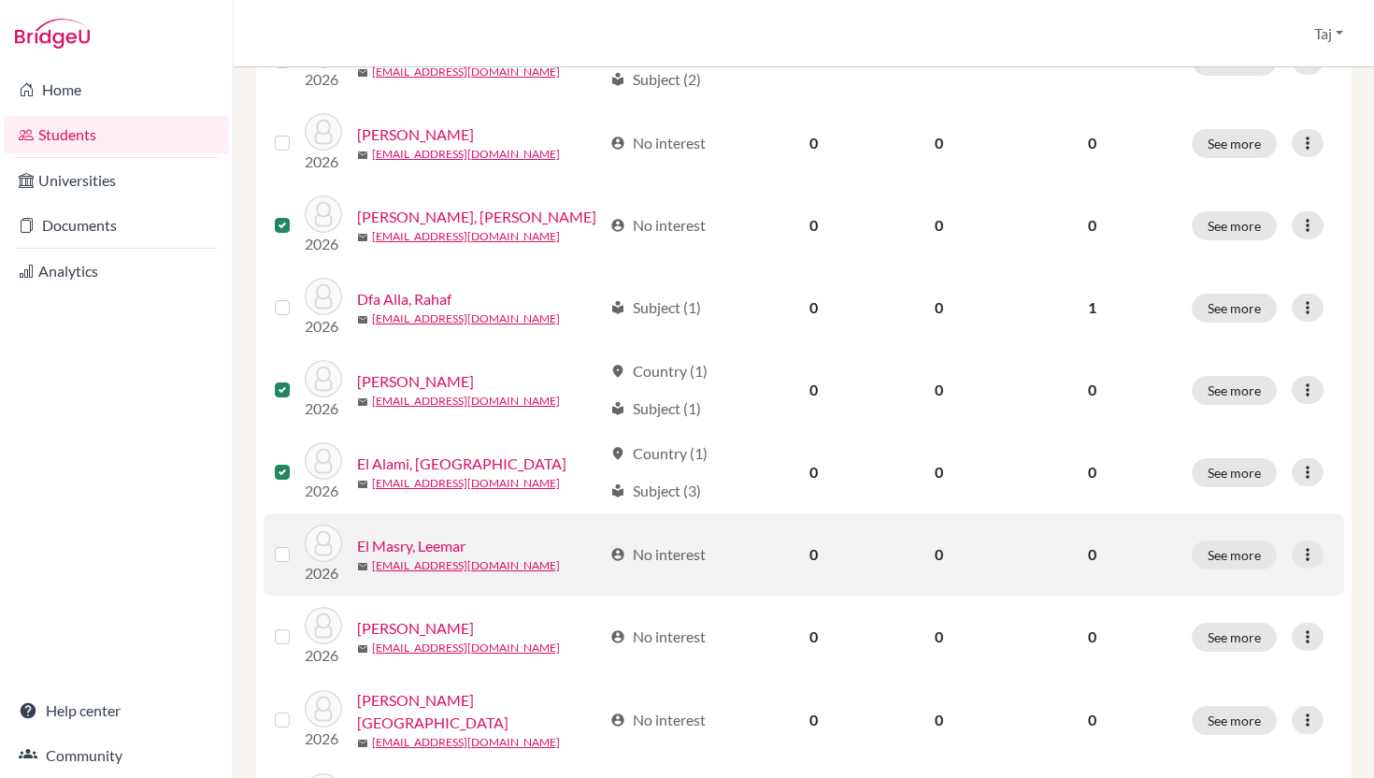
click at [297, 543] on label at bounding box center [297, 543] width 0 height 0
click at [0, 0] on input "checkbox" at bounding box center [0, 0] width 0 height 0
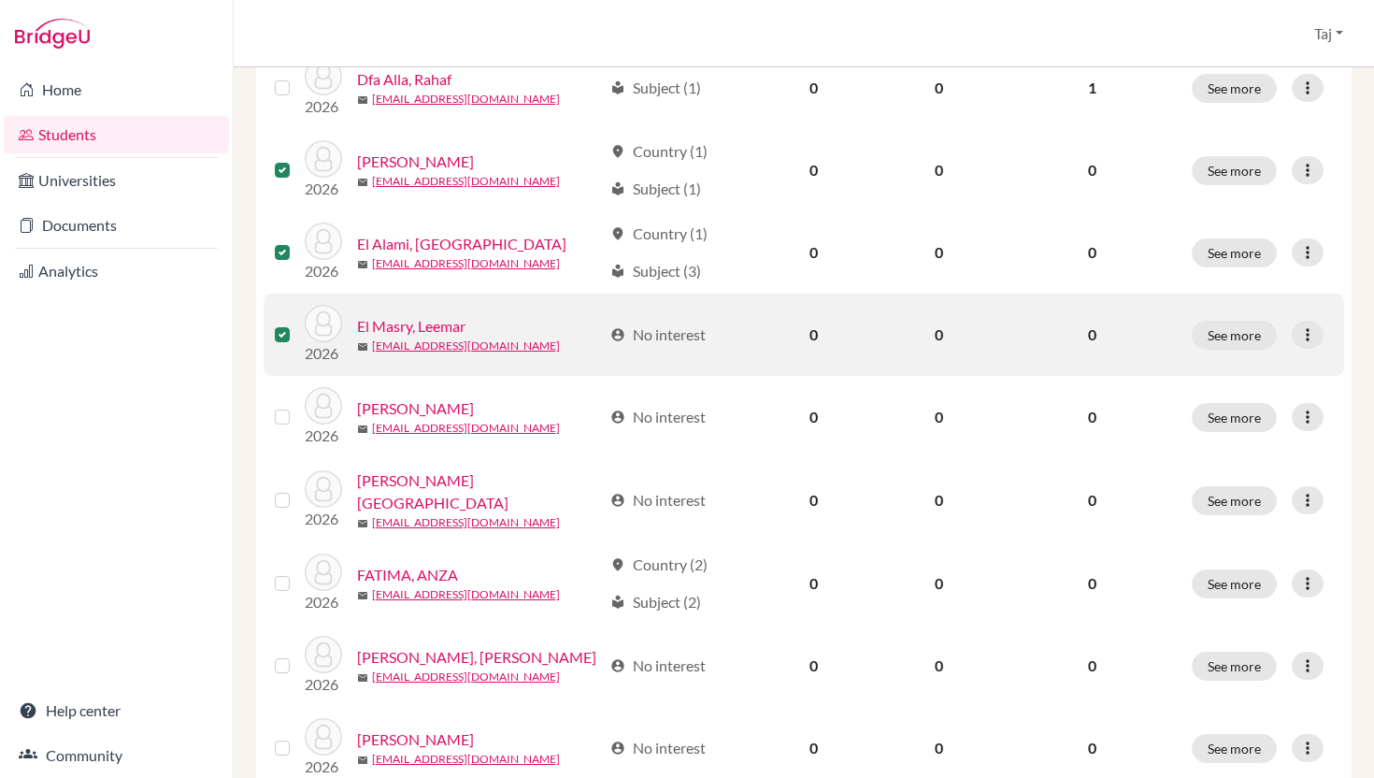
scroll to position [1194, 0]
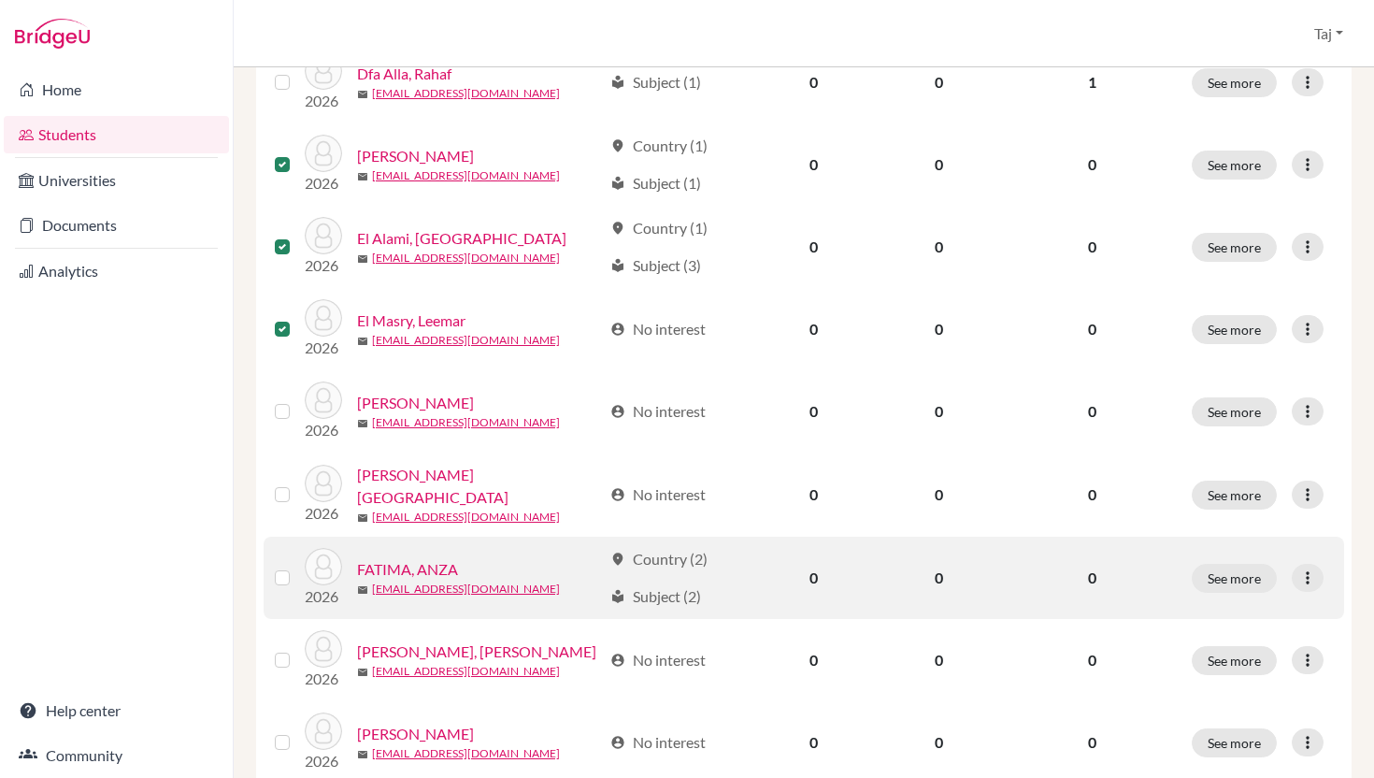
click at [297, 567] on label at bounding box center [297, 567] width 0 height 0
click at [0, 0] on input "checkbox" at bounding box center [0, 0] width 0 height 0
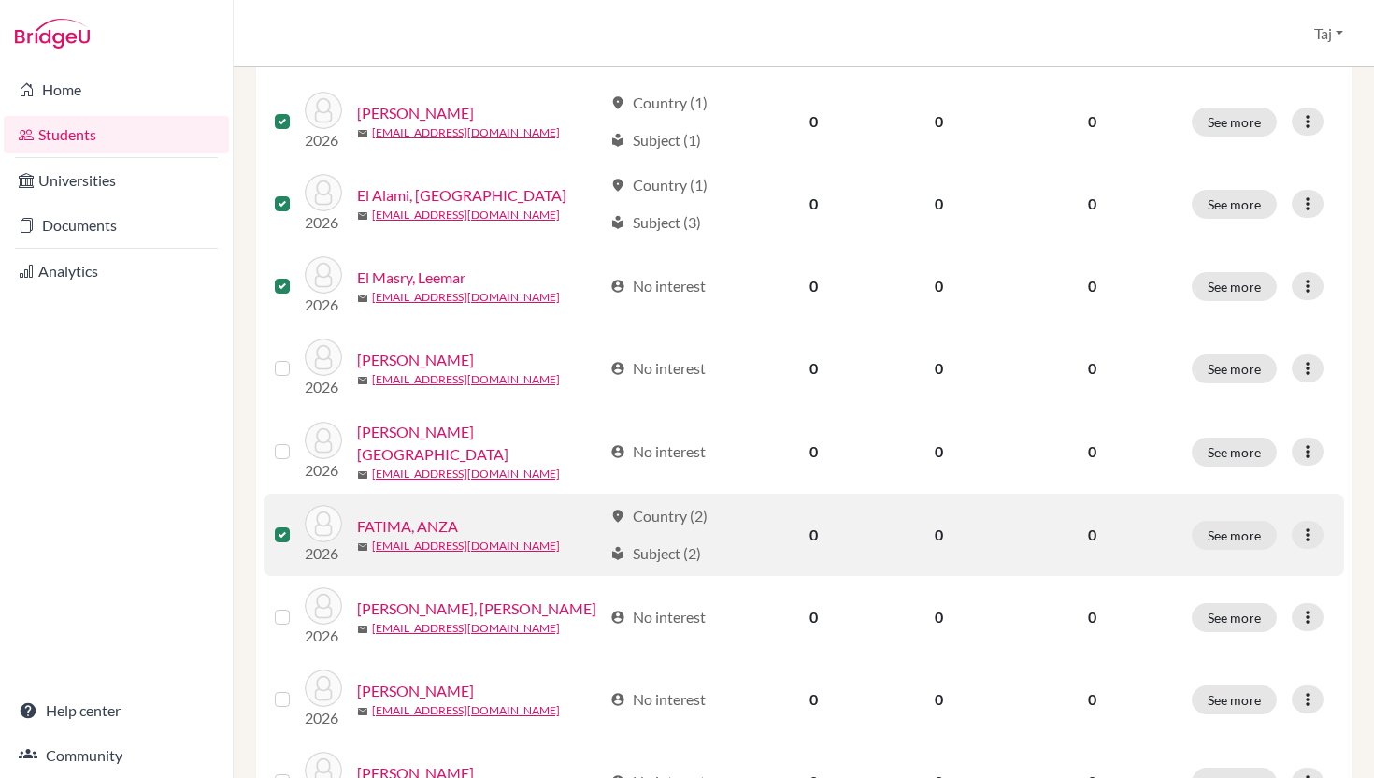
scroll to position [1238, 0]
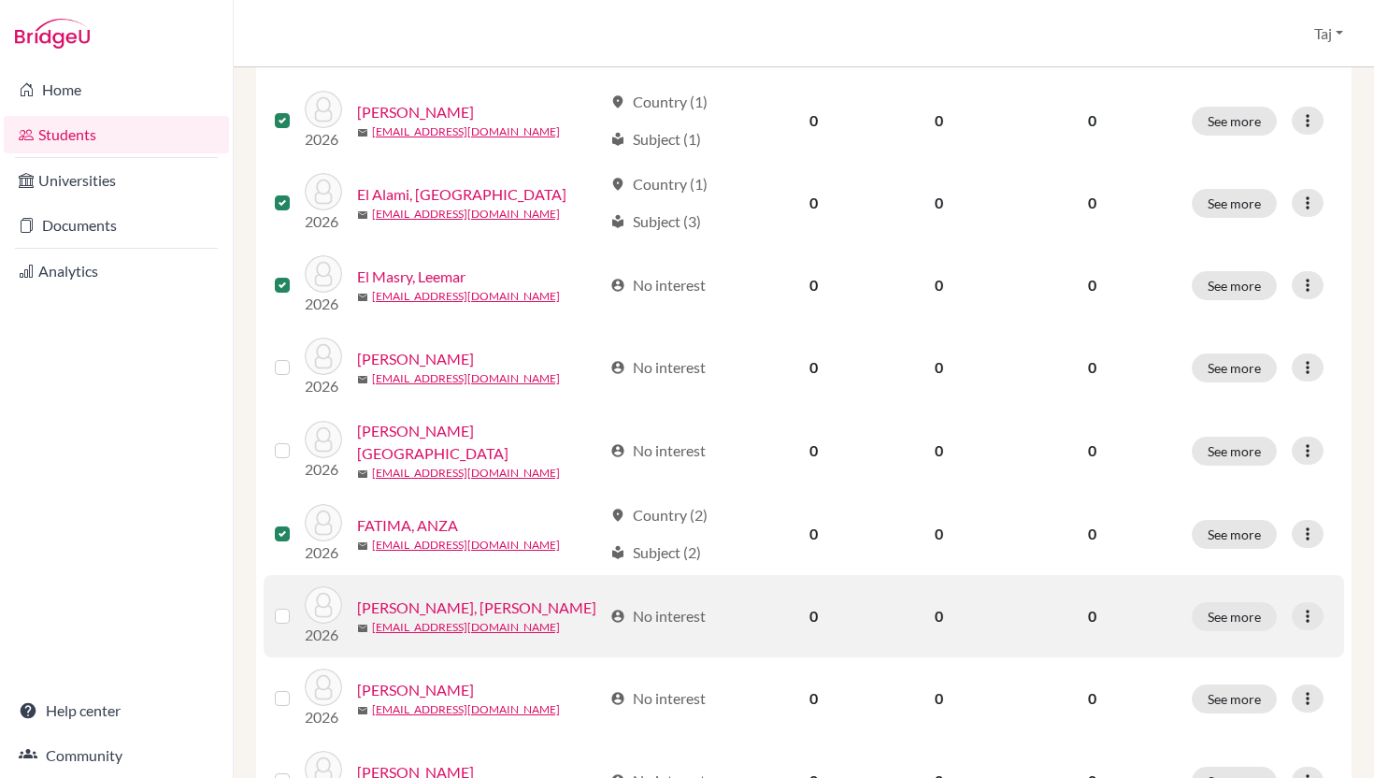
click at [297, 605] on label at bounding box center [297, 605] width 0 height 0
click at [0, 0] on input "checkbox" at bounding box center [0, 0] width 0 height 0
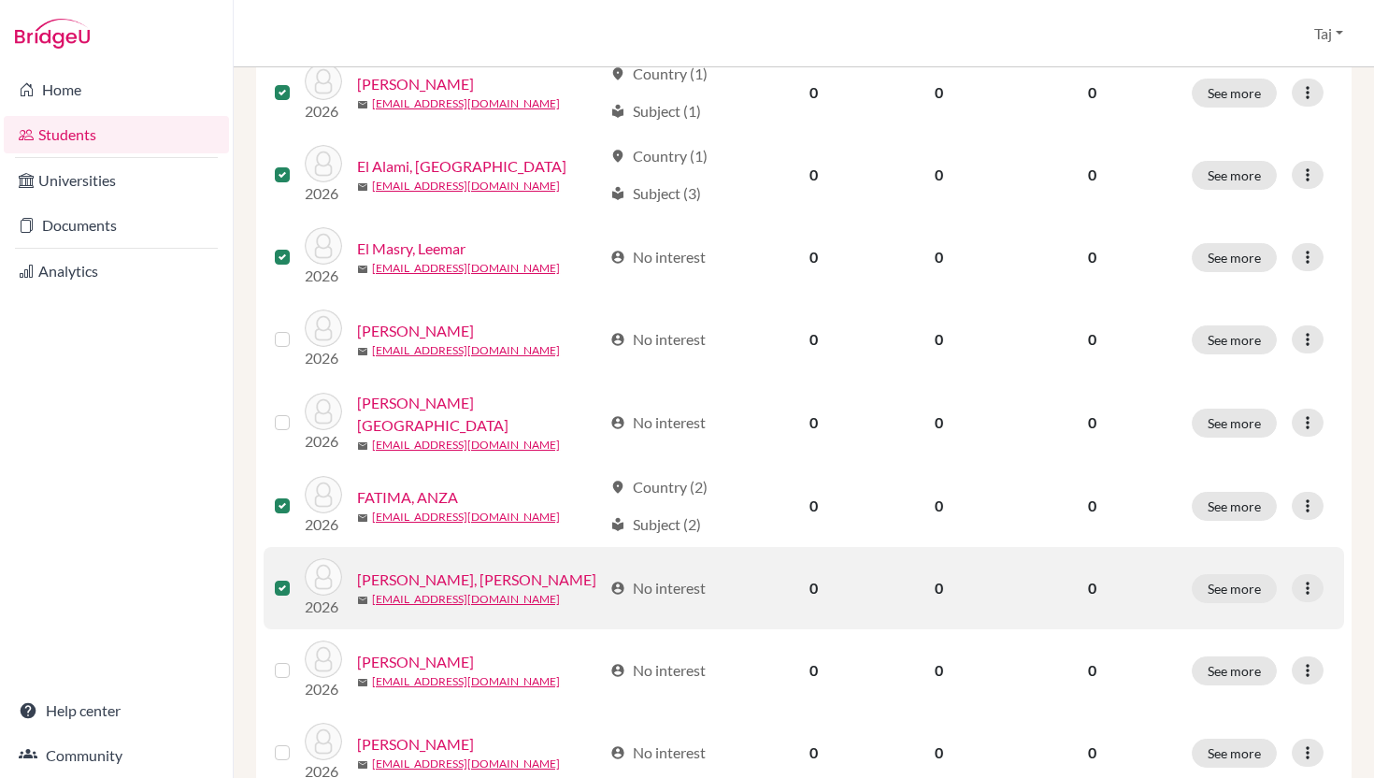
scroll to position [1288, 0]
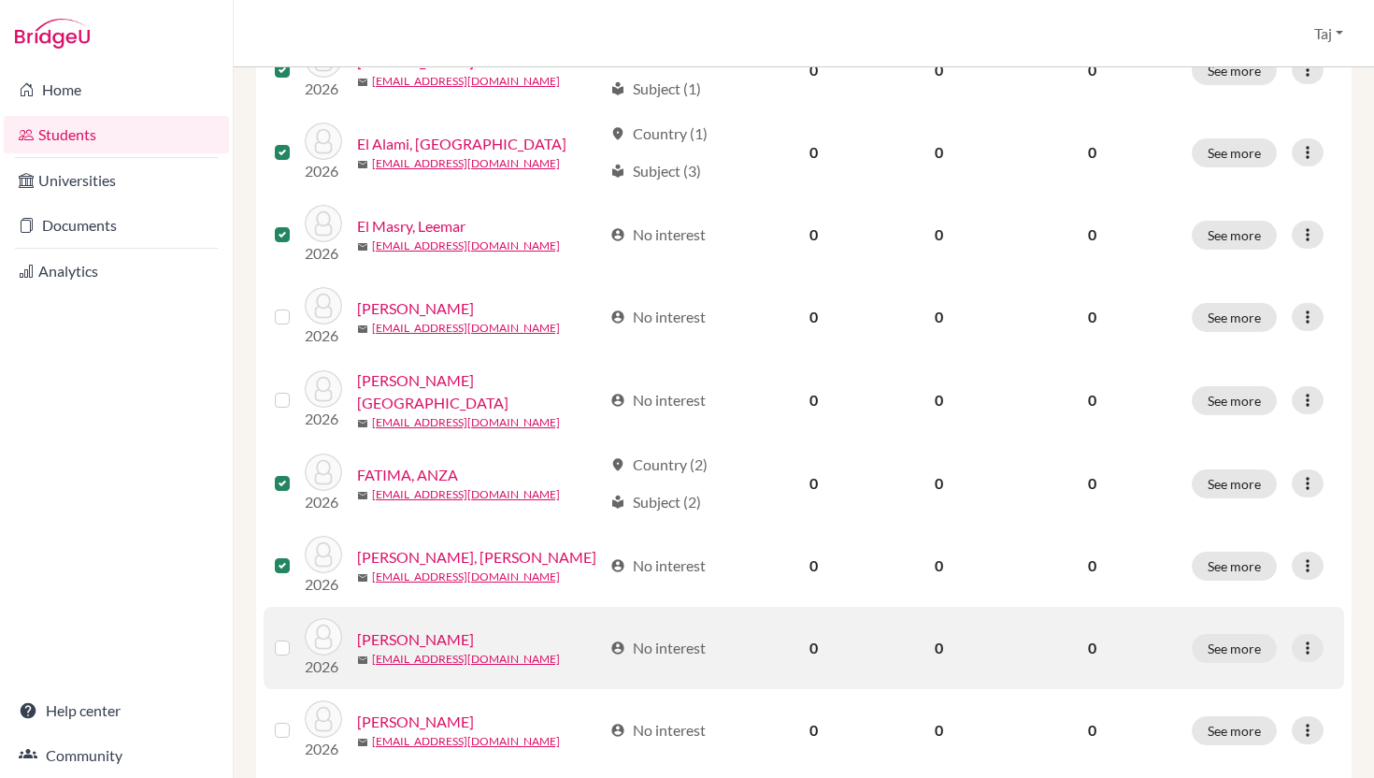
click at [297, 637] on label at bounding box center [297, 637] width 0 height 0
click at [0, 0] on input "checkbox" at bounding box center [0, 0] width 0 height 0
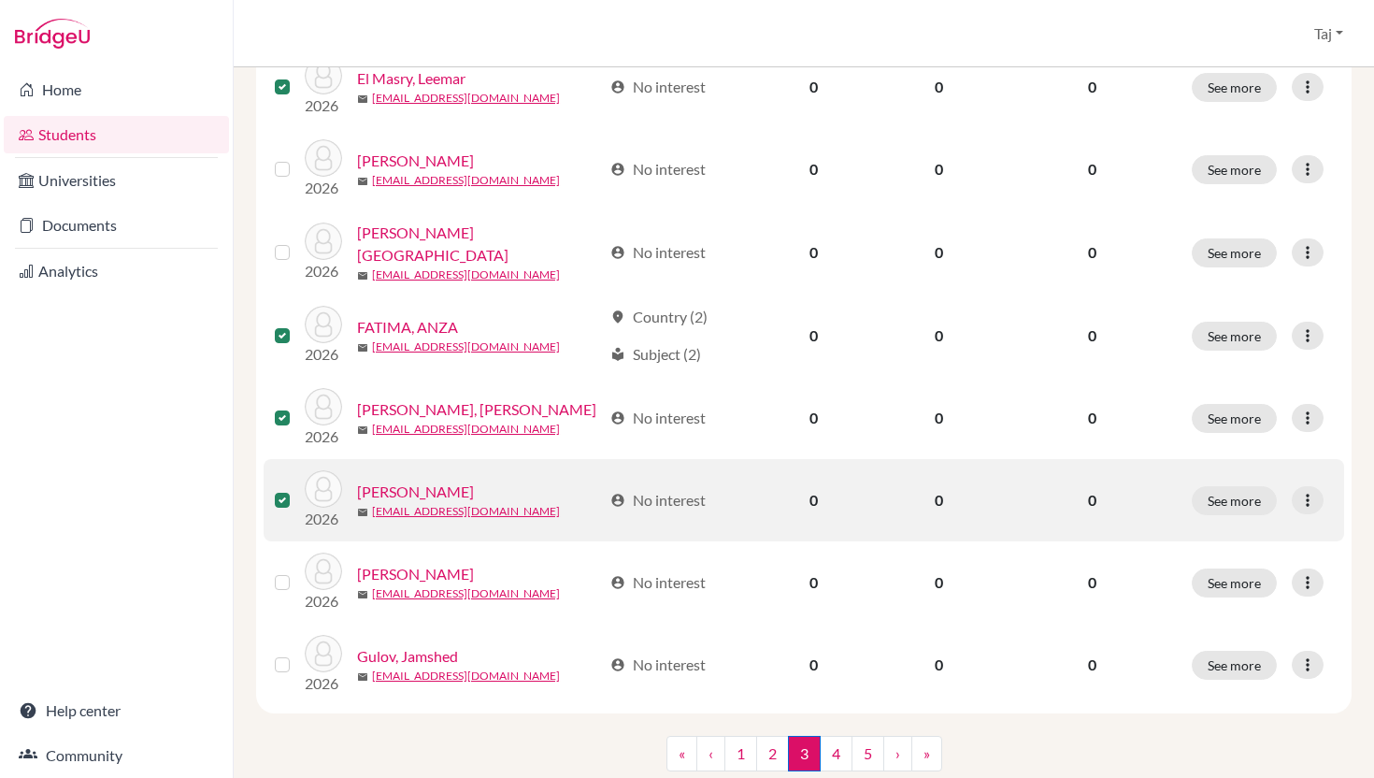
scroll to position [1471, 0]
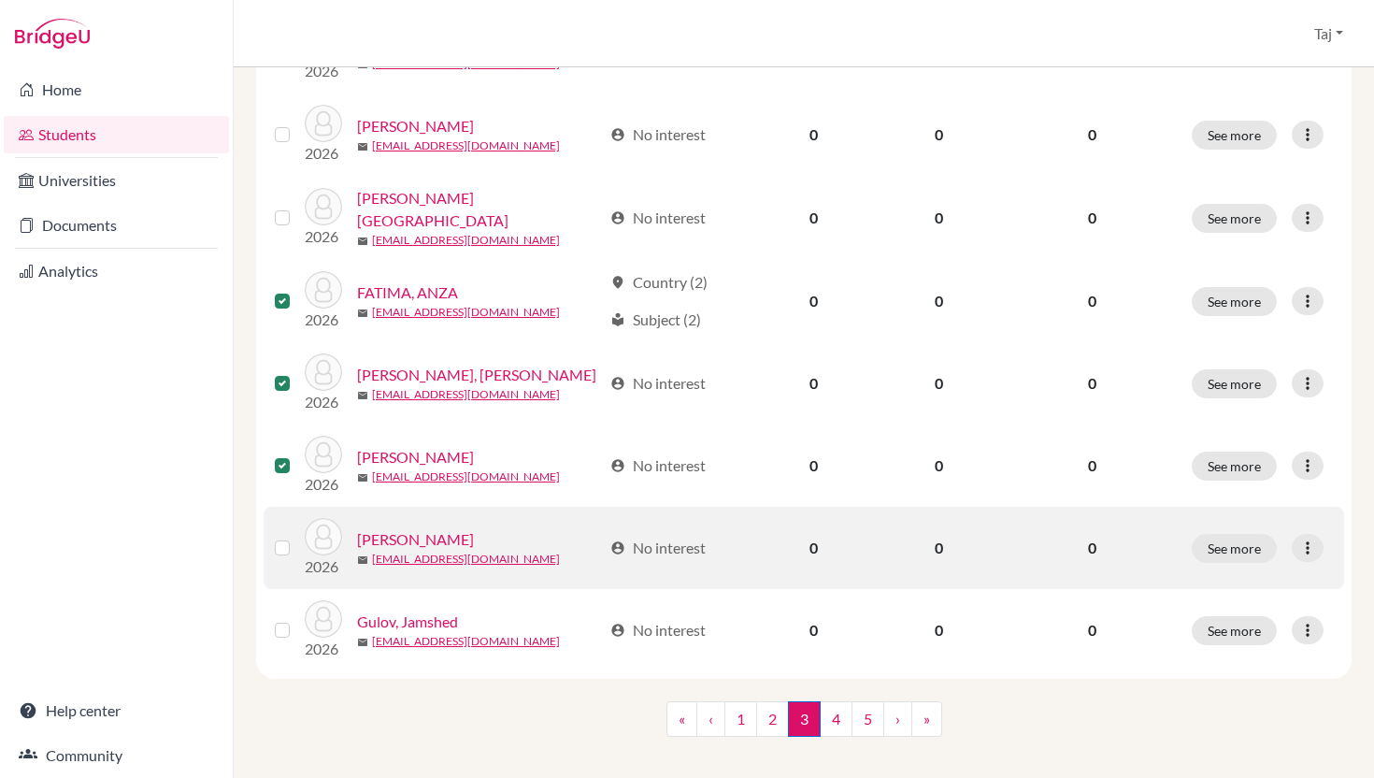
click at [297, 537] on label at bounding box center [297, 537] width 0 height 0
click at [0, 0] on input "checkbox" at bounding box center [0, 0] width 0 height 0
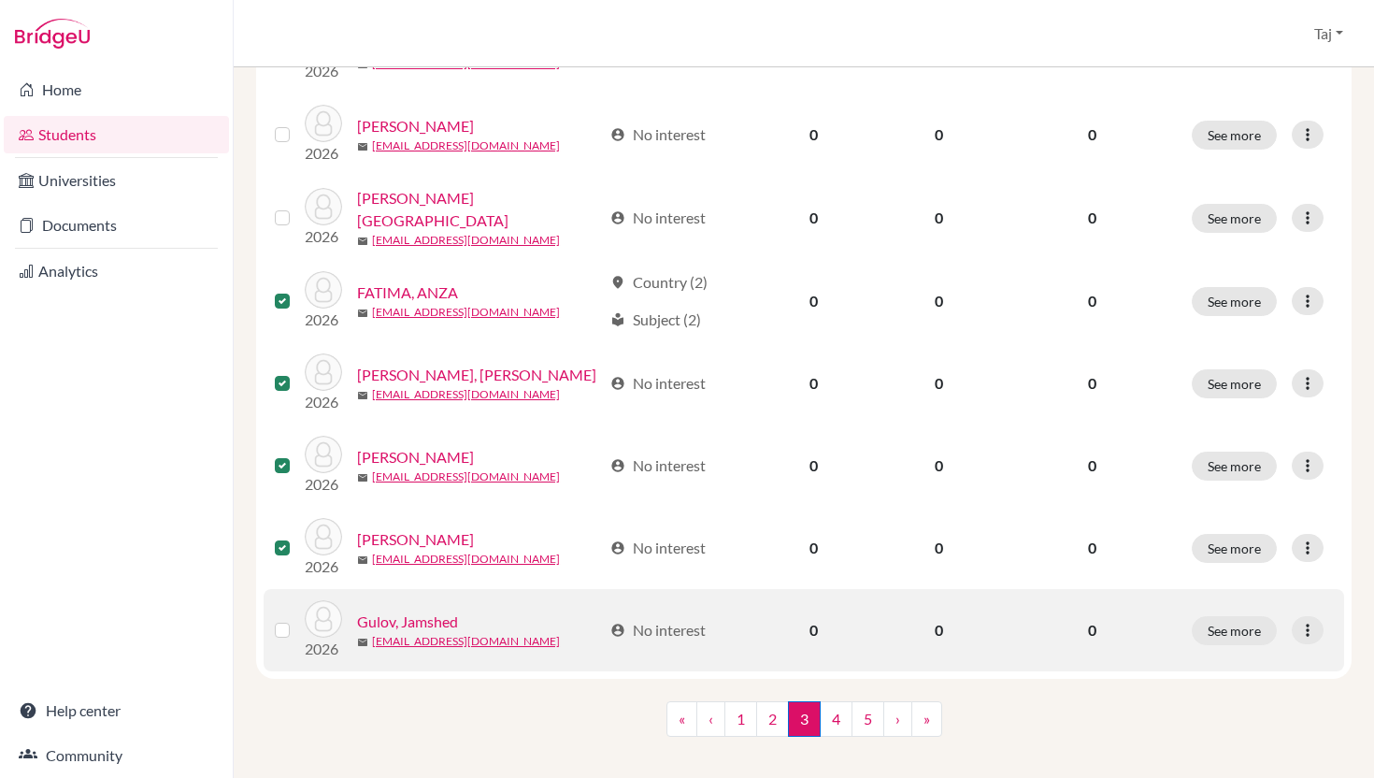
click at [297, 619] on label at bounding box center [297, 619] width 0 height 0
click at [0, 0] on input "checkbox" at bounding box center [0, 0] width 0 height 0
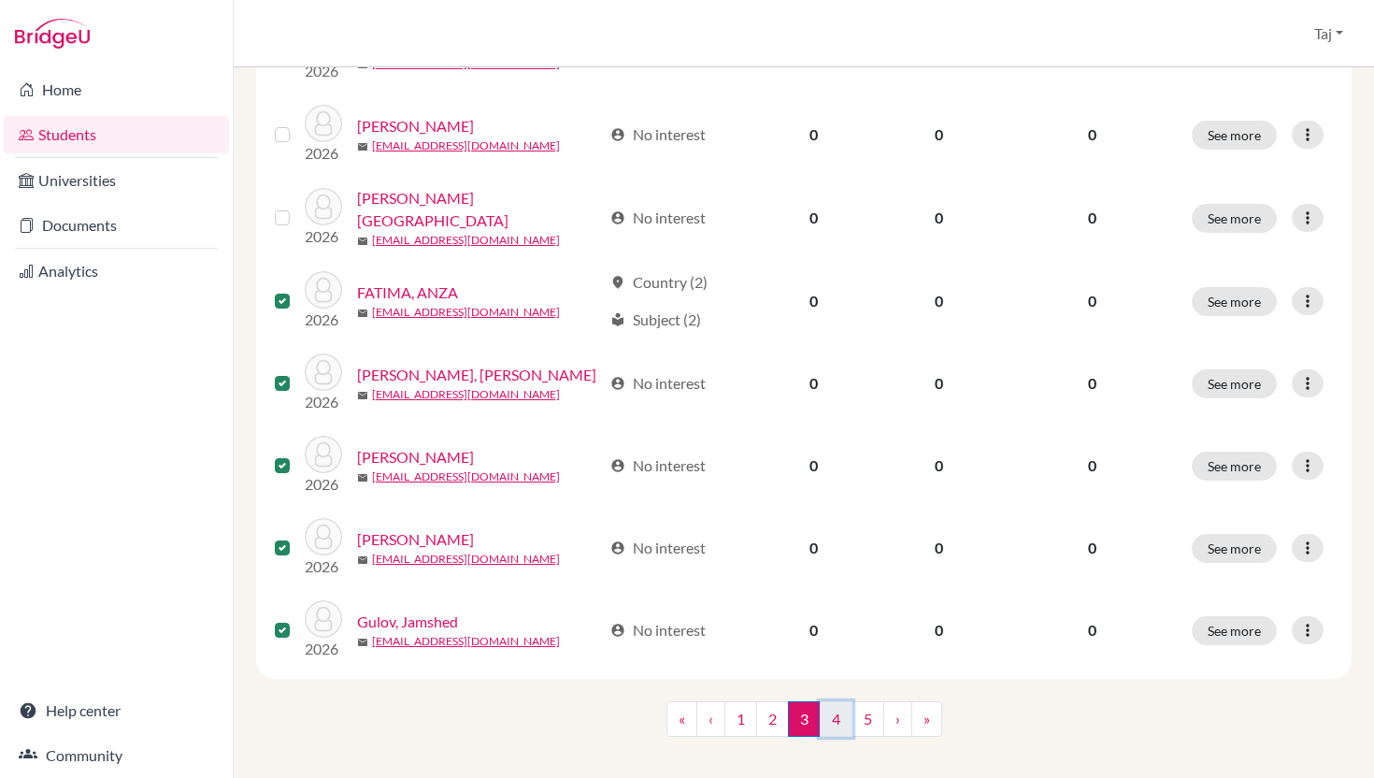
click at [836, 711] on link "4" at bounding box center [836, 719] width 33 height 36
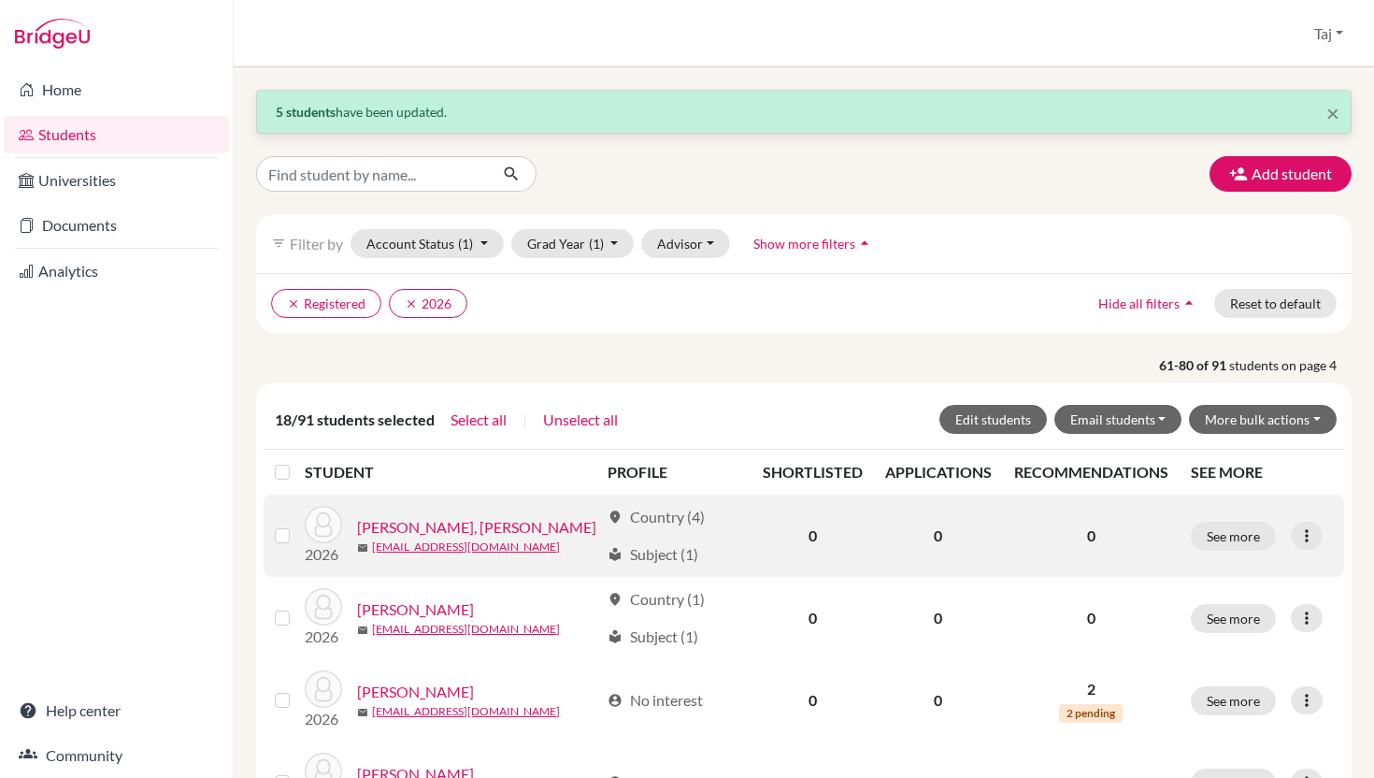
scroll to position [28, 0]
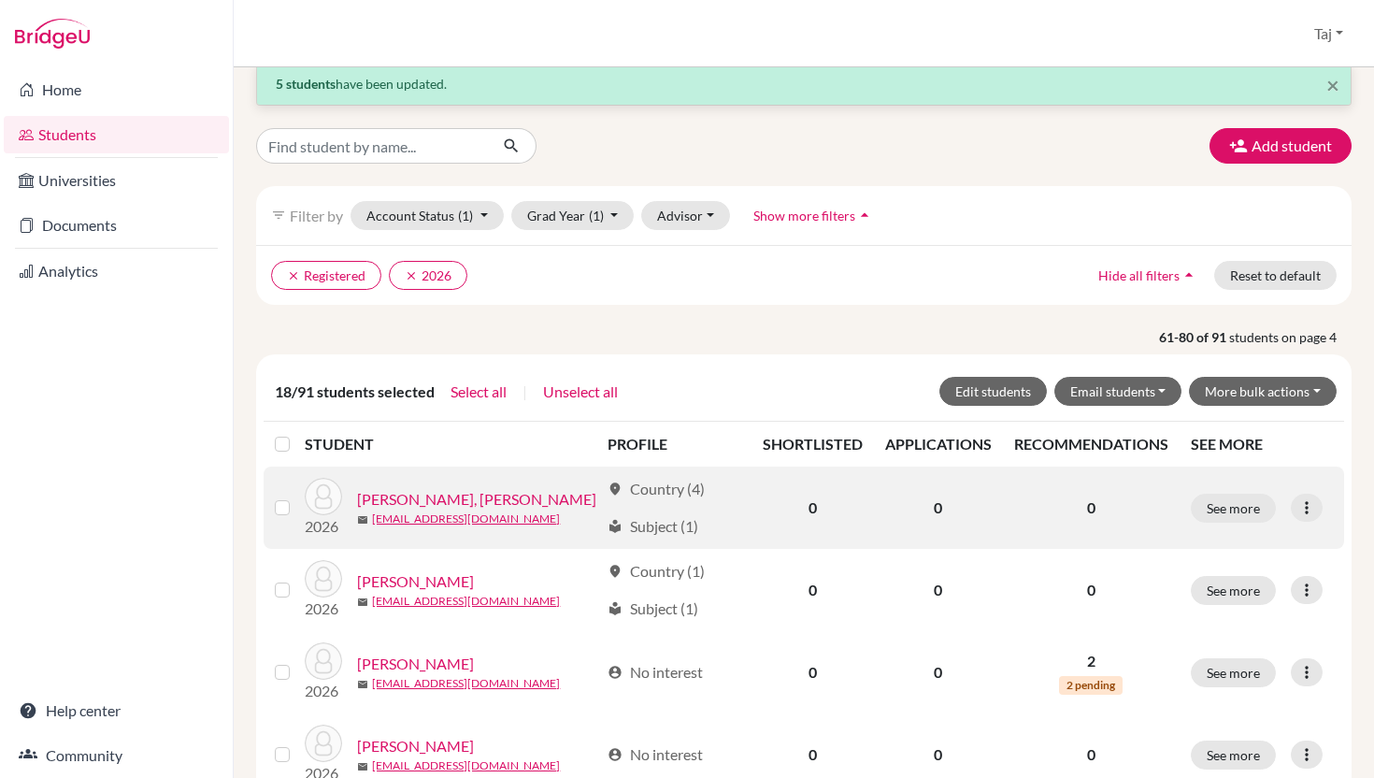
click at [297, 496] on label at bounding box center [297, 496] width 0 height 0
click at [0, 0] on input "checkbox" at bounding box center [0, 0] width 0 height 0
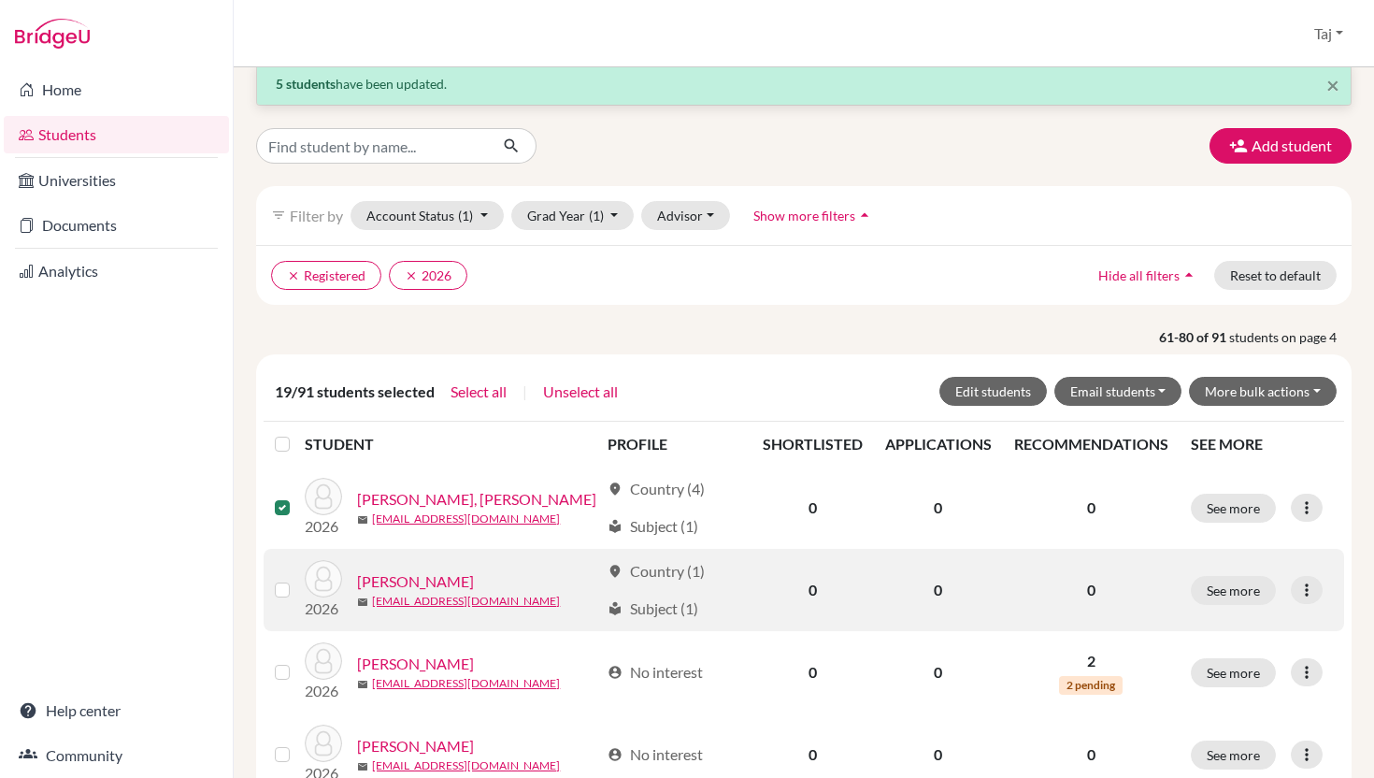
click at [297, 579] on label at bounding box center [297, 579] width 0 height 0
click at [0, 0] on input "checkbox" at bounding box center [0, 0] width 0 height 0
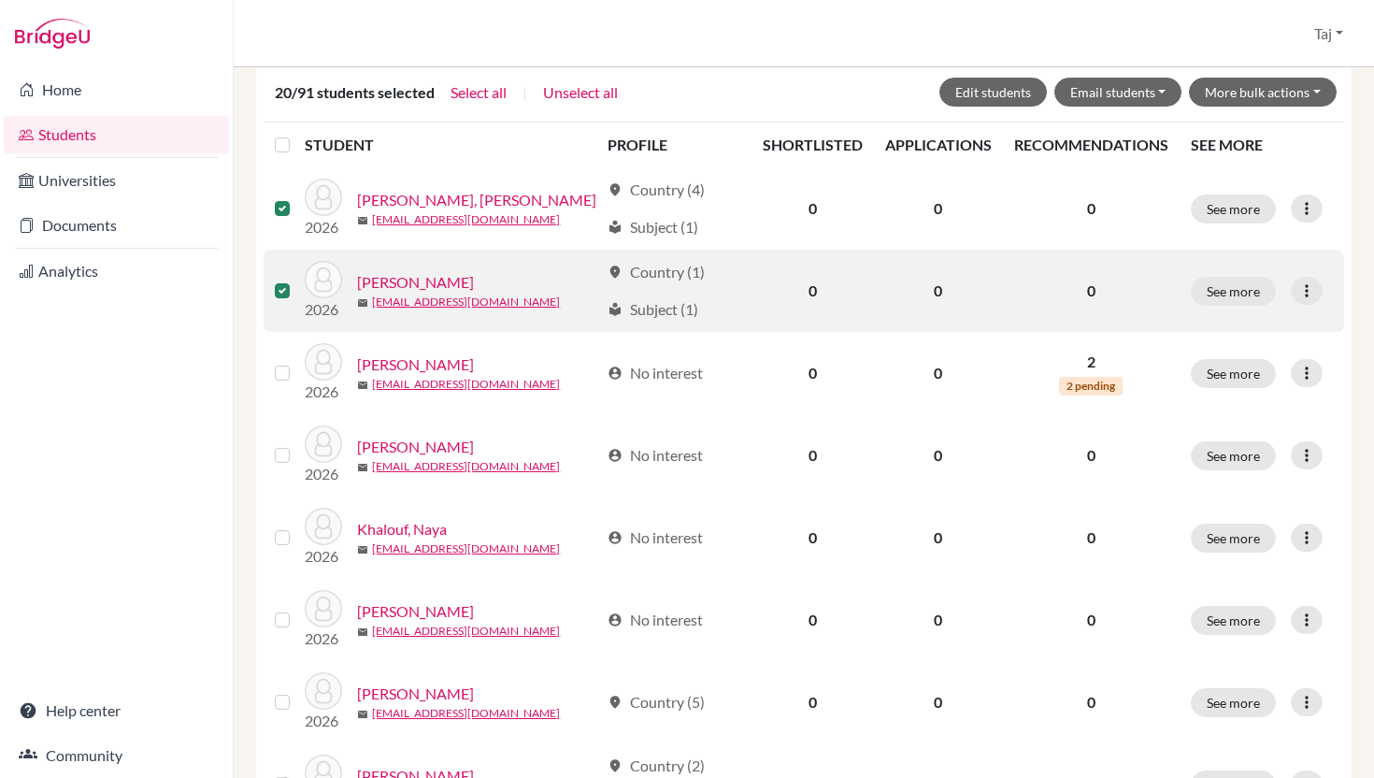
scroll to position [336, 0]
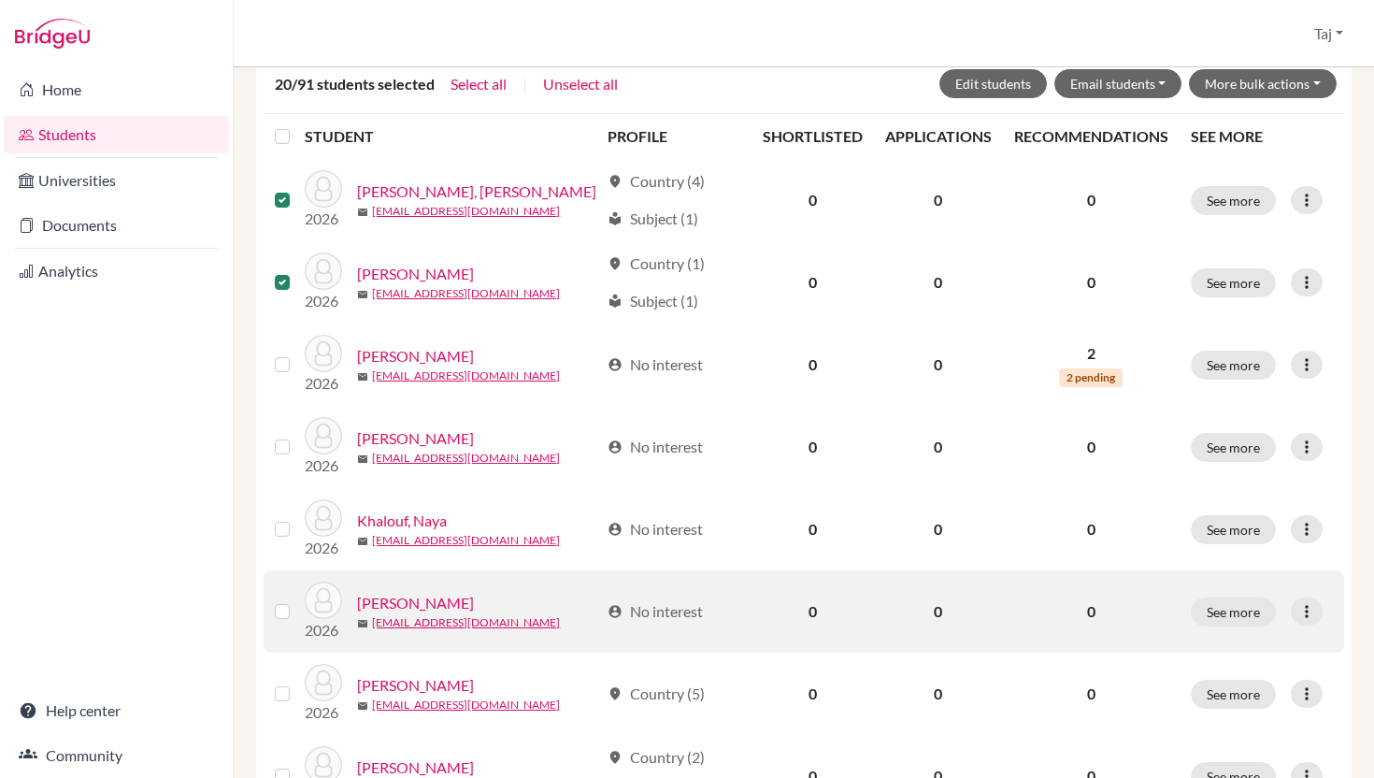
click at [297, 600] on label at bounding box center [297, 600] width 0 height 0
click at [0, 0] on input "checkbox" at bounding box center [0, 0] width 0 height 0
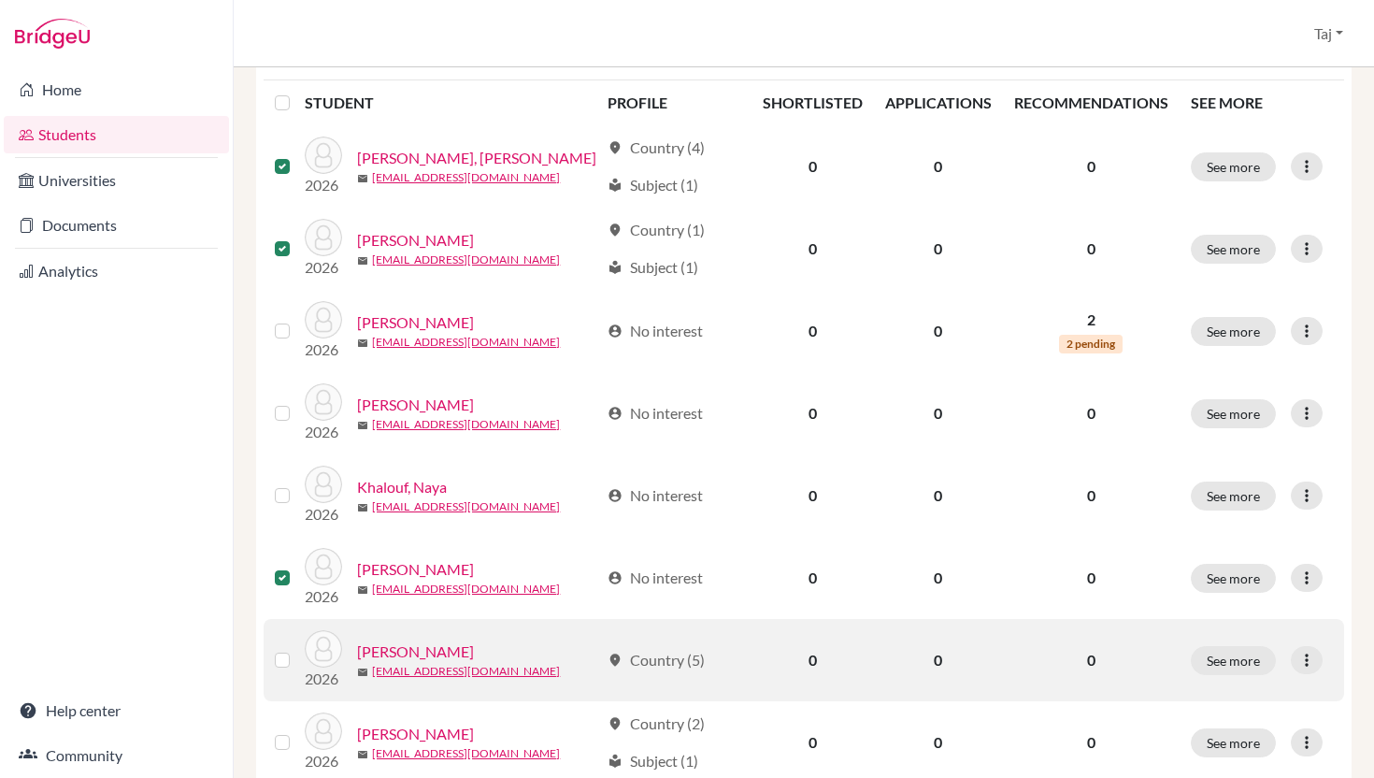
click at [297, 649] on label at bounding box center [297, 649] width 0 height 0
click at [0, 0] on input "checkbox" at bounding box center [0, 0] width 0 height 0
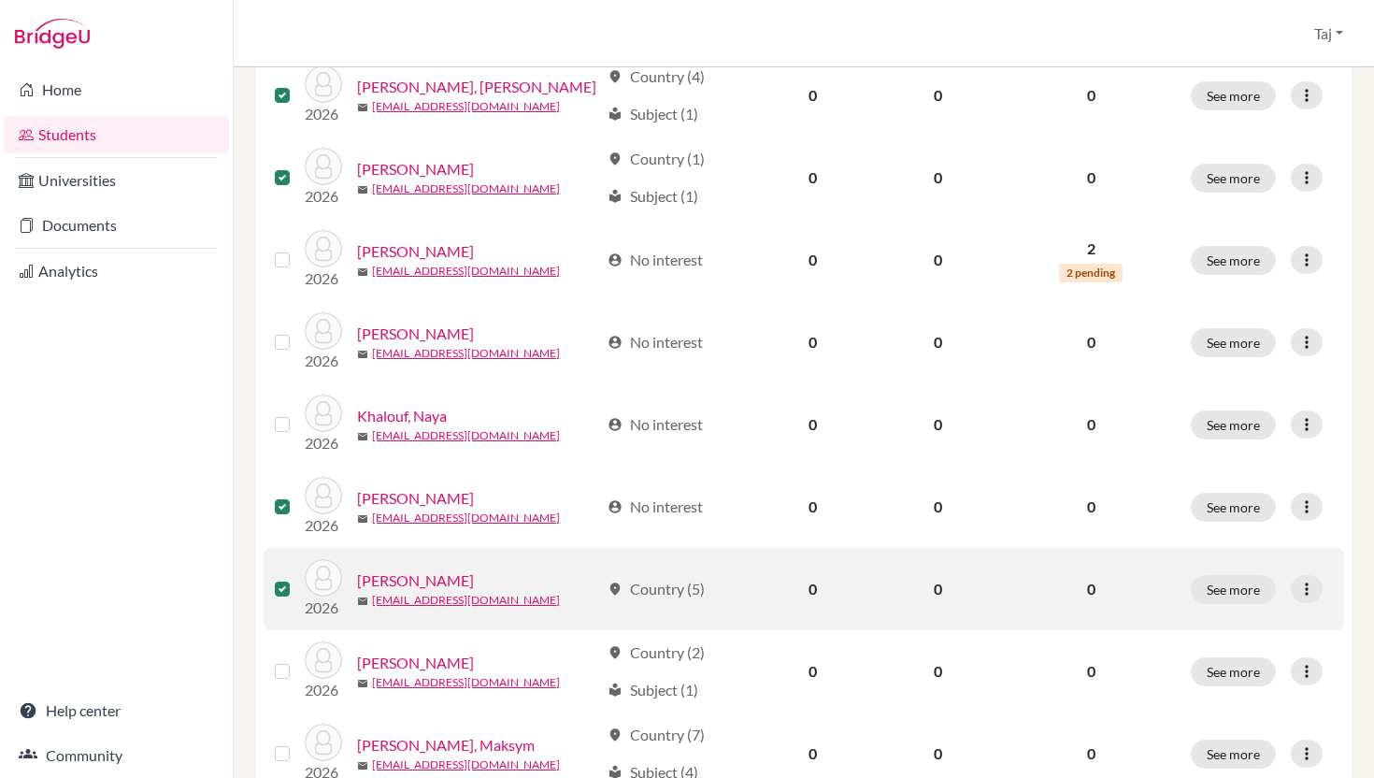
scroll to position [479, 0]
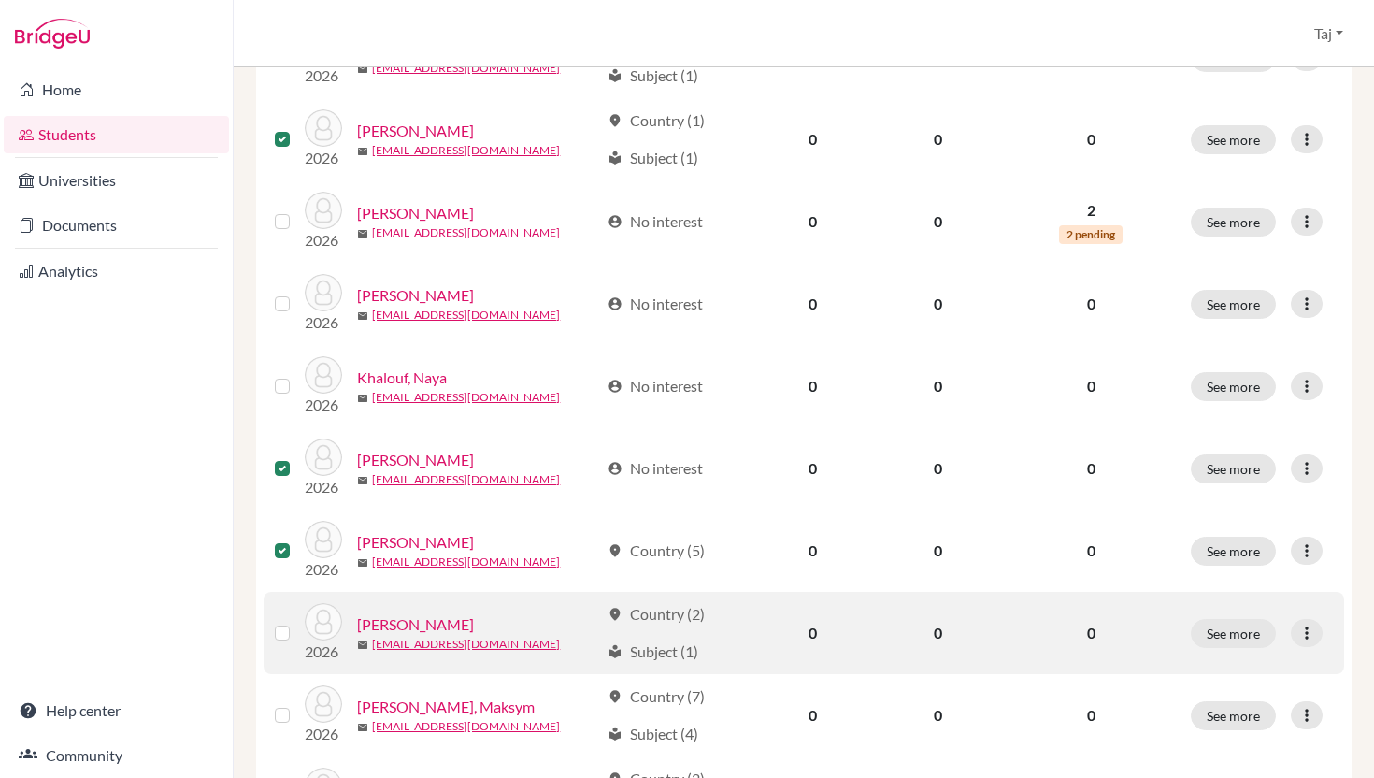
click at [282, 640] on div at bounding box center [286, 633] width 22 height 22
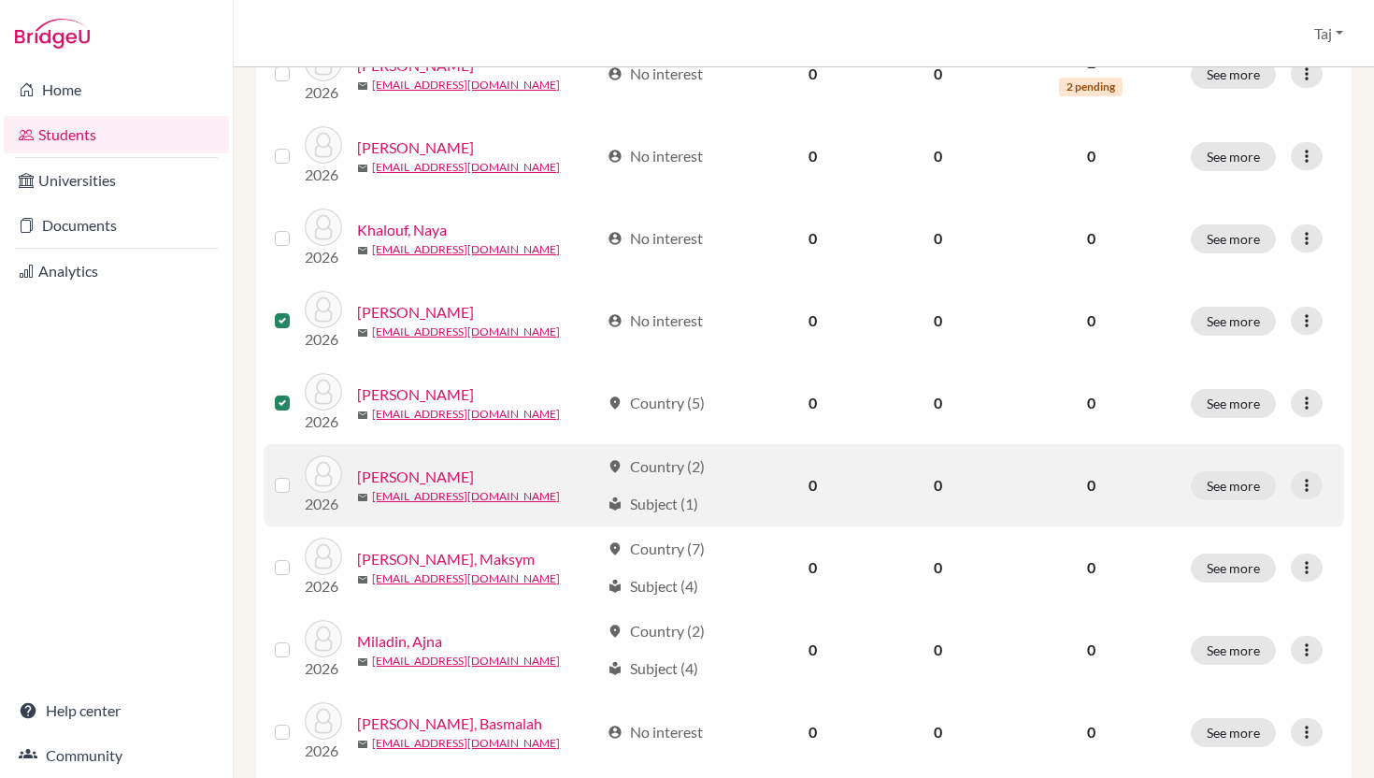
scroll to position [627, 0]
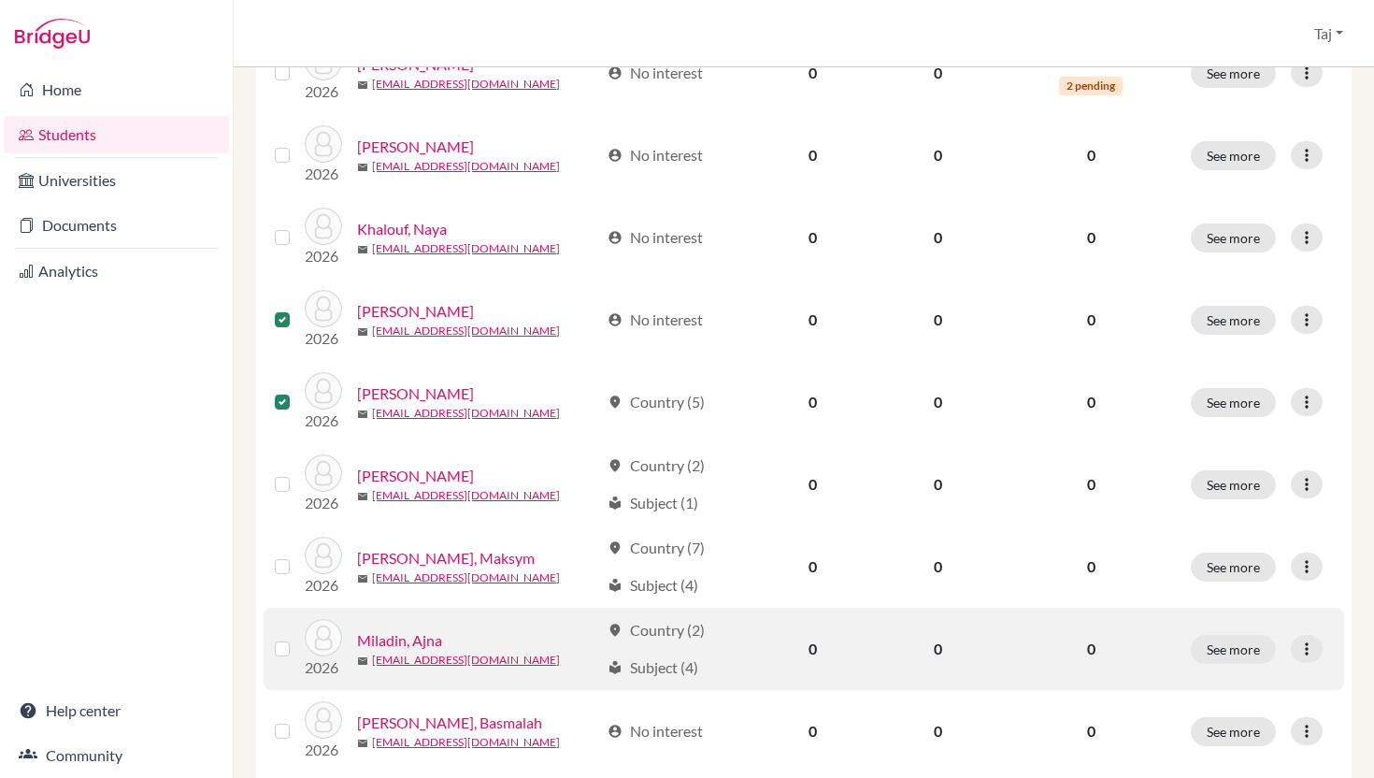
click at [297, 638] on label at bounding box center [297, 638] width 0 height 0
click at [0, 0] on input "checkbox" at bounding box center [0, 0] width 0 height 0
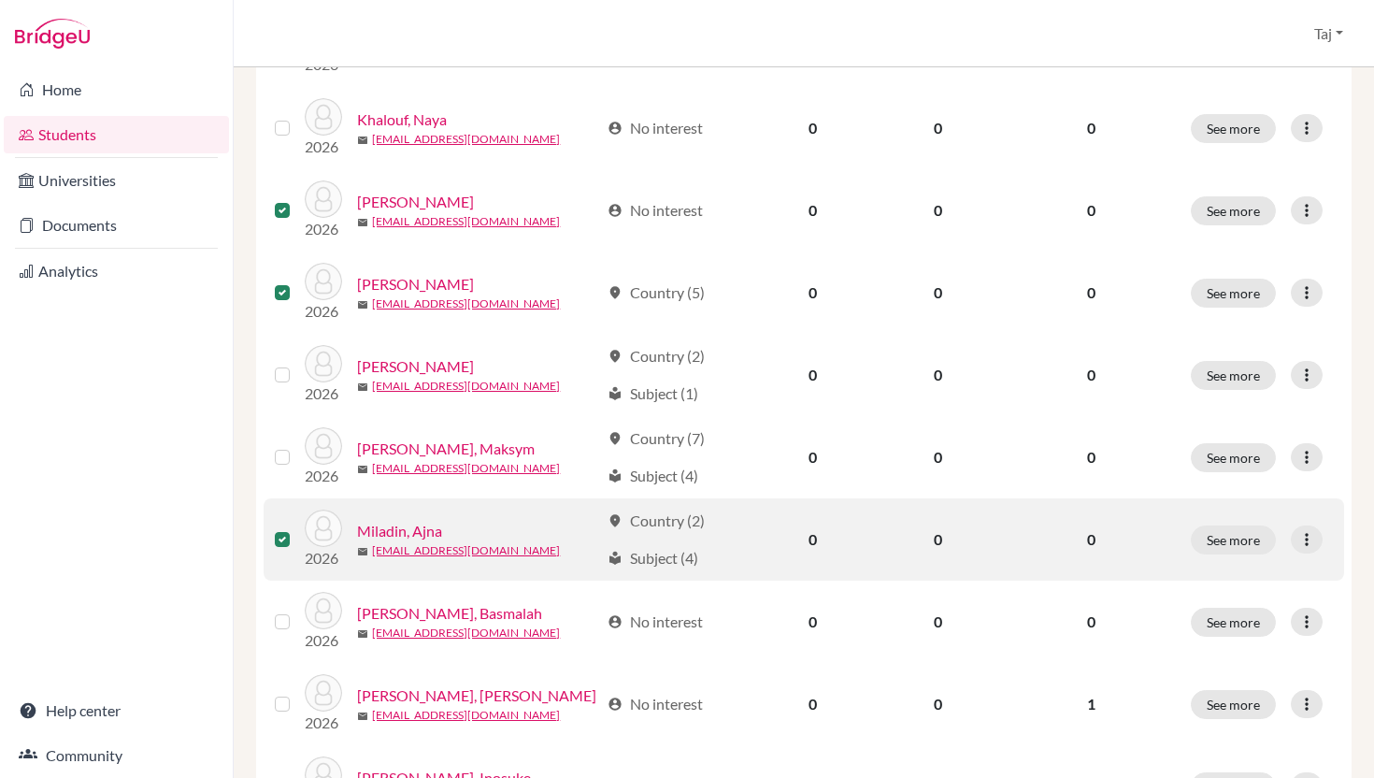
scroll to position [753, 0]
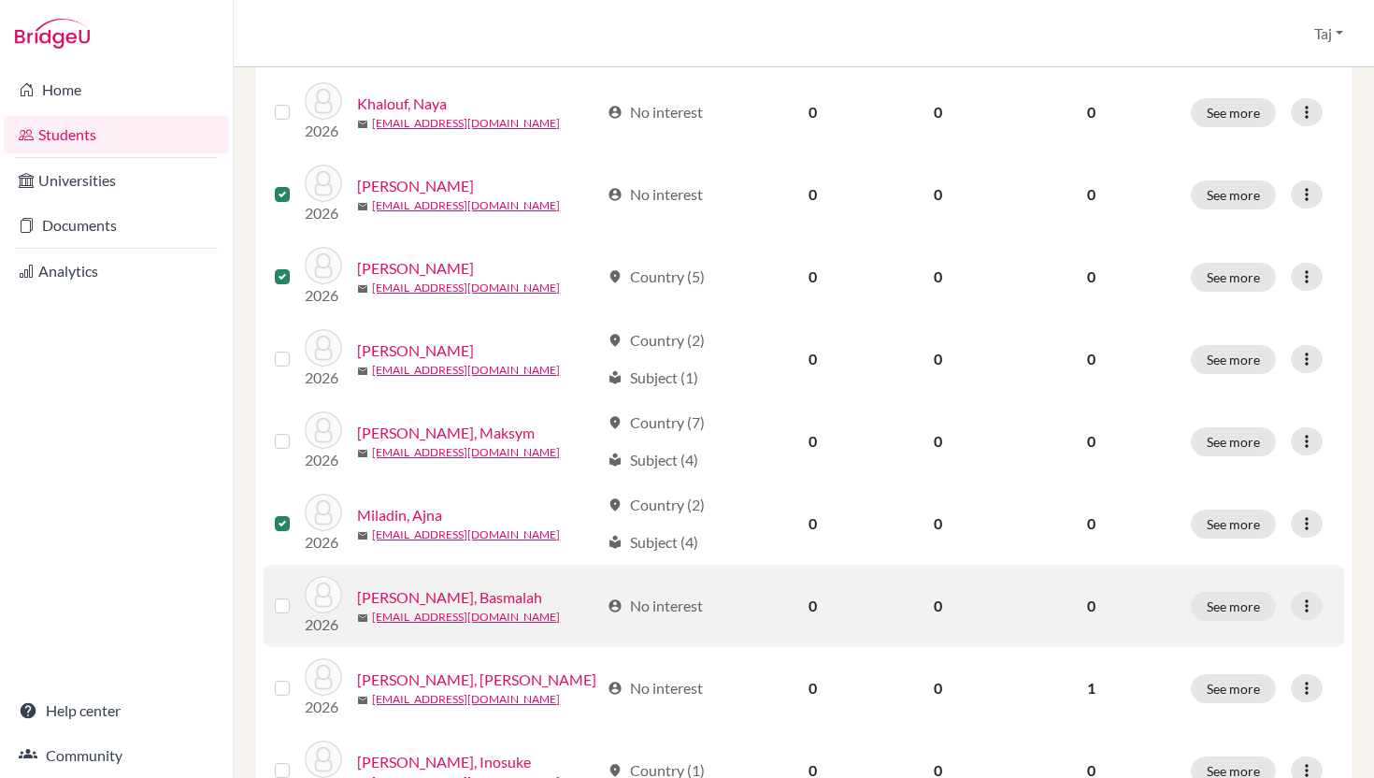
click at [297, 595] on label at bounding box center [297, 595] width 0 height 0
click at [0, 0] on input "checkbox" at bounding box center [0, 0] width 0 height 0
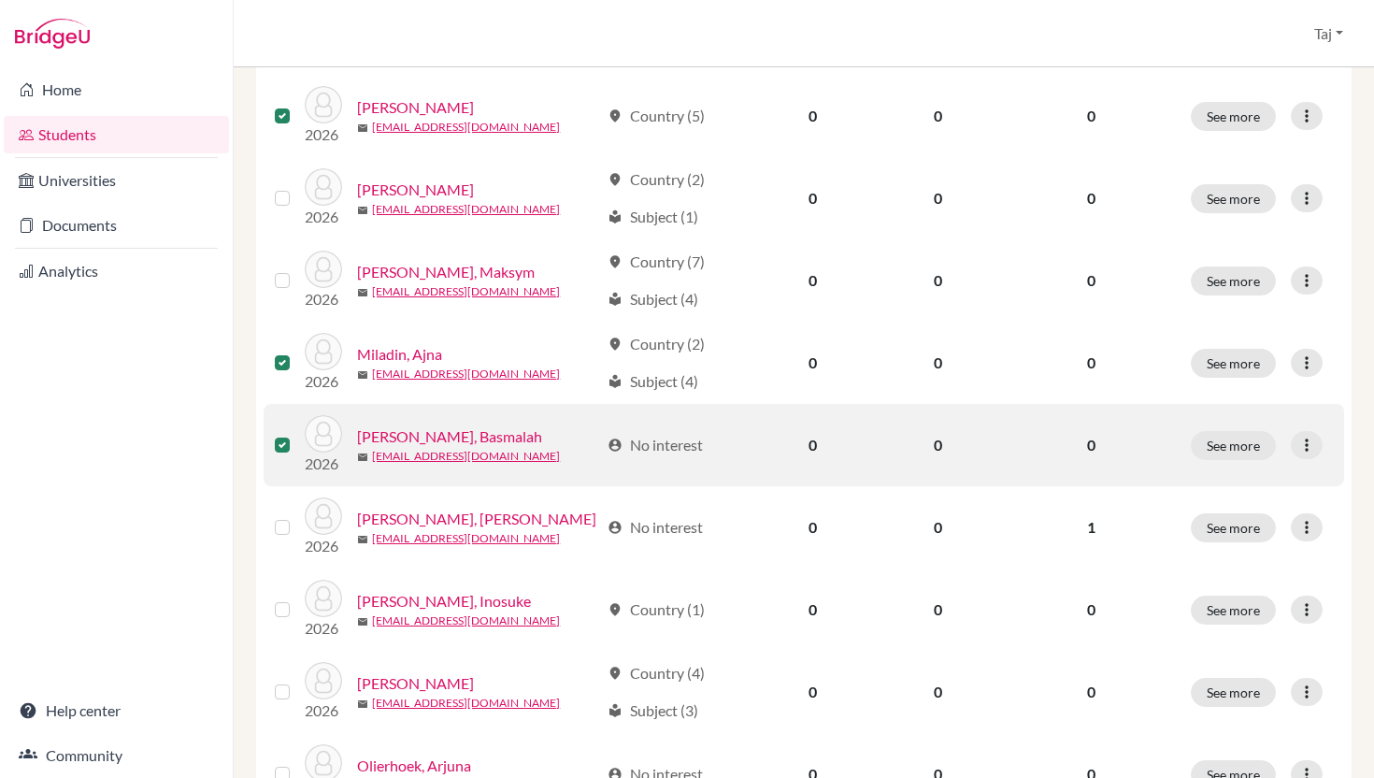
scroll to position [918, 0]
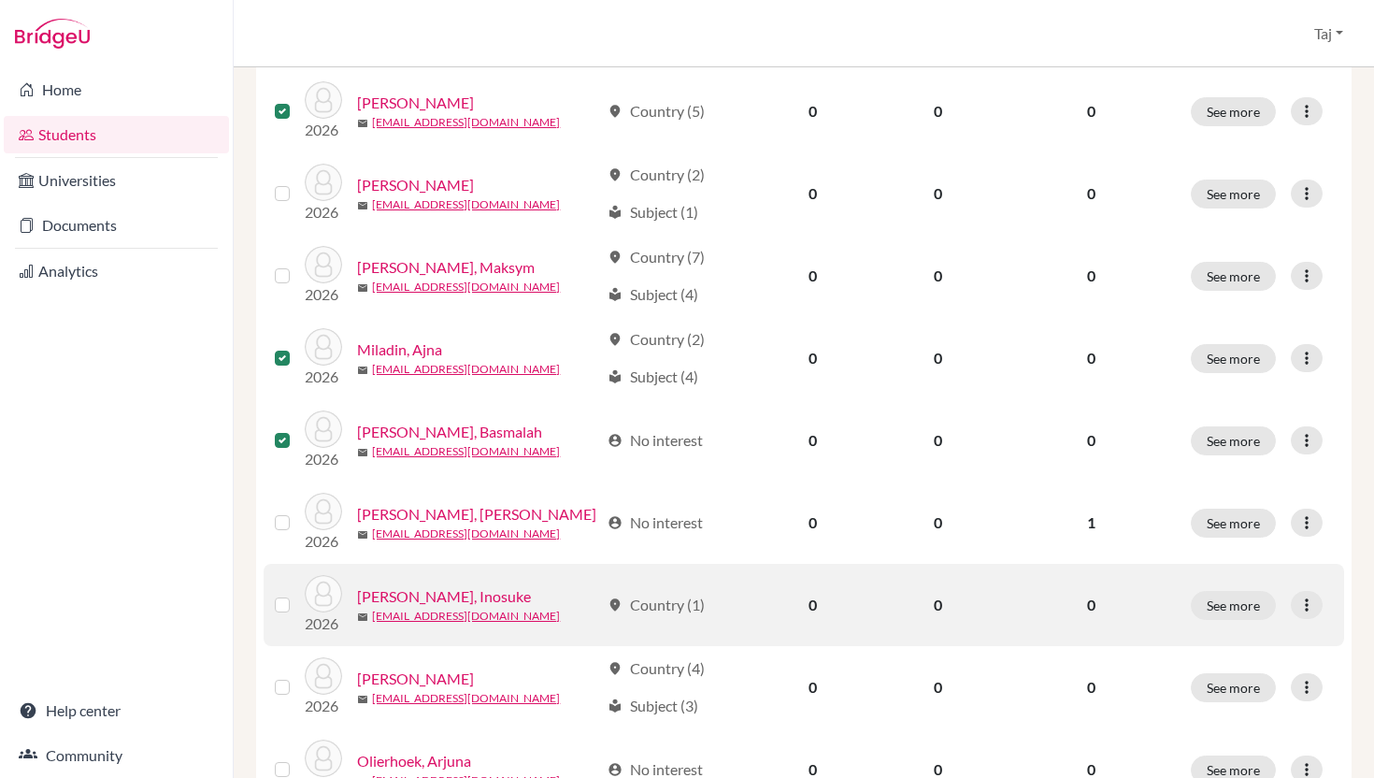
click at [297, 594] on label at bounding box center [297, 594] width 0 height 0
click at [0, 0] on input "checkbox" at bounding box center [0, 0] width 0 height 0
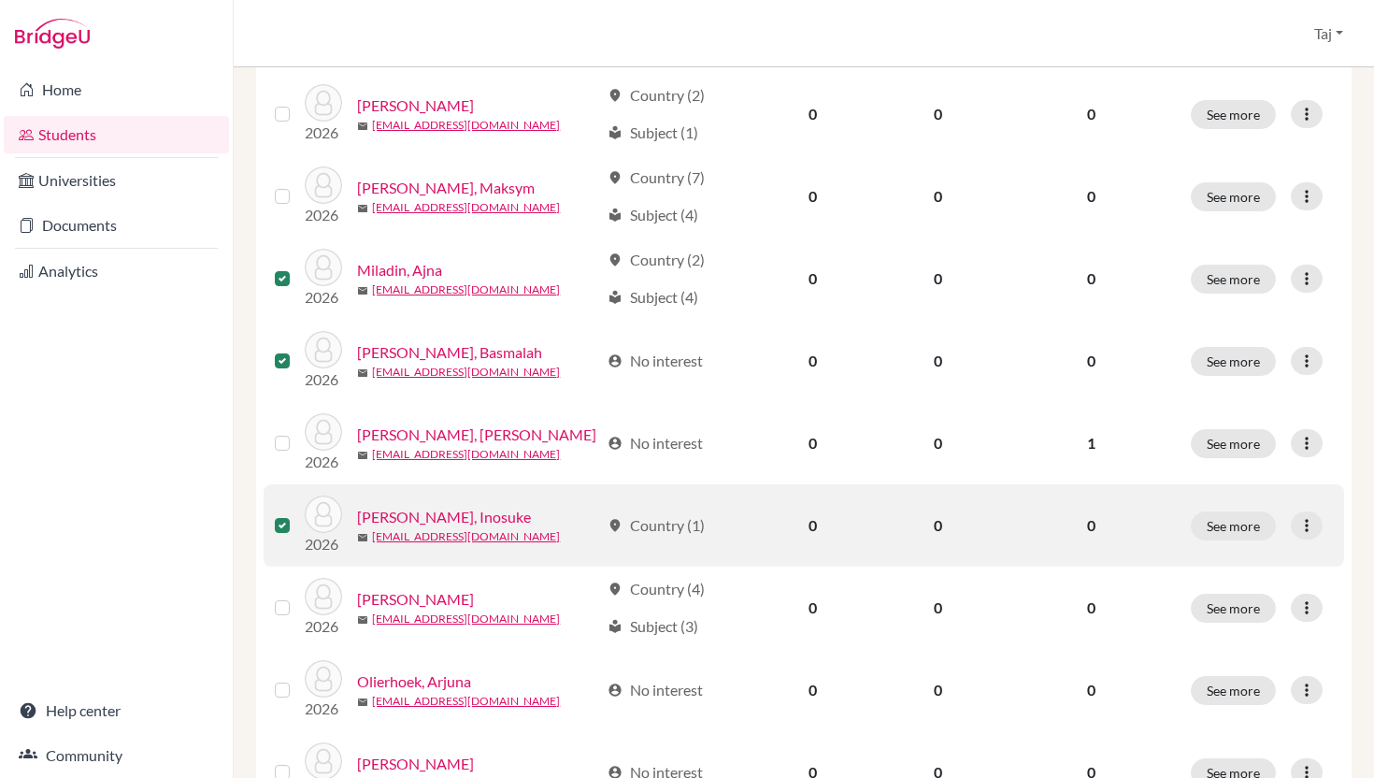
scroll to position [1007, 0]
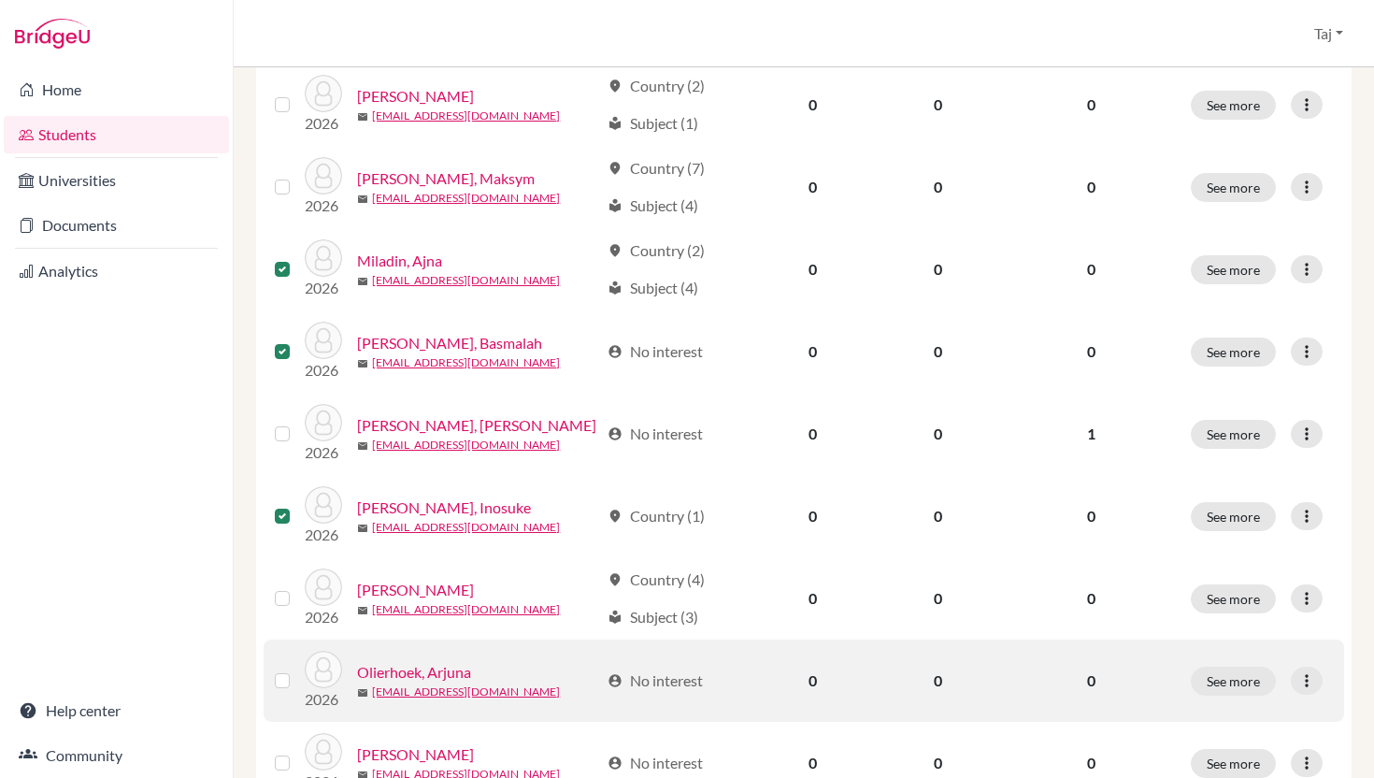
click at [297, 669] on label at bounding box center [297, 669] width 0 height 0
click at [0, 0] on input "checkbox" at bounding box center [0, 0] width 0 height 0
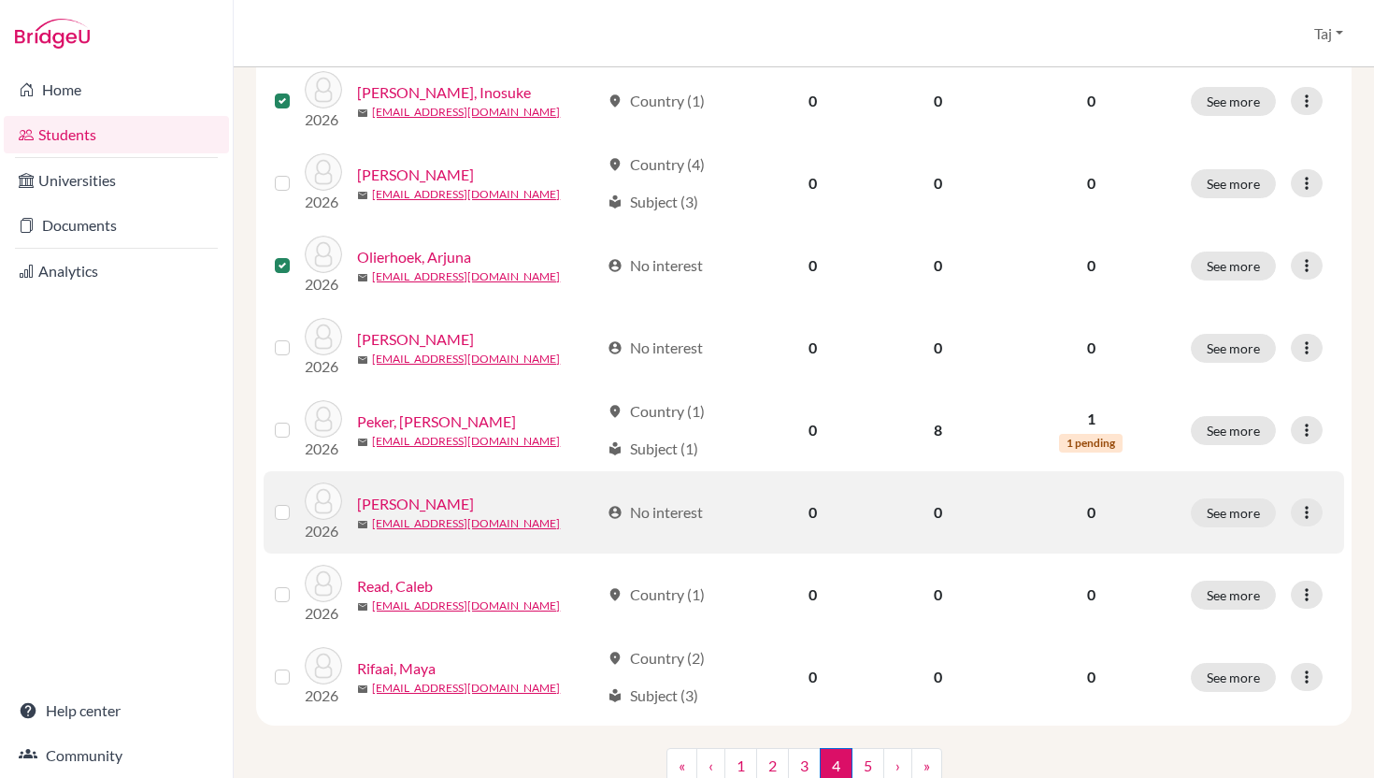
scroll to position [1424, 0]
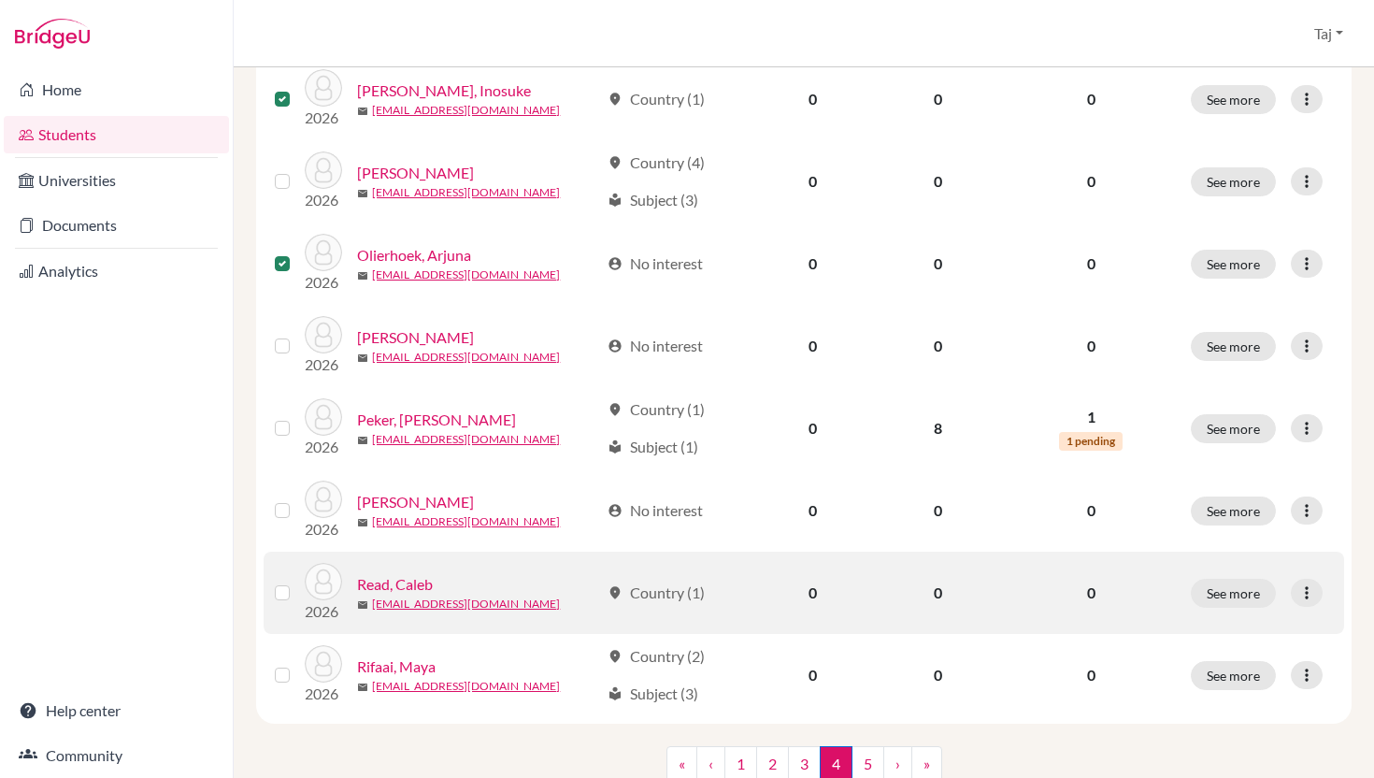
click at [297, 581] on label at bounding box center [297, 581] width 0 height 0
click at [0, 0] on input "checkbox" at bounding box center [0, 0] width 0 height 0
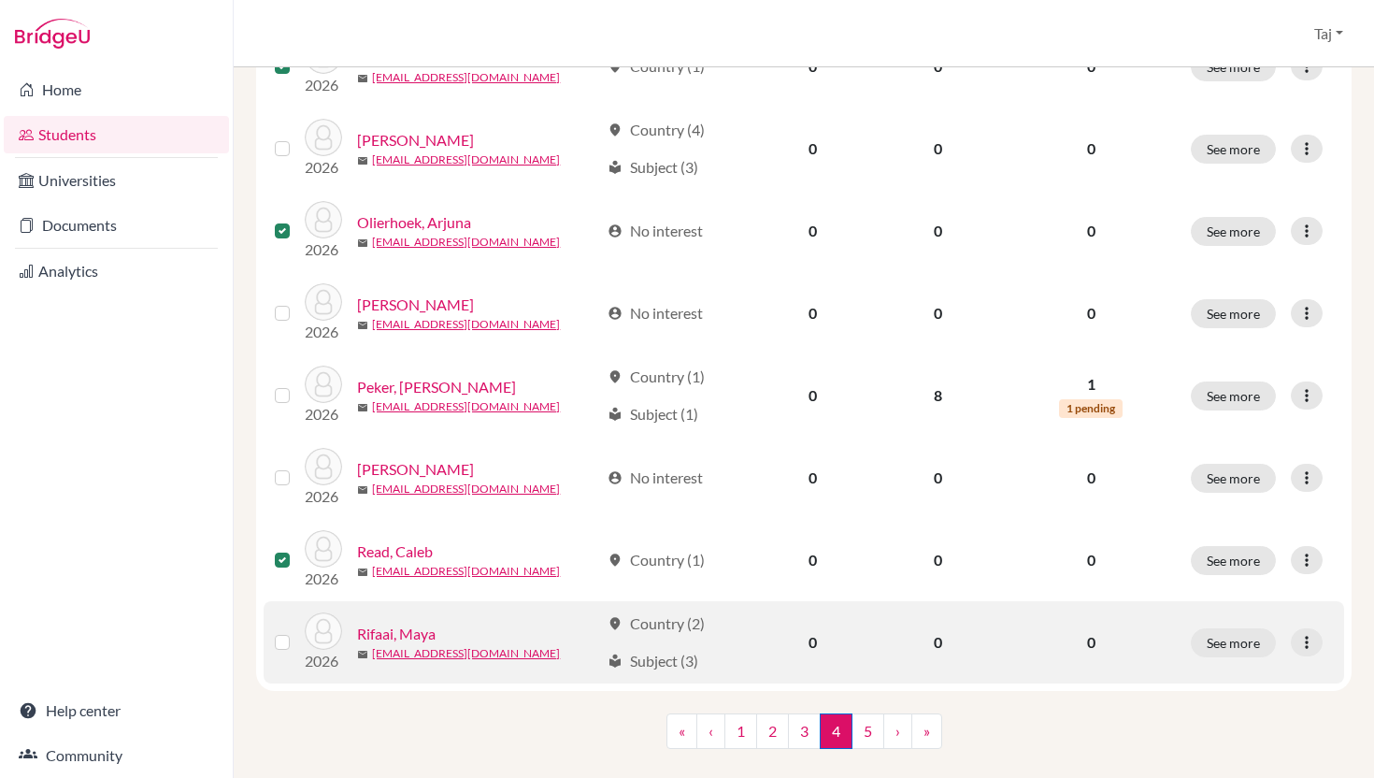
scroll to position [1487, 0]
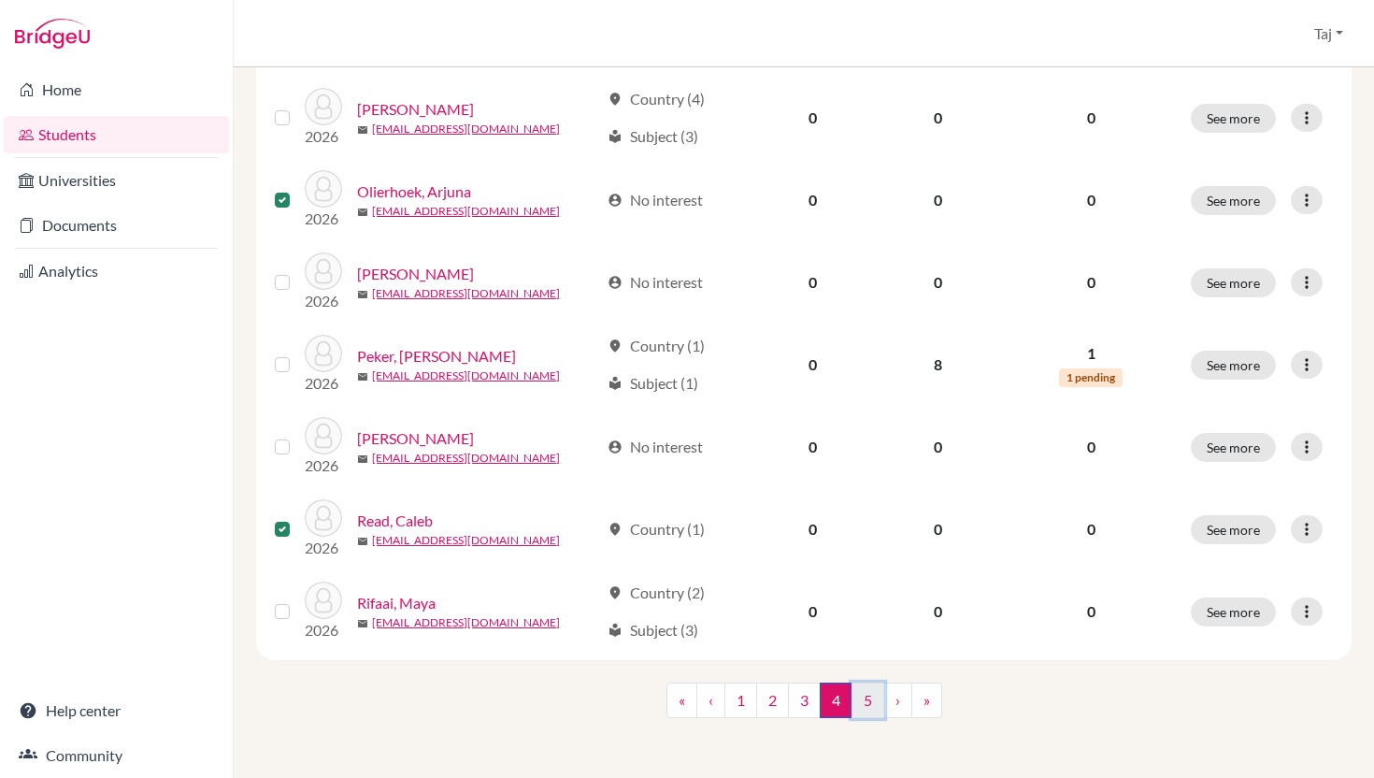
click at [866, 695] on link "5" at bounding box center [868, 700] width 33 height 36
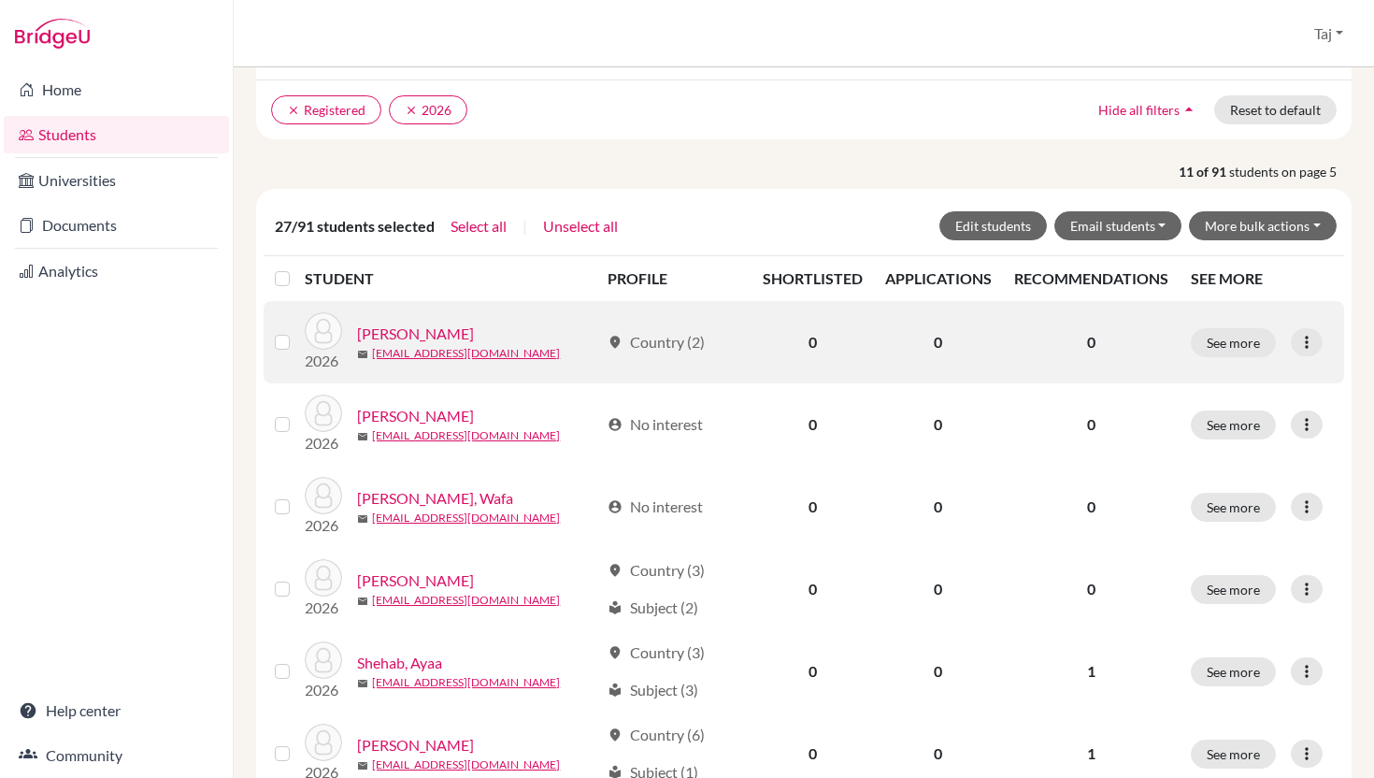
scroll to position [231, 0]
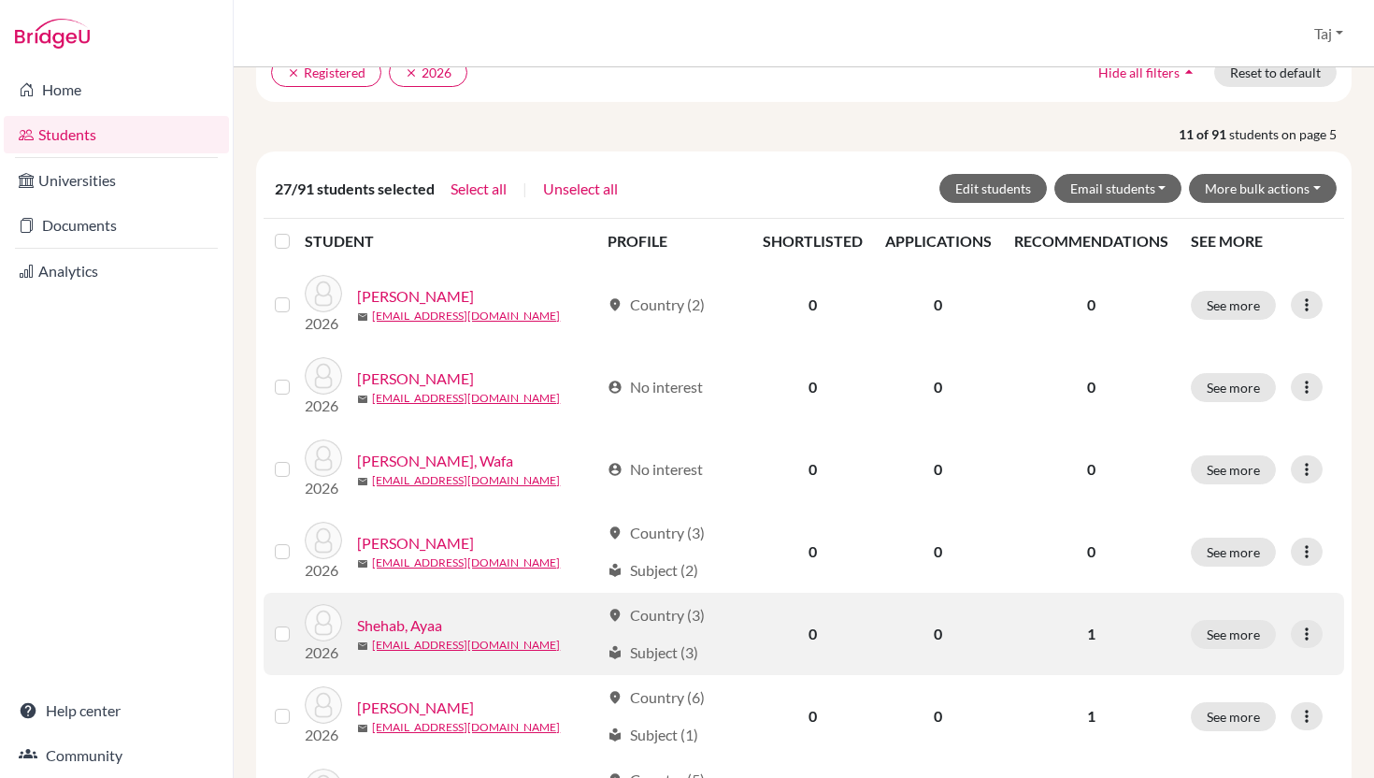
click at [297, 623] on label at bounding box center [297, 623] width 0 height 0
click at [0, 0] on input "checkbox" at bounding box center [0, 0] width 0 height 0
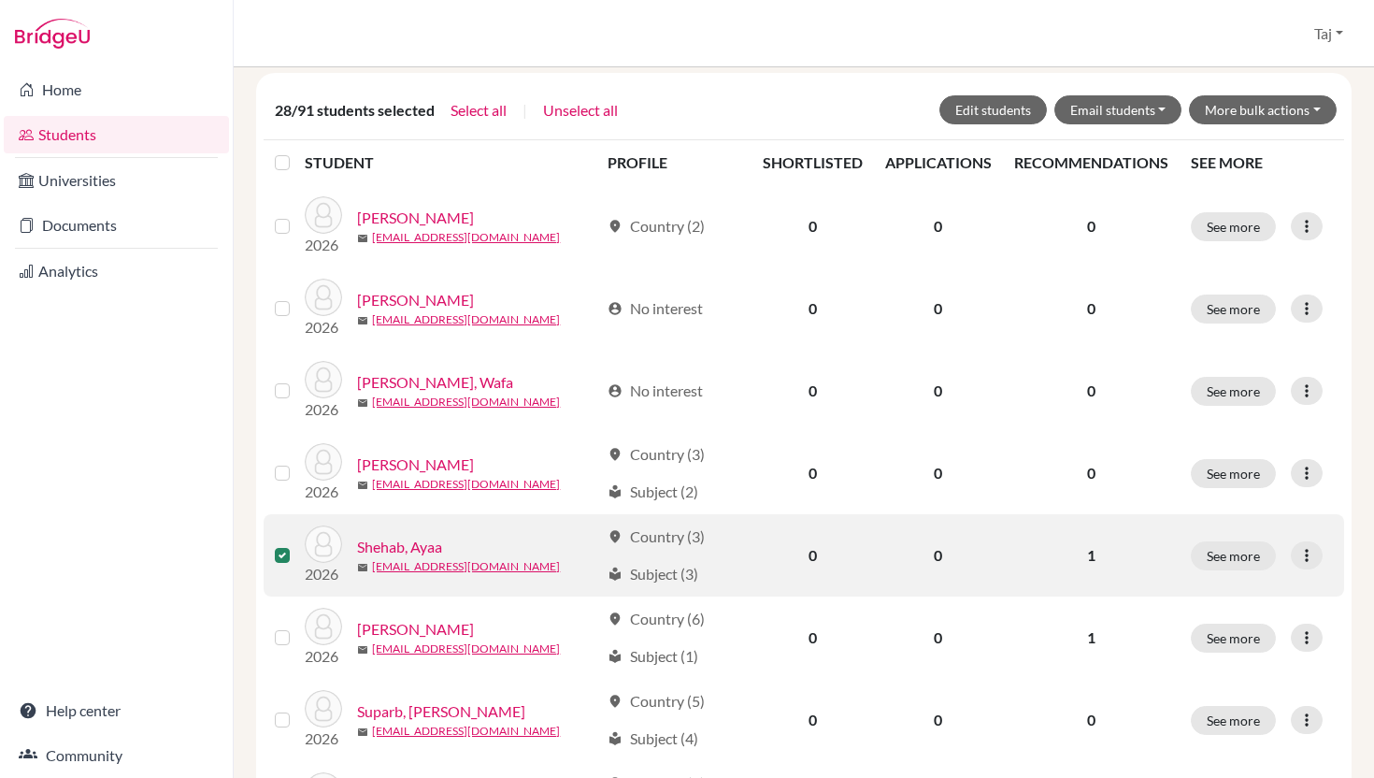
scroll to position [316, 0]
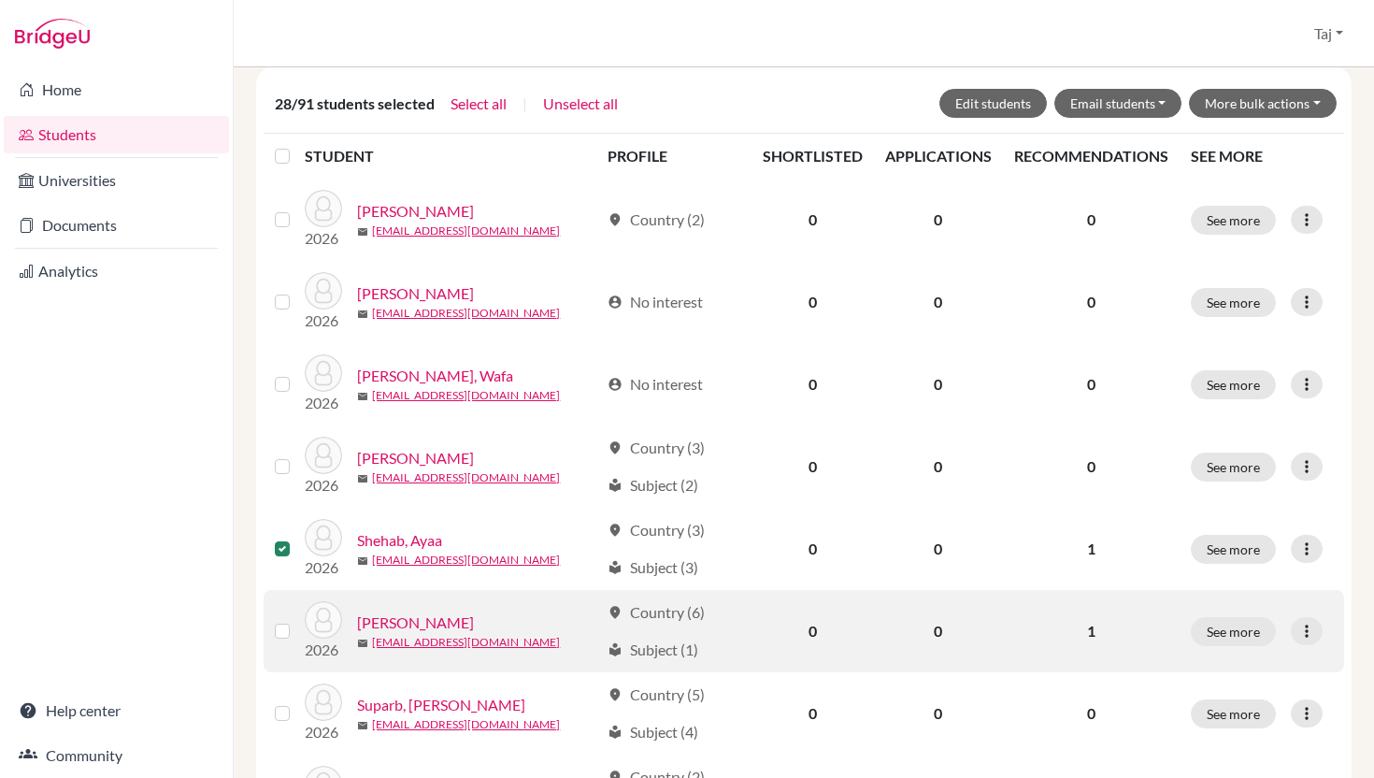
click at [297, 620] on label at bounding box center [297, 620] width 0 height 0
click at [0, 0] on input "checkbox" at bounding box center [0, 0] width 0 height 0
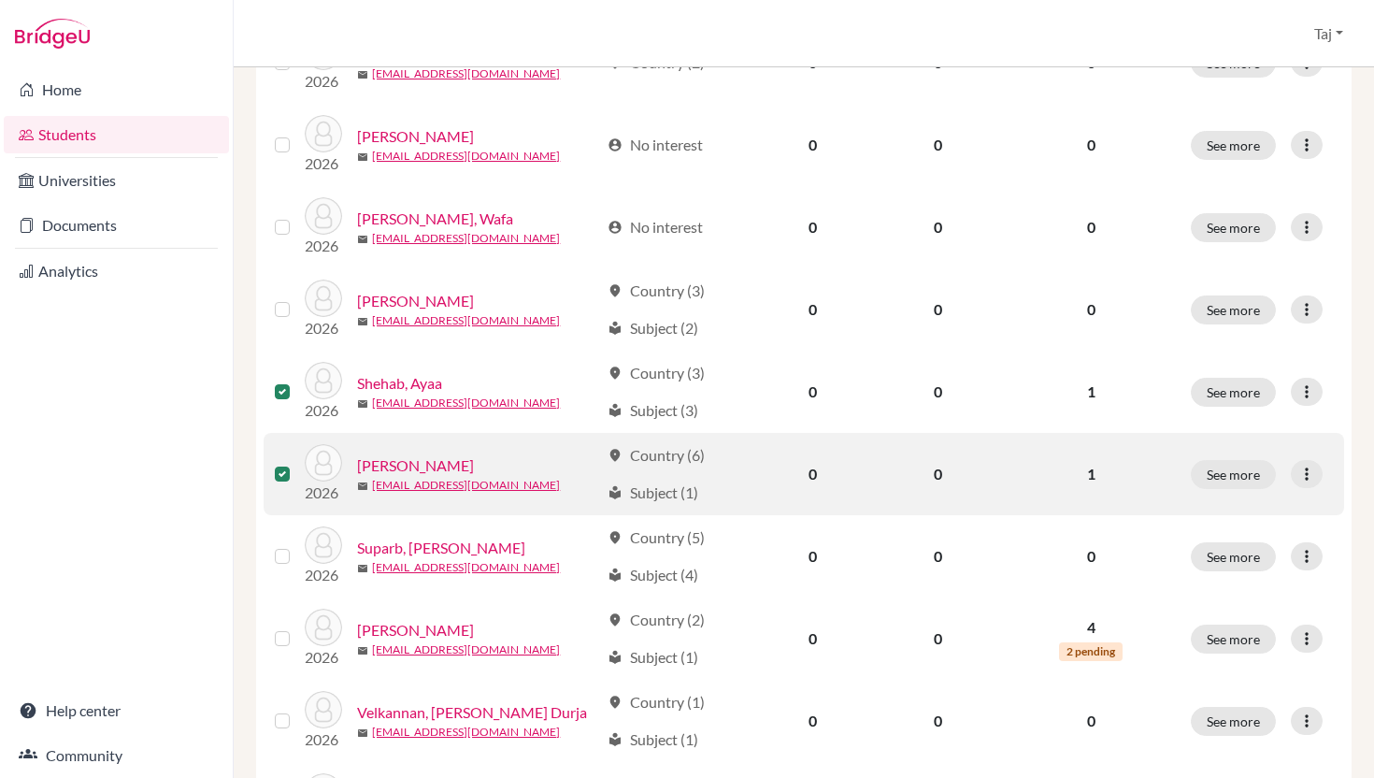
scroll to position [479, 0]
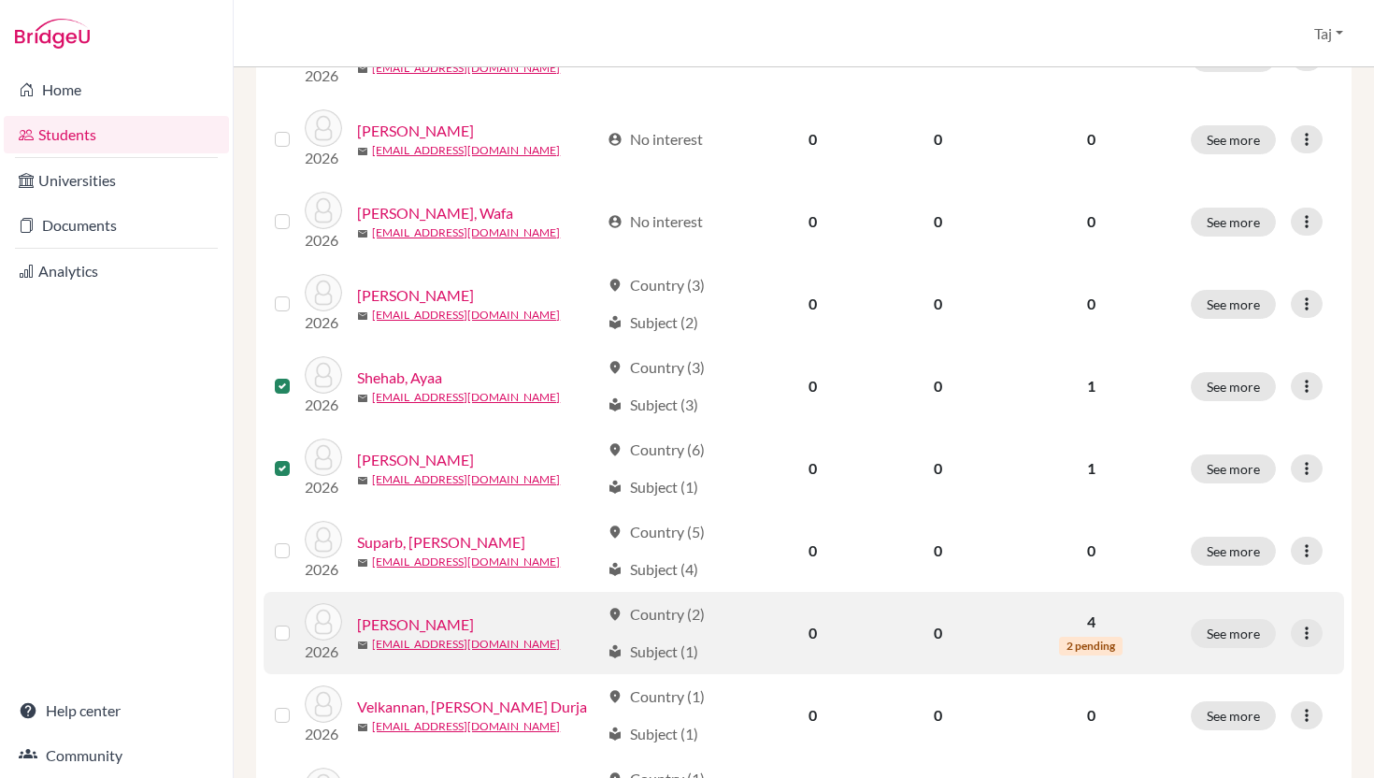
click at [297, 622] on label at bounding box center [297, 622] width 0 height 0
click at [0, 0] on input "checkbox" at bounding box center [0, 0] width 0 height 0
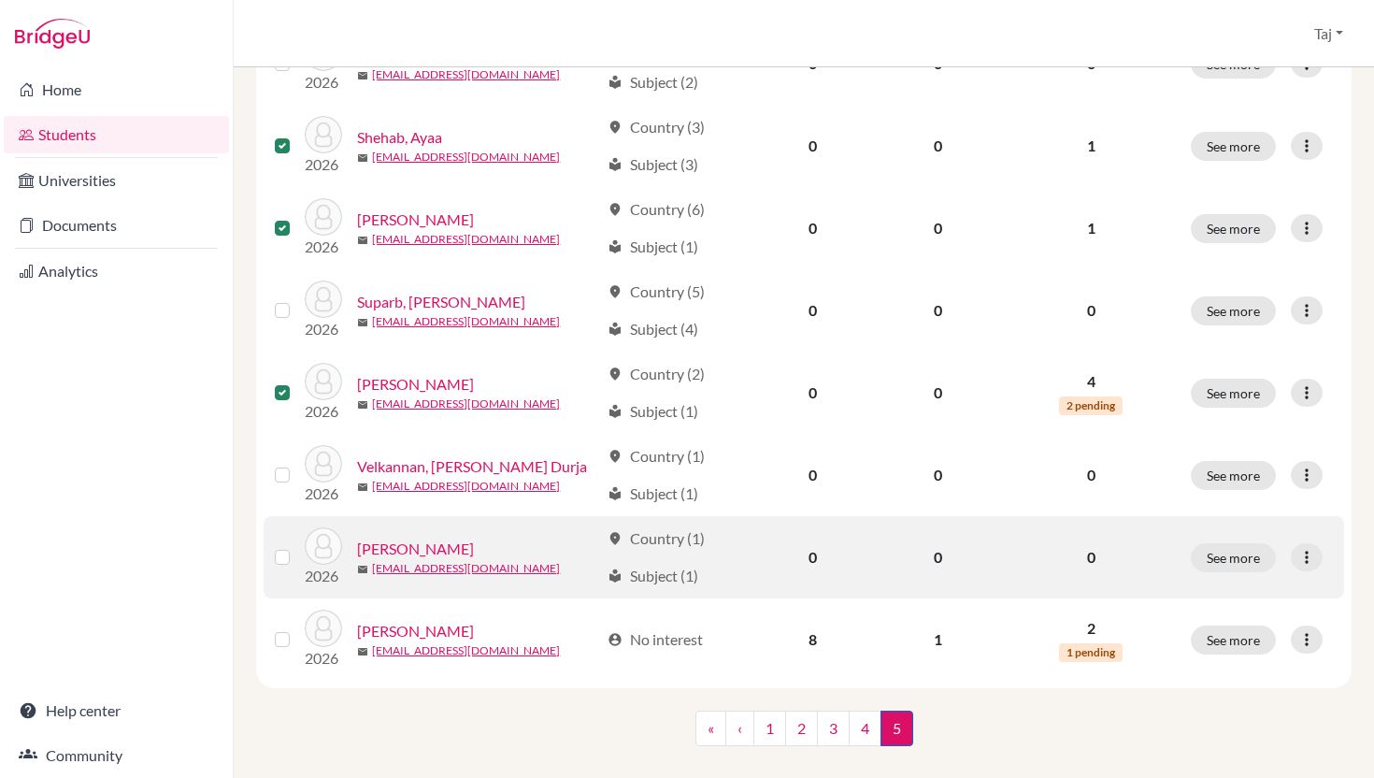
scroll to position [747, 0]
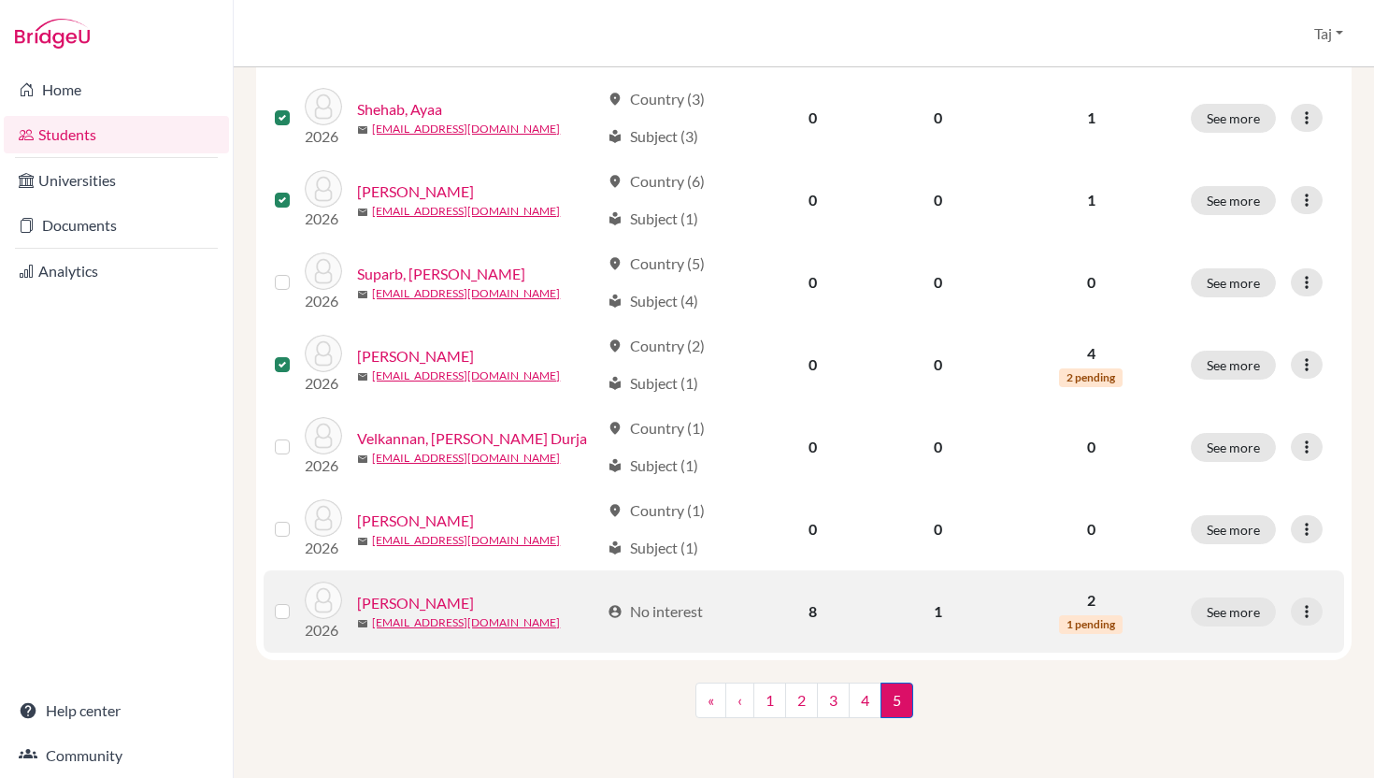
click at [297, 600] on label at bounding box center [297, 600] width 0 height 0
click at [0, 0] on input "checkbox" at bounding box center [0, 0] width 0 height 0
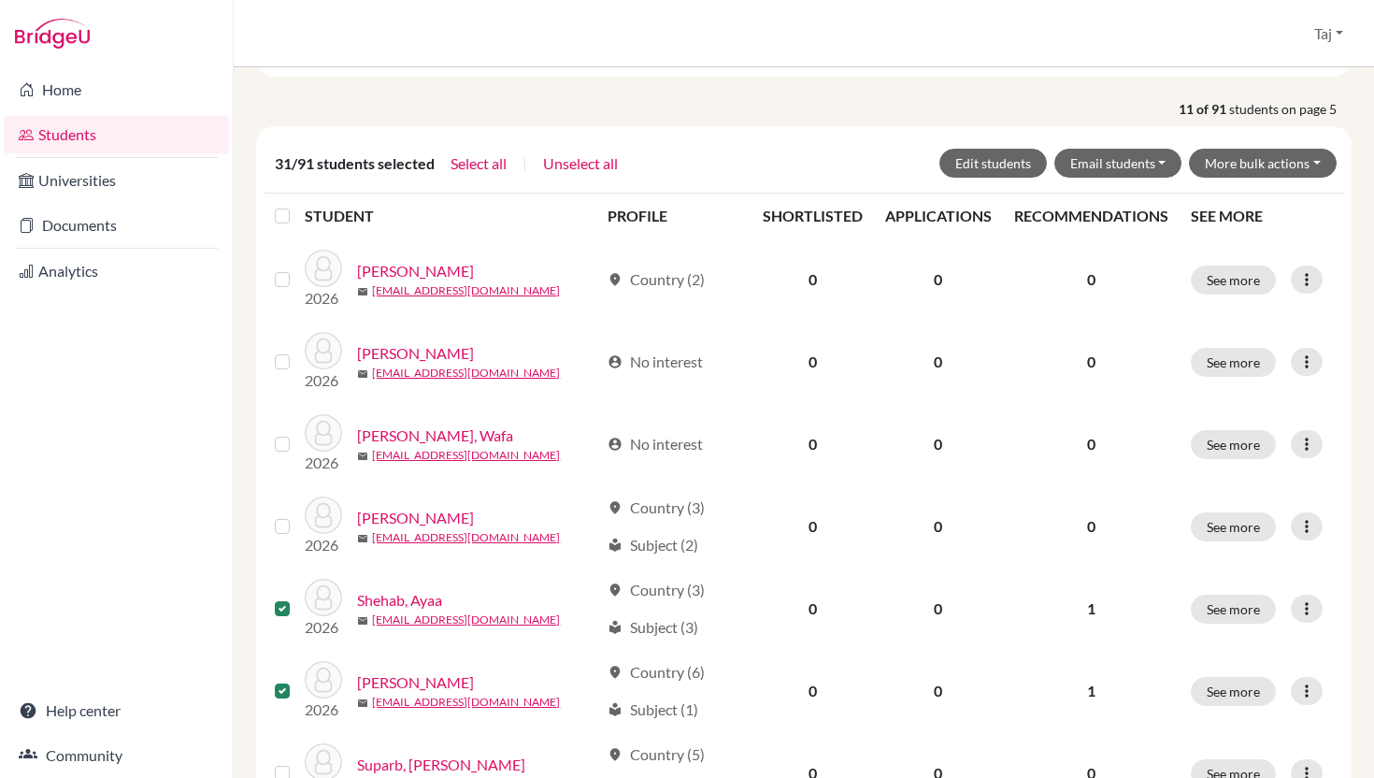
scroll to position [0, 0]
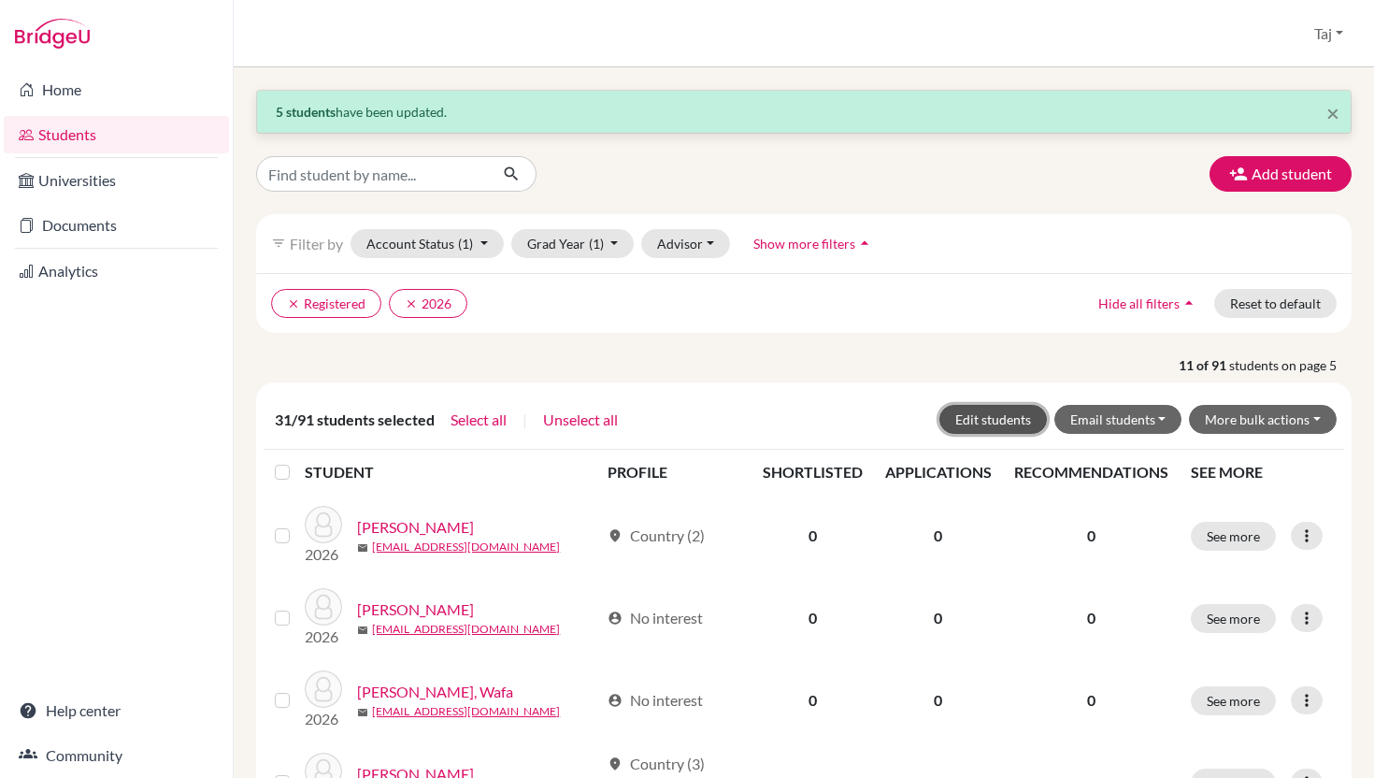
click at [975, 423] on button "Edit students" at bounding box center [994, 419] width 108 height 29
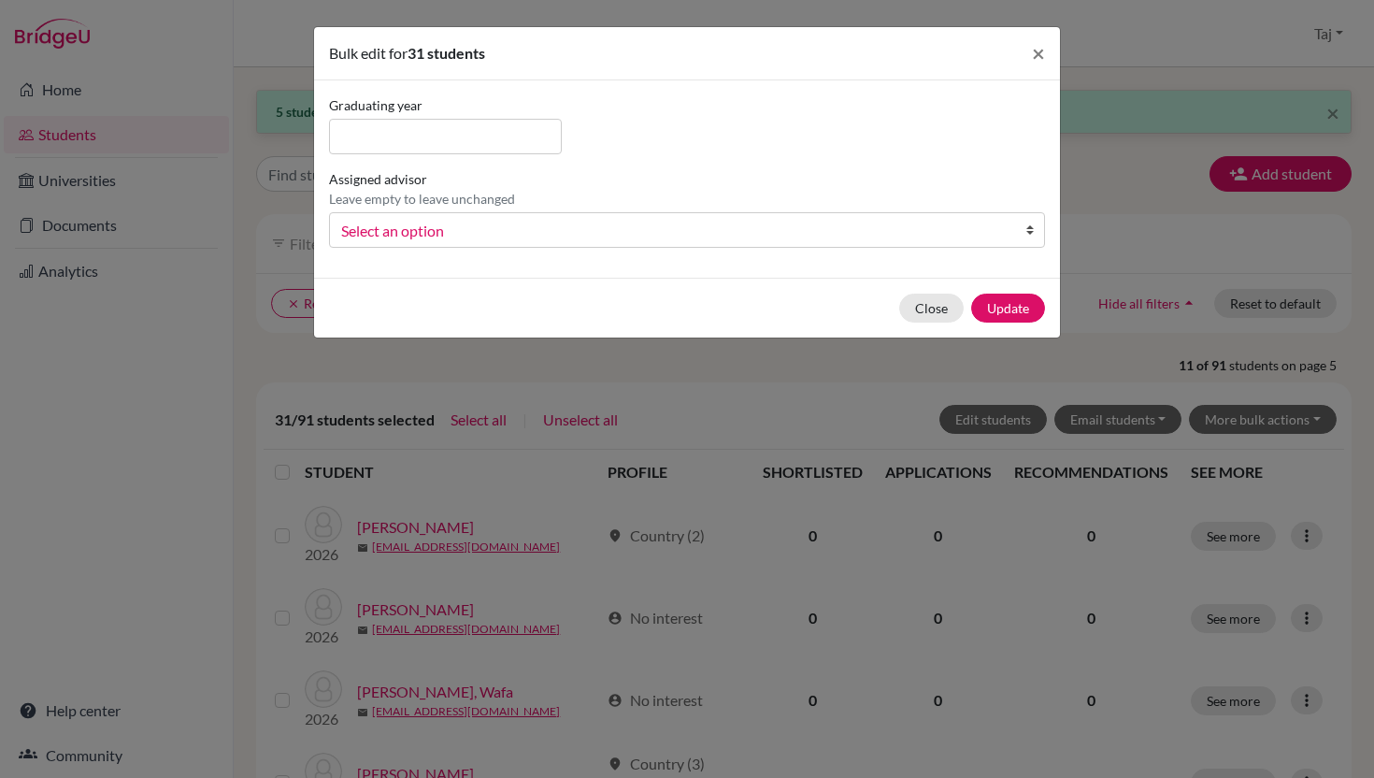
click at [614, 236] on span "Select an option" at bounding box center [674, 231] width 667 height 24
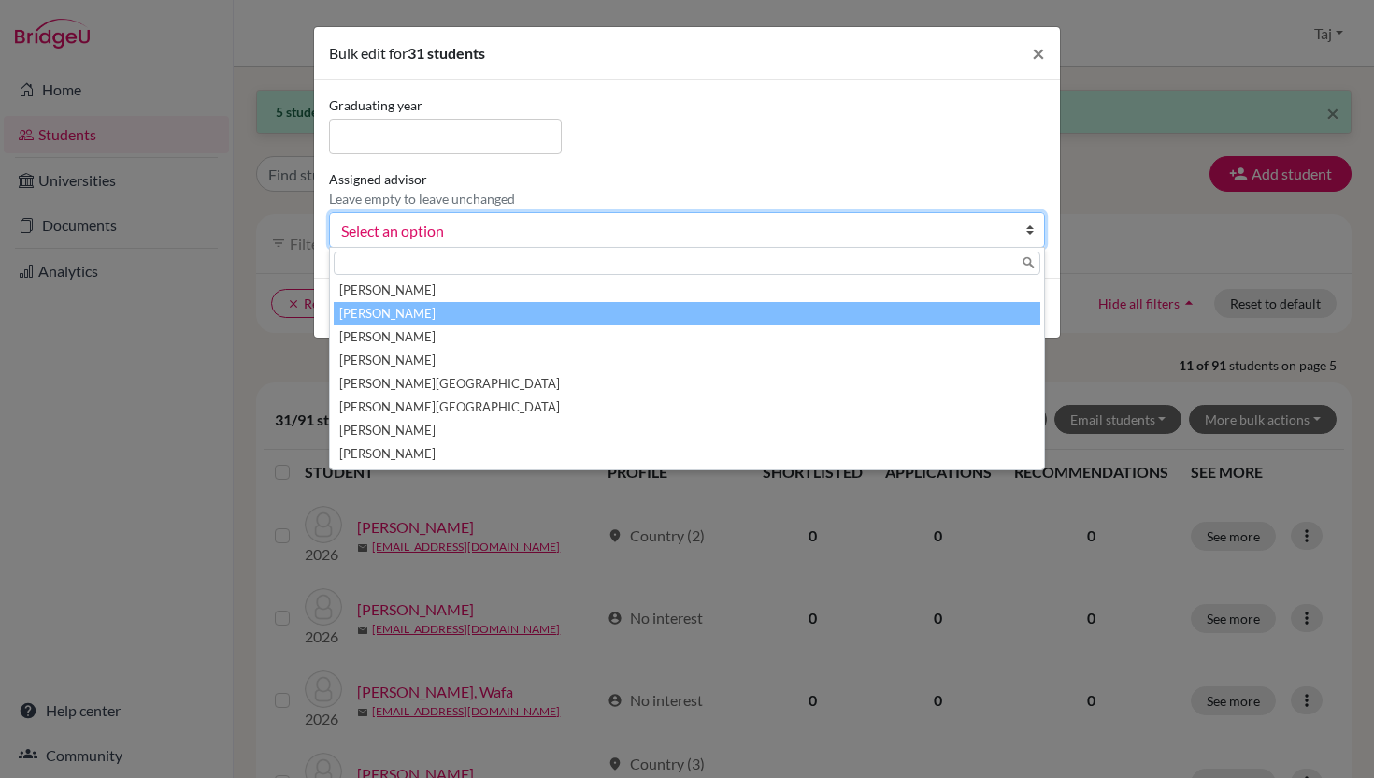
click at [552, 315] on li "[PERSON_NAME]" at bounding box center [687, 313] width 707 height 23
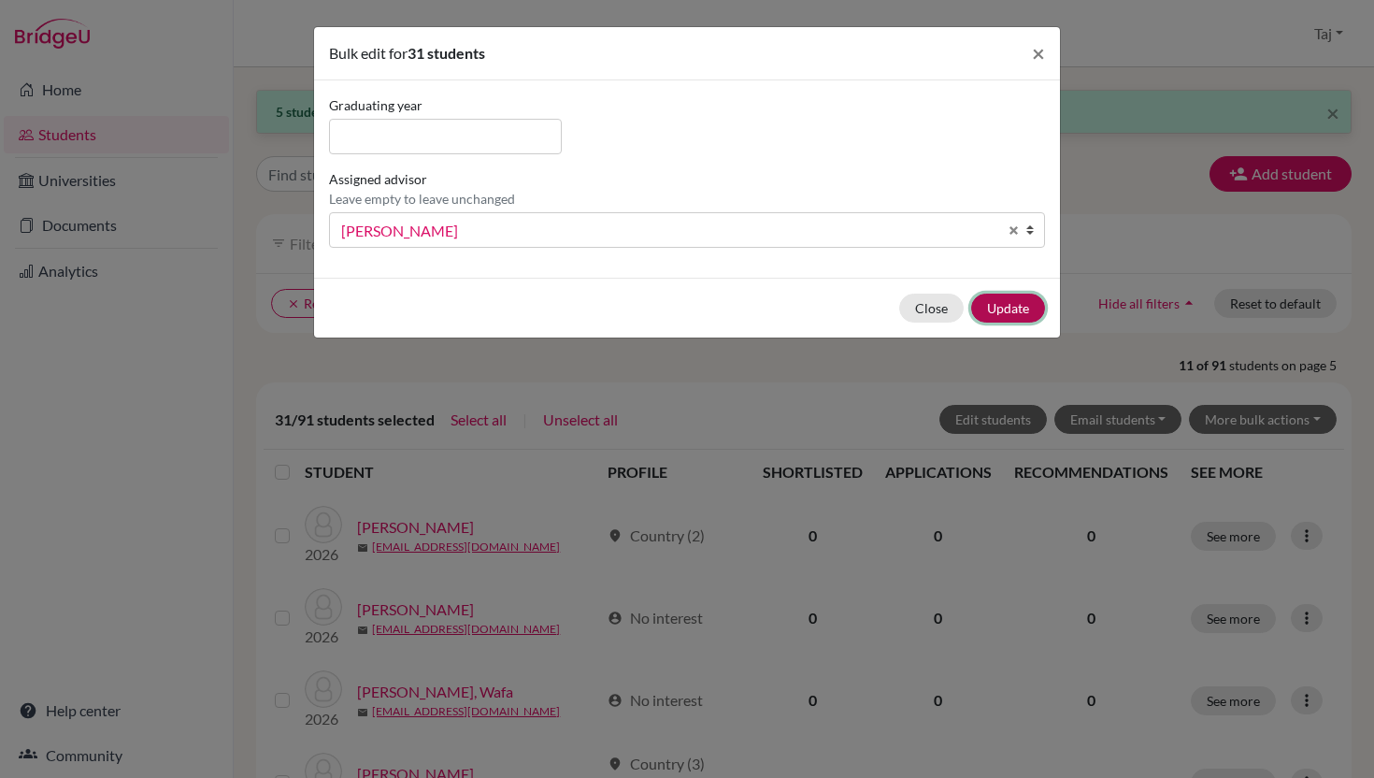
click at [998, 319] on button "Update" at bounding box center [1008, 308] width 74 height 29
